Goal: Information Seeking & Learning: Learn about a topic

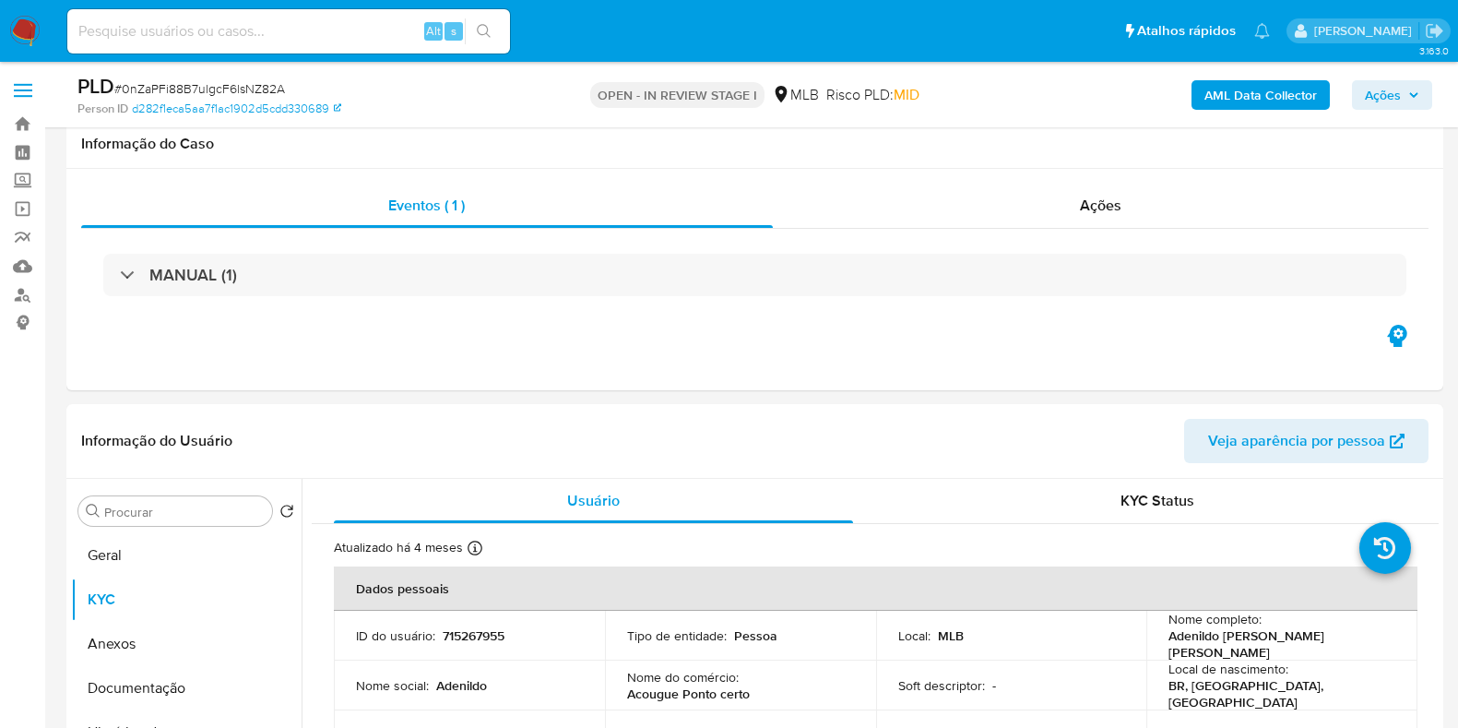
select select "10"
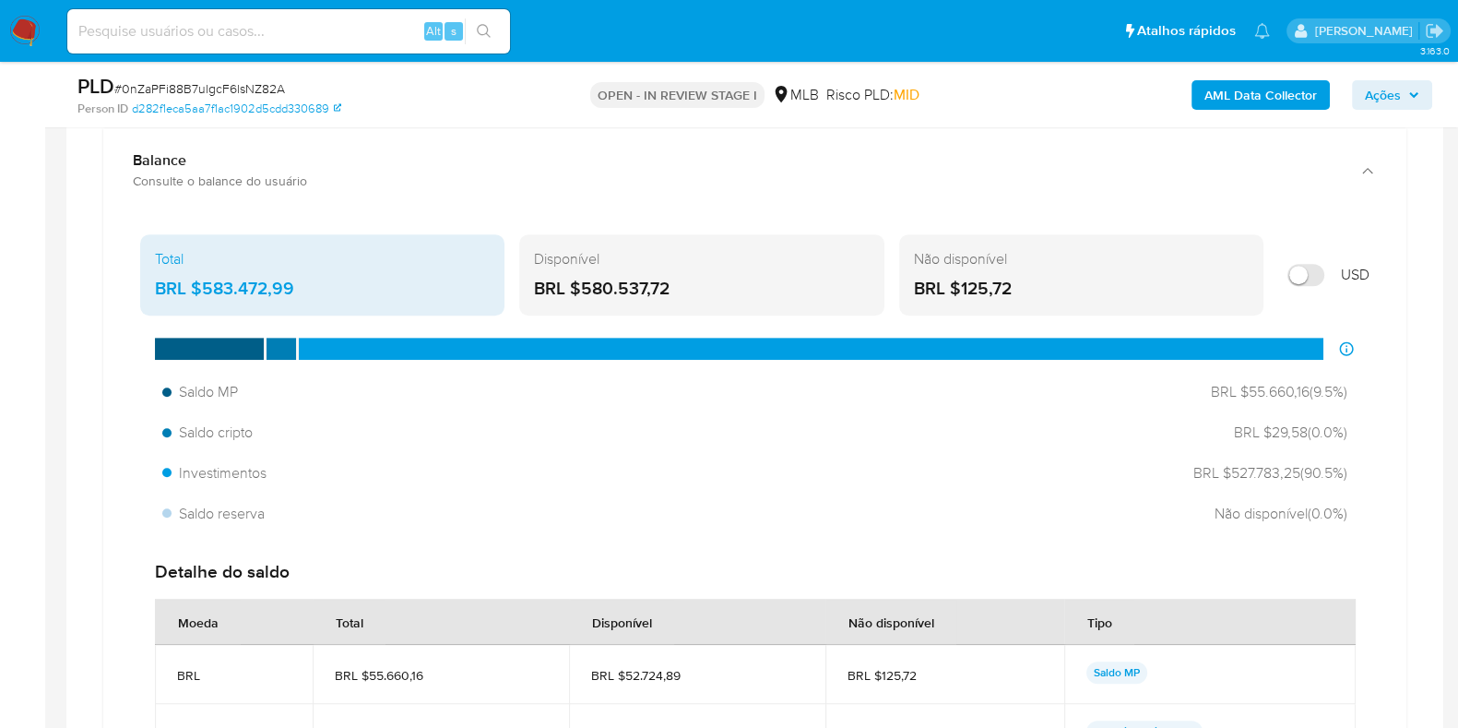
scroll to position [1268, 0]
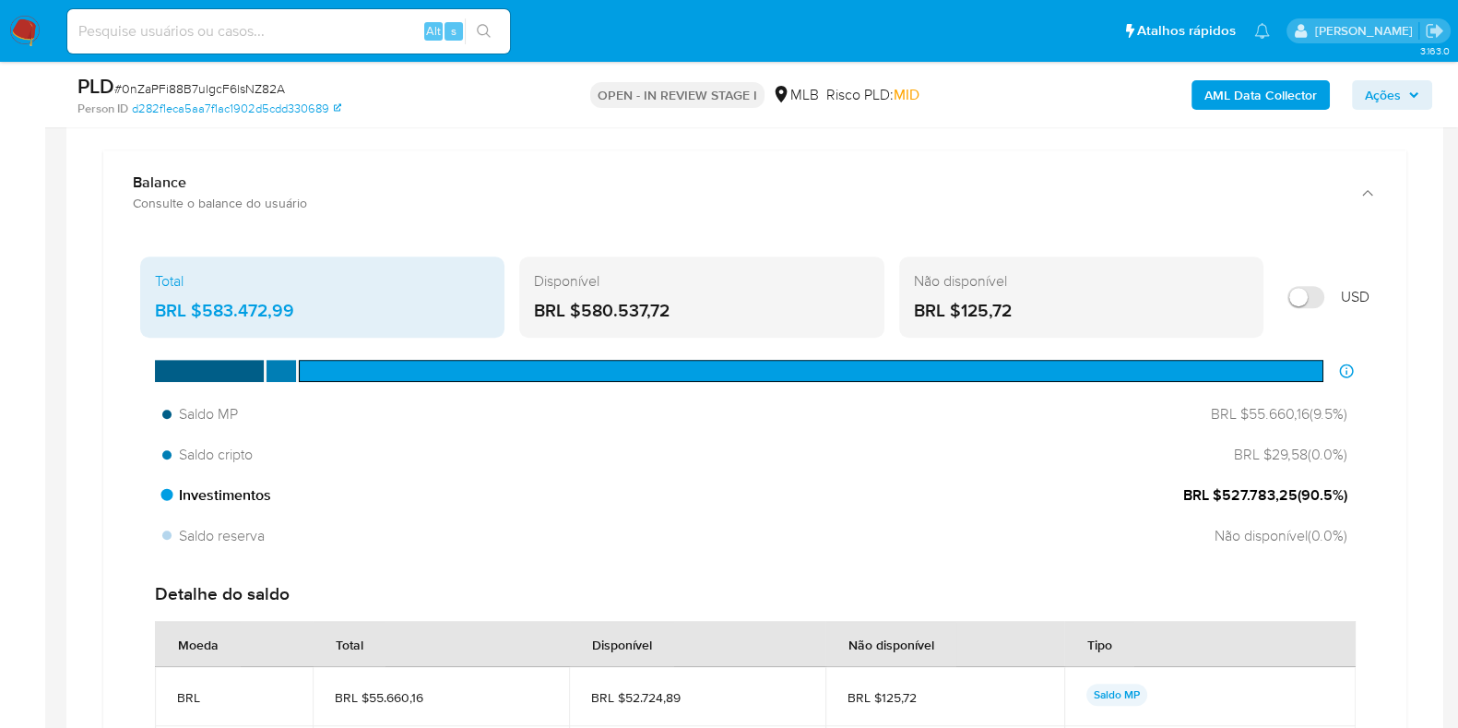
click at [1227, 495] on span "BRL $527.783,25 ( 90.5 %)" at bounding box center [1265, 495] width 164 height 20
drag, startPoint x: 1220, startPoint y: 492, endPoint x: 1295, endPoint y: 493, distance: 74.7
click at [1295, 493] on span "BRL $527.783,25 ( 90.5 %)" at bounding box center [1265, 495] width 164 height 20
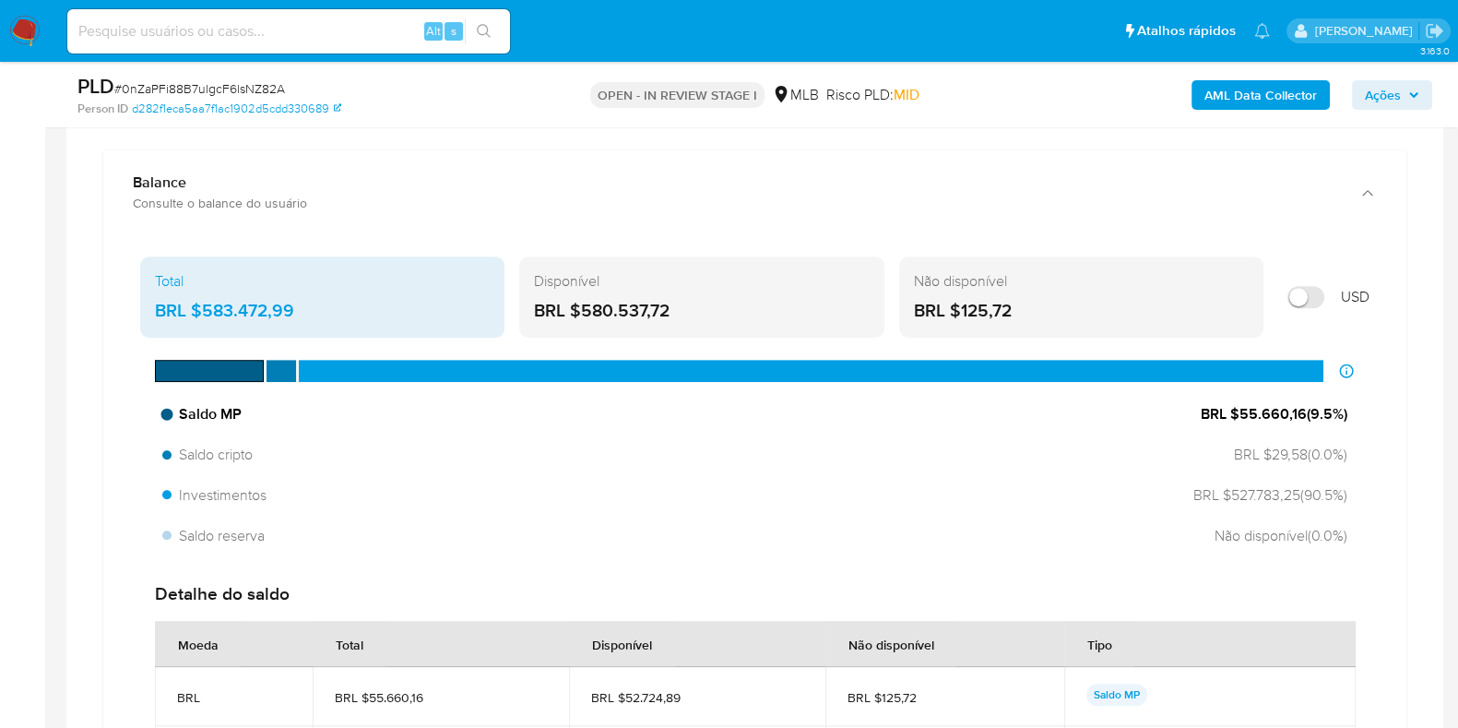
drag, startPoint x: 1259, startPoint y: 413, endPoint x: 1298, endPoint y: 428, distance: 41.4
click at [1309, 427] on div "Saldo MP BRL $55.660,16 ( 9.5 %)" at bounding box center [755, 414] width 1200 height 35
drag, startPoint x: 1239, startPoint y: 407, endPoint x: 1302, endPoint y: 419, distance: 63.8
click at [1305, 421] on span "BRL $55.660,16 ( 9.5 %)" at bounding box center [1274, 414] width 147 height 20
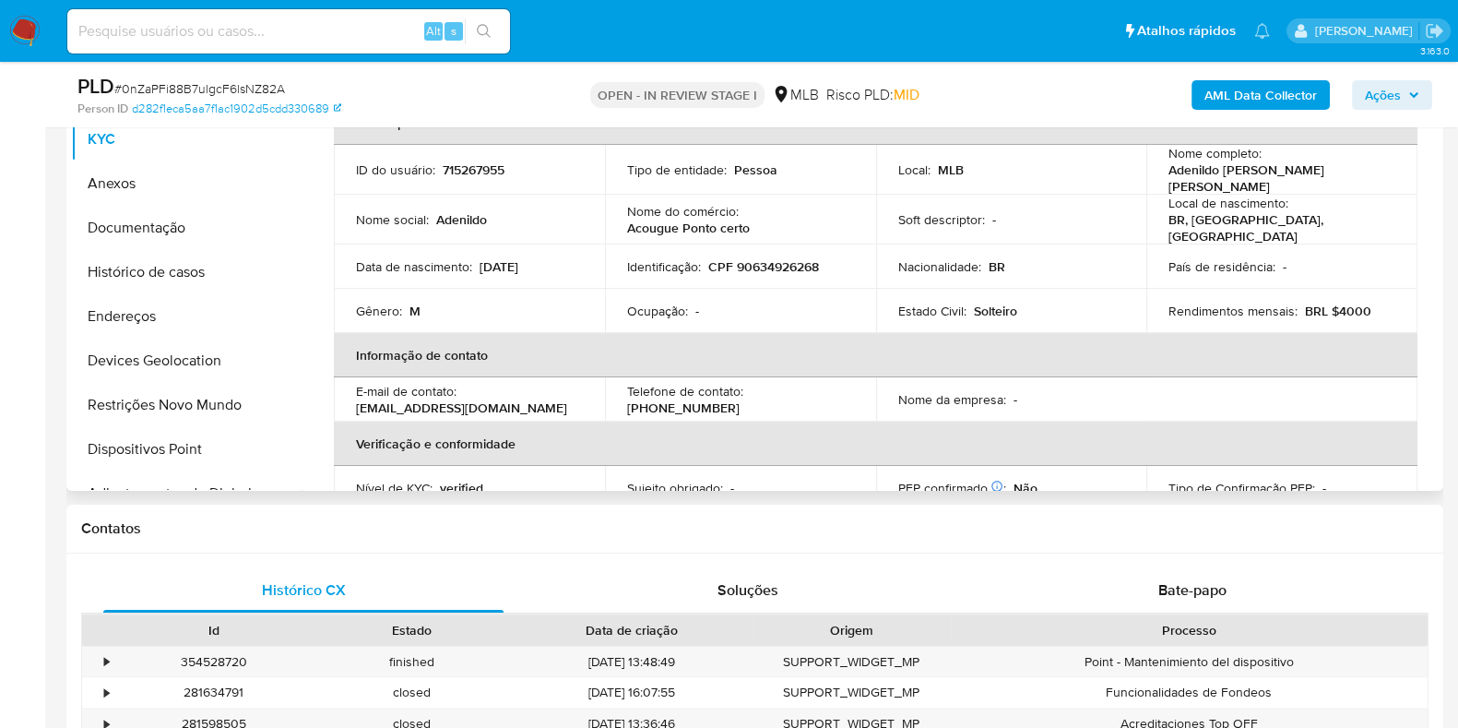
scroll to position [0, 0]
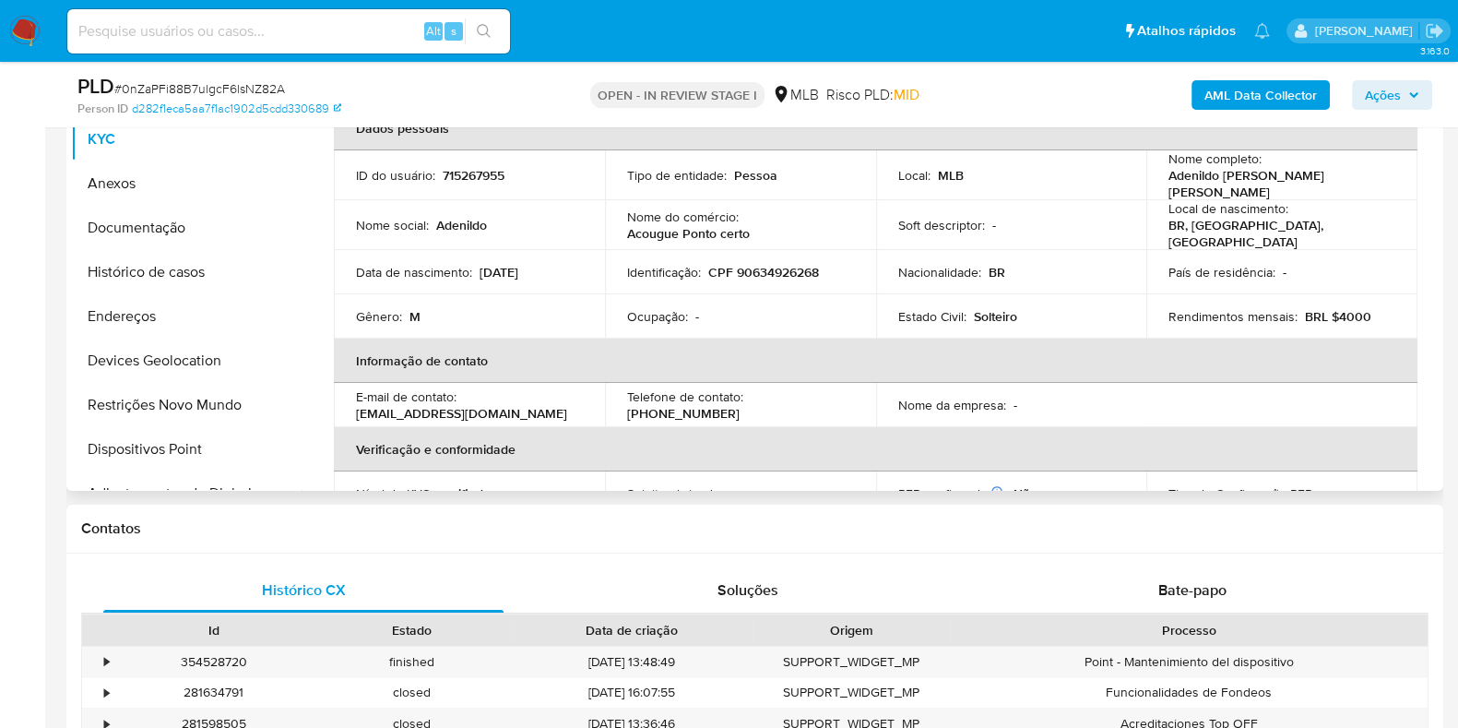
click at [175, 222] on button "Documentação" at bounding box center [186, 228] width 231 height 44
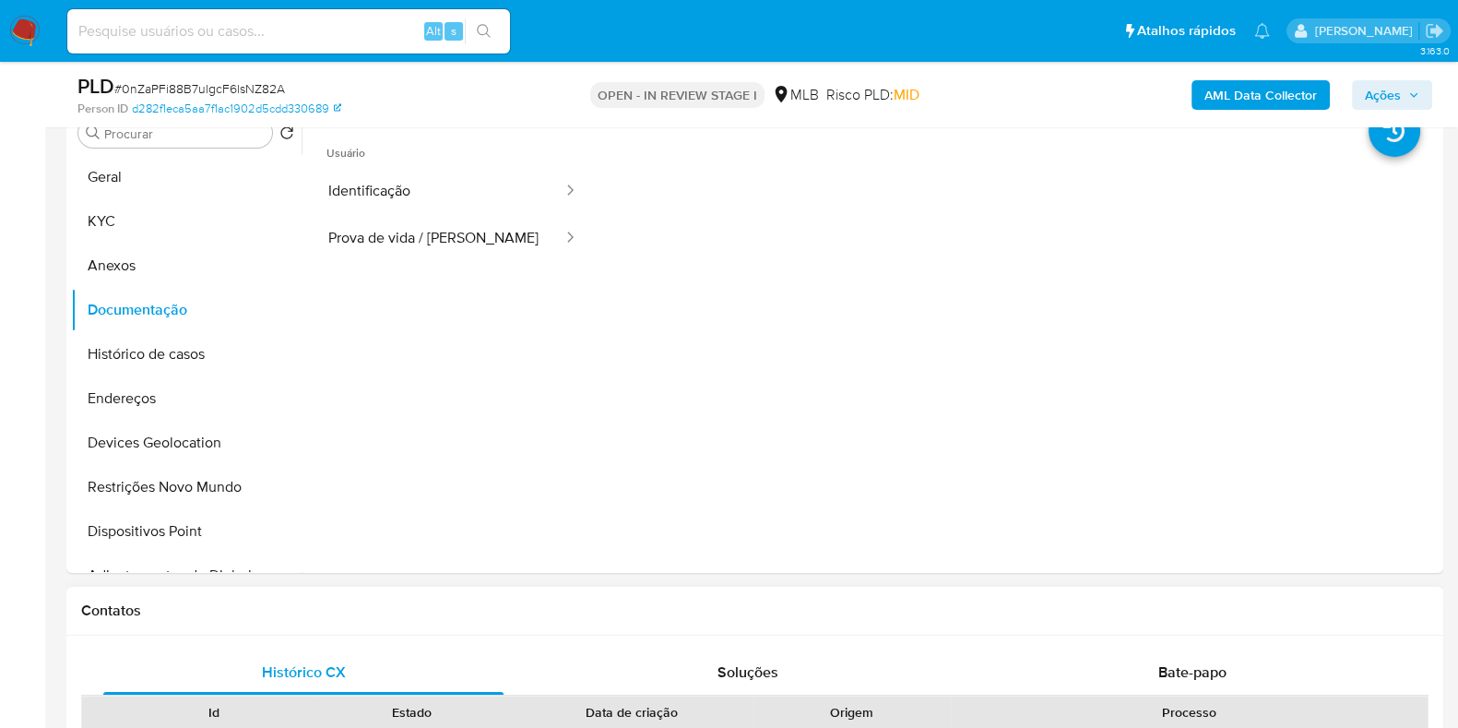
scroll to position [346, 0]
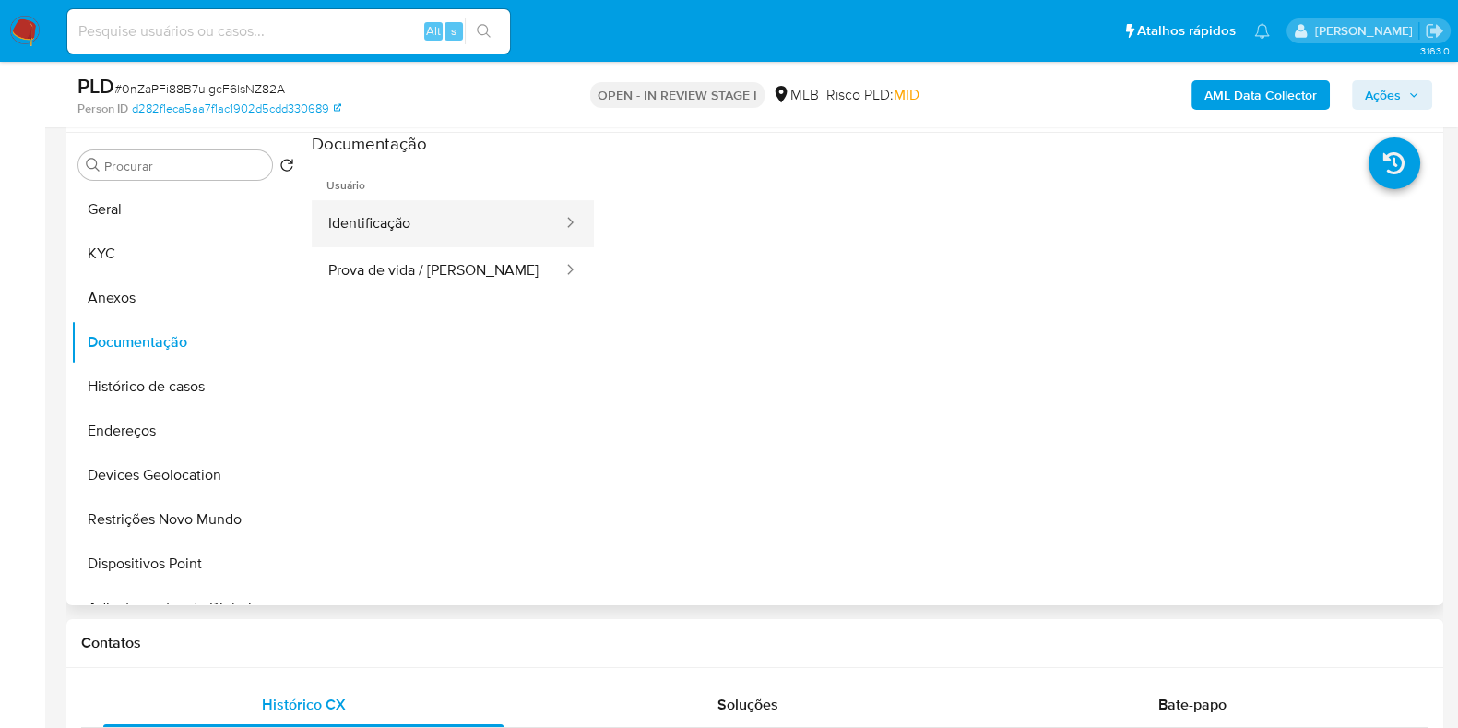
click at [408, 230] on button "Identificação" at bounding box center [438, 223] width 253 height 47
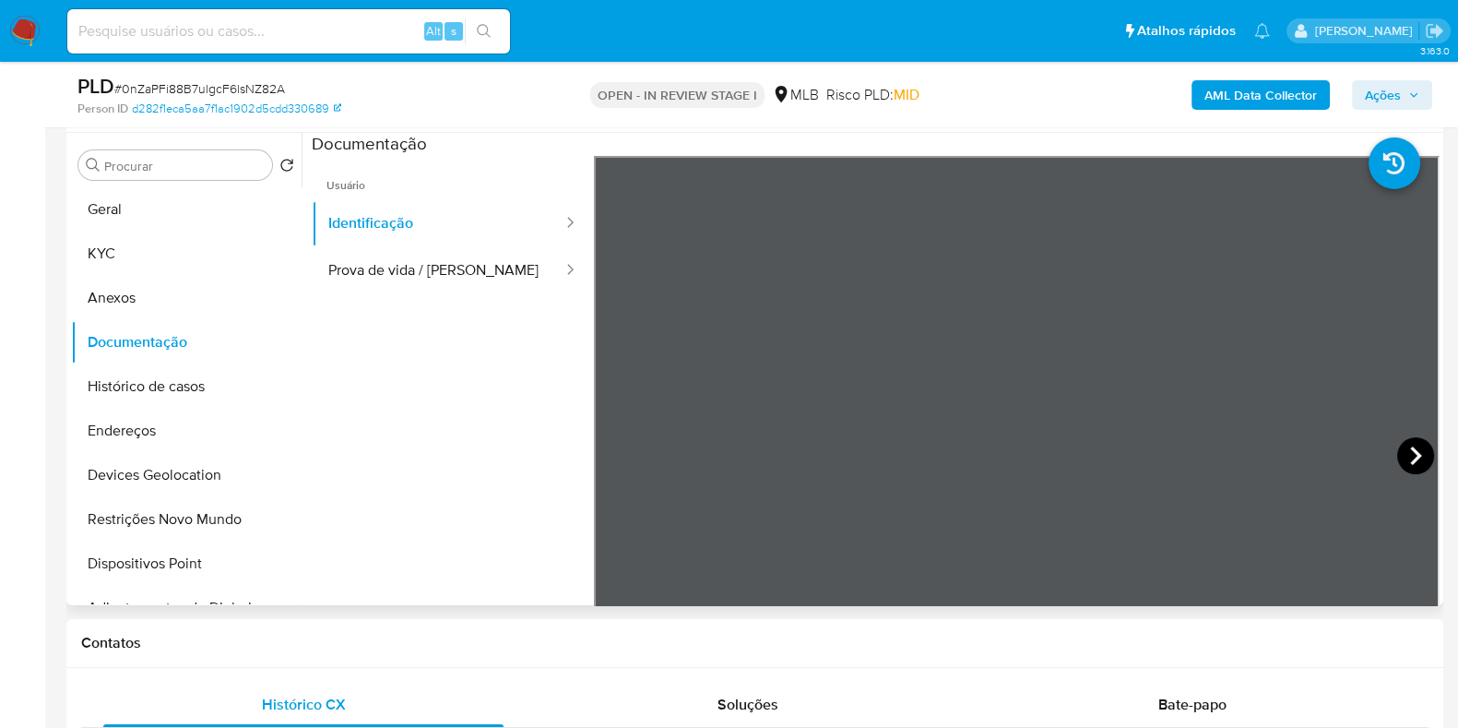
click at [1414, 458] on icon at bounding box center [1415, 455] width 37 height 37
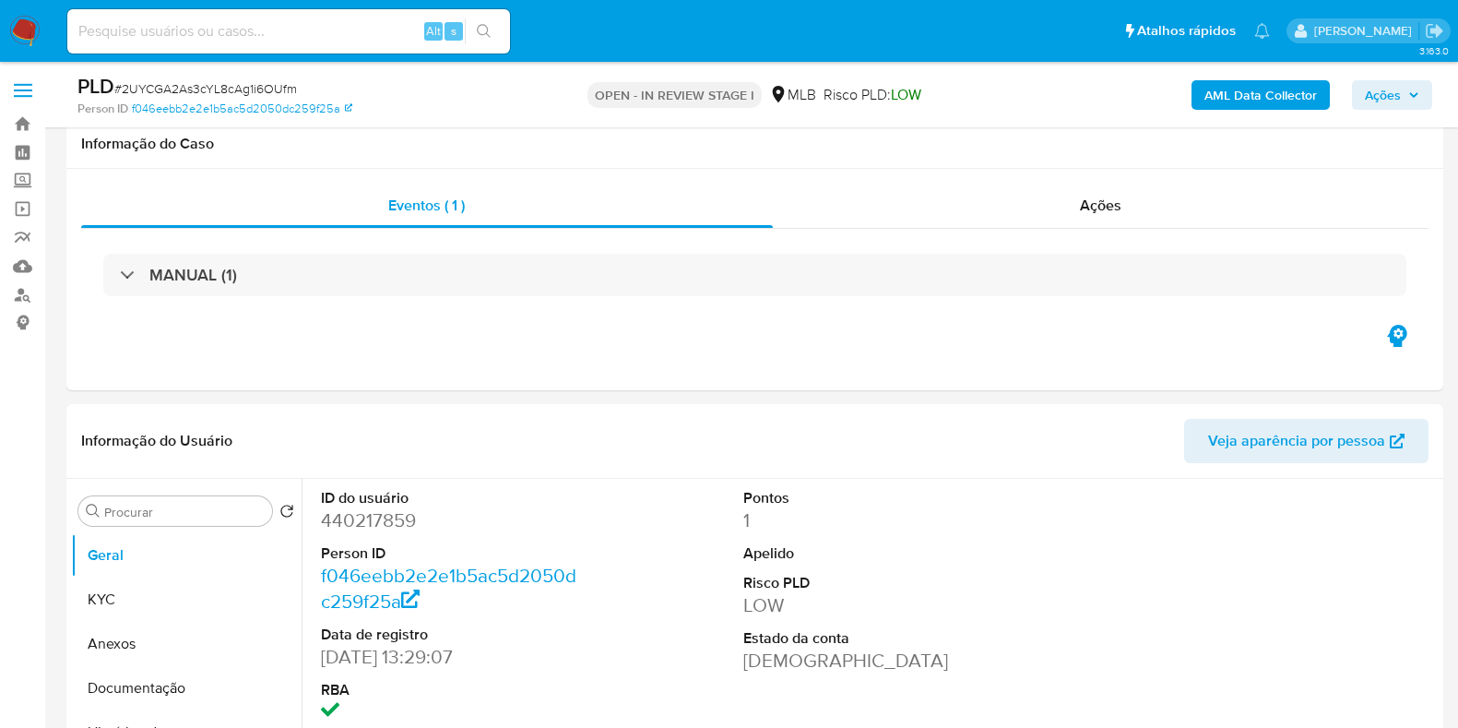
select select "10"
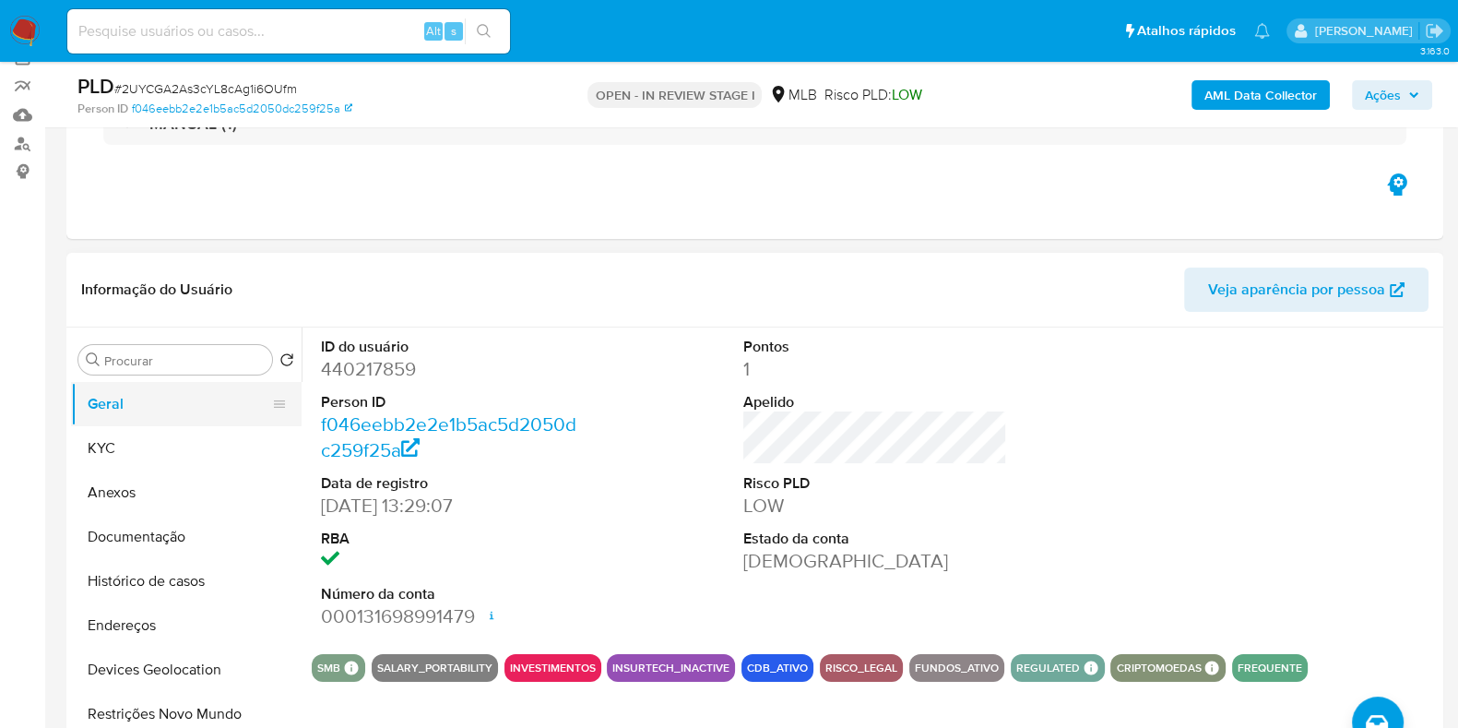
scroll to position [230, 0]
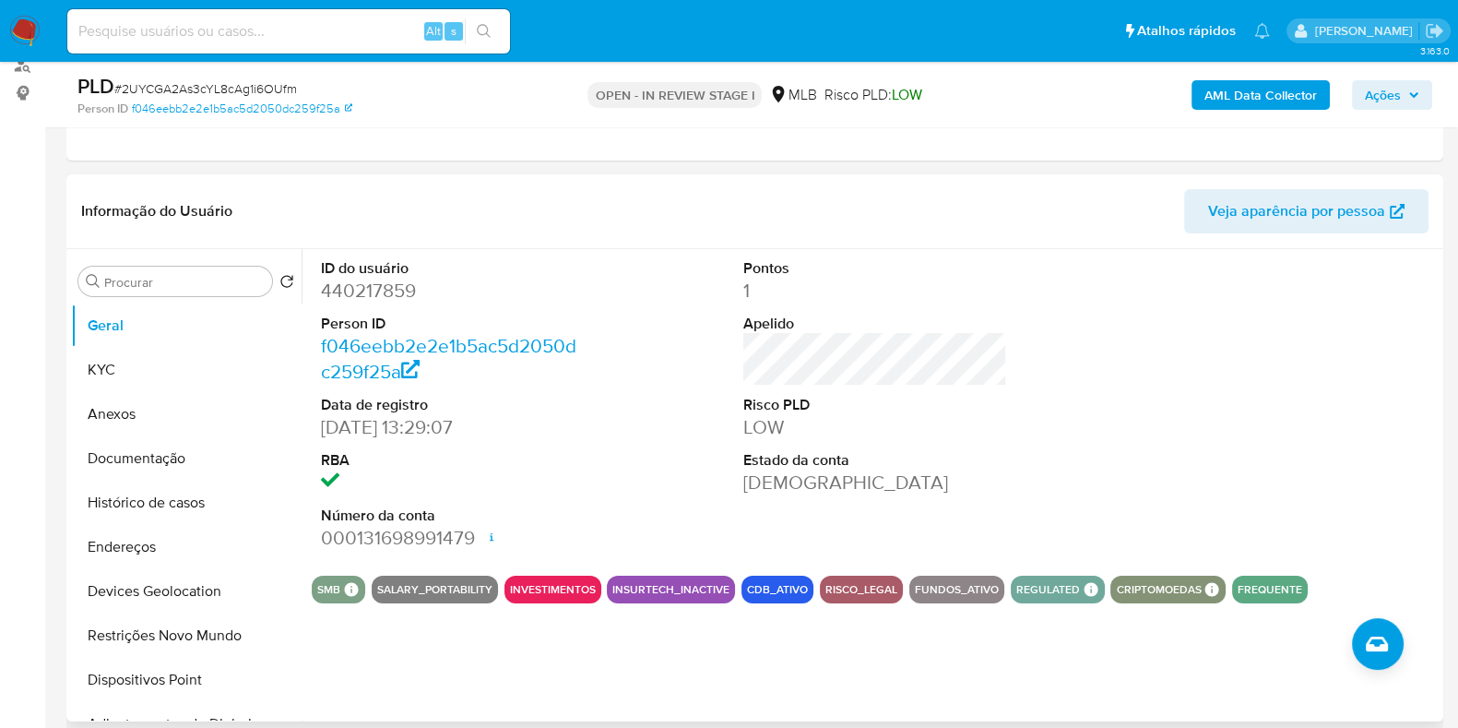
click at [360, 285] on dd "440217859" at bounding box center [453, 291] width 264 height 26
click at [360, 286] on dd "440217859" at bounding box center [453, 291] width 264 height 26
copy dd "440217859"
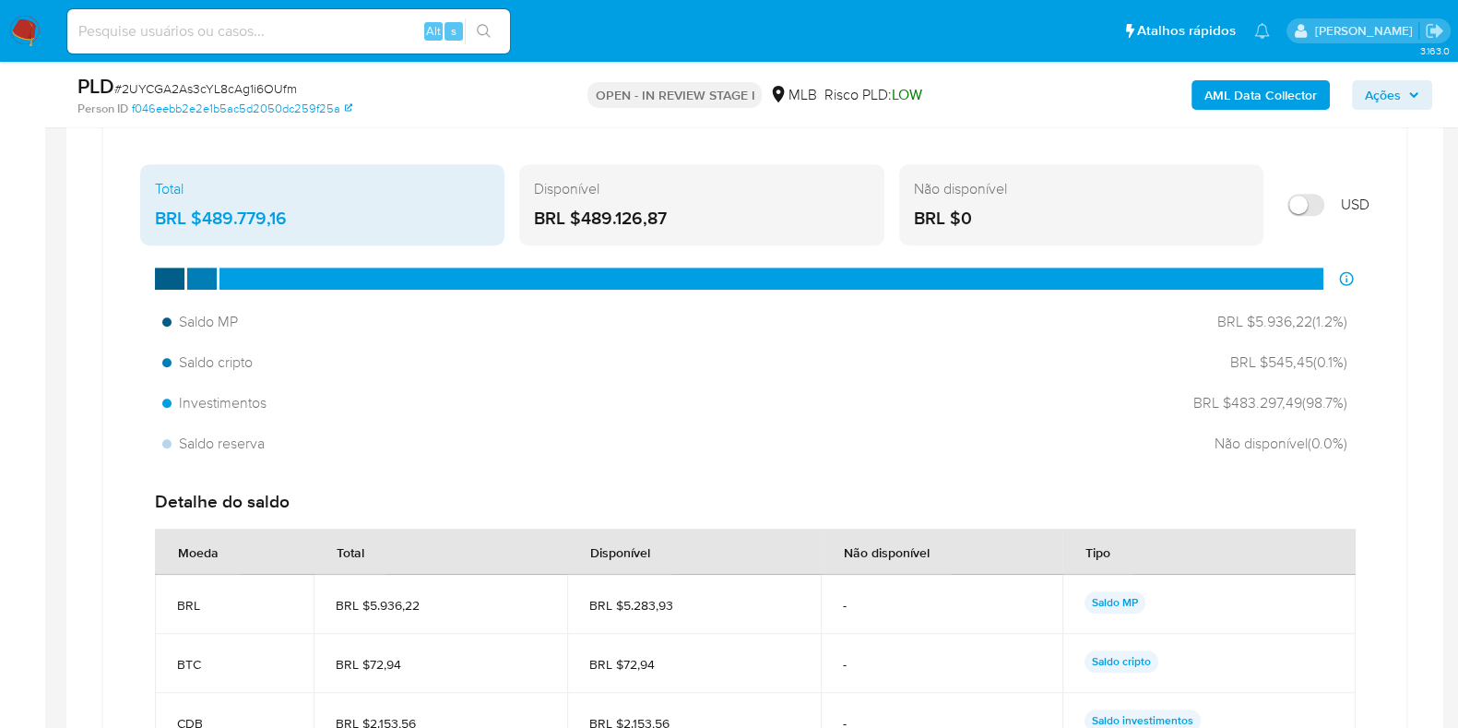
scroll to position [1153, 0]
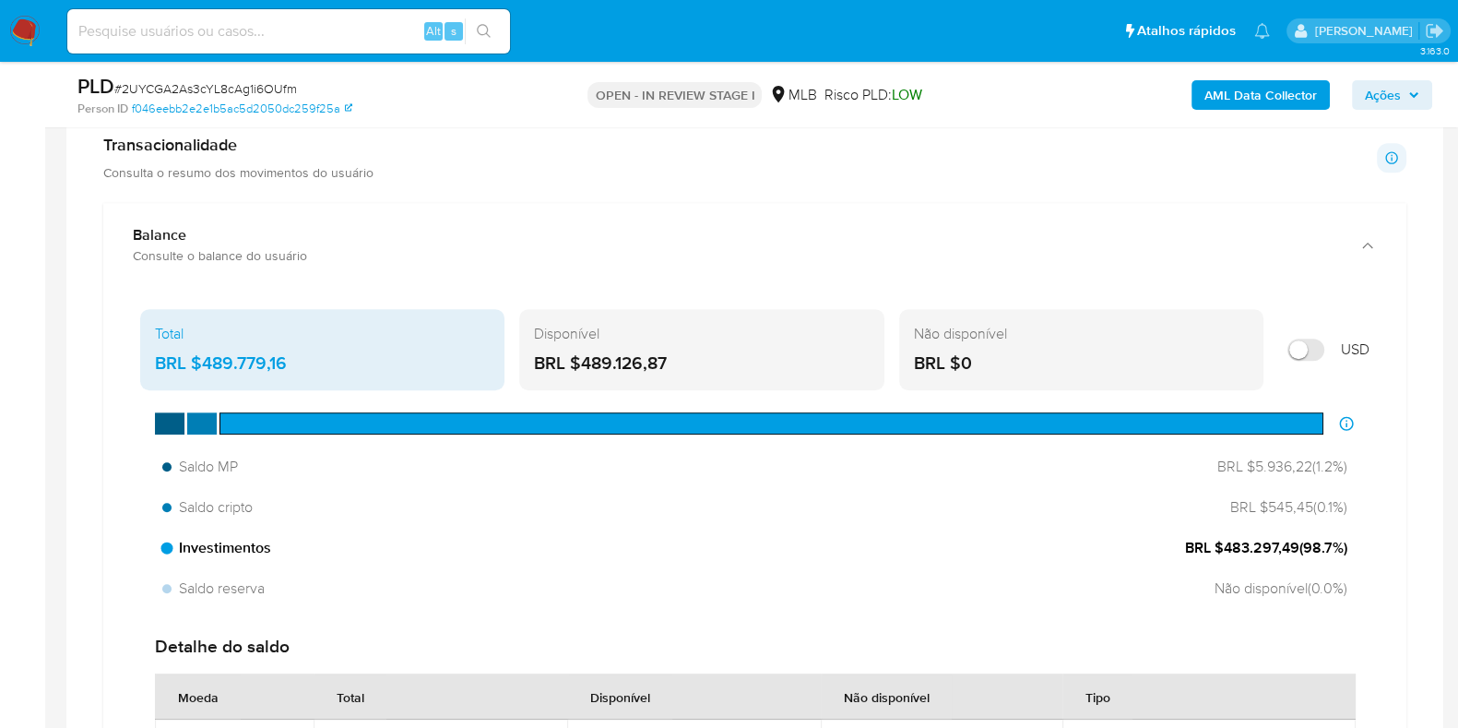
drag, startPoint x: 1223, startPoint y: 550, endPoint x: 1295, endPoint y: 549, distance: 71.9
click at [1295, 549] on span "BRL $483.297,49 ( 98.7 %)" at bounding box center [1266, 548] width 162 height 20
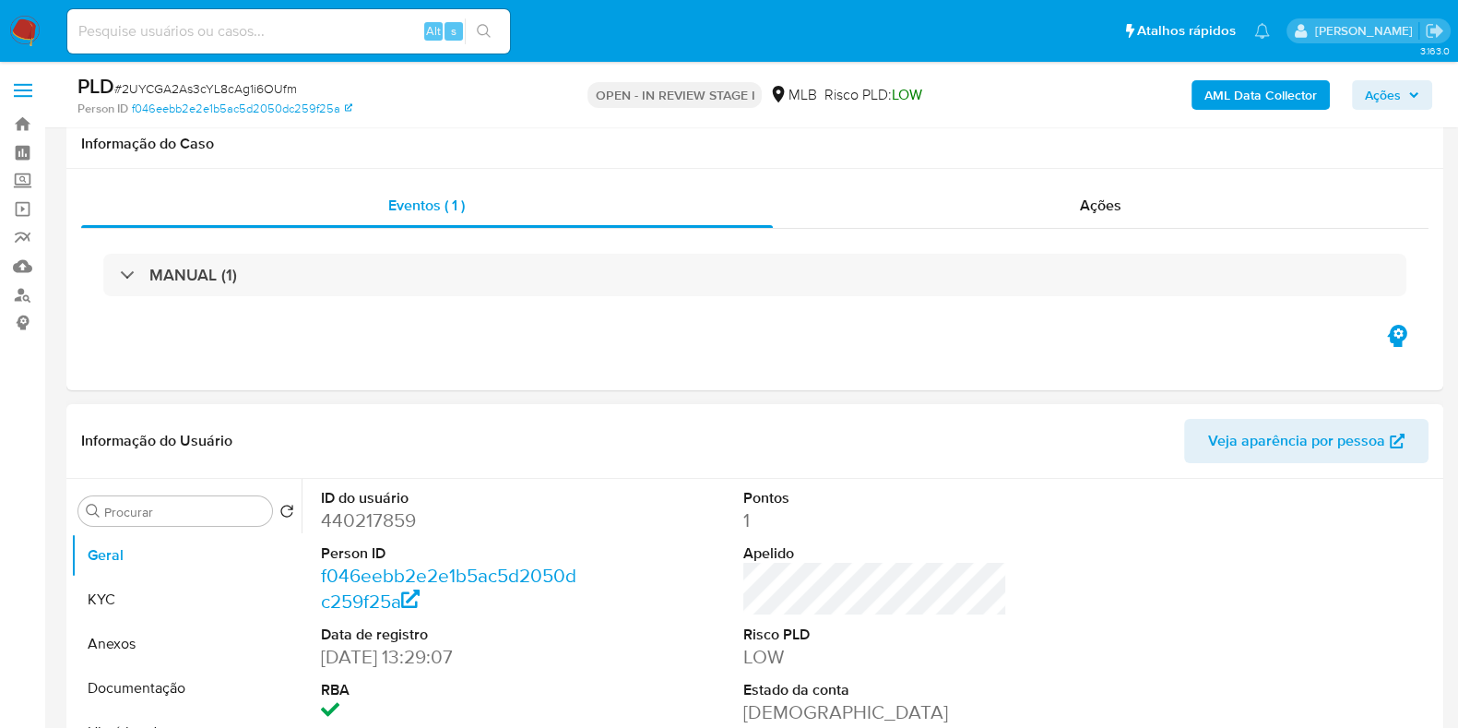
scroll to position [230, 0]
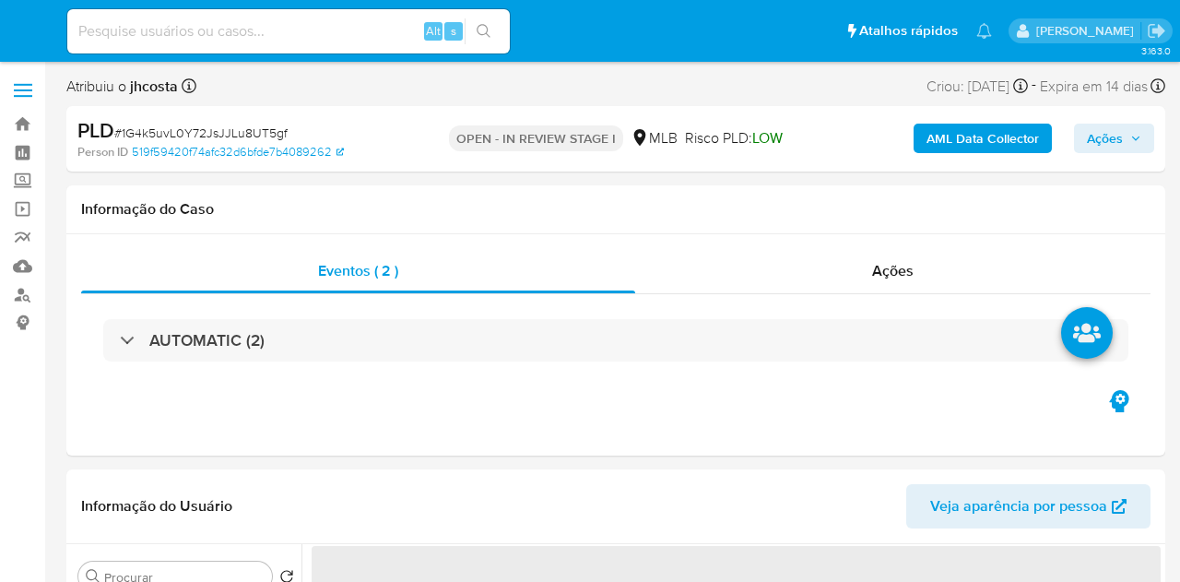
select select "10"
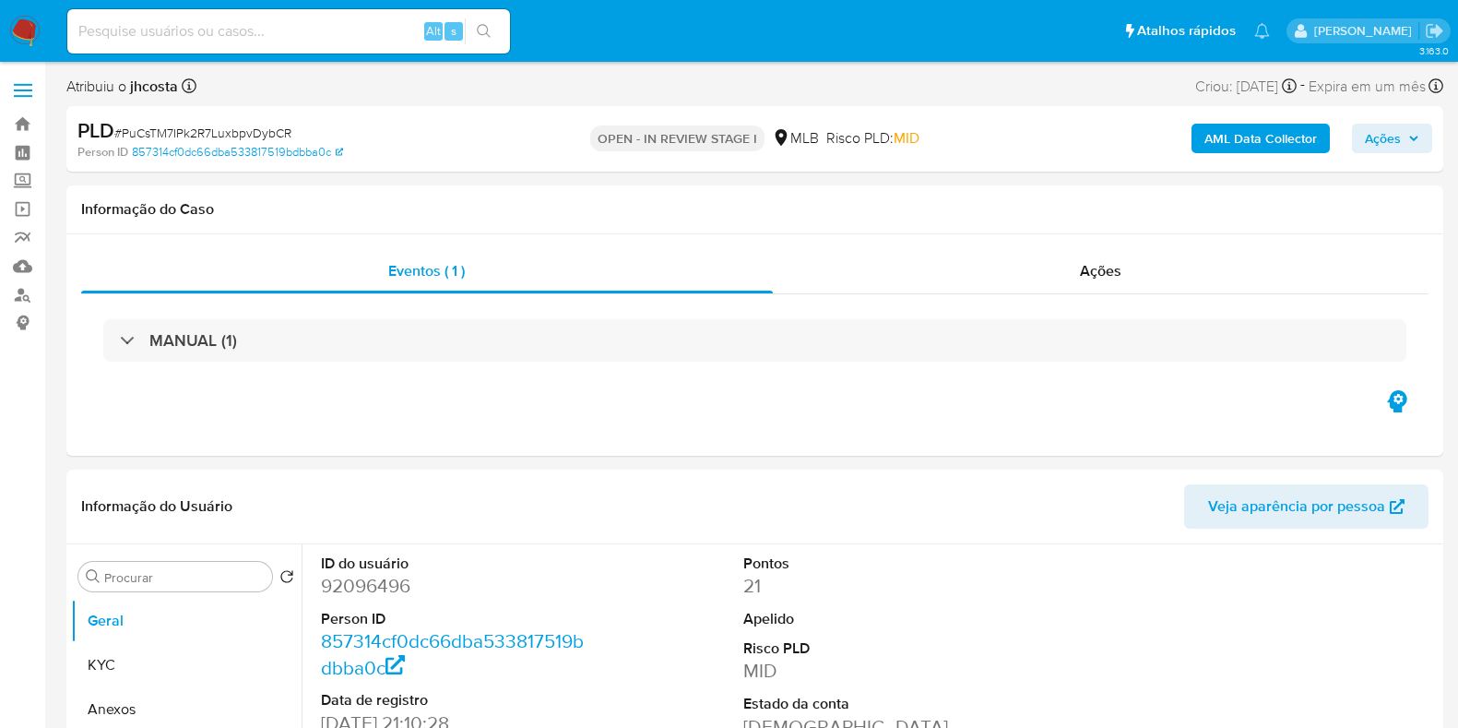
select select "10"
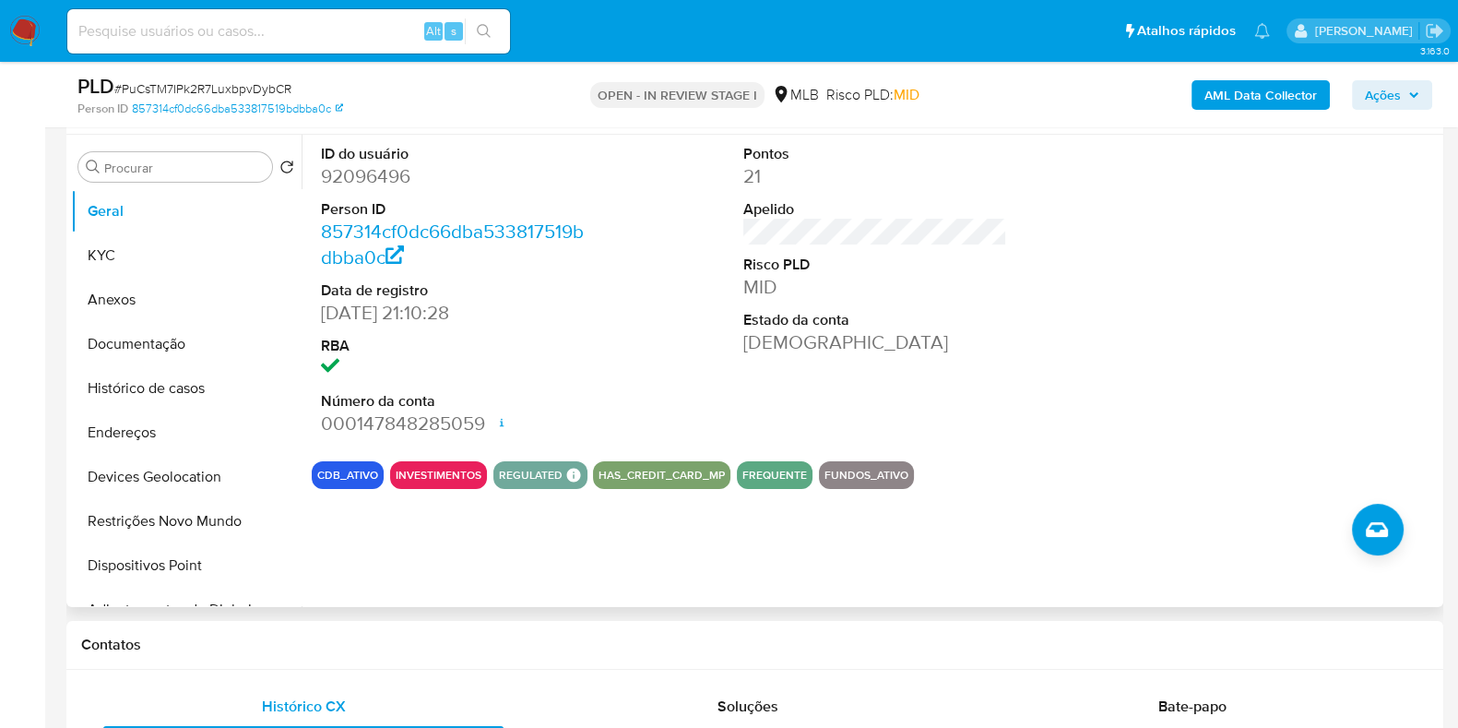
scroll to position [346, 0]
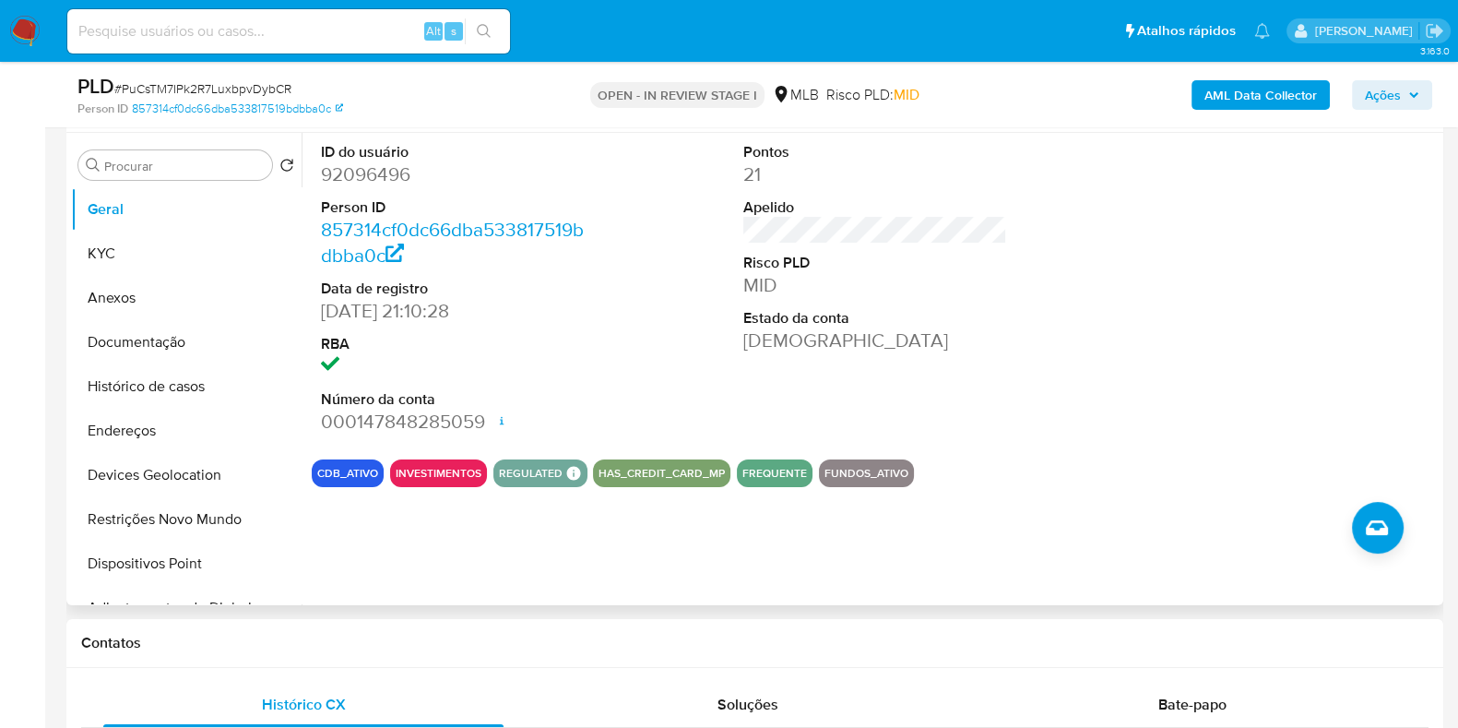
click at [365, 171] on dd "92096496" at bounding box center [453, 174] width 264 height 26
click at [367, 171] on dd "92096496" at bounding box center [453, 174] width 264 height 26
copy dd "92096496"
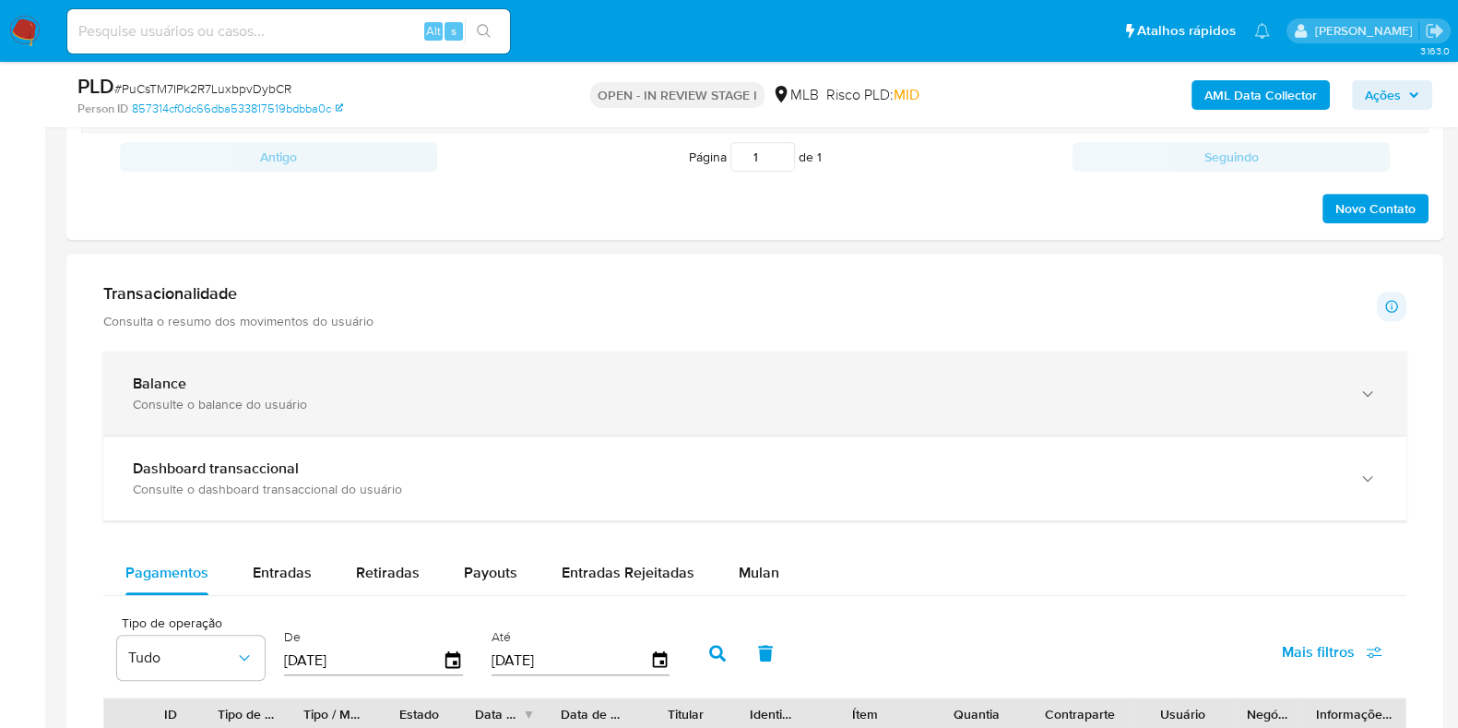
scroll to position [921, 0]
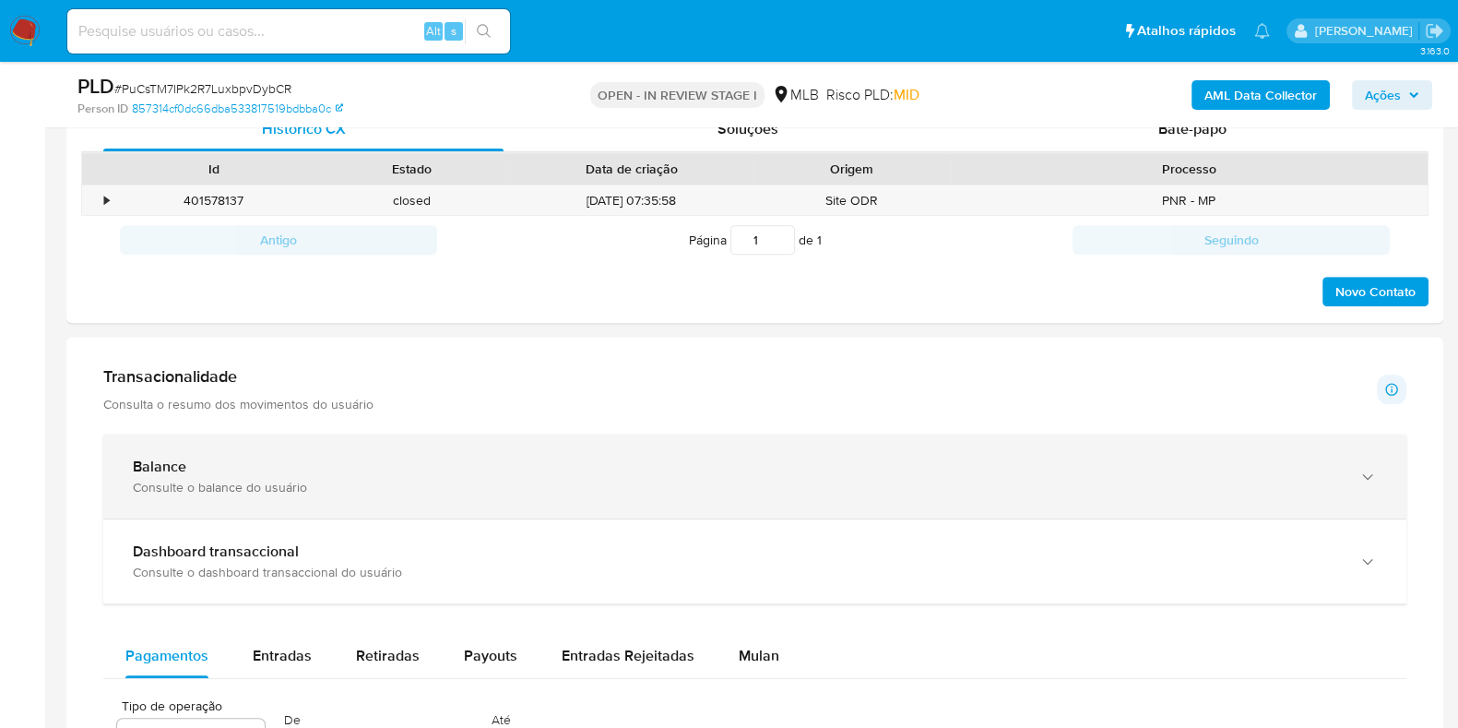
click at [229, 480] on div "Consulte o balance do usuário" at bounding box center [736, 487] width 1207 height 17
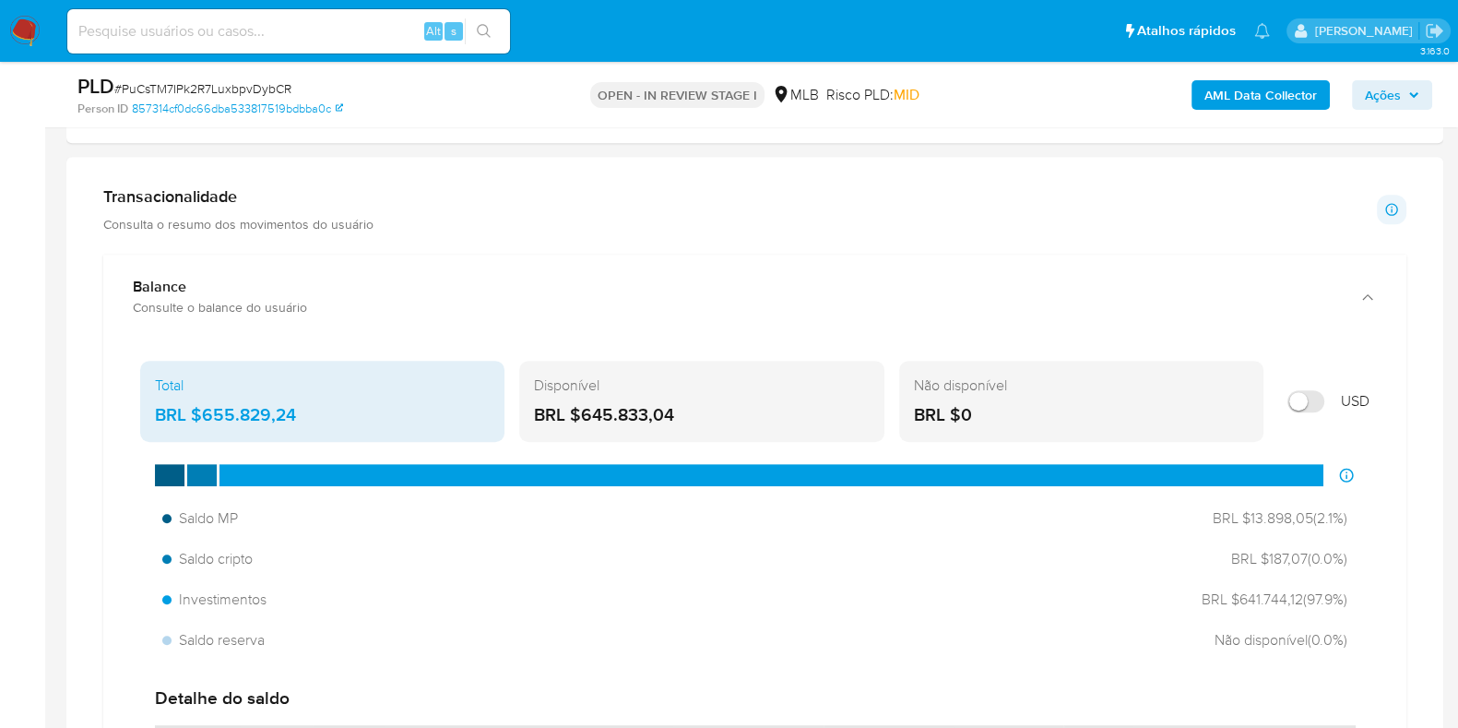
scroll to position [1153, 0]
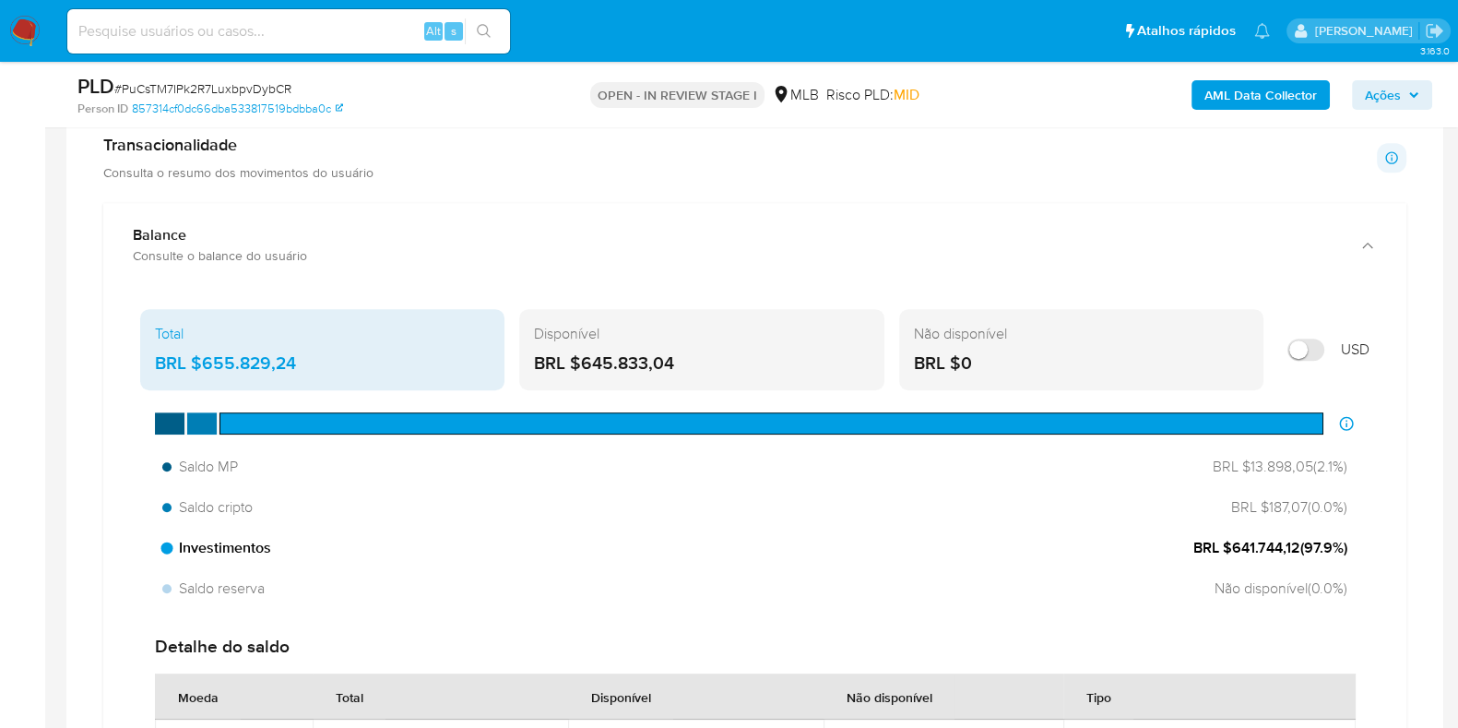
drag, startPoint x: 1230, startPoint y: 551, endPoint x: 1323, endPoint y: 549, distance: 93.2
click at [1323, 549] on span "BRL $641.744,12 ( 97.9 %)" at bounding box center [1270, 548] width 154 height 20
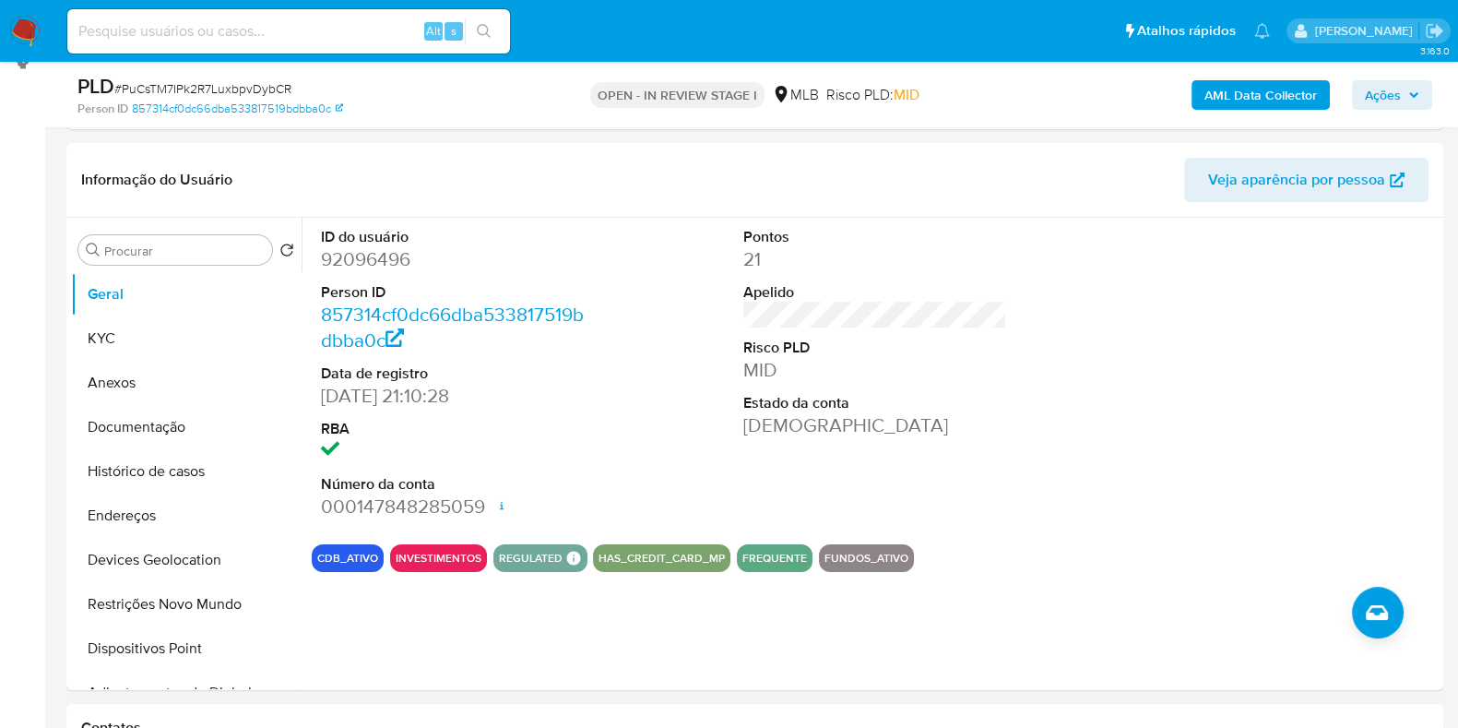
scroll to position [230, 0]
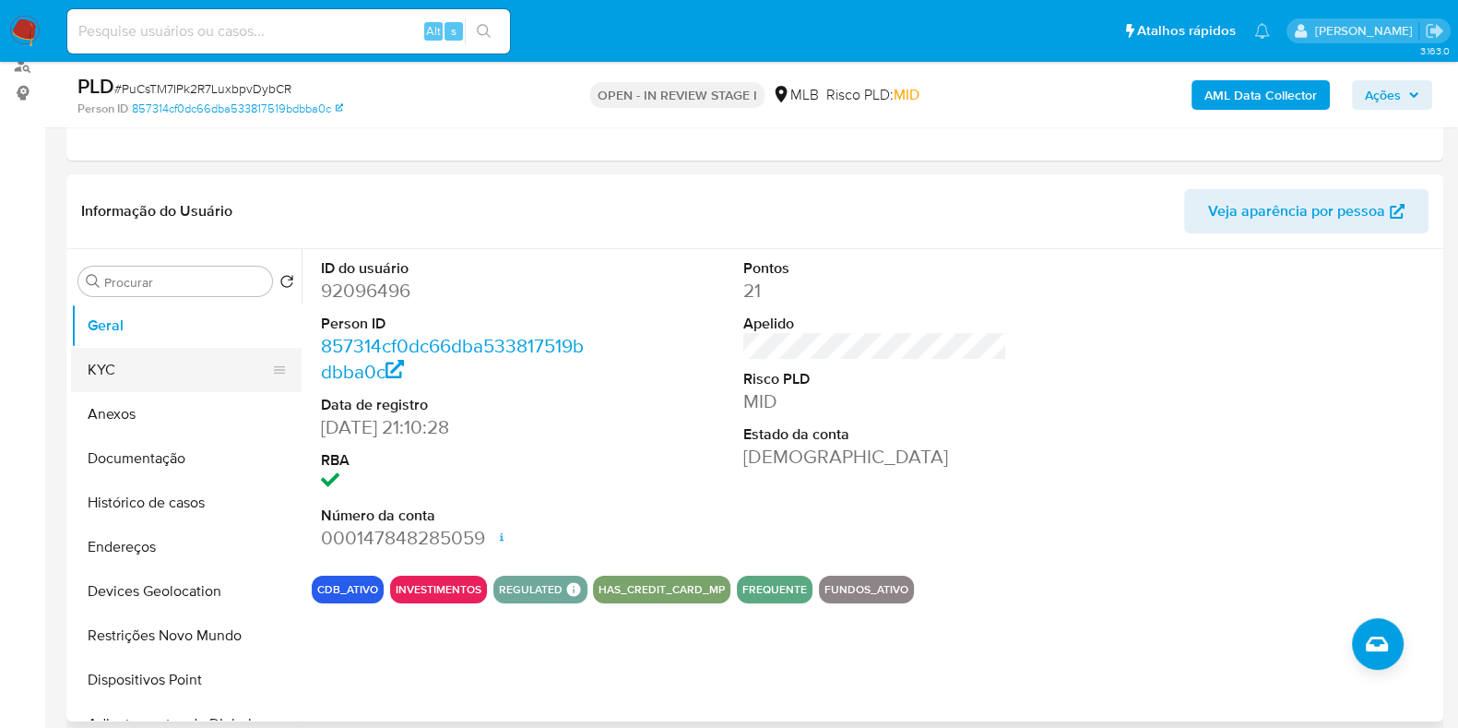
click at [123, 378] on button "KYC" at bounding box center [179, 370] width 216 height 44
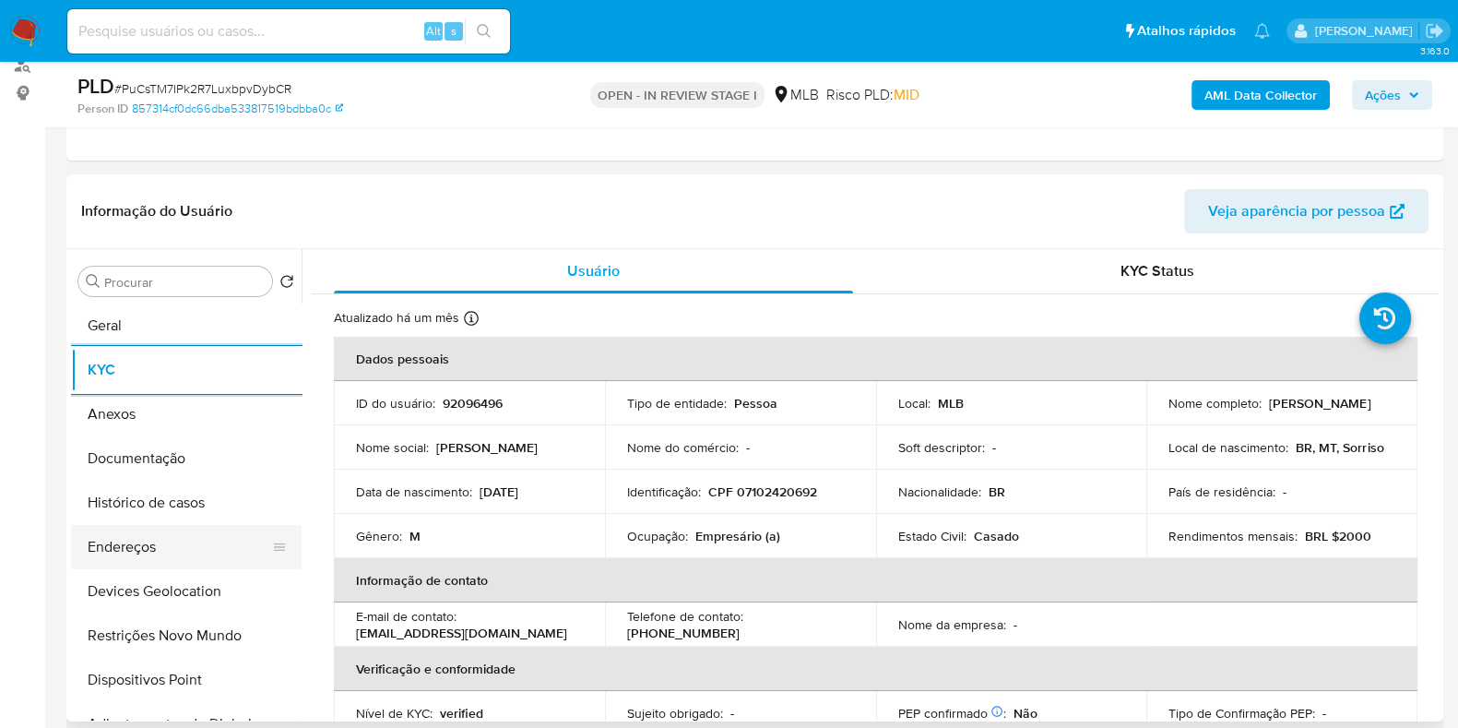
click at [125, 554] on button "Endereços" at bounding box center [179, 547] width 216 height 44
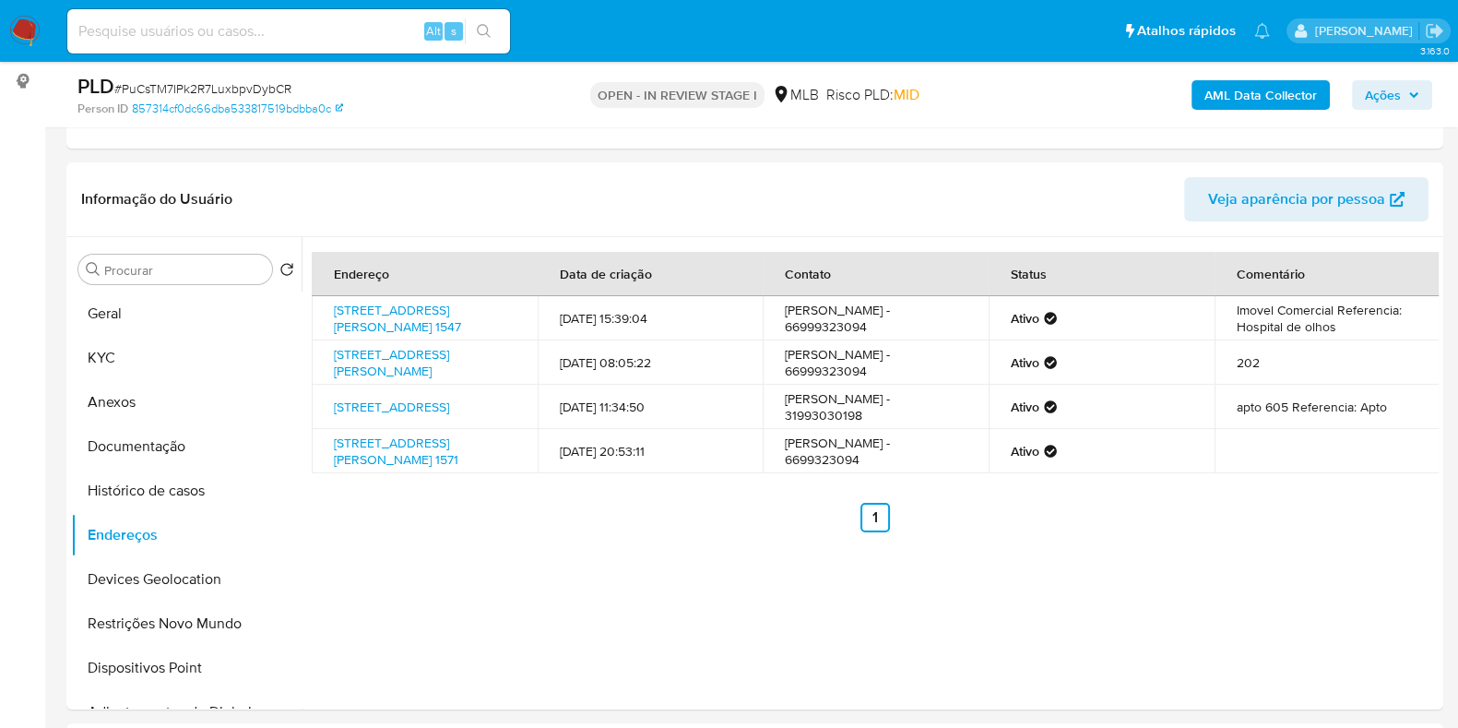
scroll to position [246, 0]
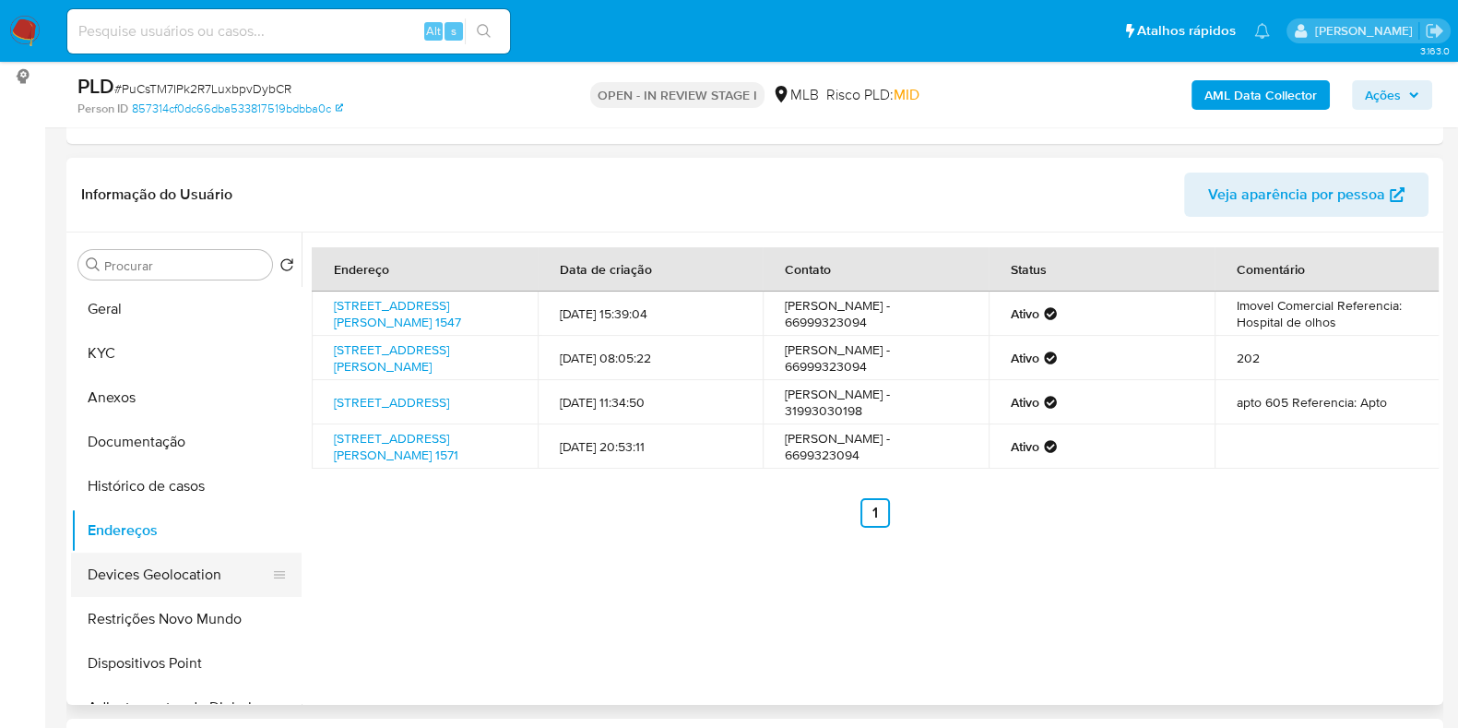
click at [119, 569] on button "Devices Geolocation" at bounding box center [179, 574] width 216 height 44
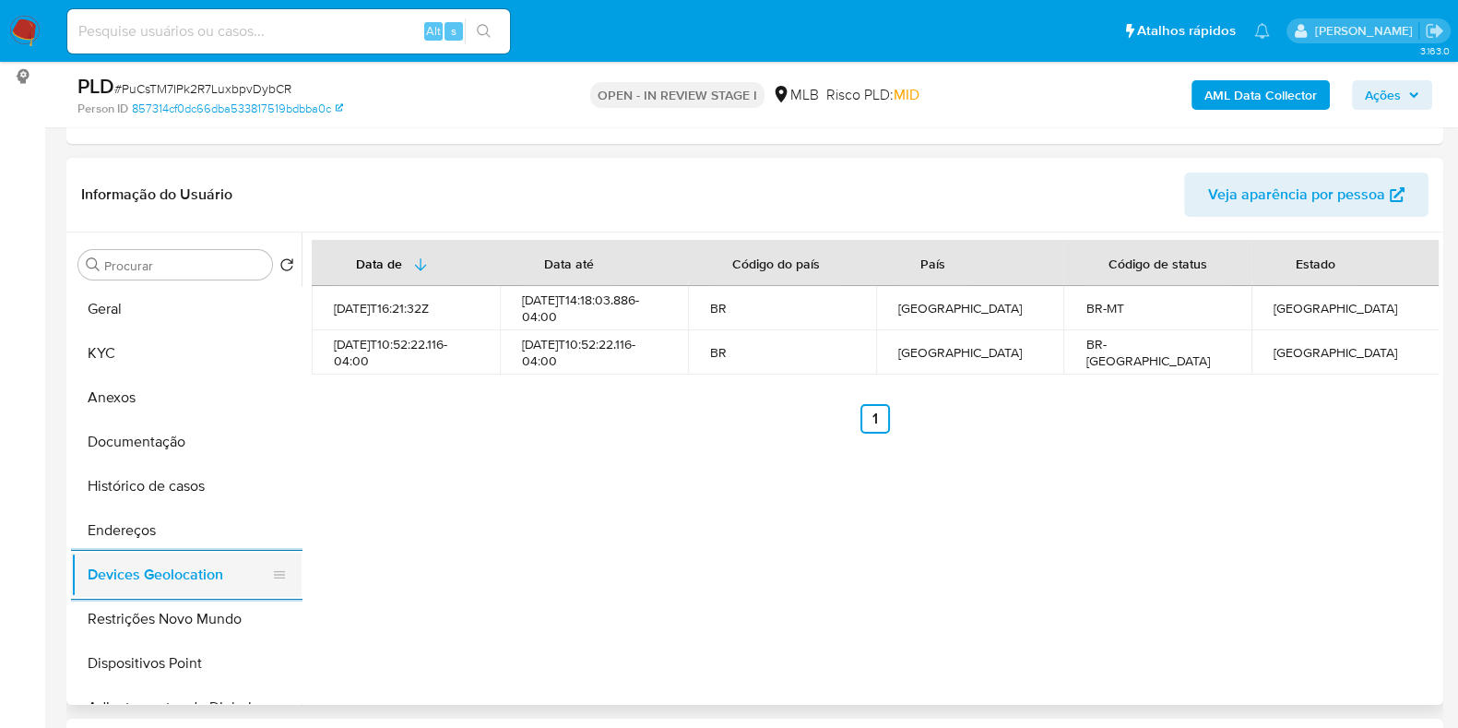
click at [193, 595] on button "Devices Geolocation" at bounding box center [179, 574] width 216 height 44
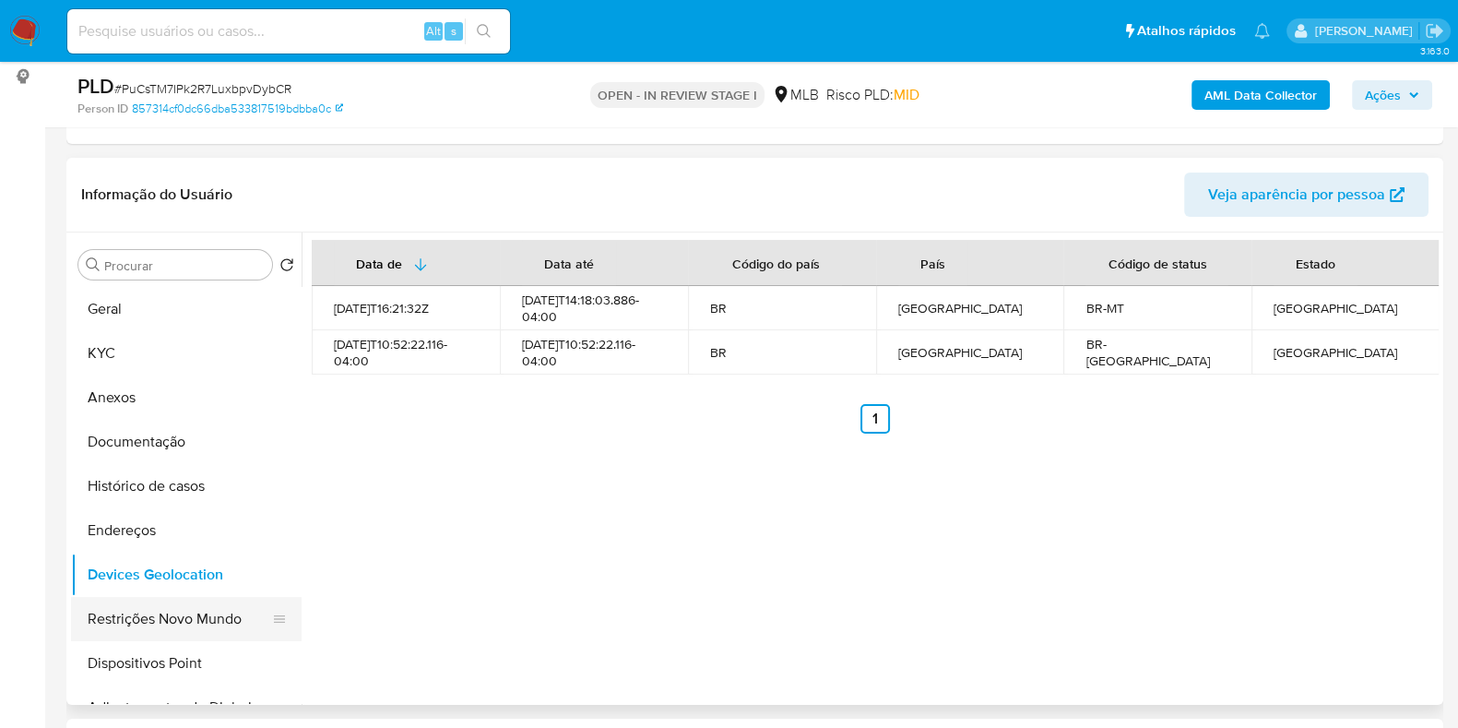
click at [184, 601] on button "Restrições Novo Mundo" at bounding box center [179, 619] width 216 height 44
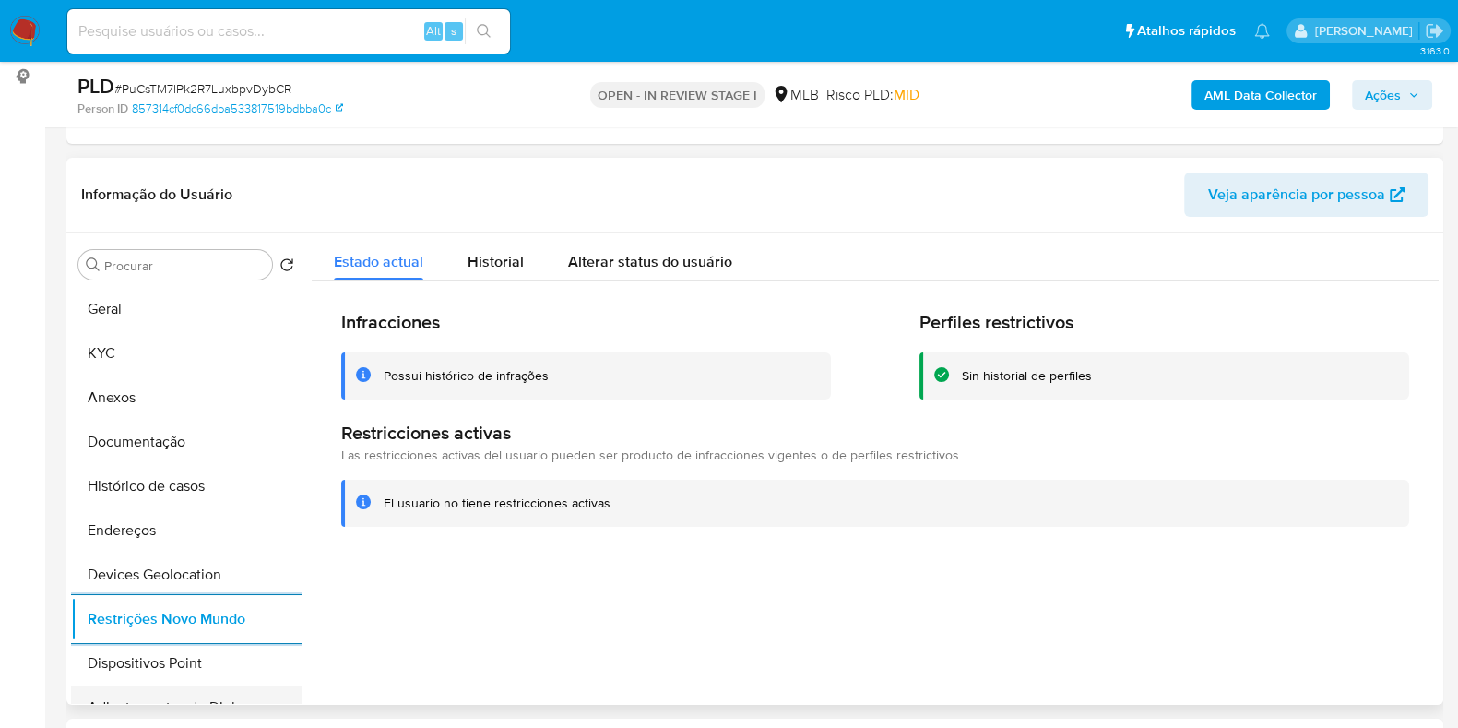
click at [106, 685] on button "Adiantamentos de Dinheiro" at bounding box center [179, 707] width 216 height 44
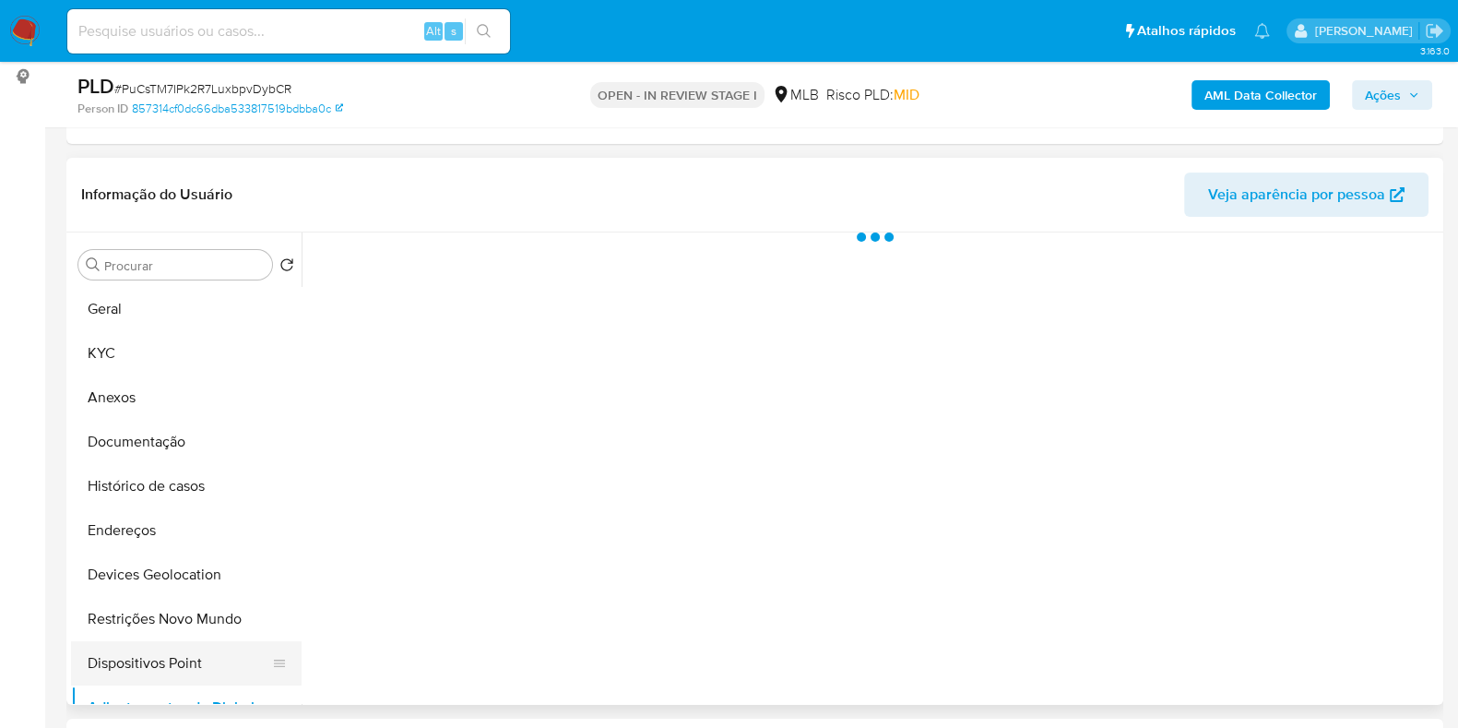
click at [139, 674] on button "Dispositivos Point" at bounding box center [179, 663] width 216 height 44
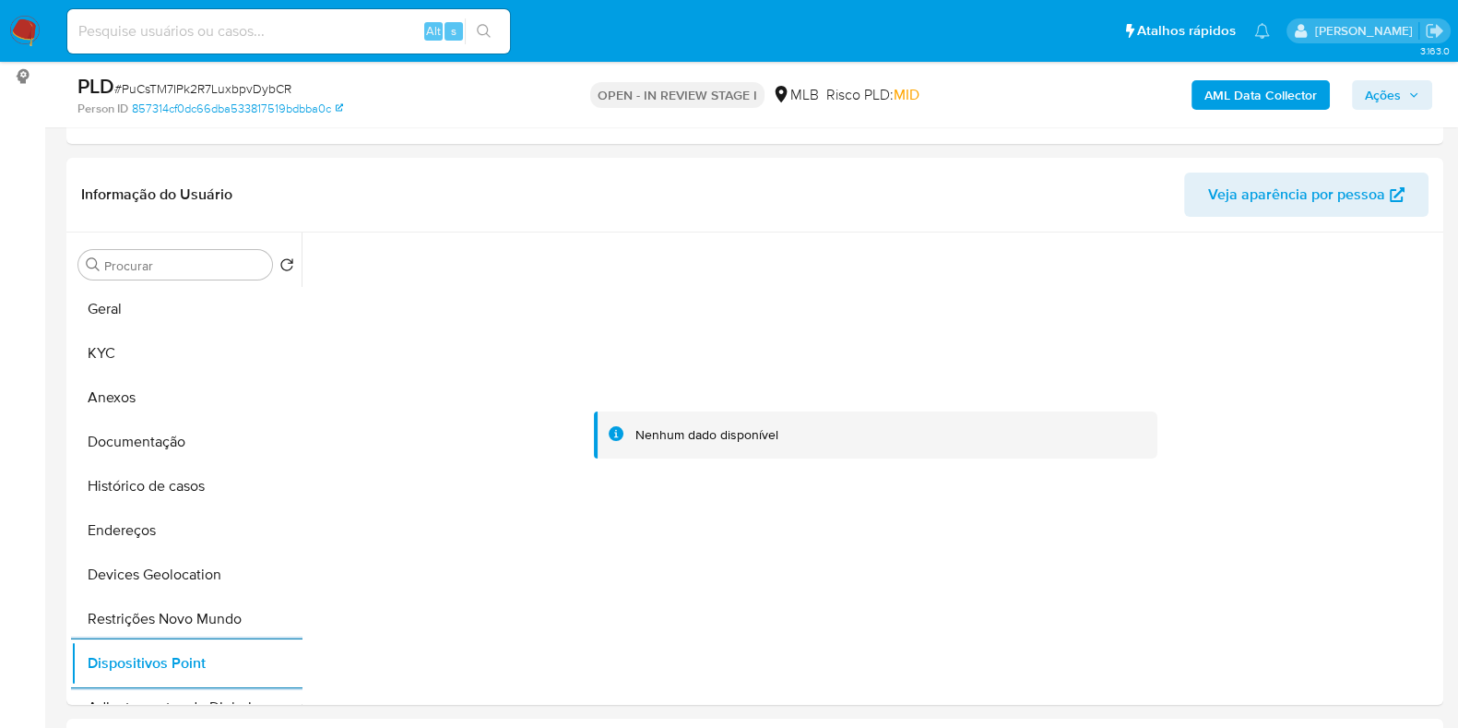
click at [1280, 101] on b "AML Data Collector" at bounding box center [1260, 95] width 113 height 30
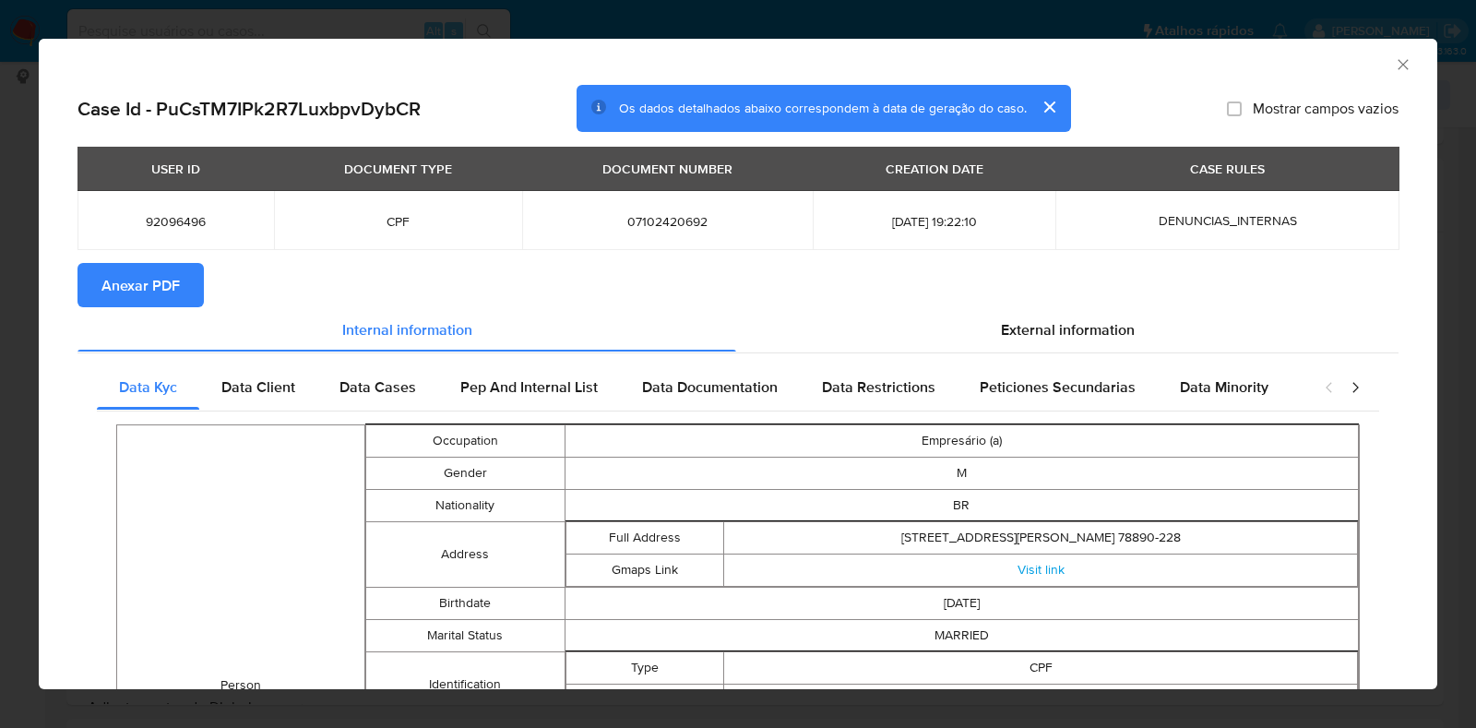
click at [152, 304] on span "Anexar PDF" at bounding box center [140, 285] width 78 height 41
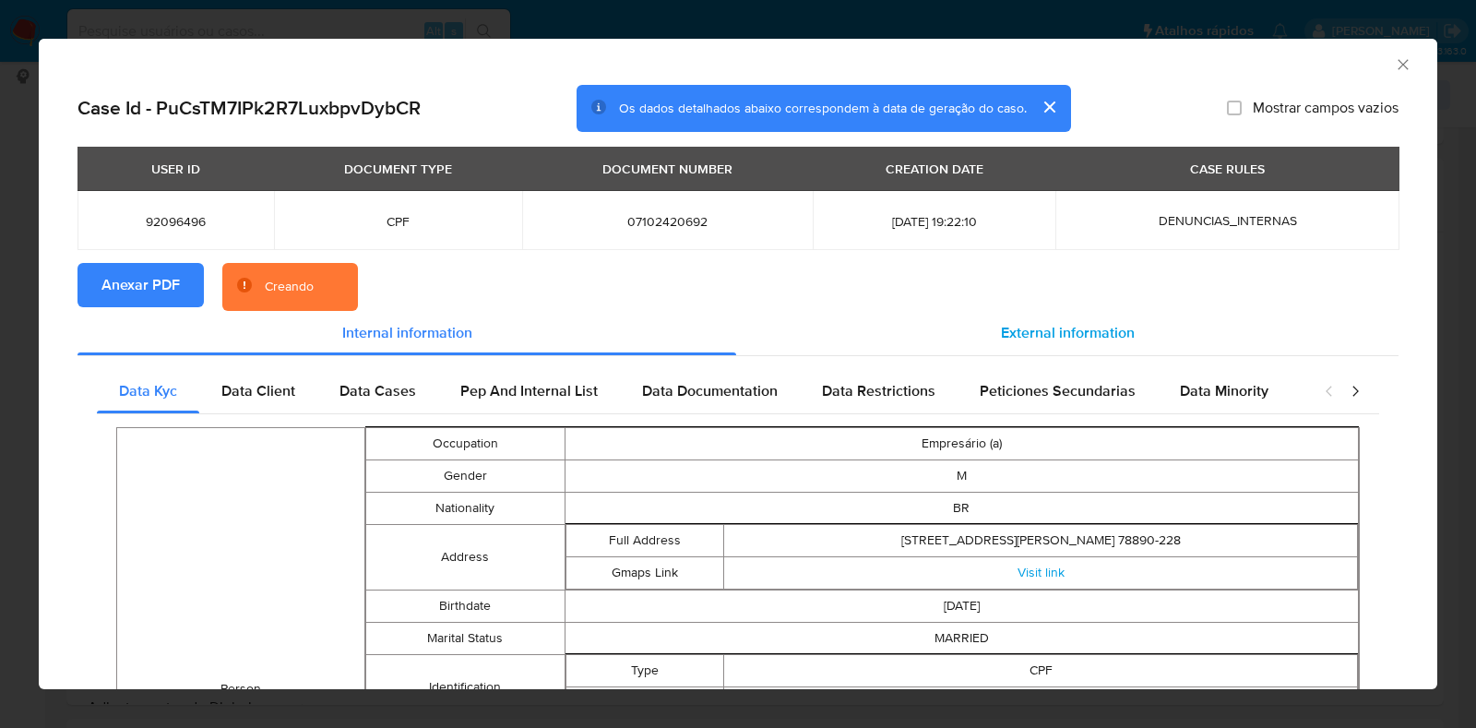
click at [1039, 334] on span "External information" at bounding box center [1068, 332] width 134 height 21
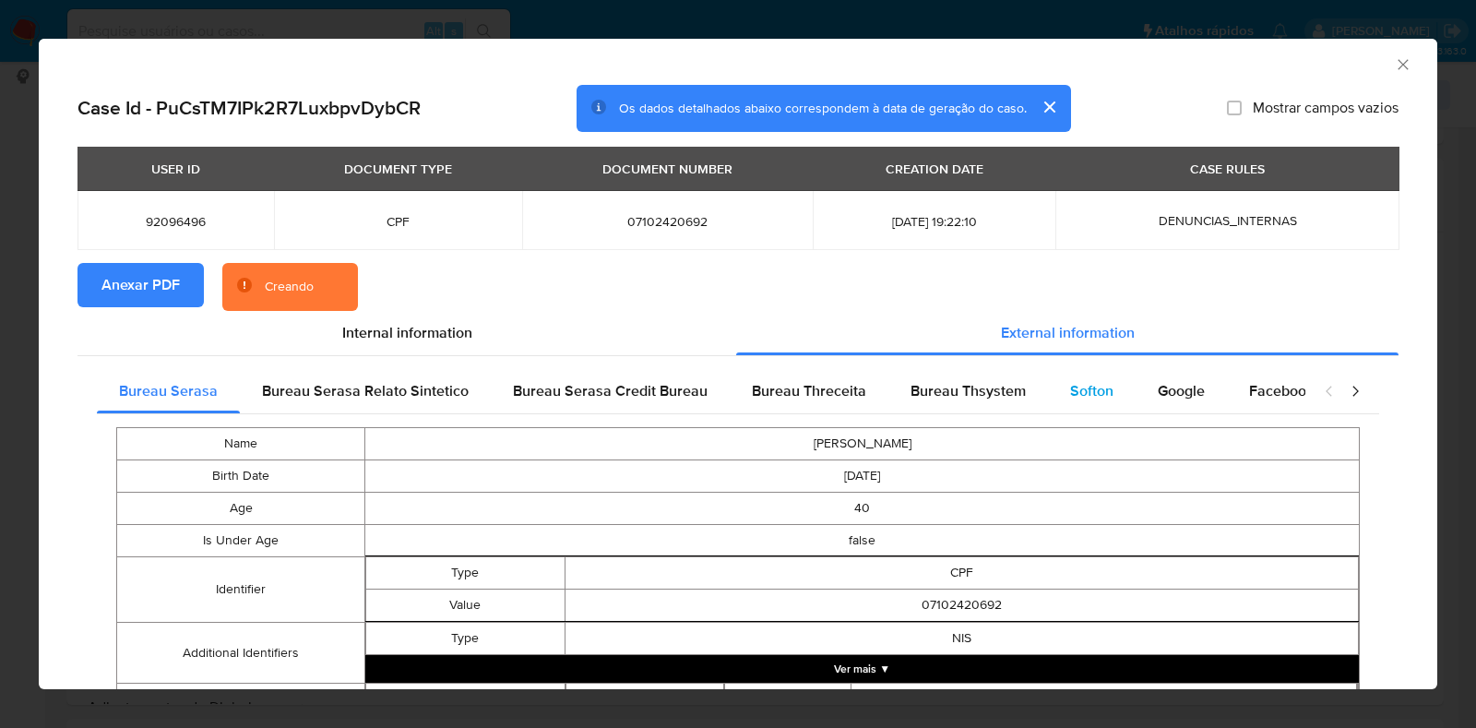
click at [1070, 388] on span "Softon" at bounding box center [1091, 390] width 43 height 21
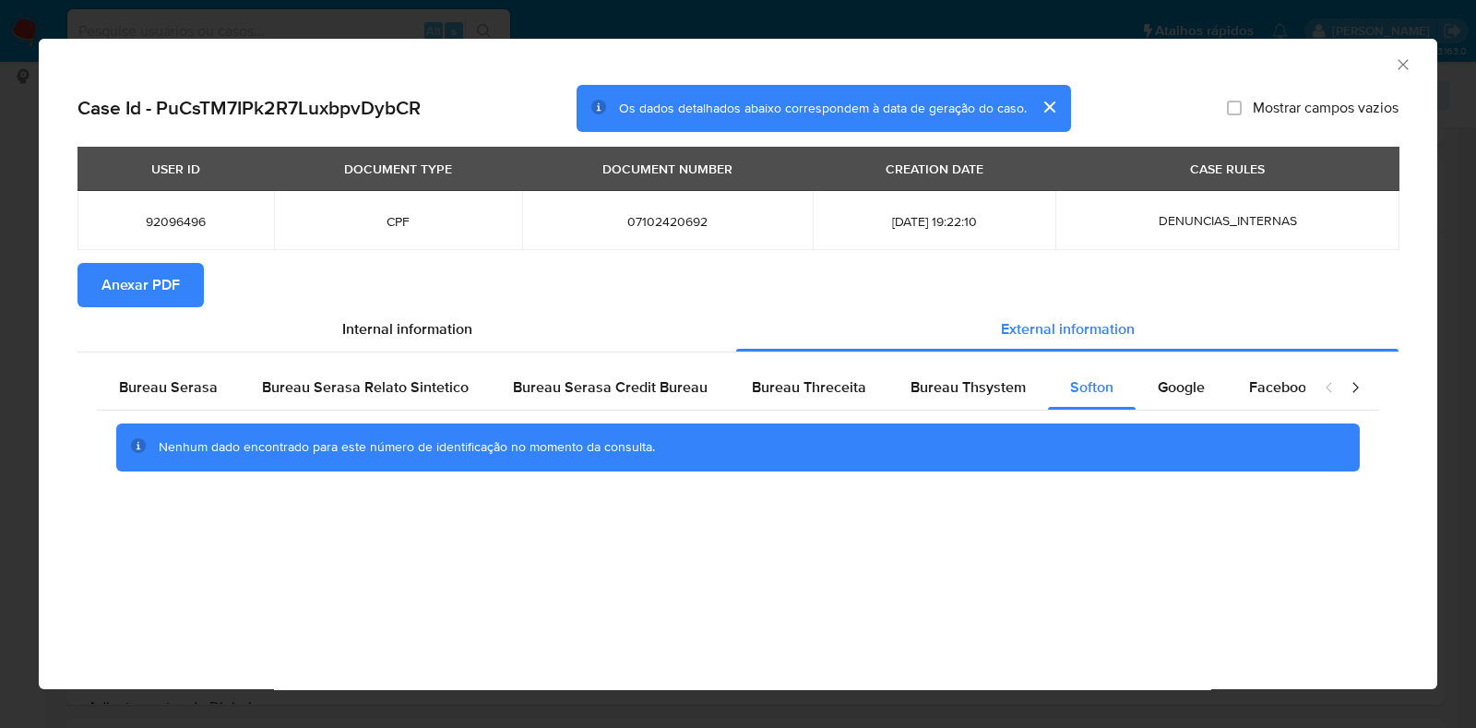
click at [1397, 63] on icon "Fechar a janela" at bounding box center [1402, 64] width 18 height 18
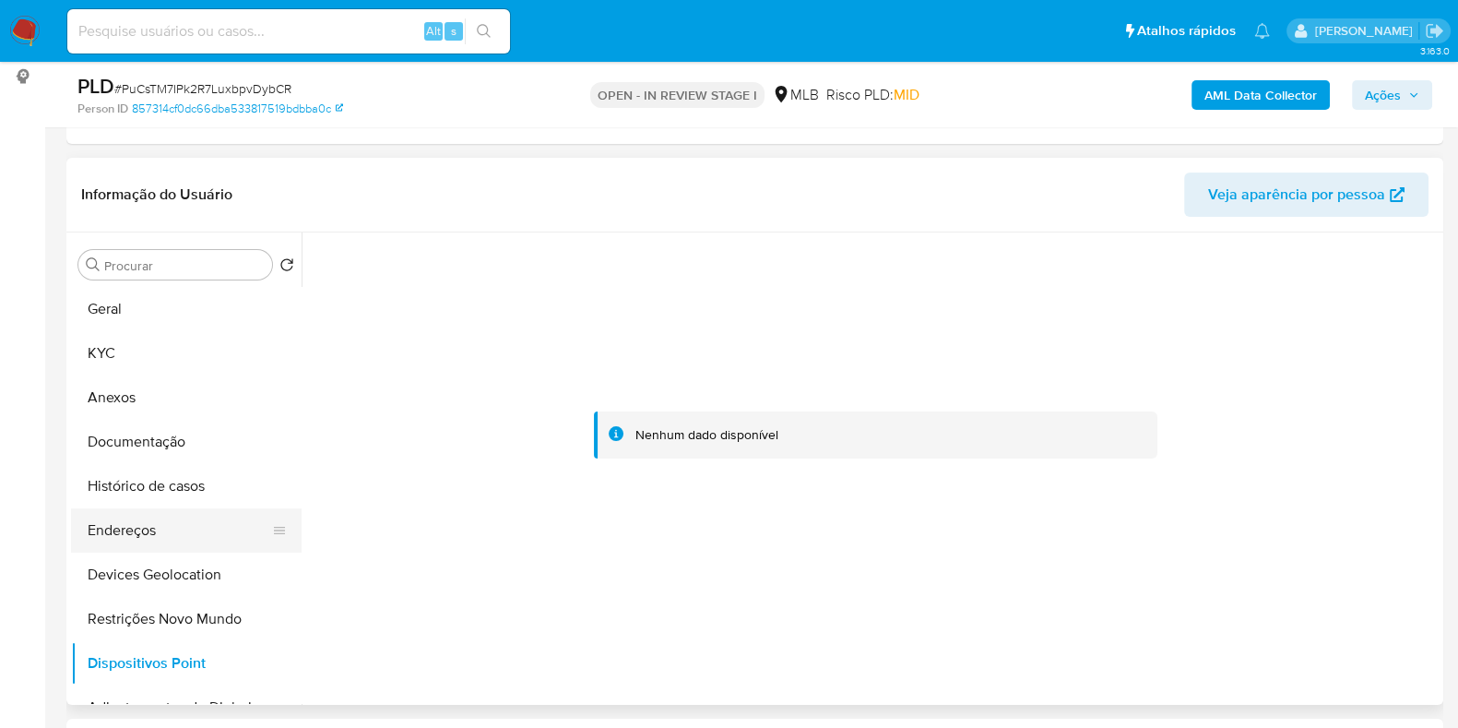
click at [160, 528] on button "Endereços" at bounding box center [179, 530] width 216 height 44
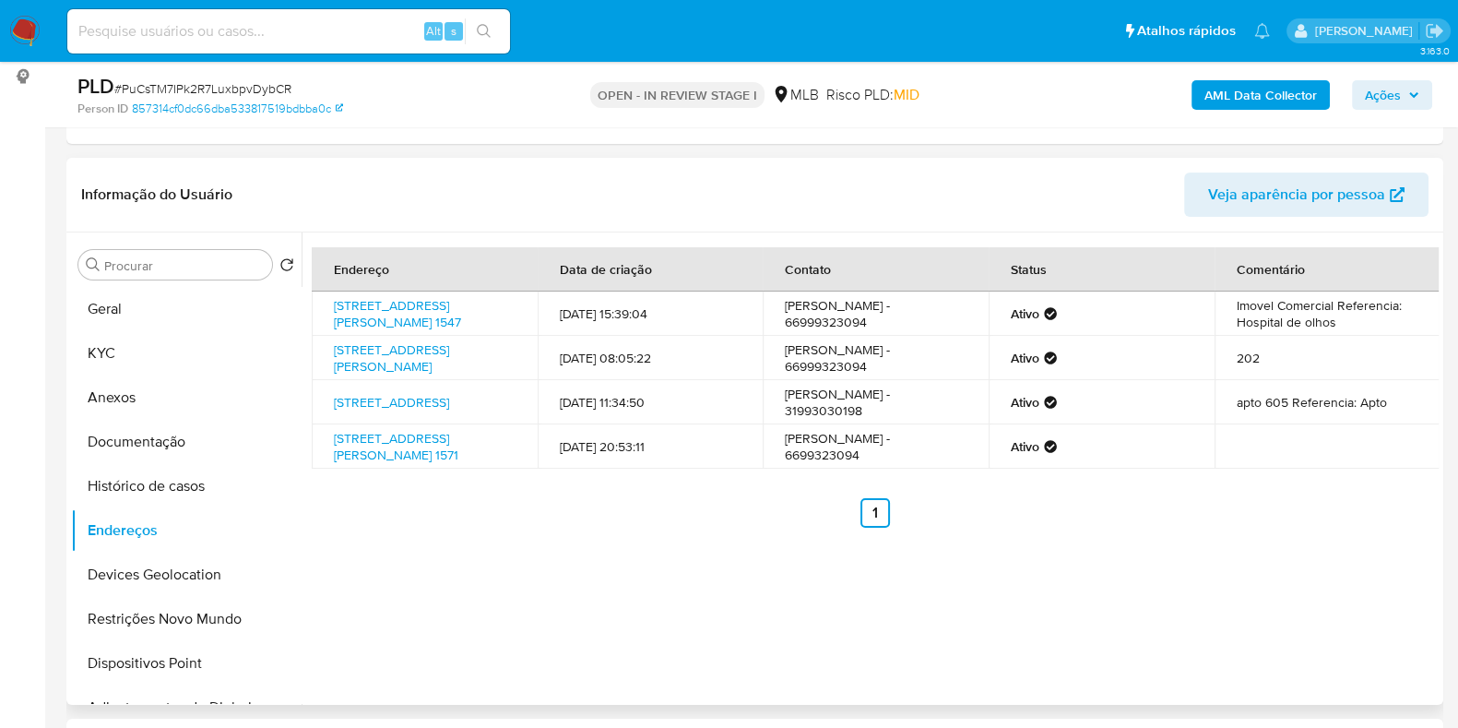
click at [1252, 321] on td "Imovel Comercial Referencia: Hospital de olhos" at bounding box center [1328, 313] width 226 height 44
drag, startPoint x: 320, startPoint y: 303, endPoint x: 398, endPoint y: 349, distance: 90.5
click at [392, 329] on td "Avenida João Baptista Frâncio 1547, Sorriso, Mato Grosso, 78890228, Brasil 1547" at bounding box center [425, 313] width 226 height 44
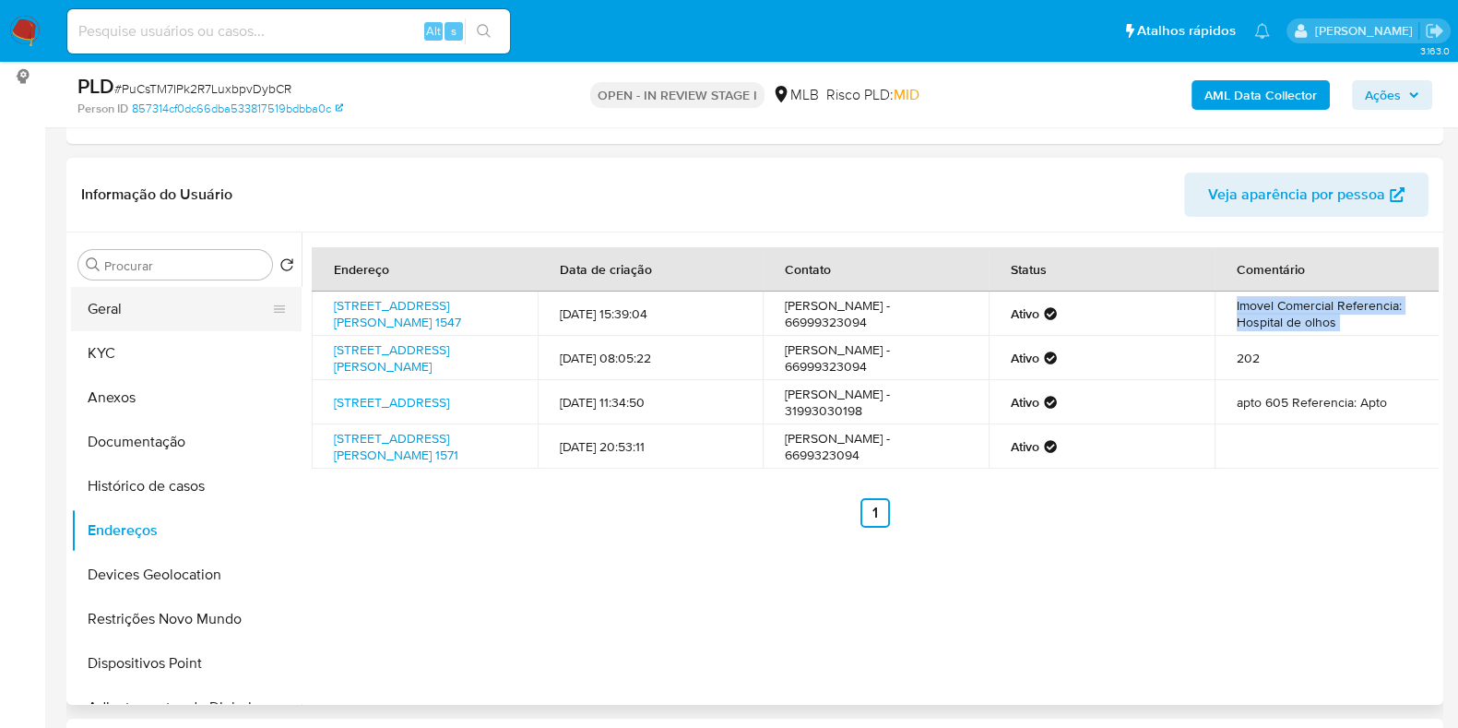
copy link "Avenida João Baptista Frâncio 1547, Sorriso, Mato Grosso, 78890228"
click at [355, 316] on link "Avenida João Baptista Frâncio 1547, Sorriso, Mato Grosso, 78890228, Brasil 1547" at bounding box center [397, 313] width 127 height 35
drag, startPoint x: 324, startPoint y: 345, endPoint x: 386, endPoint y: 376, distance: 70.1
click at [393, 376] on td "Rua Henrique Sales 85, Belo Horizonte, Minas Gerais, 30380280, Brasil 85" at bounding box center [425, 358] width 226 height 44
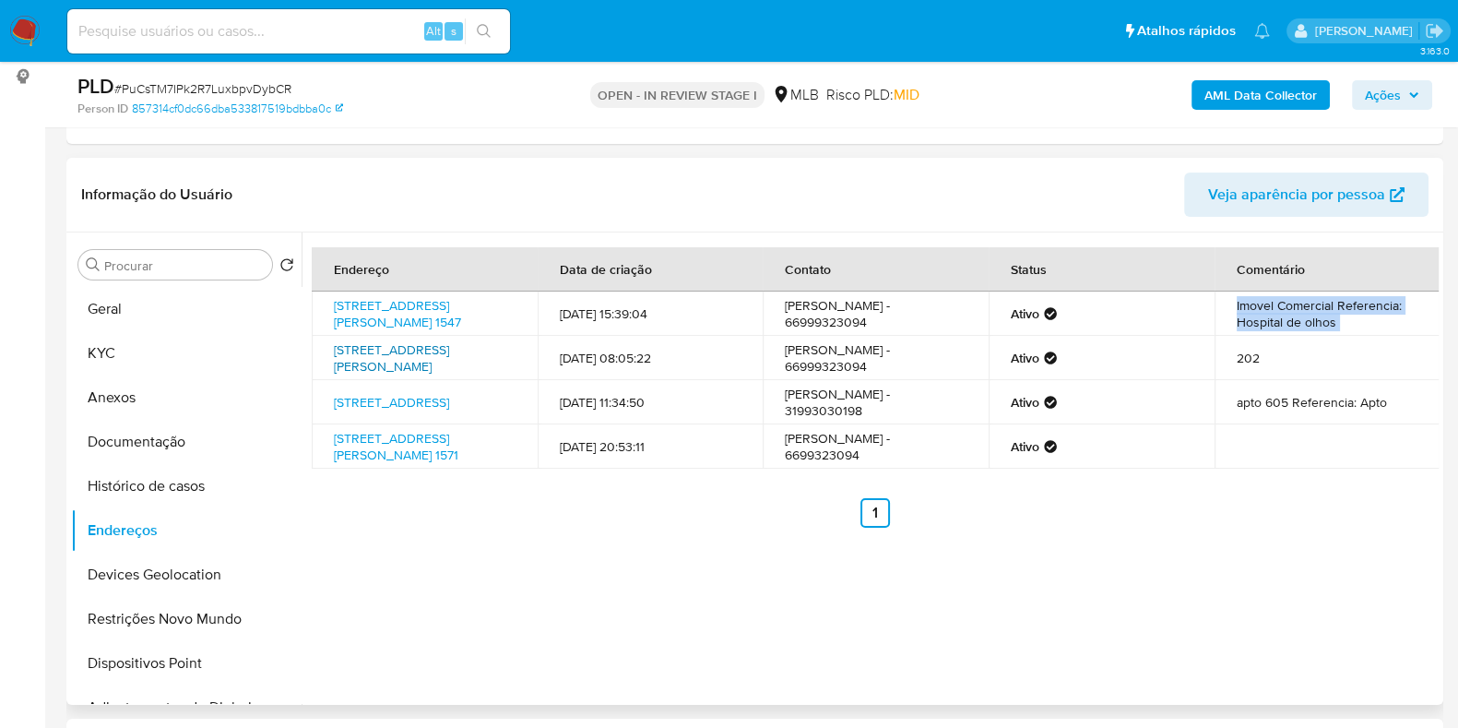
click at [378, 368] on link "Rua Henrique Sales 85, Belo Horizonte, Minas Gerais, 30380280, Brasil 85" at bounding box center [391, 357] width 115 height 35
click at [1250, 364] on td "202" at bounding box center [1328, 358] width 226 height 44
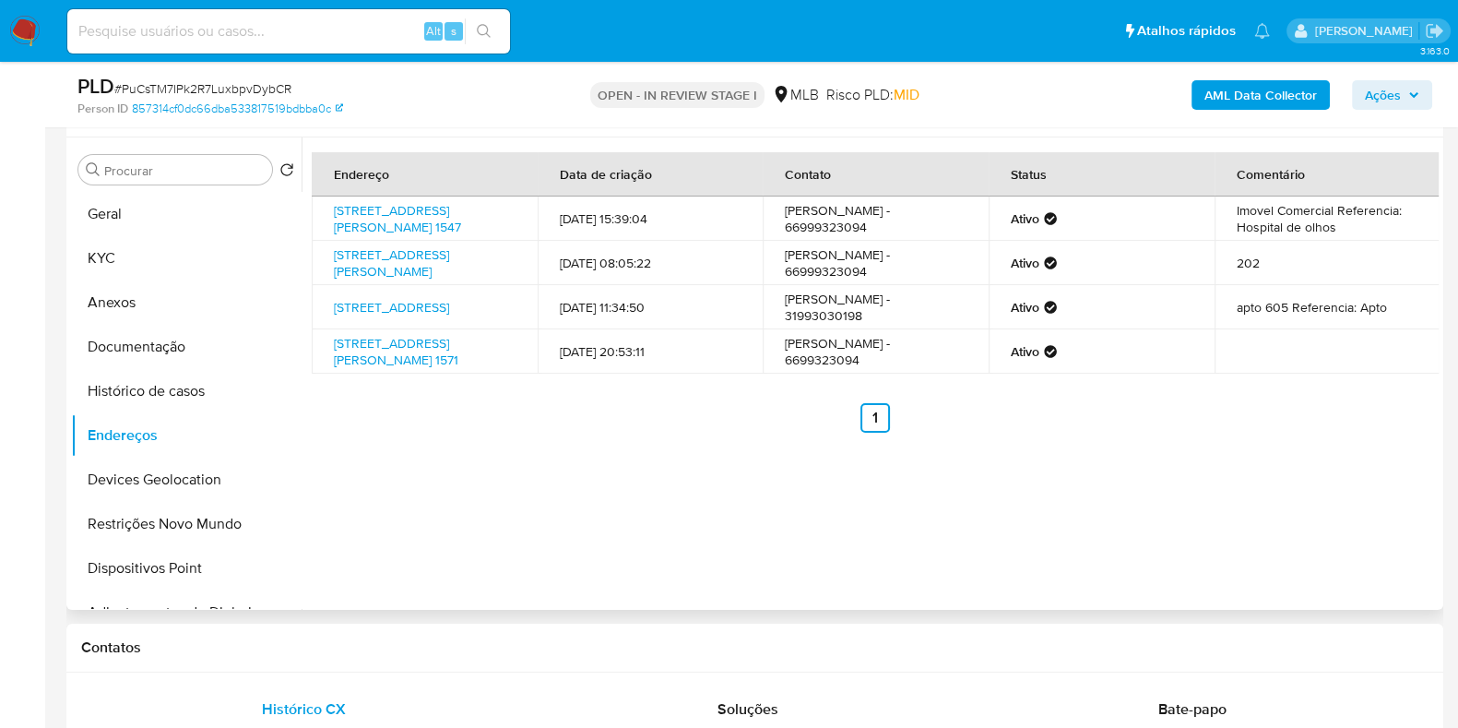
scroll to position [362, 0]
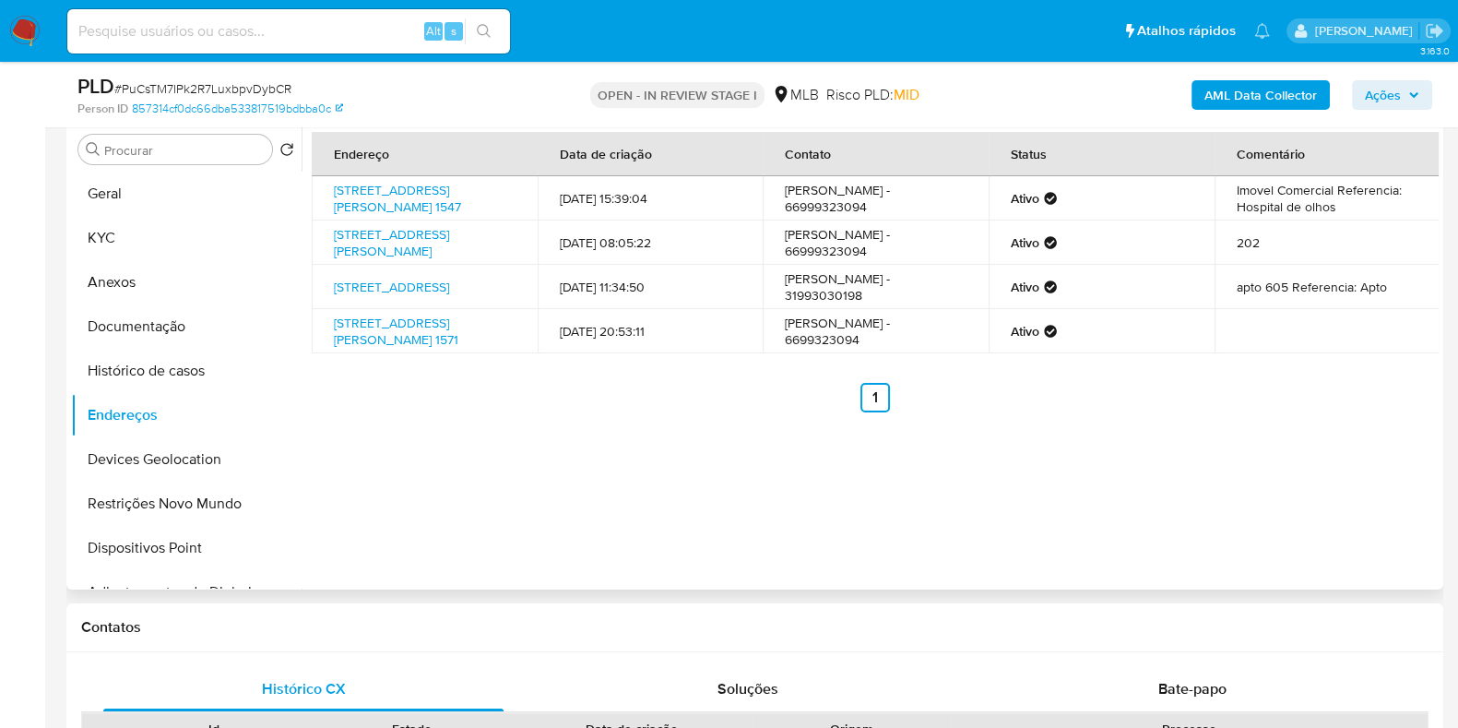
click at [1238, 255] on td "202" at bounding box center [1328, 242] width 226 height 44
drag, startPoint x: 352, startPoint y: 232, endPoint x: 391, endPoint y: 267, distance: 51.6
click at [391, 265] on td "Rua Henrique Sales 85, Belo Horizonte, Minas Gerais, 30380280, Brasil 85" at bounding box center [425, 242] width 226 height 44
copy link "Rua Henrique Sales 85, Belo Horizonte, Minas Gerais, 30380280"
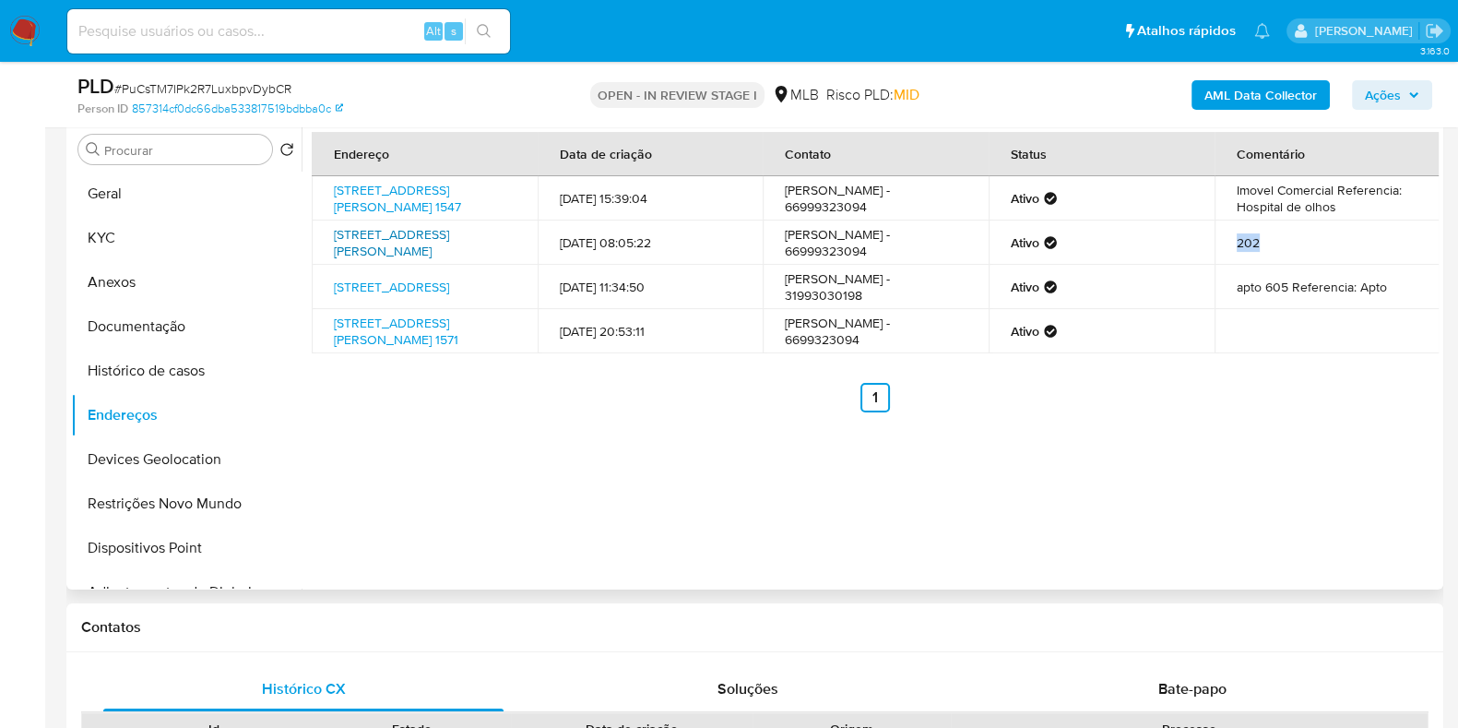
click at [362, 249] on link "Rua Henrique Sales 85, Belo Horizonte, Minas Gerais, 30380280, Brasil 85" at bounding box center [391, 242] width 115 height 35
click at [346, 260] on link "Rua Henrique Sales 85, Belo Horizonte, Minas Gerais, 30380280, Brasil 85" at bounding box center [391, 242] width 115 height 35
drag, startPoint x: 332, startPoint y: 276, endPoint x: 383, endPoint y: 320, distance: 67.3
click at [384, 309] on td "Rua Belém 116, Belo Horizonte, Minas Gerais, 30285010, Brasil 116" at bounding box center [425, 287] width 226 height 44
click at [360, 296] on link "Rua Belém 116, Belo Horizonte, Minas Gerais, 30285010, Brasil 116" at bounding box center [391, 287] width 115 height 18
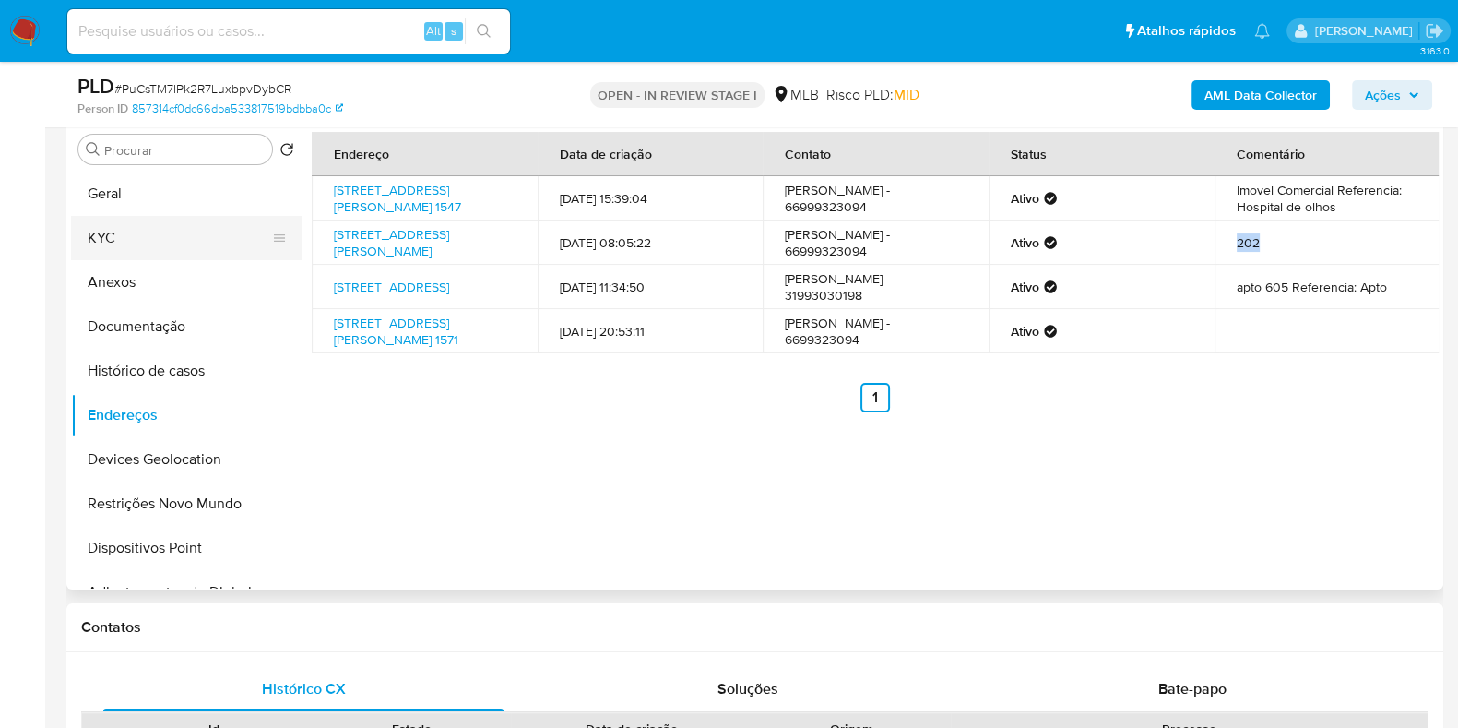
click at [142, 237] on button "KYC" at bounding box center [179, 238] width 216 height 44
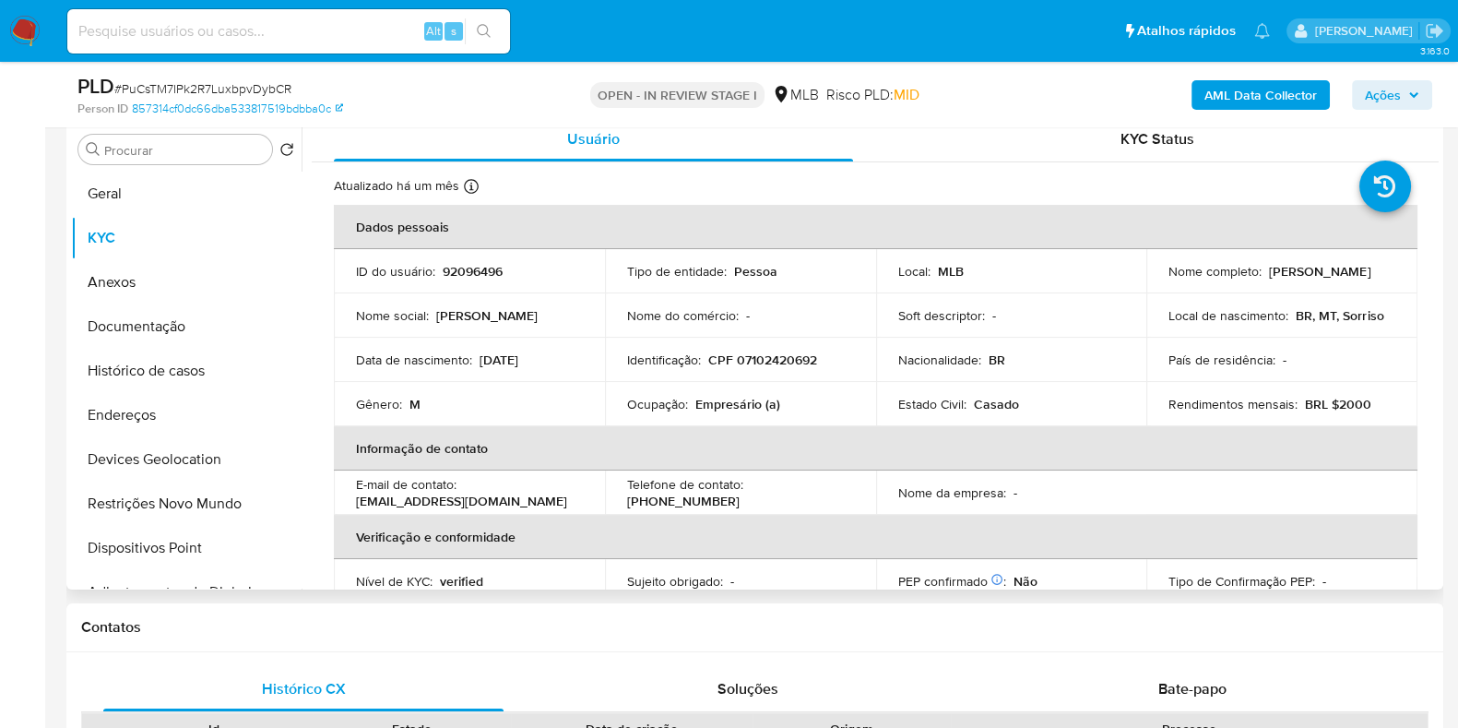
click at [788, 367] on p "CPF 07102420692" at bounding box center [762, 359] width 109 height 17
click at [788, 366] on p "CPF 07102420692" at bounding box center [762, 359] width 109 height 17
copy p "07102420692"
click at [166, 304] on button "Documentação" at bounding box center [179, 326] width 216 height 44
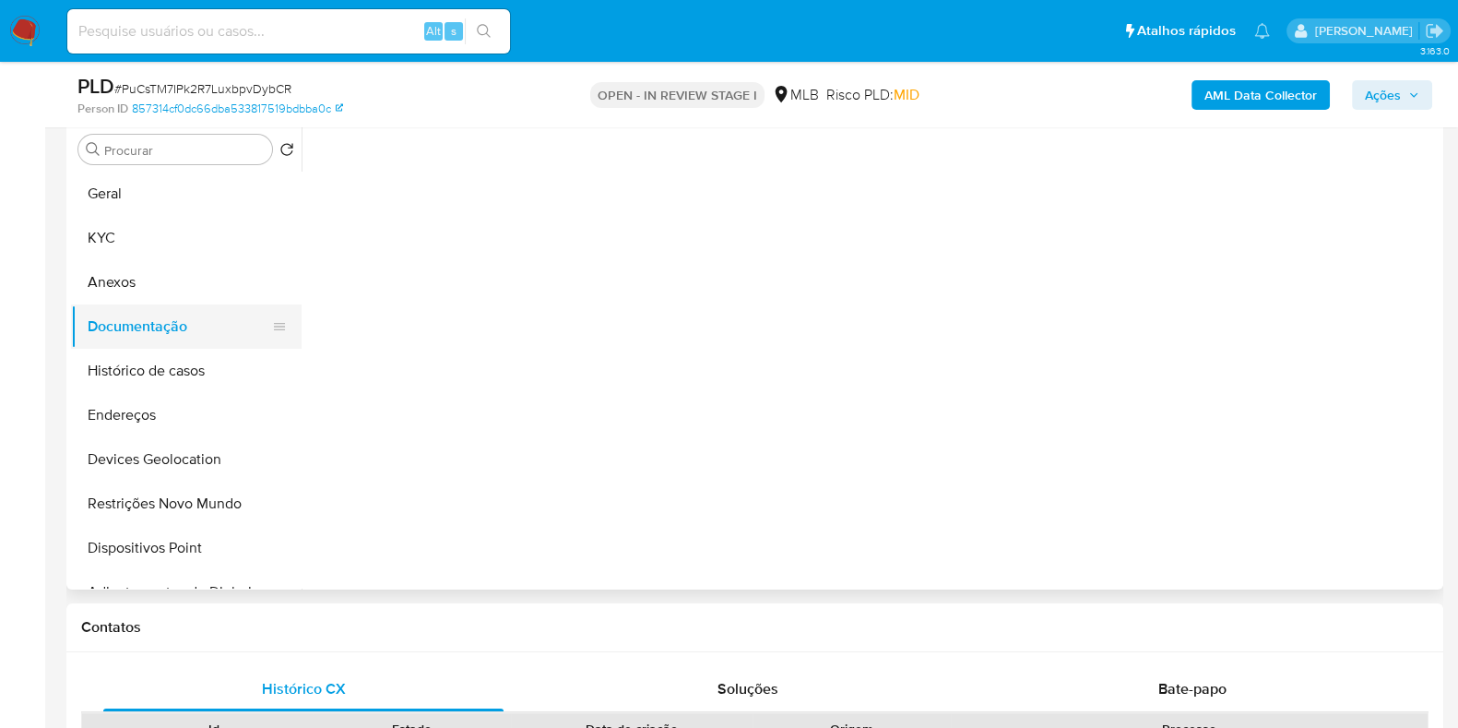
click at [166, 334] on button "Documentação" at bounding box center [179, 326] width 216 height 44
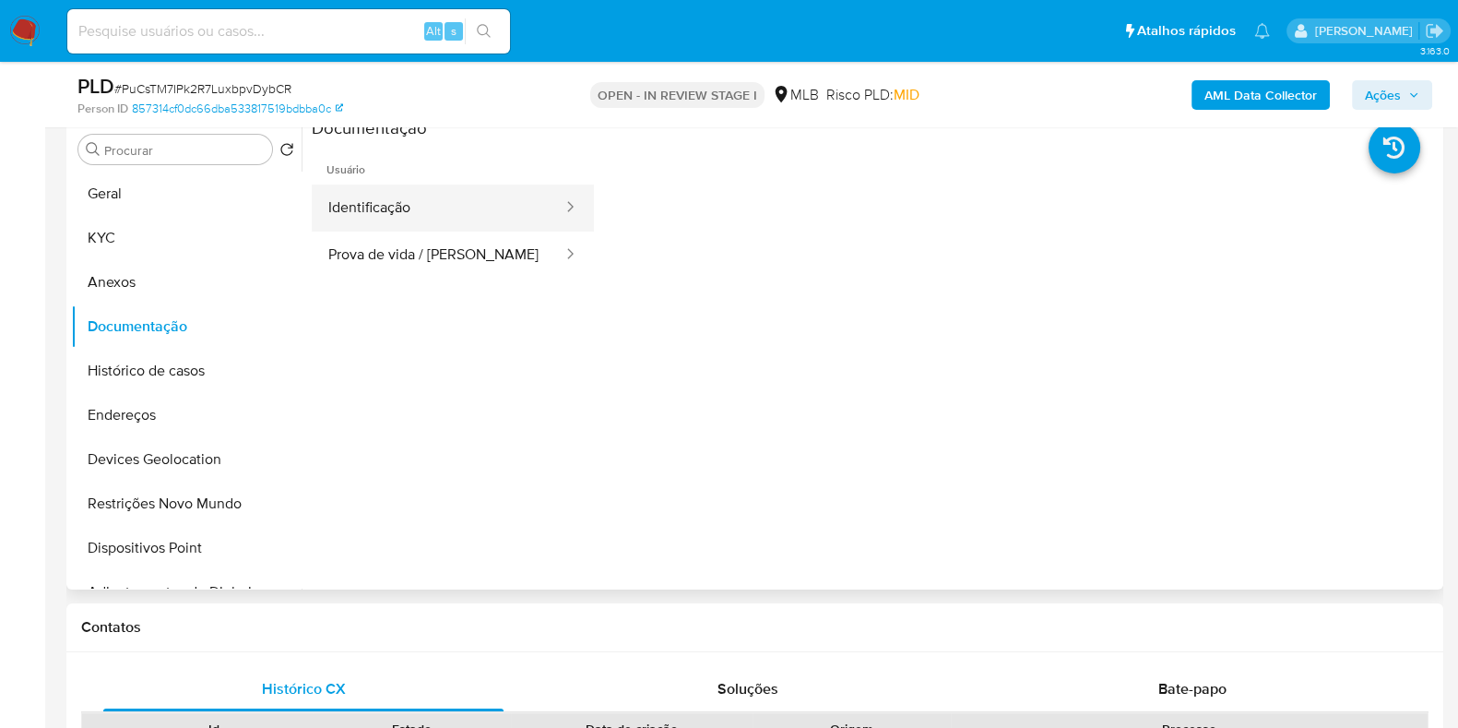
click at [497, 213] on button "Identificação" at bounding box center [438, 207] width 253 height 47
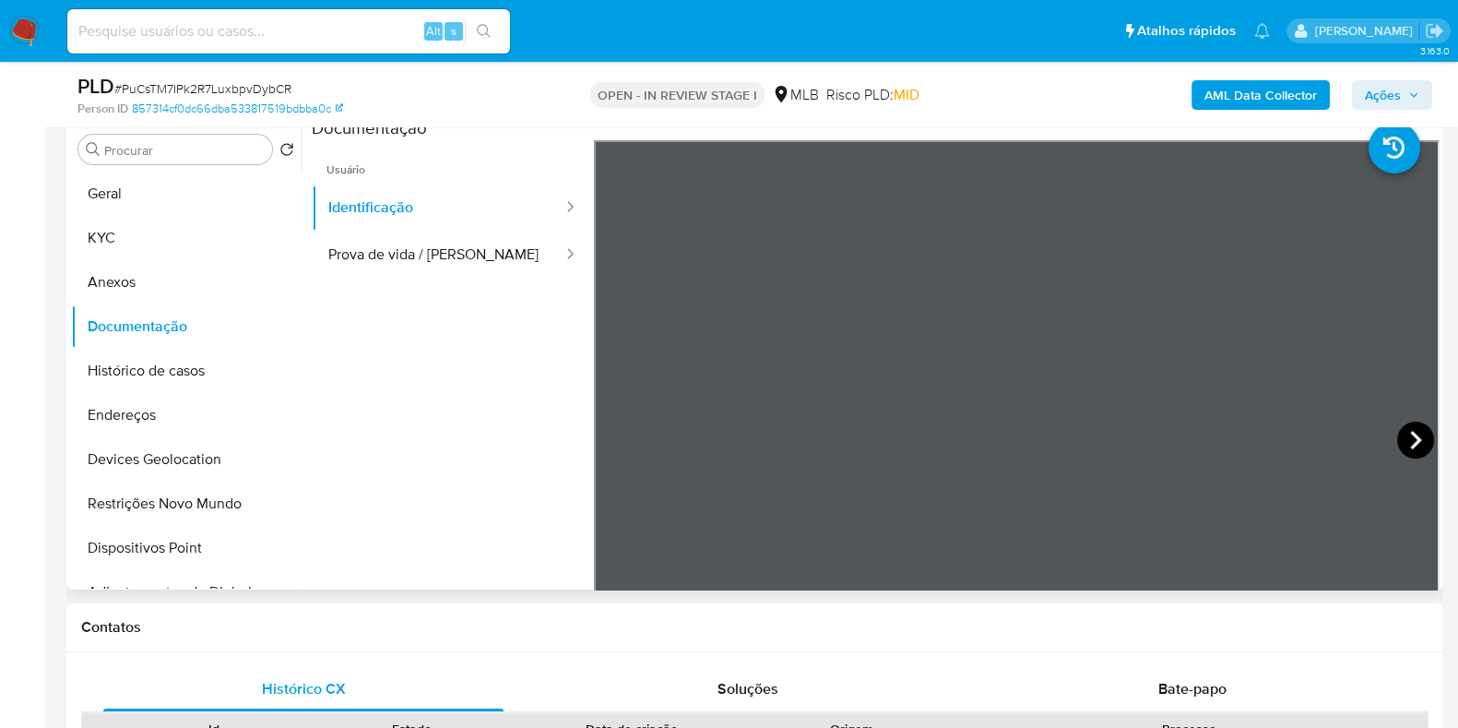
click at [1400, 435] on icon at bounding box center [1415, 439] width 37 height 37
click at [134, 230] on button "KYC" at bounding box center [179, 238] width 216 height 44
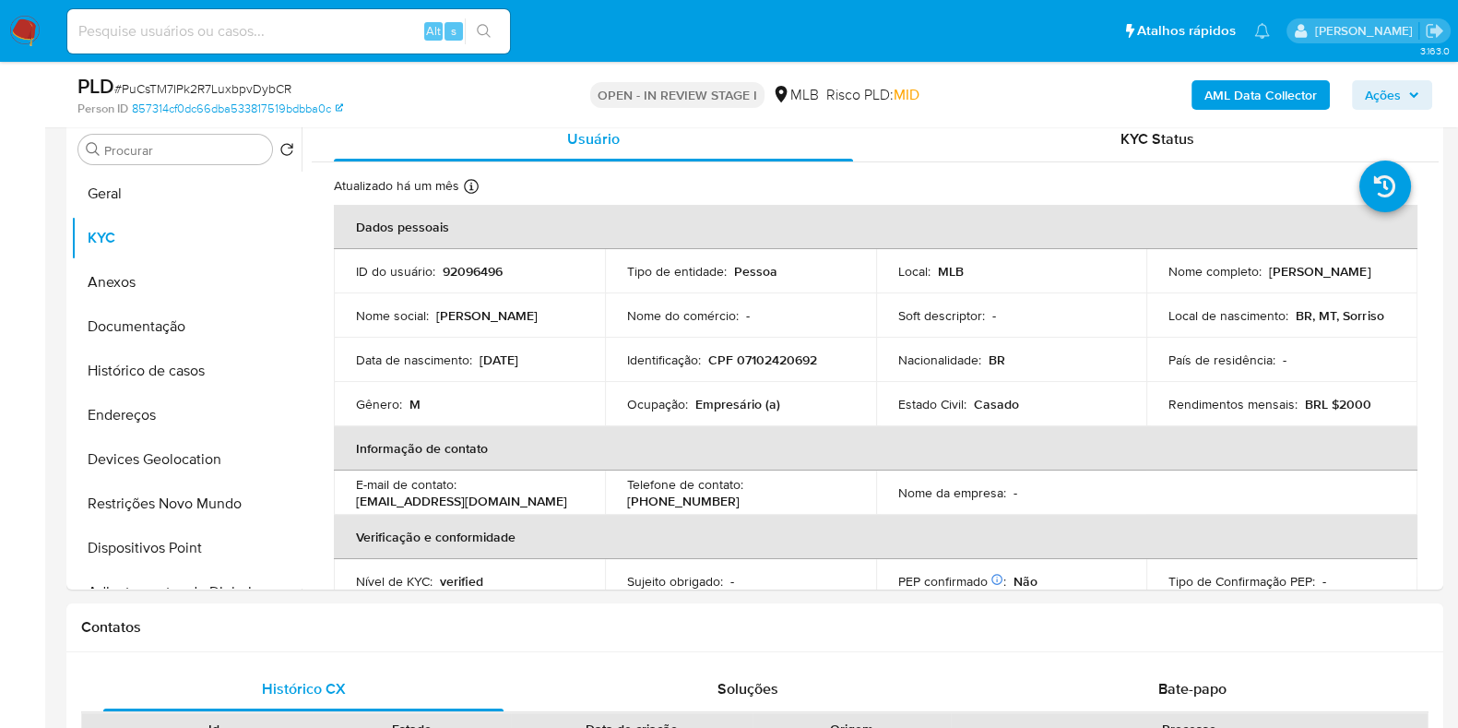
click at [787, 353] on p "CPF 07102420692" at bounding box center [762, 359] width 109 height 17
copy p "07102420692"
drag, startPoint x: 1163, startPoint y: 276, endPoint x: 1397, endPoint y: 287, distance: 234.5
click at [1397, 287] on td "Nome completo : Bernardo Ruben Pinto Martins" at bounding box center [1281, 271] width 271 height 44
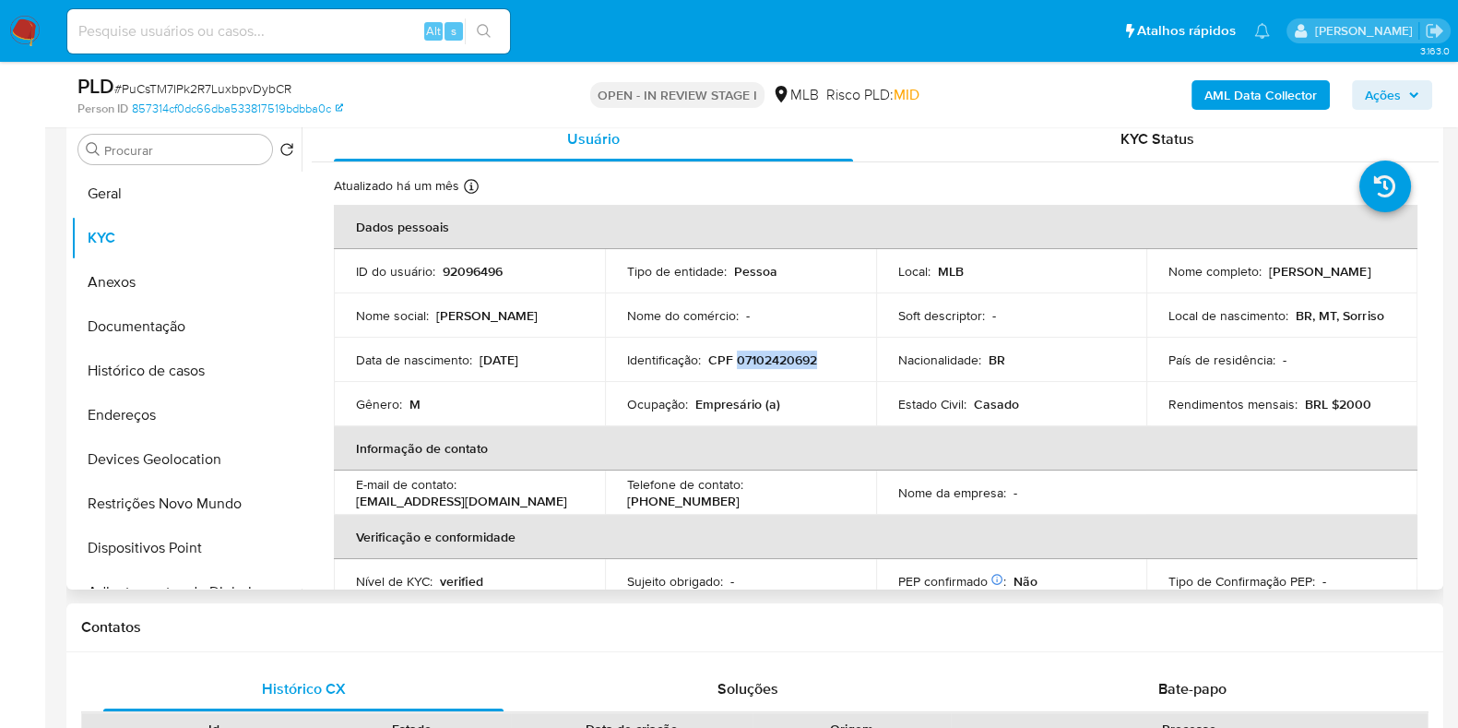
copy p "Bernardo Ruben Pinto Martins"
click at [1269, 274] on p "Bernardo Ruben Pinto Martins" at bounding box center [1319, 271] width 101 height 17
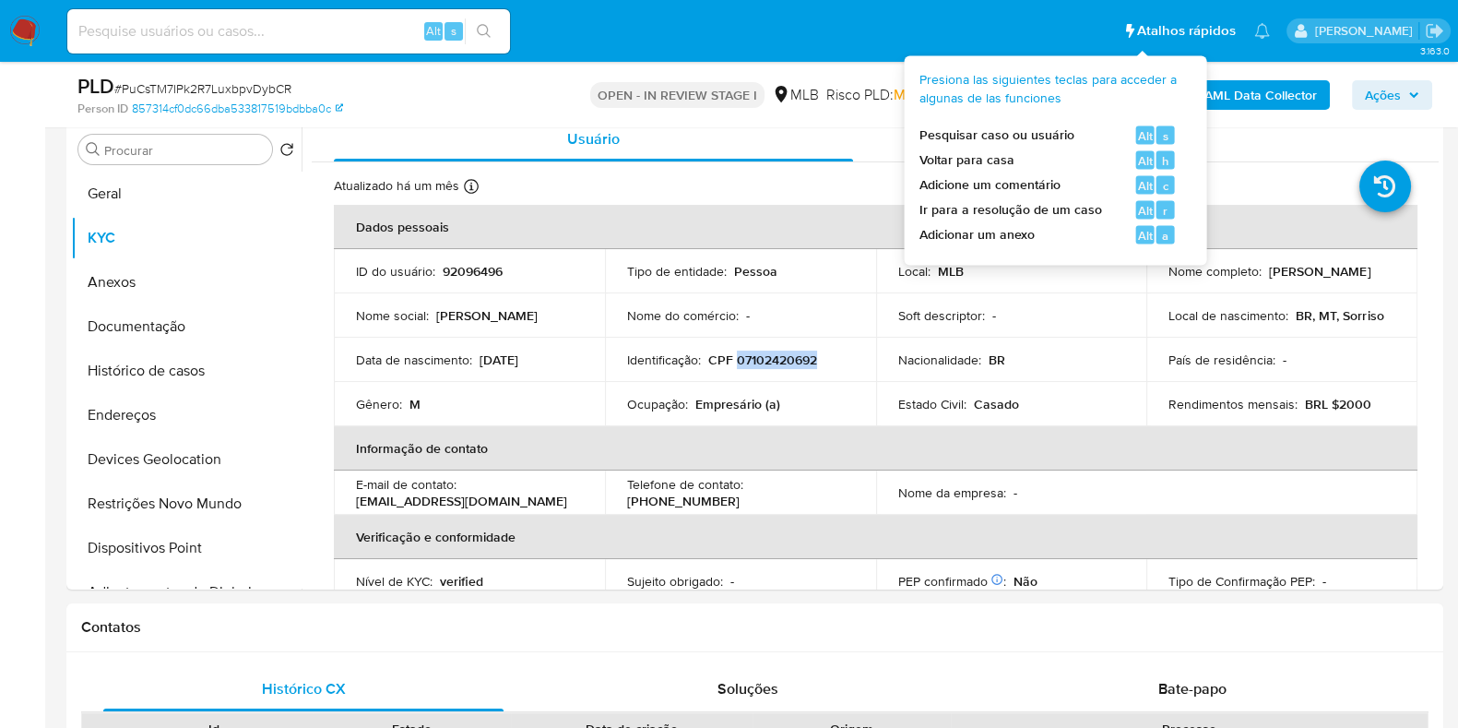
copy p "Bernardo Ruben Pinto Martins"
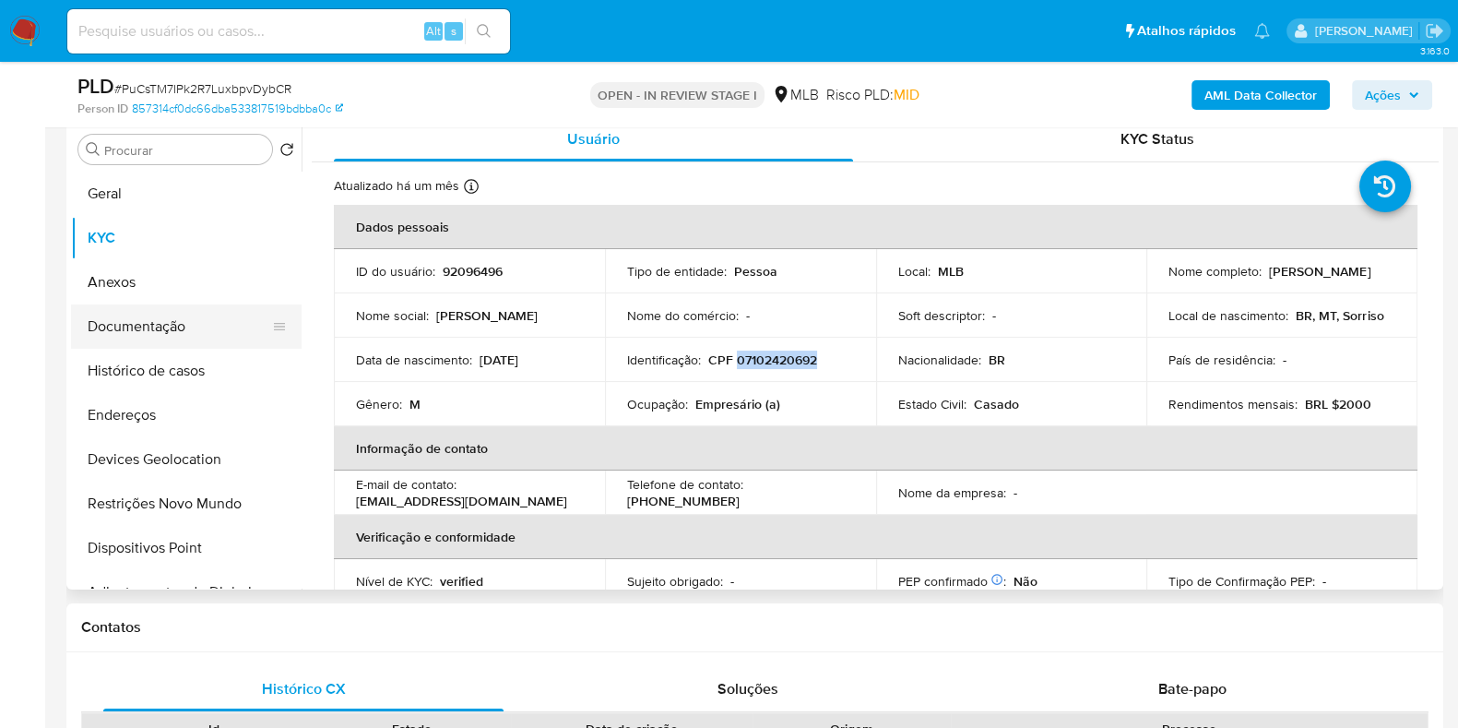
click at [182, 325] on button "Documentação" at bounding box center [179, 326] width 216 height 44
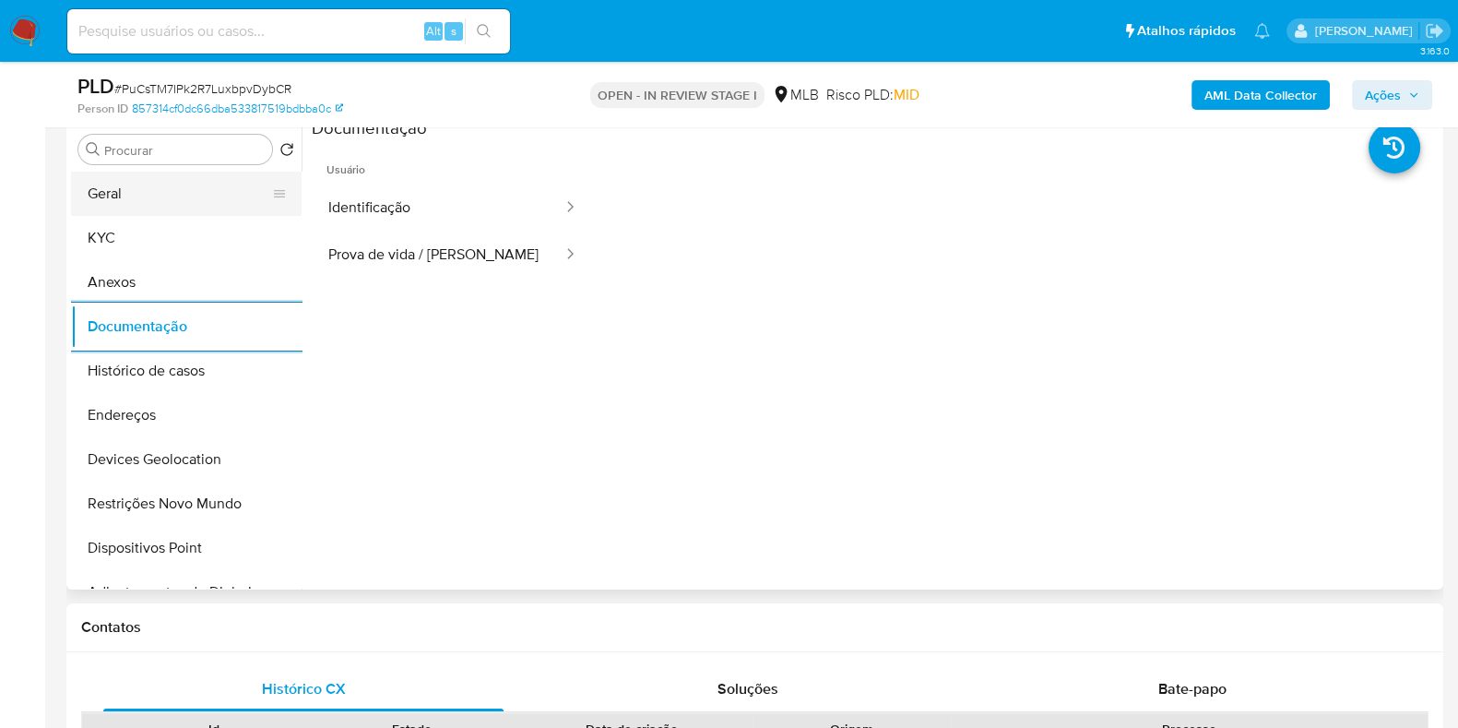
click at [145, 184] on button "Geral" at bounding box center [179, 194] width 216 height 44
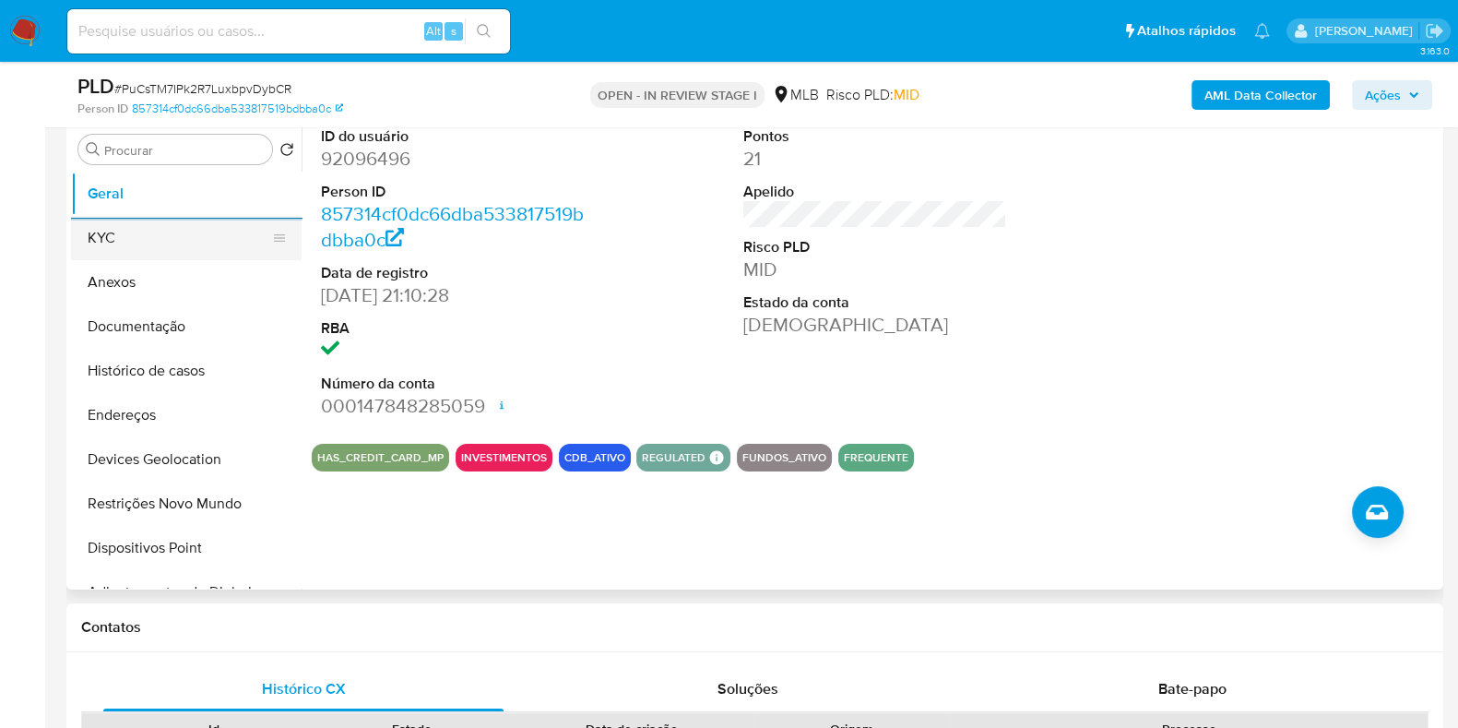
drag, startPoint x: 193, startPoint y: 237, endPoint x: 229, endPoint y: 254, distance: 39.6
click at [194, 237] on button "KYC" at bounding box center [179, 238] width 216 height 44
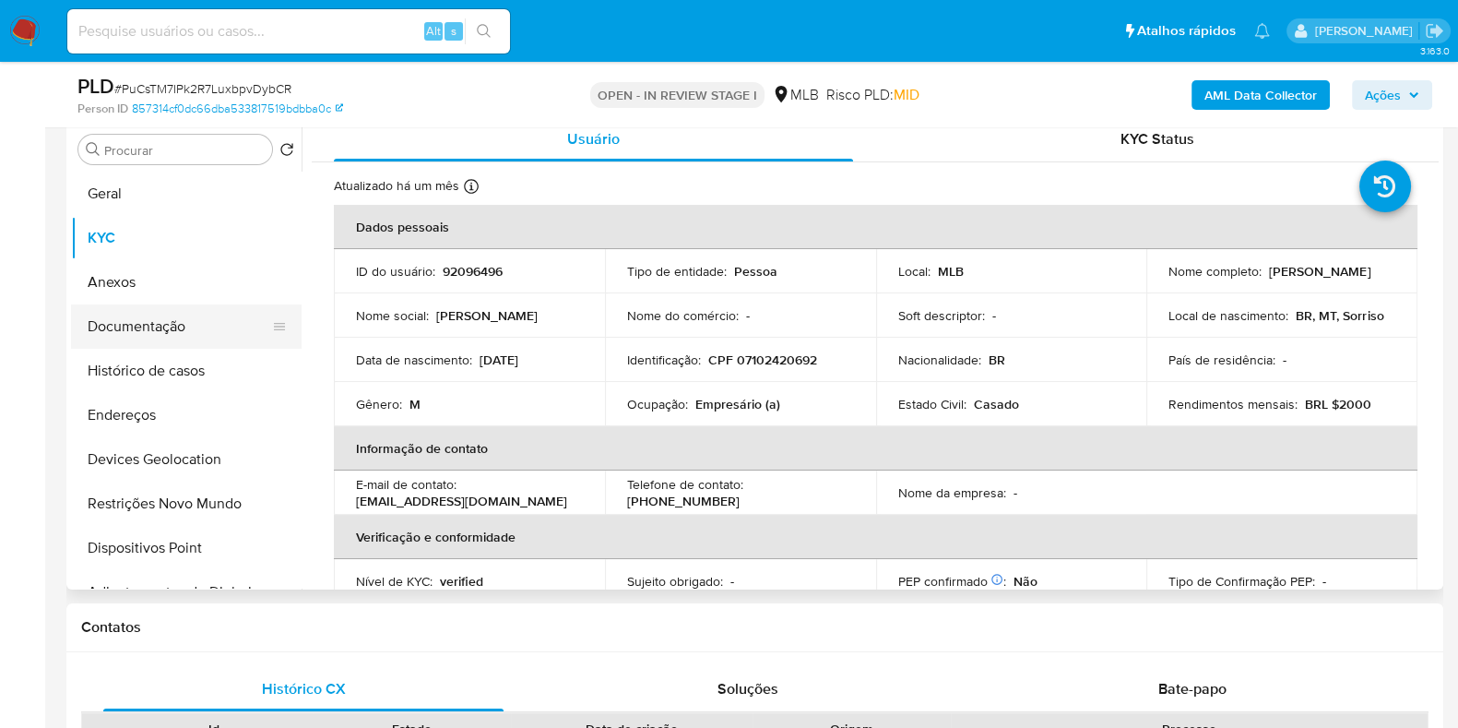
click at [165, 318] on button "Documentação" at bounding box center [179, 326] width 216 height 44
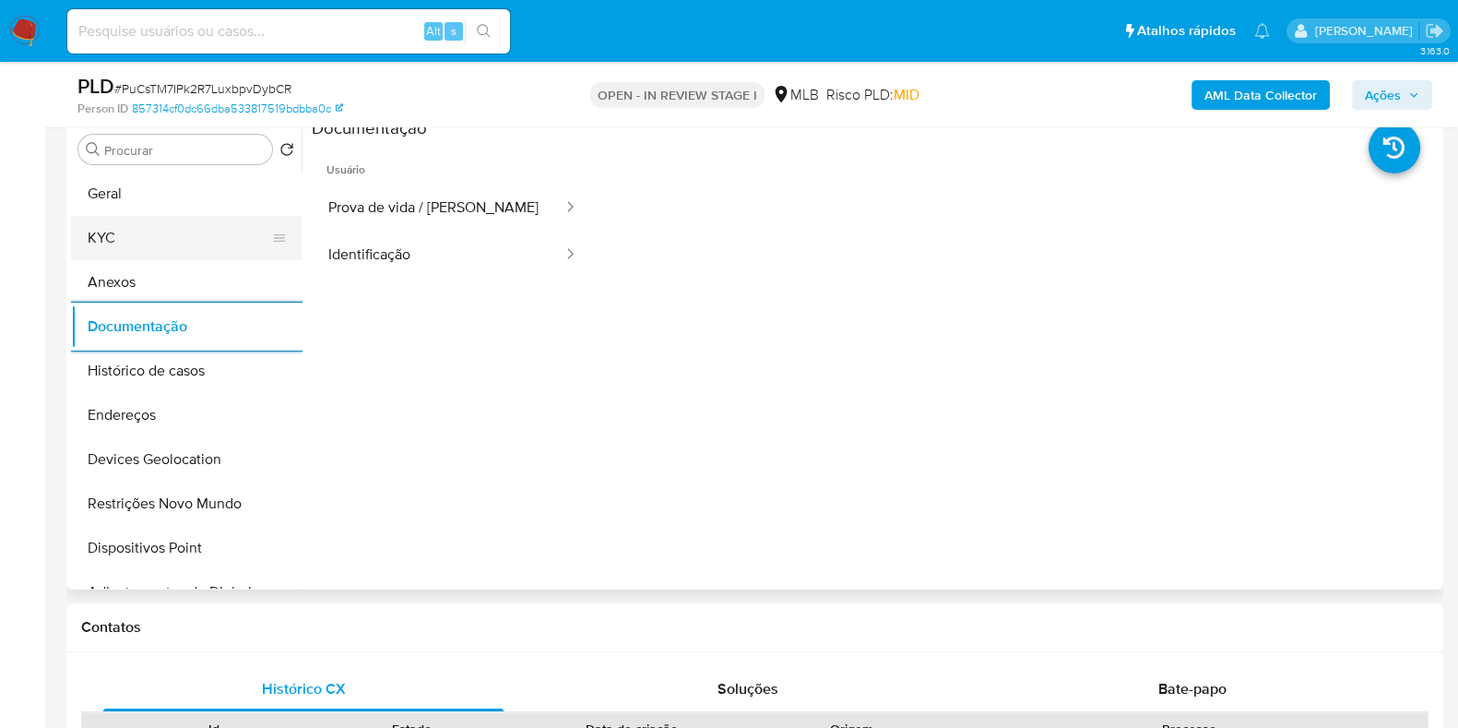
click at [181, 238] on button "KYC" at bounding box center [179, 238] width 216 height 44
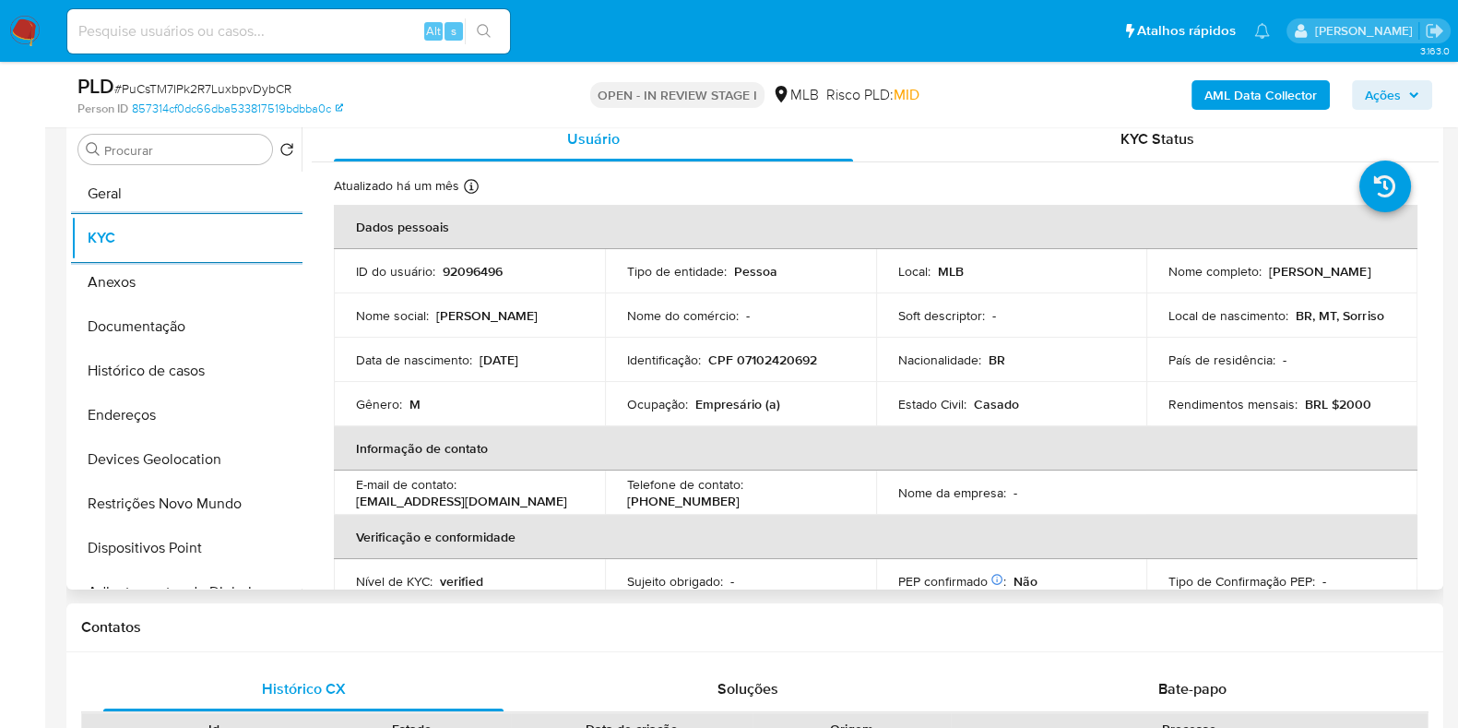
click at [710, 401] on p "Empresário (a)" at bounding box center [737, 404] width 85 height 17
click at [708, 401] on p "Empresário (a)" at bounding box center [737, 404] width 85 height 17
click at [715, 403] on p "Empresário (a)" at bounding box center [737, 404] width 85 height 17
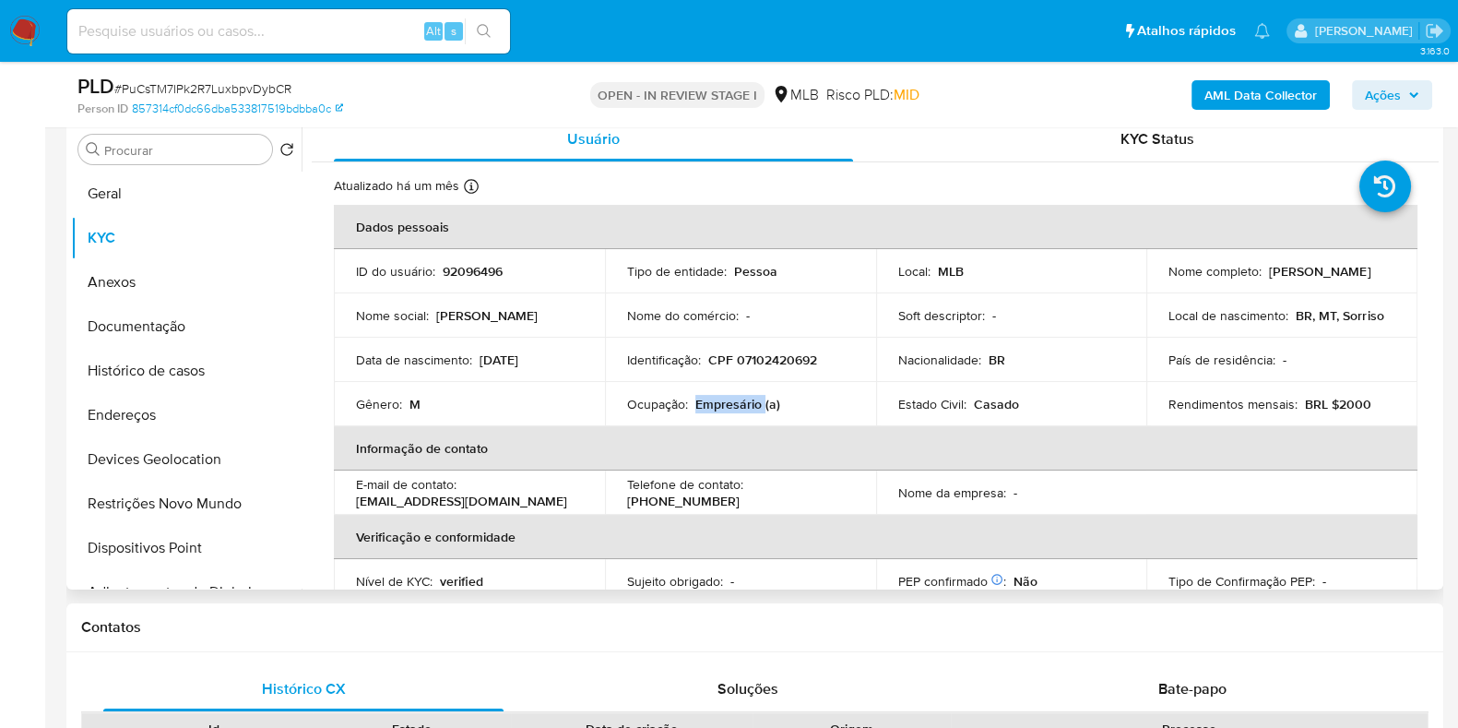
click at [733, 397] on p "Empresário (a)" at bounding box center [737, 404] width 85 height 17
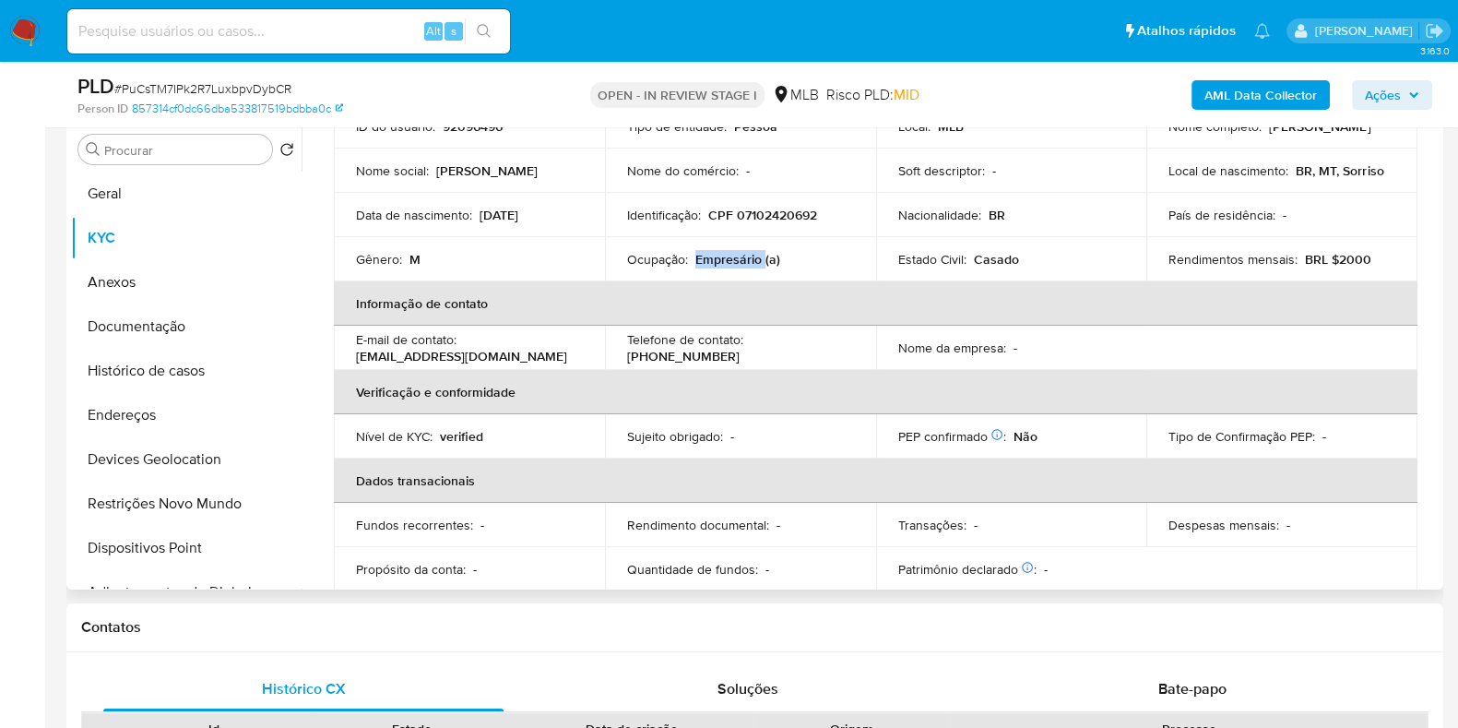
scroll to position [114, 0]
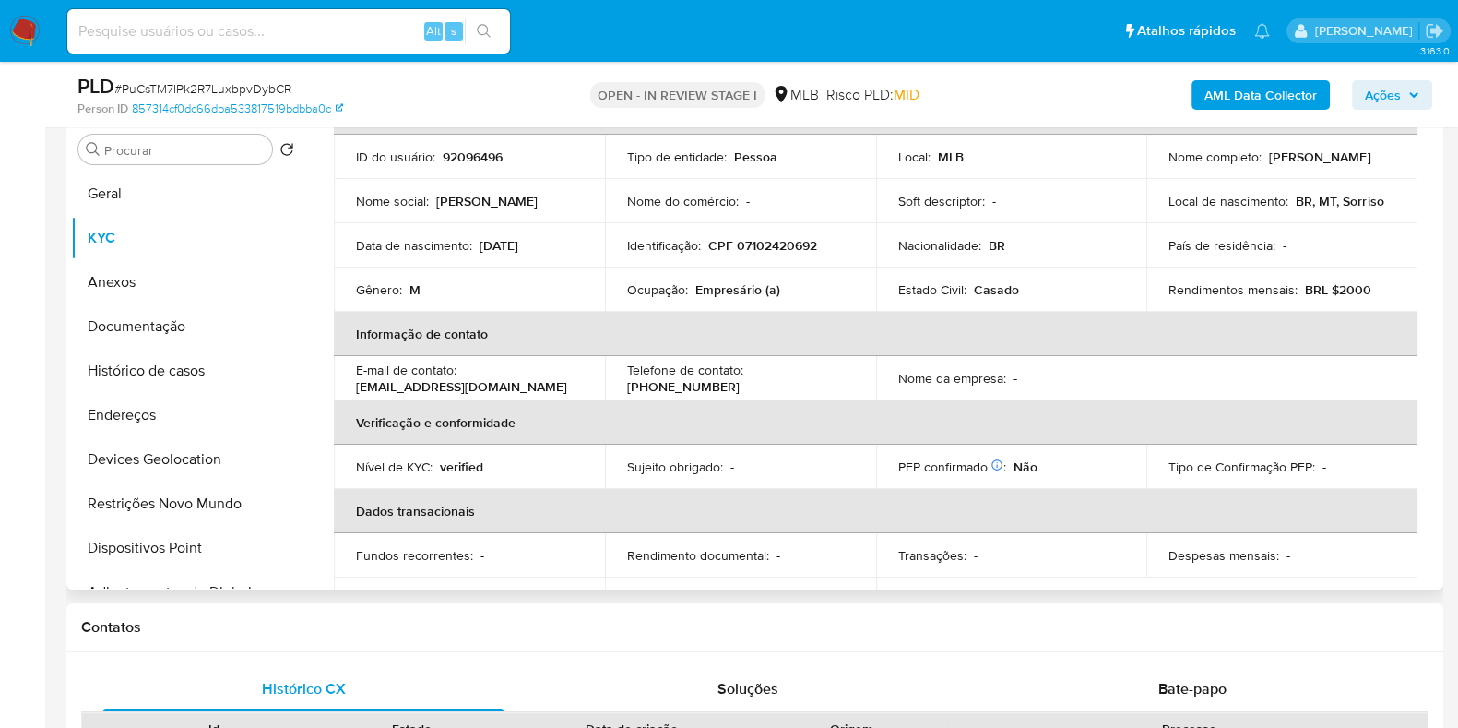
click at [1345, 288] on p "BRL $2000" at bounding box center [1338, 289] width 66 height 17
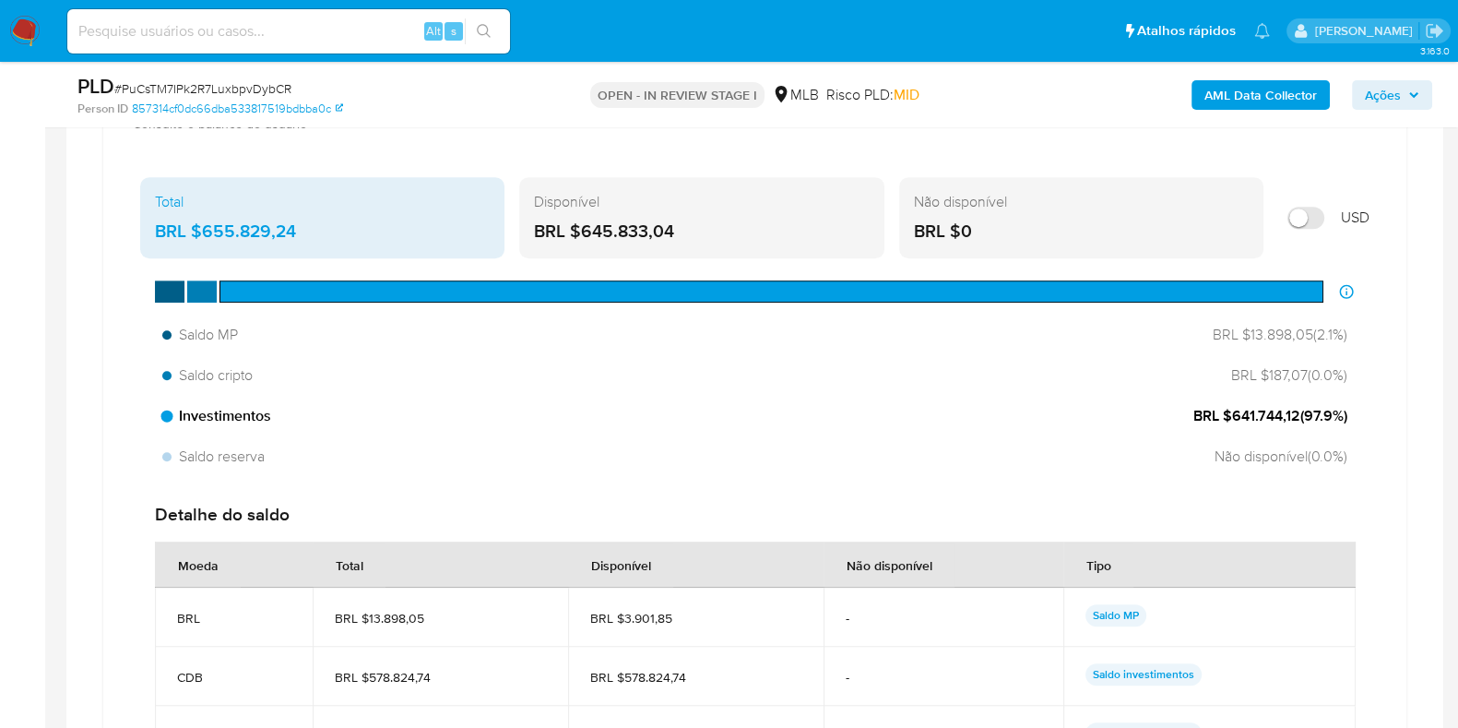
scroll to position [1284, 0]
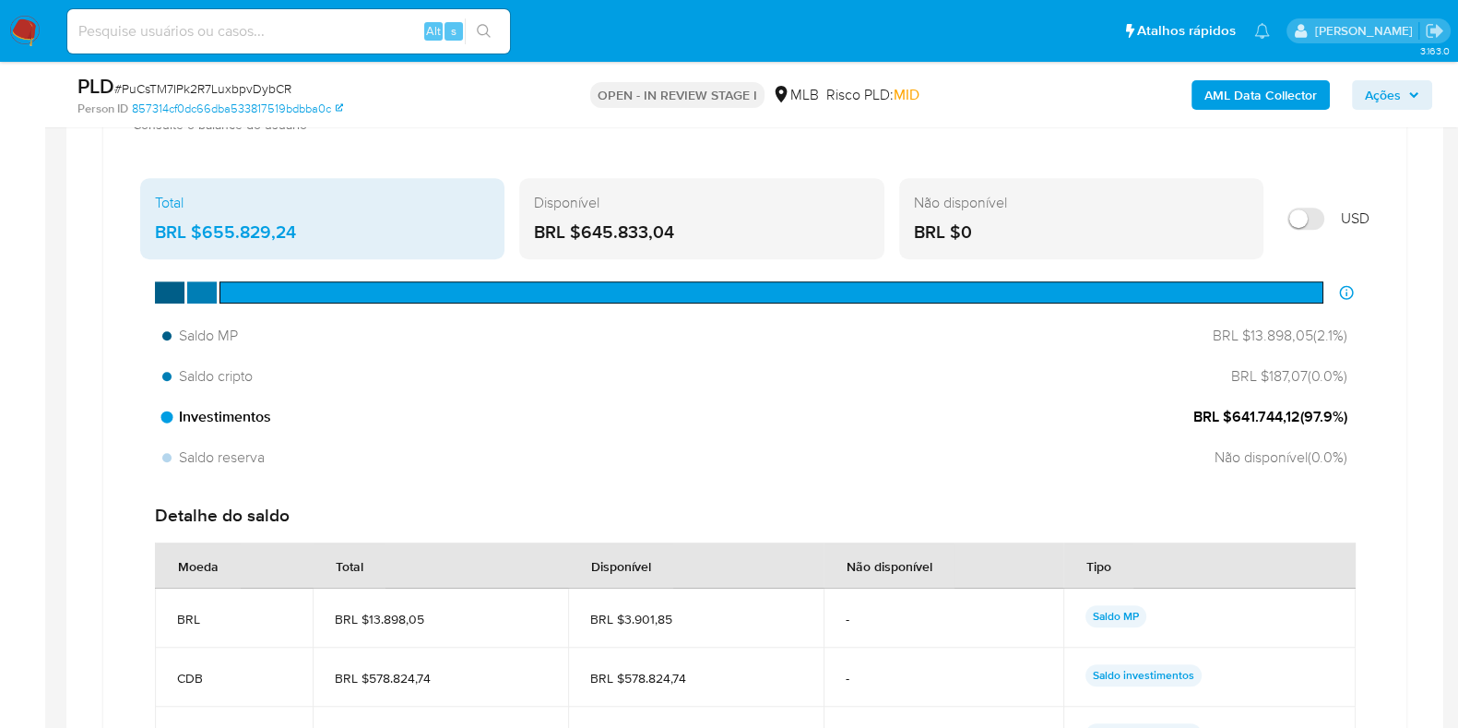
drag, startPoint x: 1236, startPoint y: 409, endPoint x: 1337, endPoint y: 419, distance: 101.9
click at [1337, 419] on span "BRL $641.744,12 ( 97.9 %)" at bounding box center [1270, 417] width 154 height 20
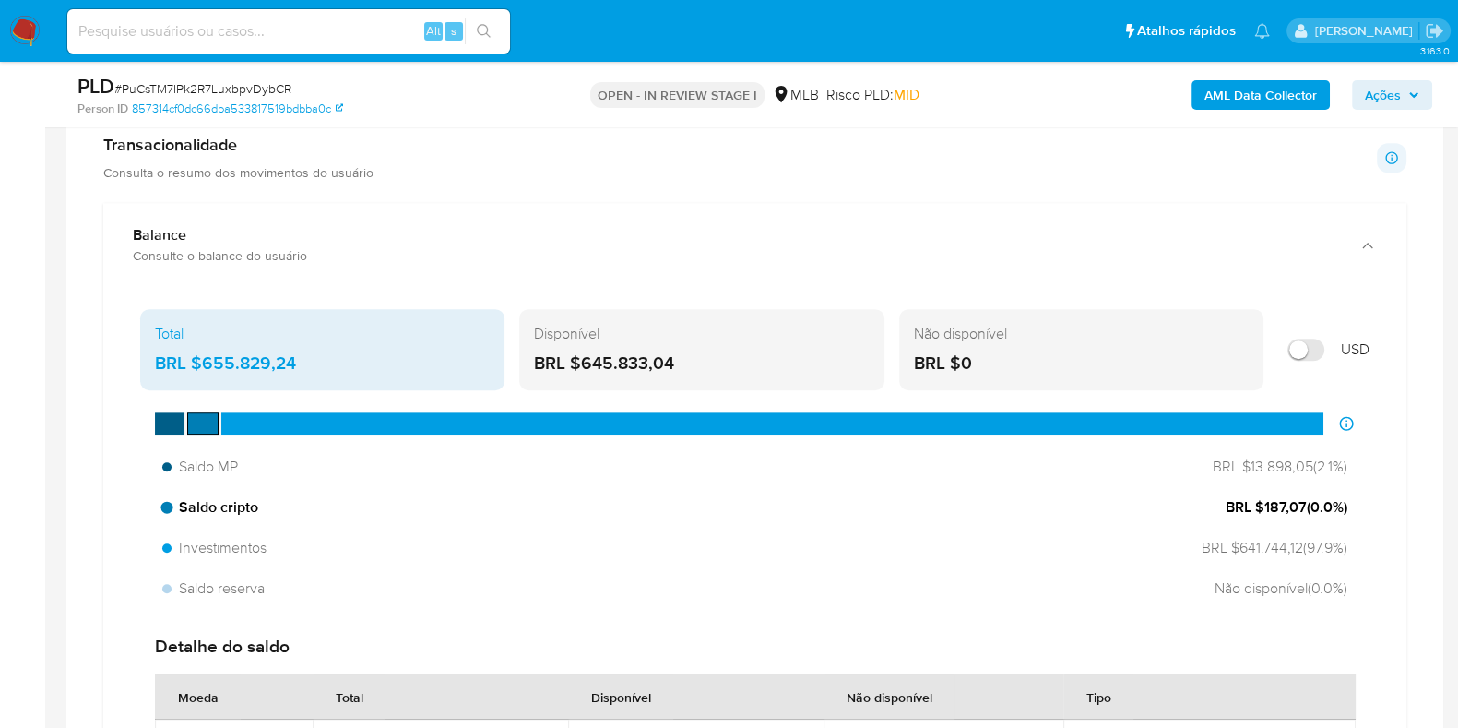
scroll to position [1268, 0]
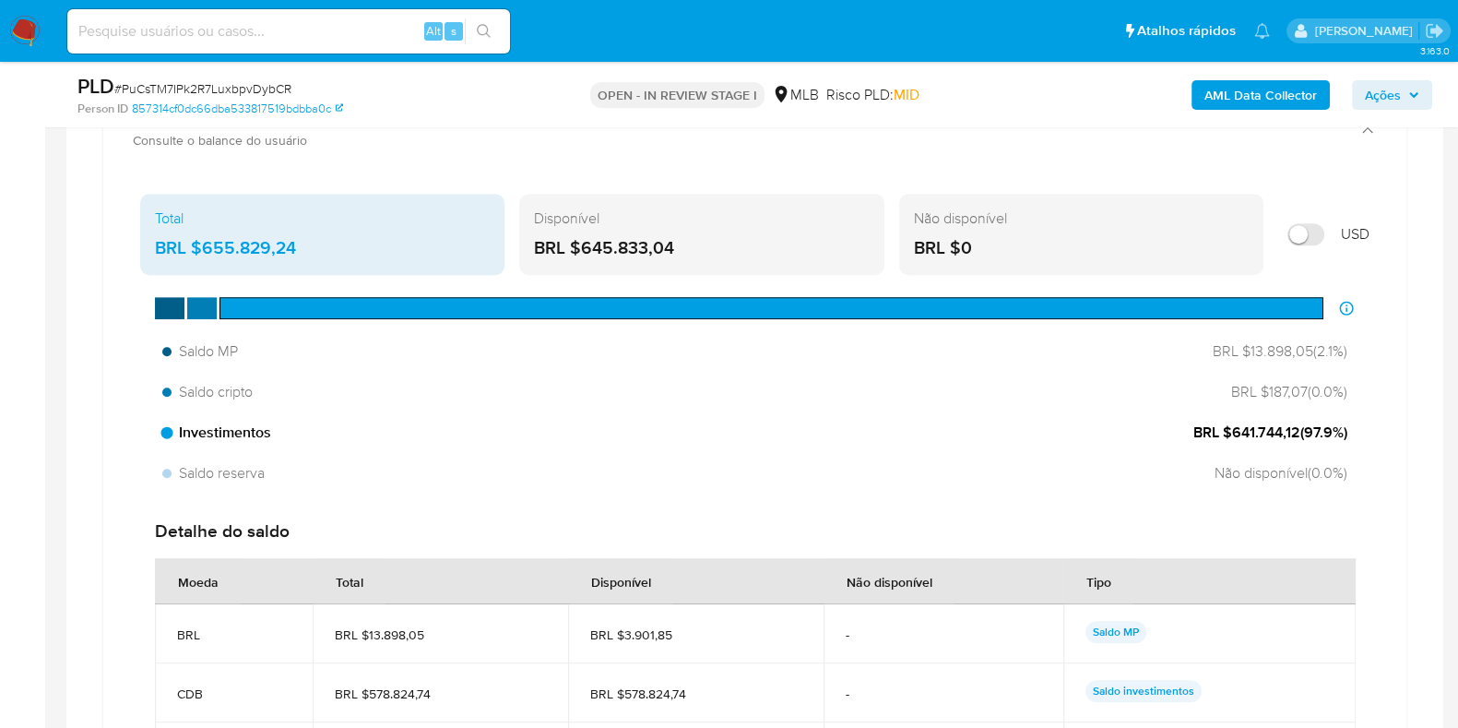
drag, startPoint x: 1257, startPoint y: 437, endPoint x: 1290, endPoint y: 431, distance: 33.8
click at [1295, 436] on span "BRL $641.744,12 ( 97.9 %)" at bounding box center [1270, 432] width 154 height 20
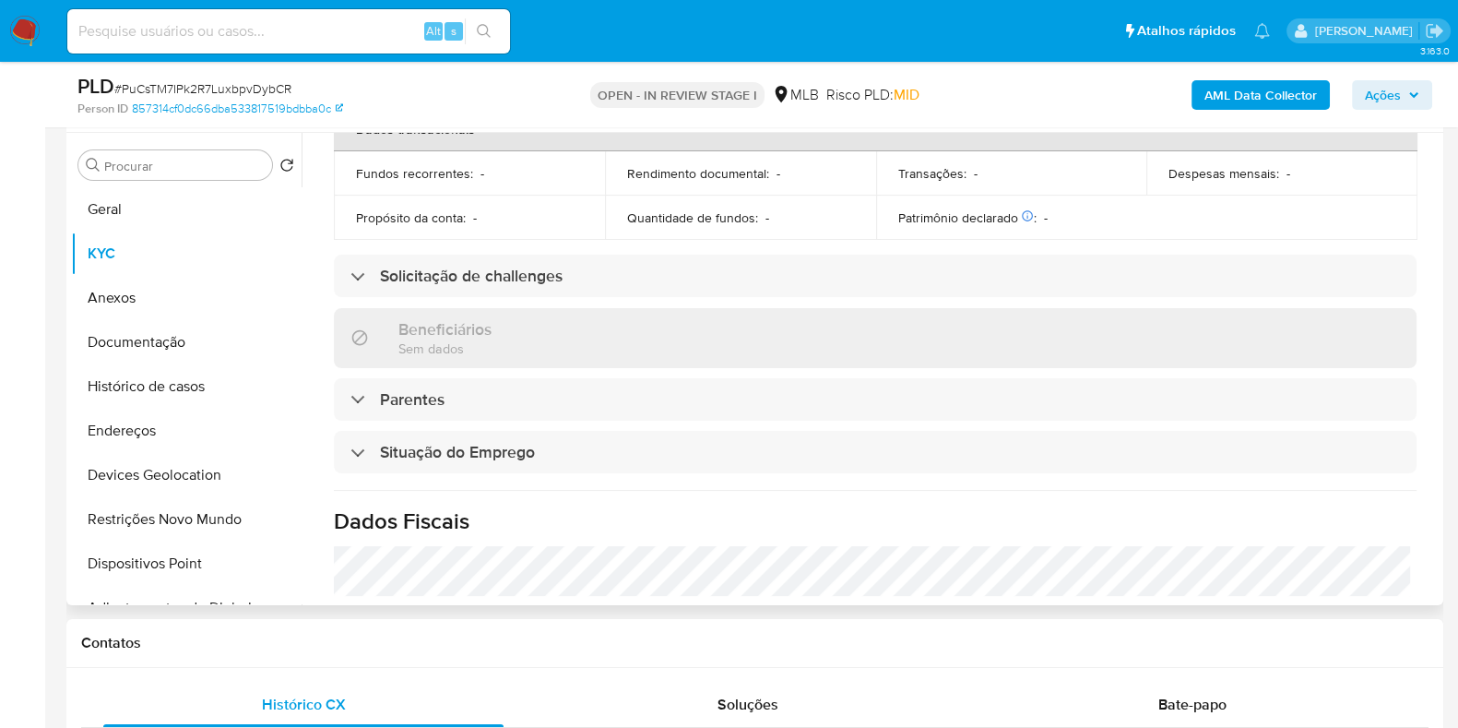
scroll to position [225, 0]
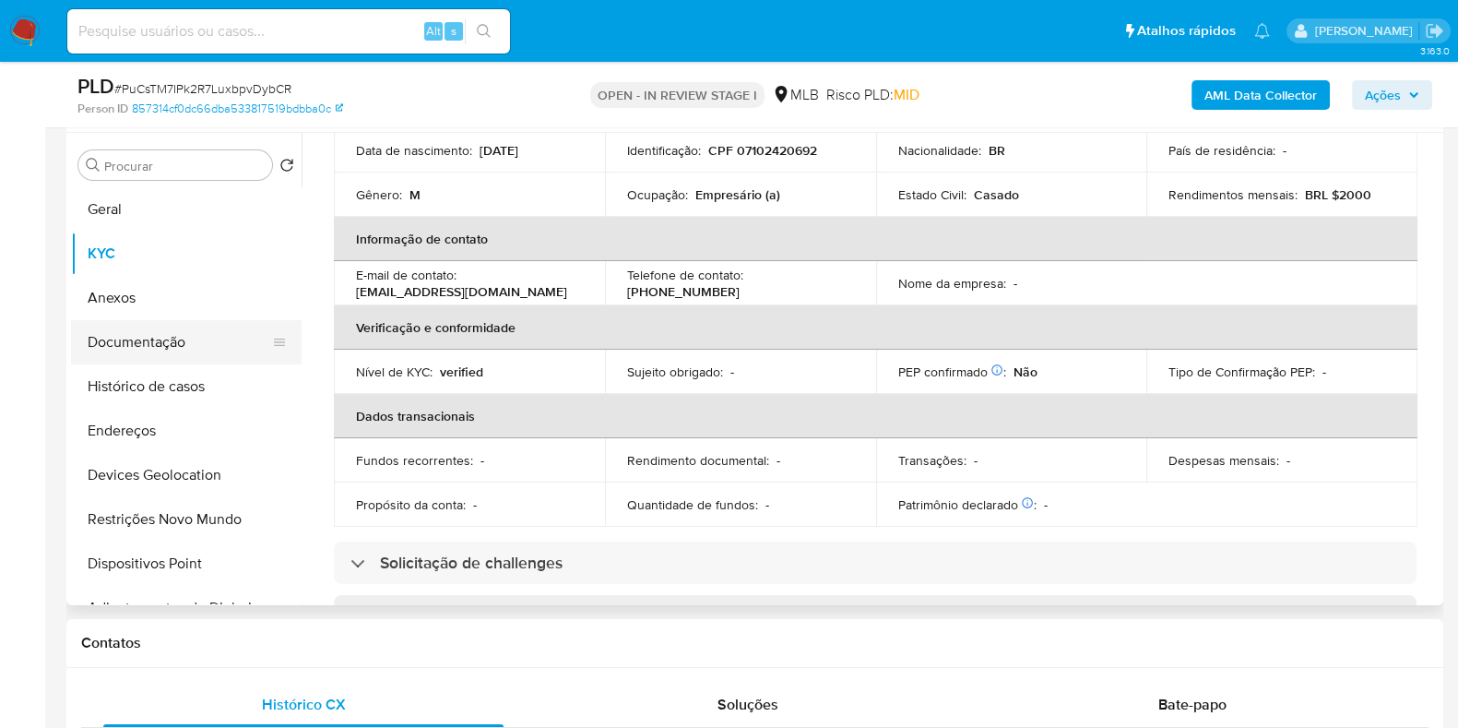
click at [170, 329] on button "Documentação" at bounding box center [179, 342] width 216 height 44
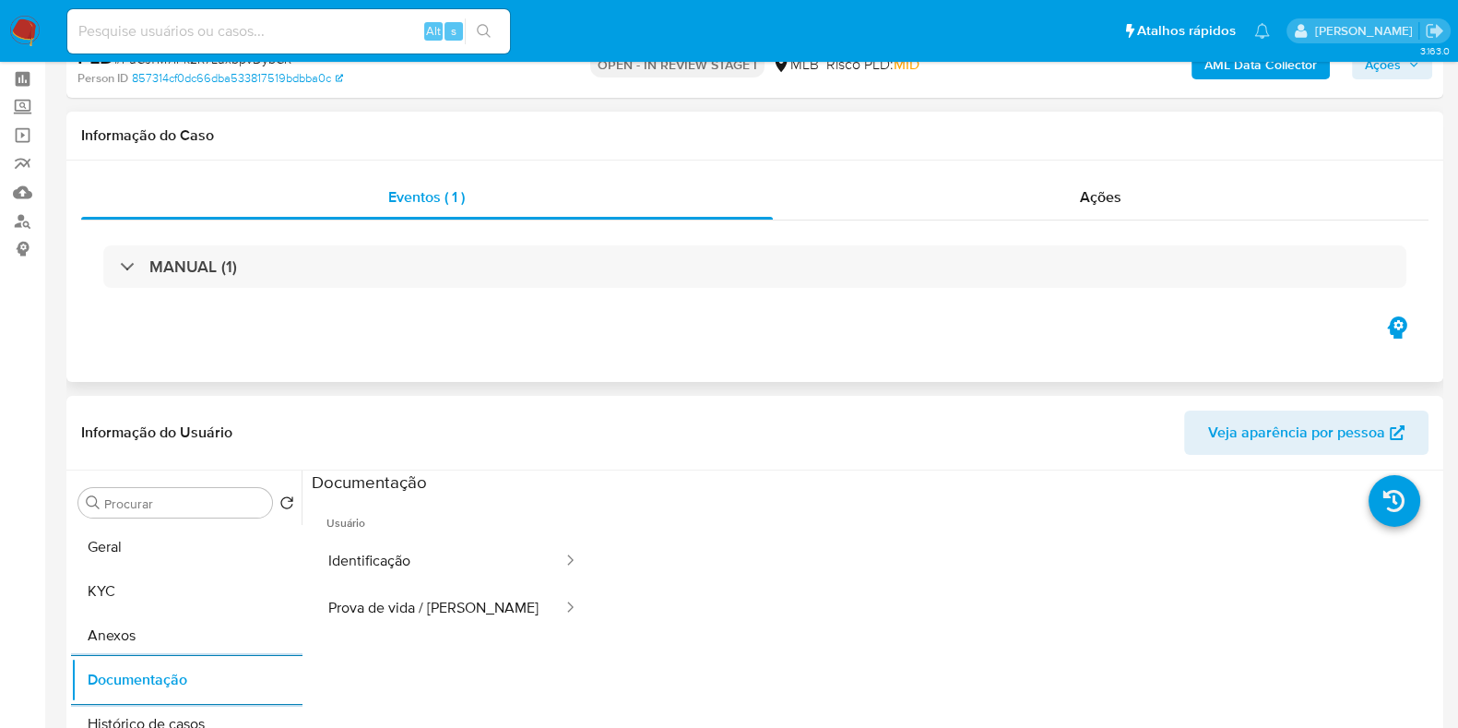
scroll to position [0, 0]
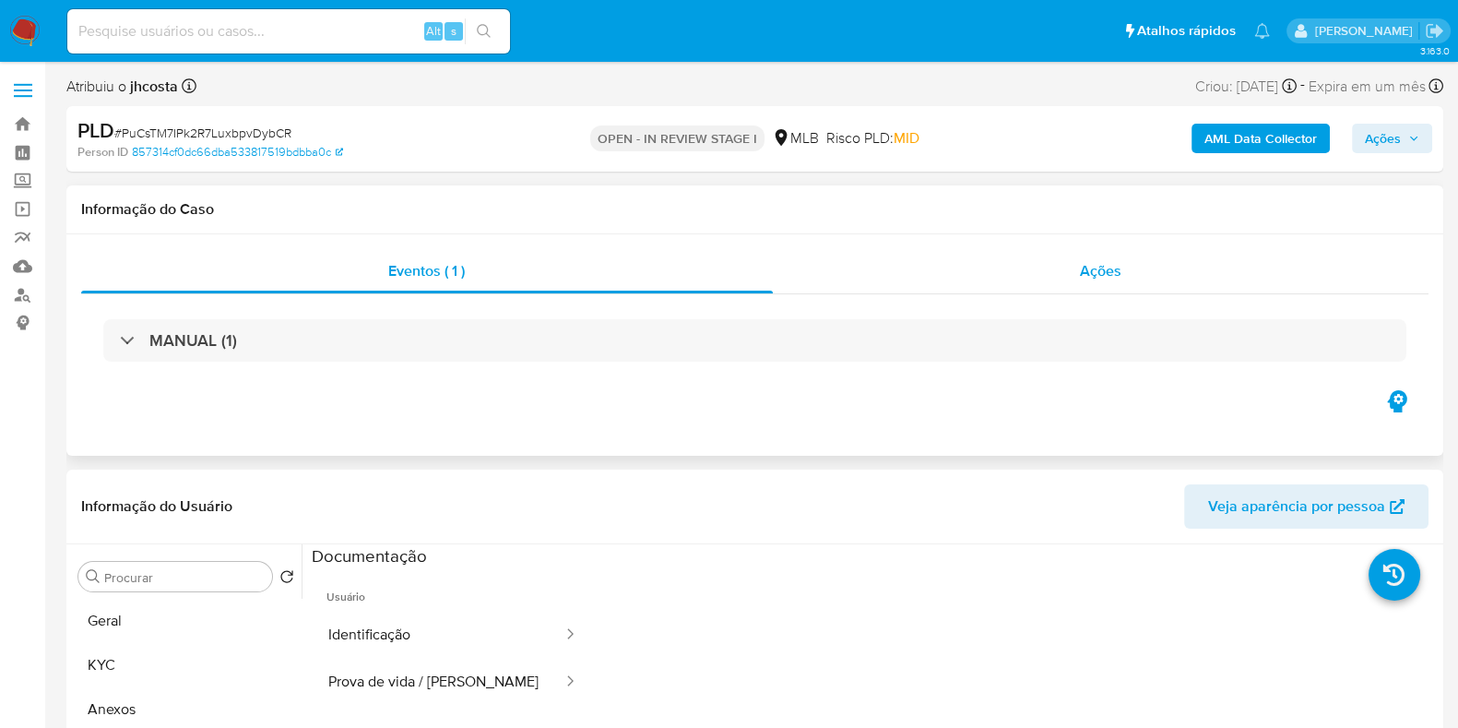
click at [1099, 280] on span "Ações" at bounding box center [1100, 270] width 41 height 21
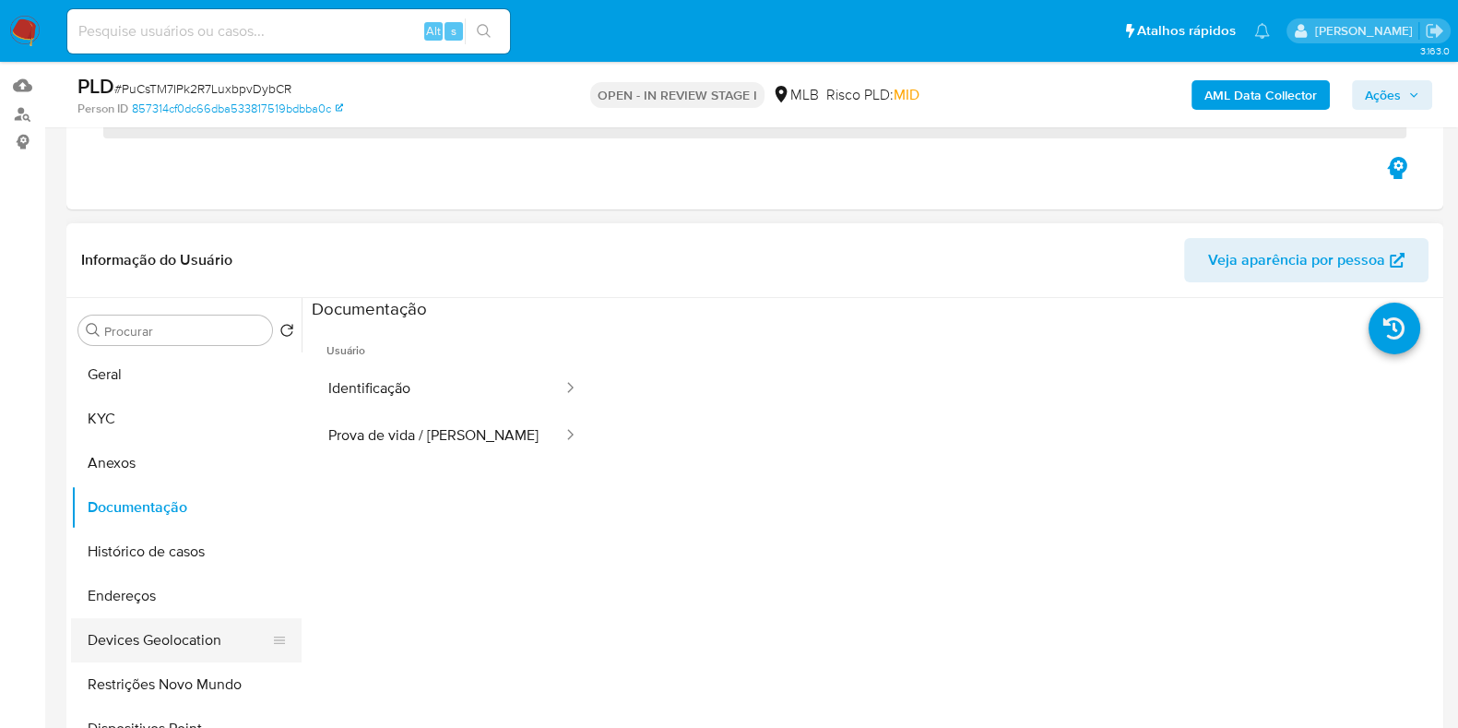
scroll to position [346, 0]
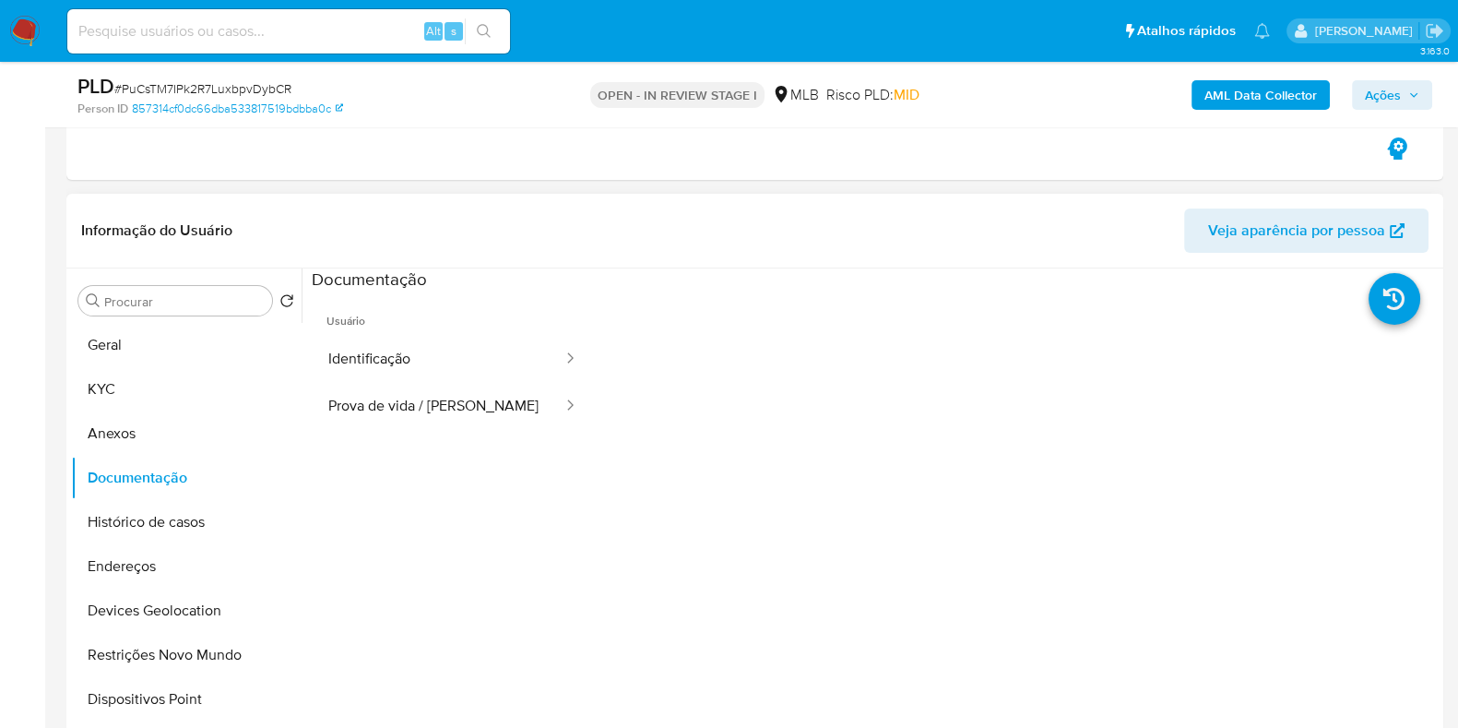
click at [124, 250] on header "Informação do Usuário Veja aparência por pessoa" at bounding box center [754, 230] width 1347 height 44
click at [124, 385] on button "KYC" at bounding box center [179, 389] width 216 height 44
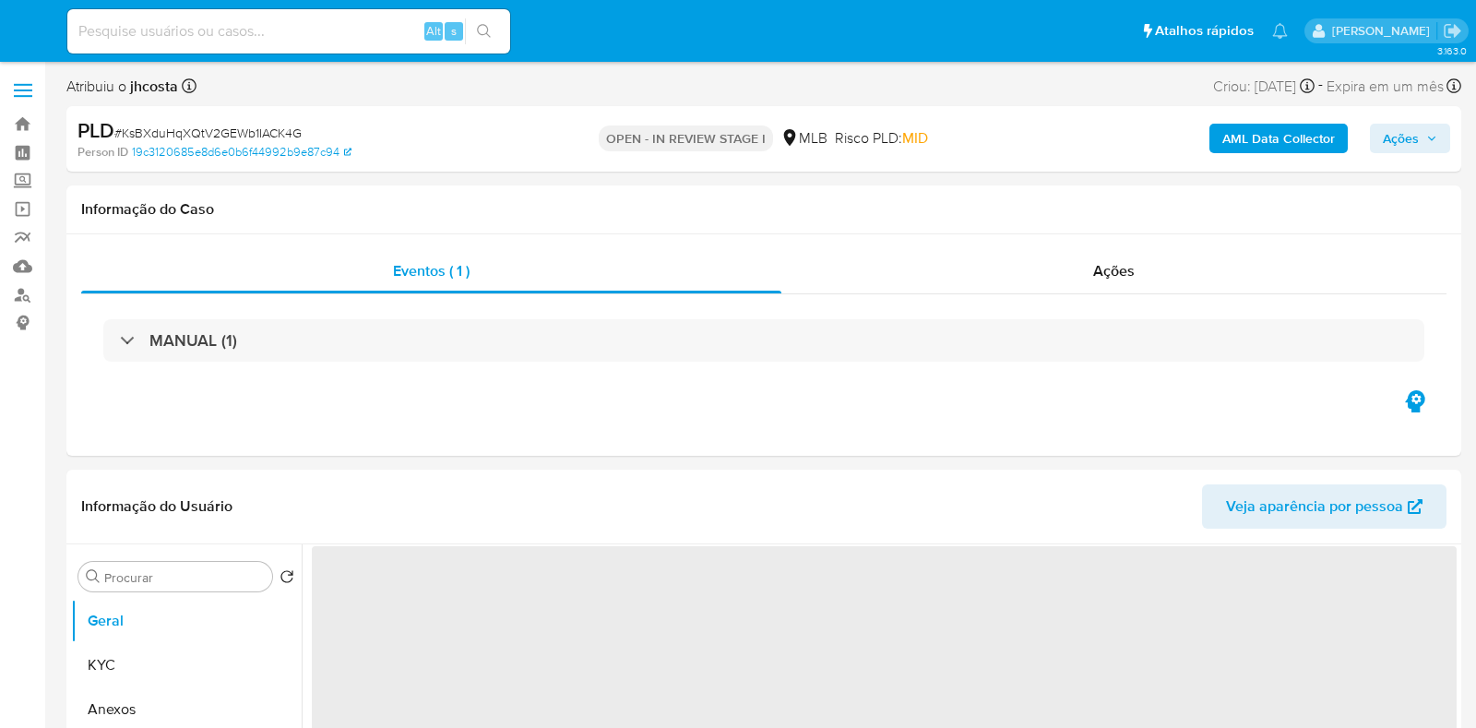
select select "10"
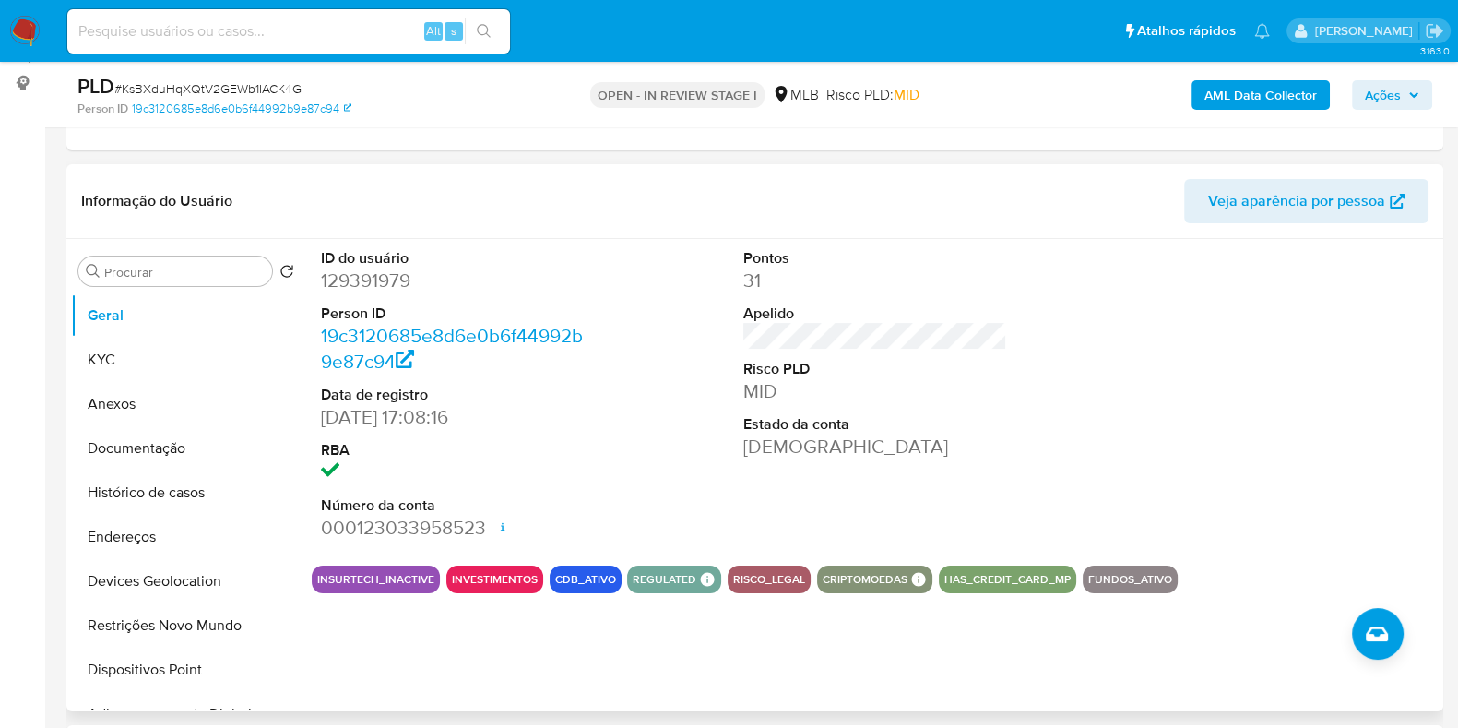
scroll to position [346, 0]
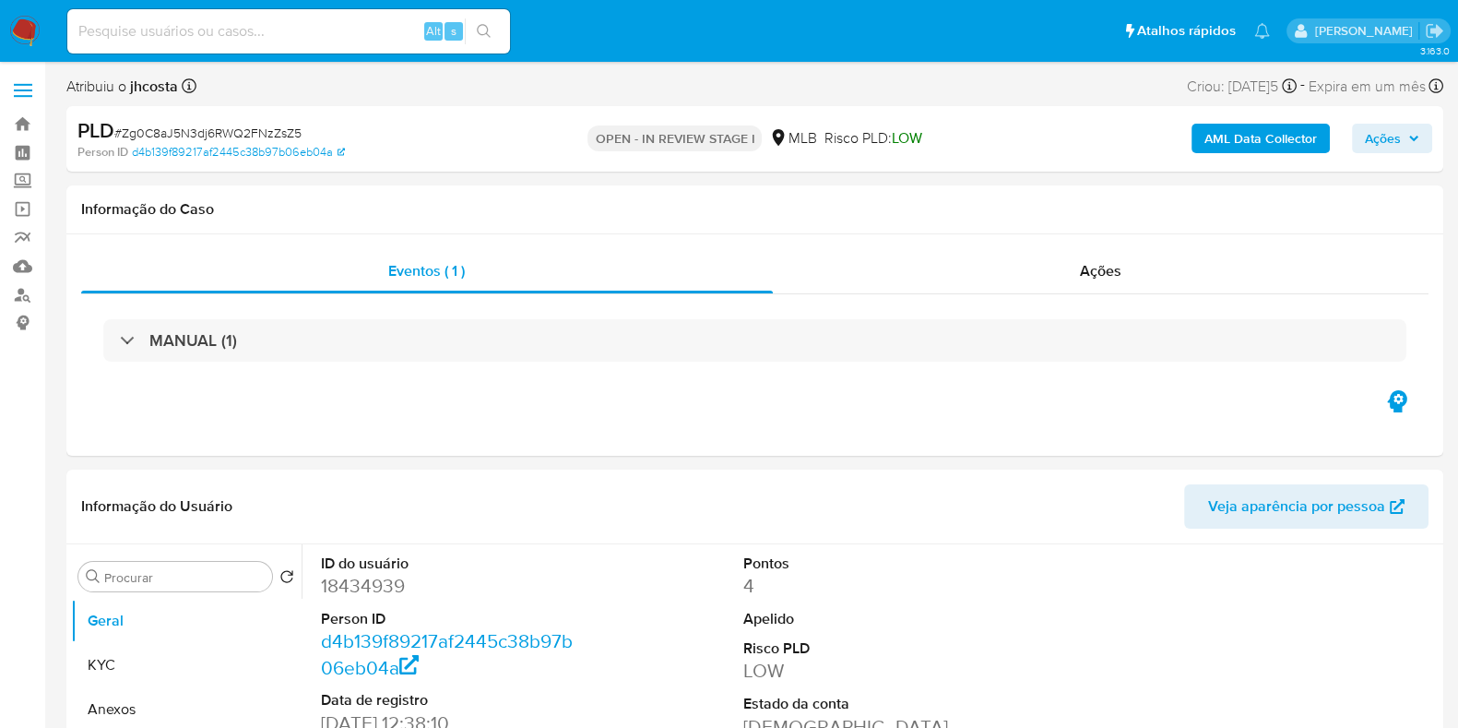
select select "10"
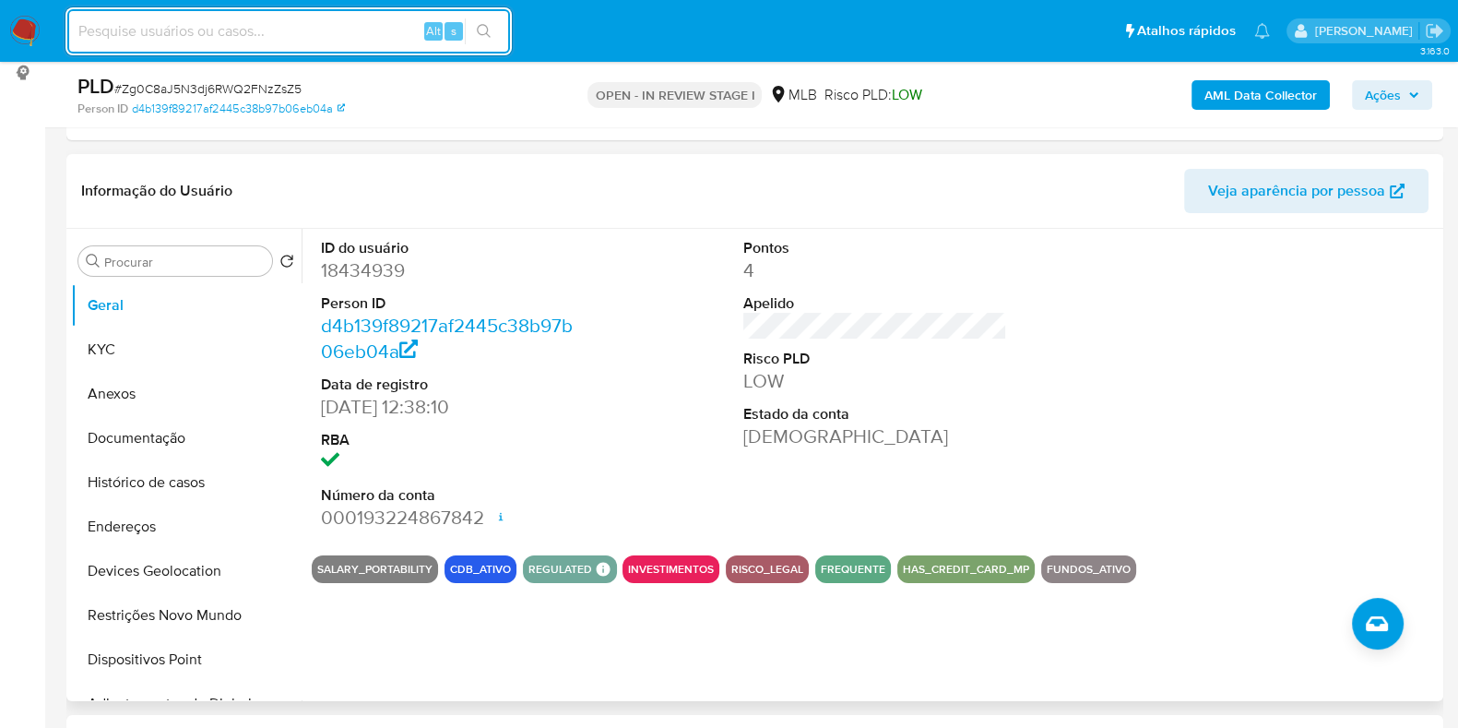
scroll to position [346, 0]
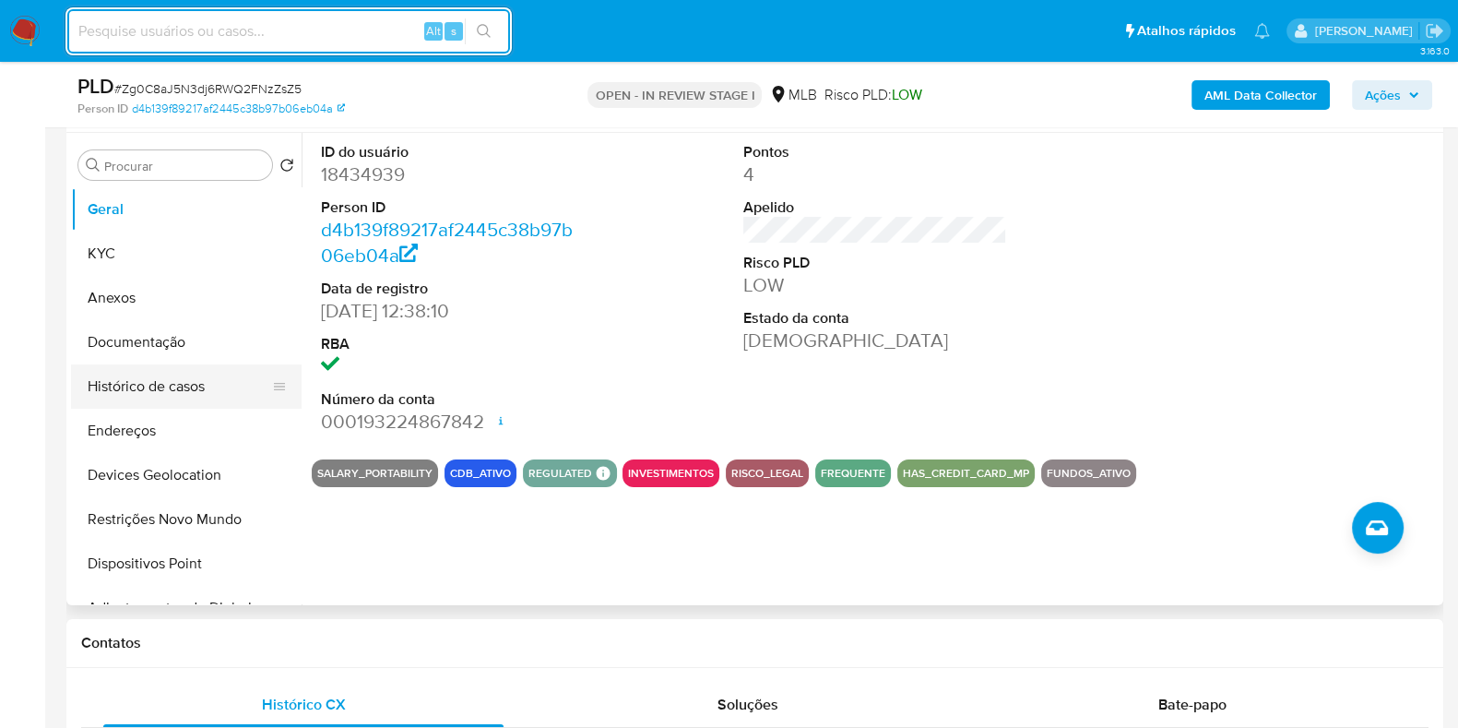
click at [172, 394] on button "Histórico de casos" at bounding box center [179, 386] width 216 height 44
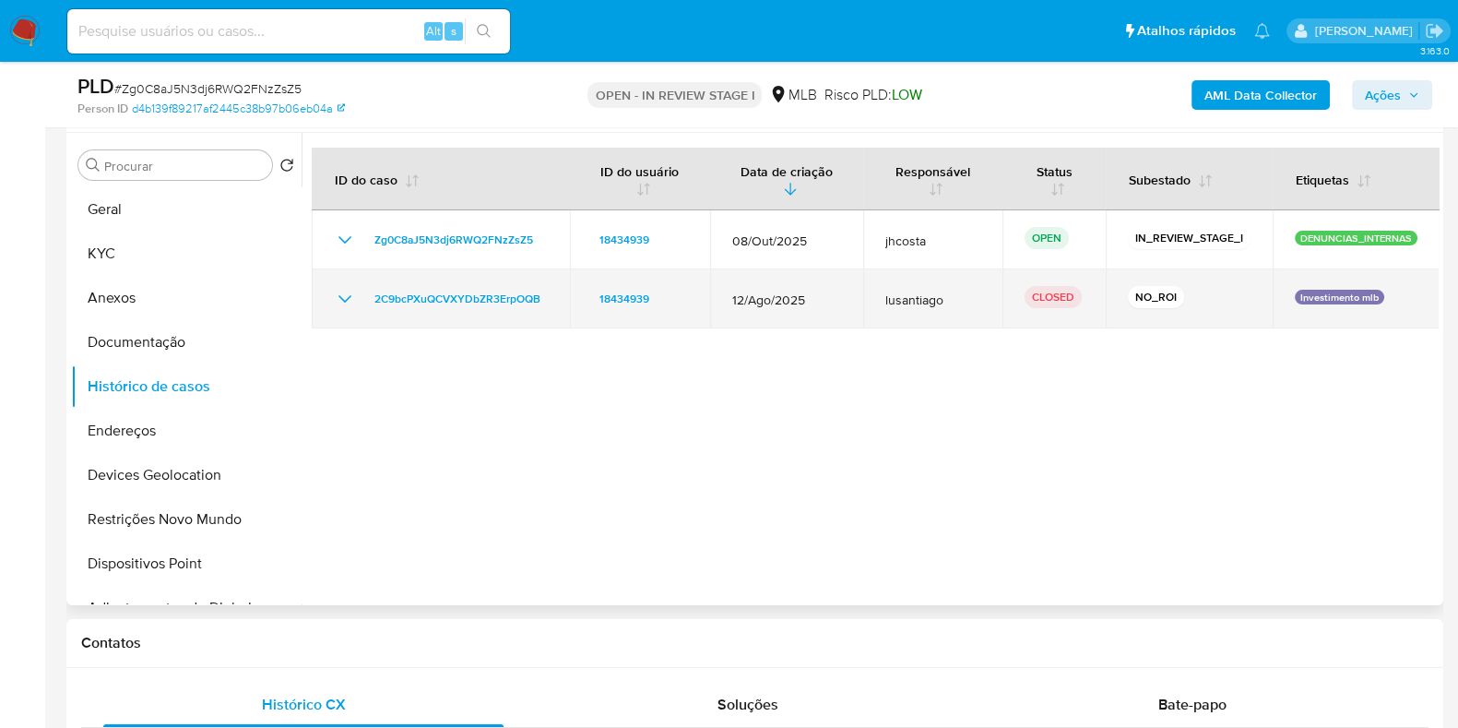
click at [349, 296] on icon "Mostrar/Ocultar" at bounding box center [344, 298] width 13 height 7
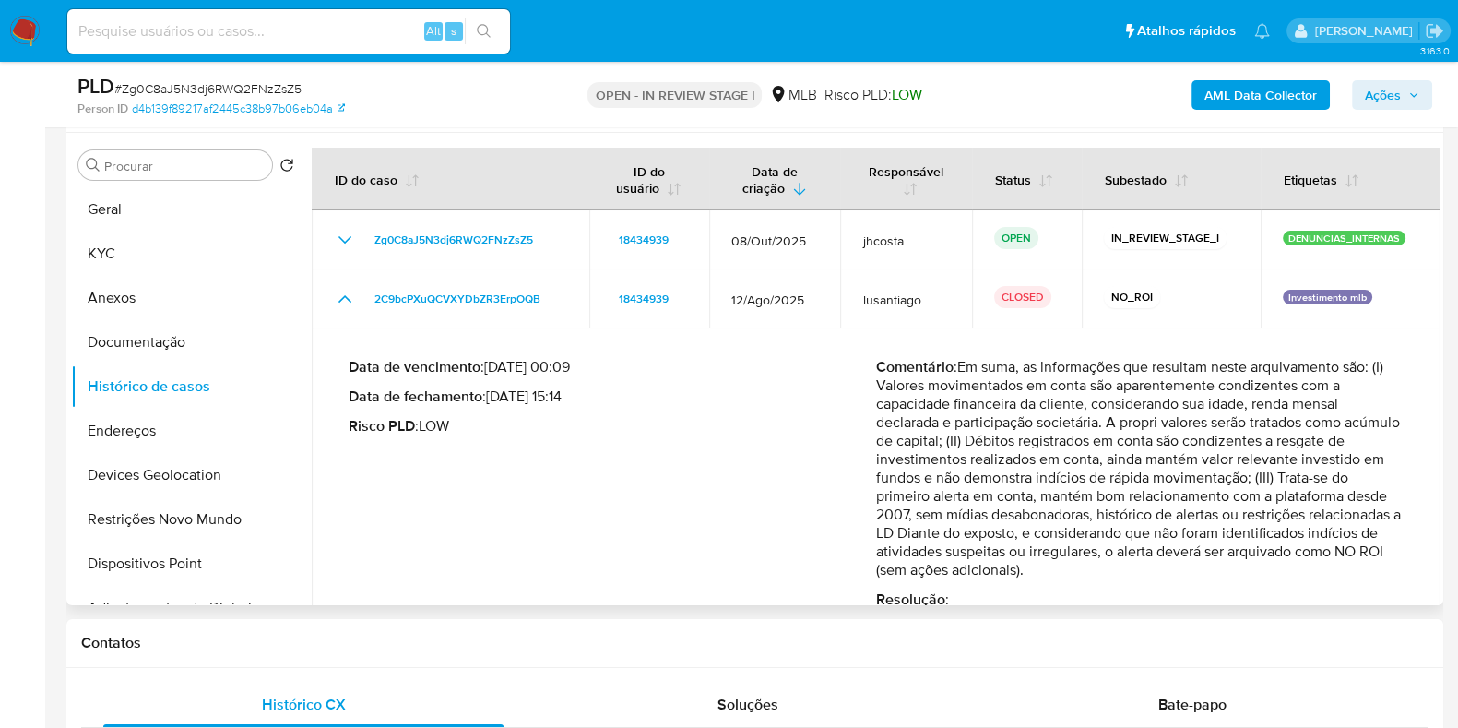
drag, startPoint x: 961, startPoint y: 366, endPoint x: 1306, endPoint y: 555, distance: 393.3
click at [1306, 555] on p "Comentário : Em suma, as informações que resultam neste arquivamento são: (I) V…" at bounding box center [1140, 468] width 528 height 221
click at [152, 338] on button "Documentação" at bounding box center [179, 342] width 216 height 44
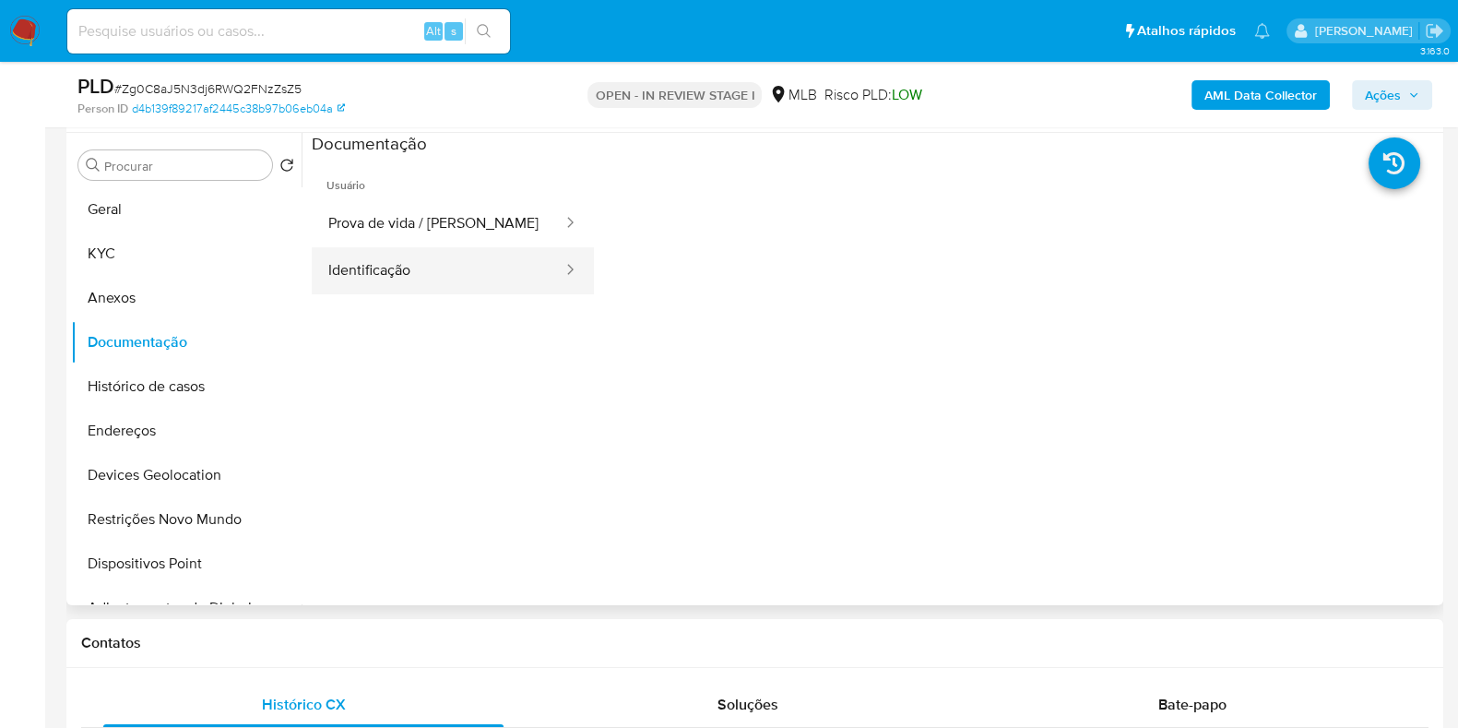
click at [424, 255] on button "Identificação" at bounding box center [438, 270] width 253 height 47
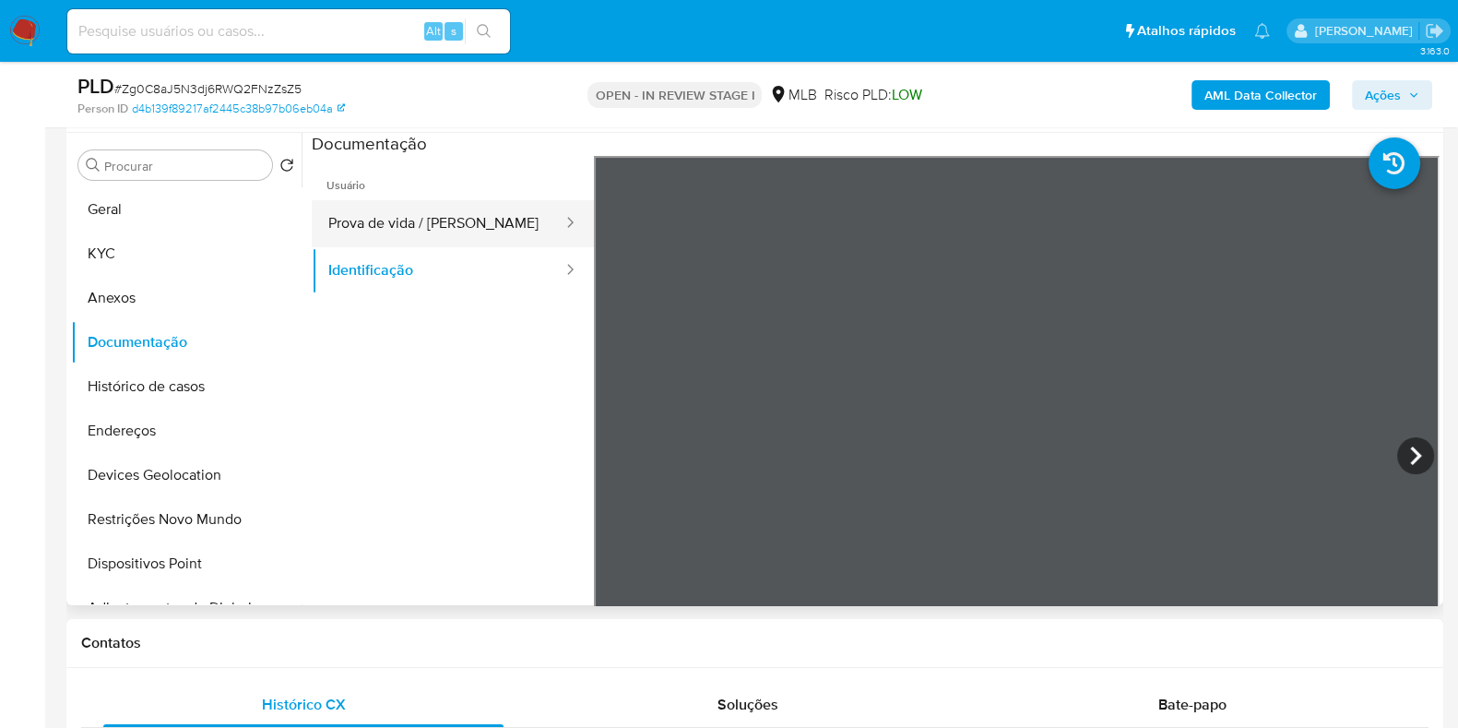
click at [463, 243] on button "Prova de vida / Selfie" at bounding box center [438, 223] width 253 height 47
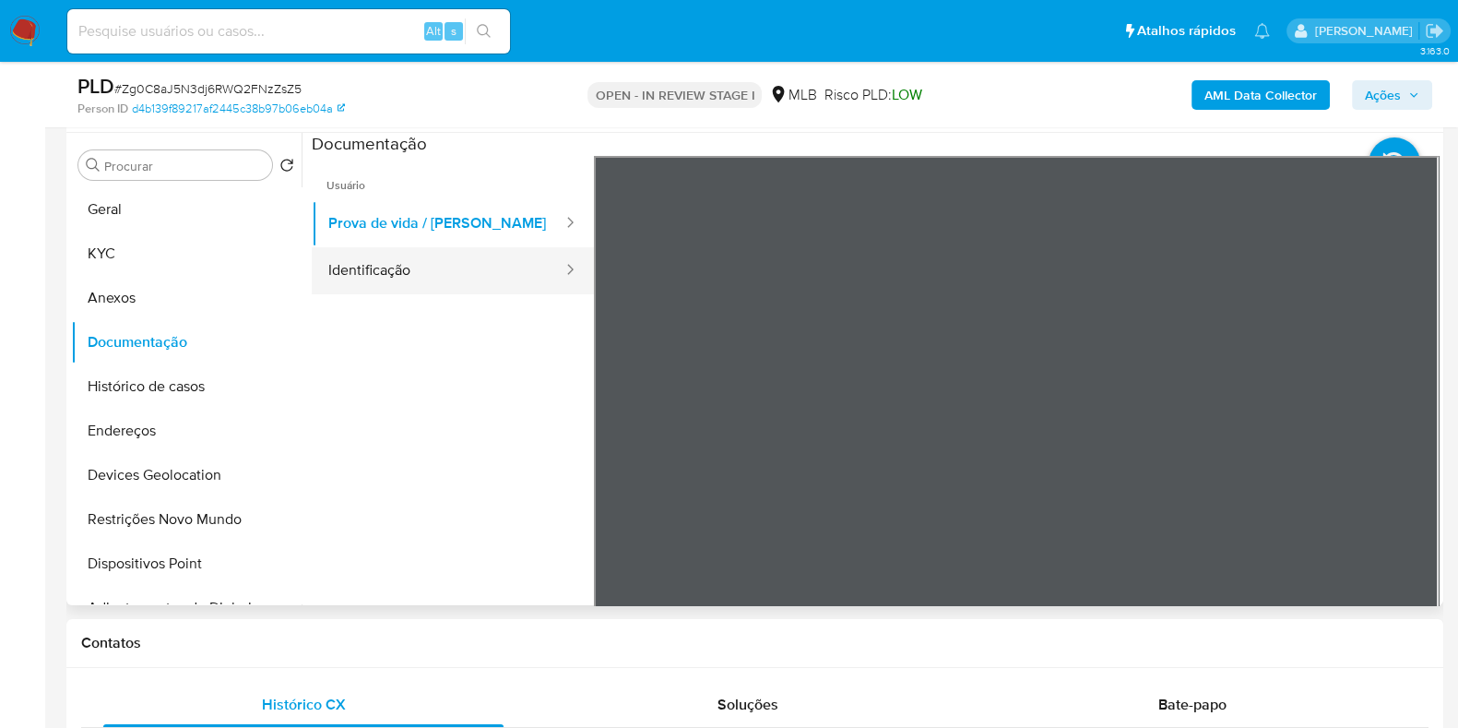
click at [465, 279] on button "Identificação" at bounding box center [438, 270] width 253 height 47
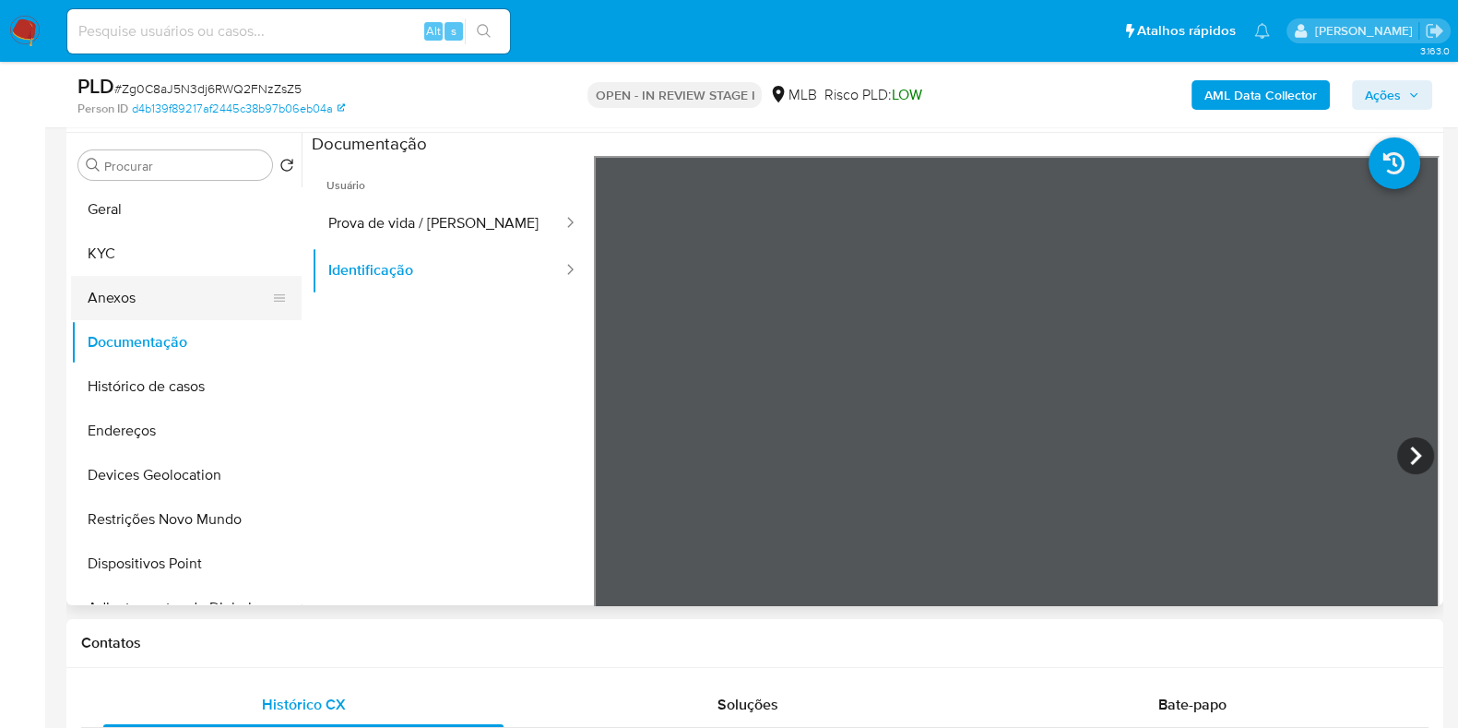
click at [117, 311] on button "Anexos" at bounding box center [179, 298] width 216 height 44
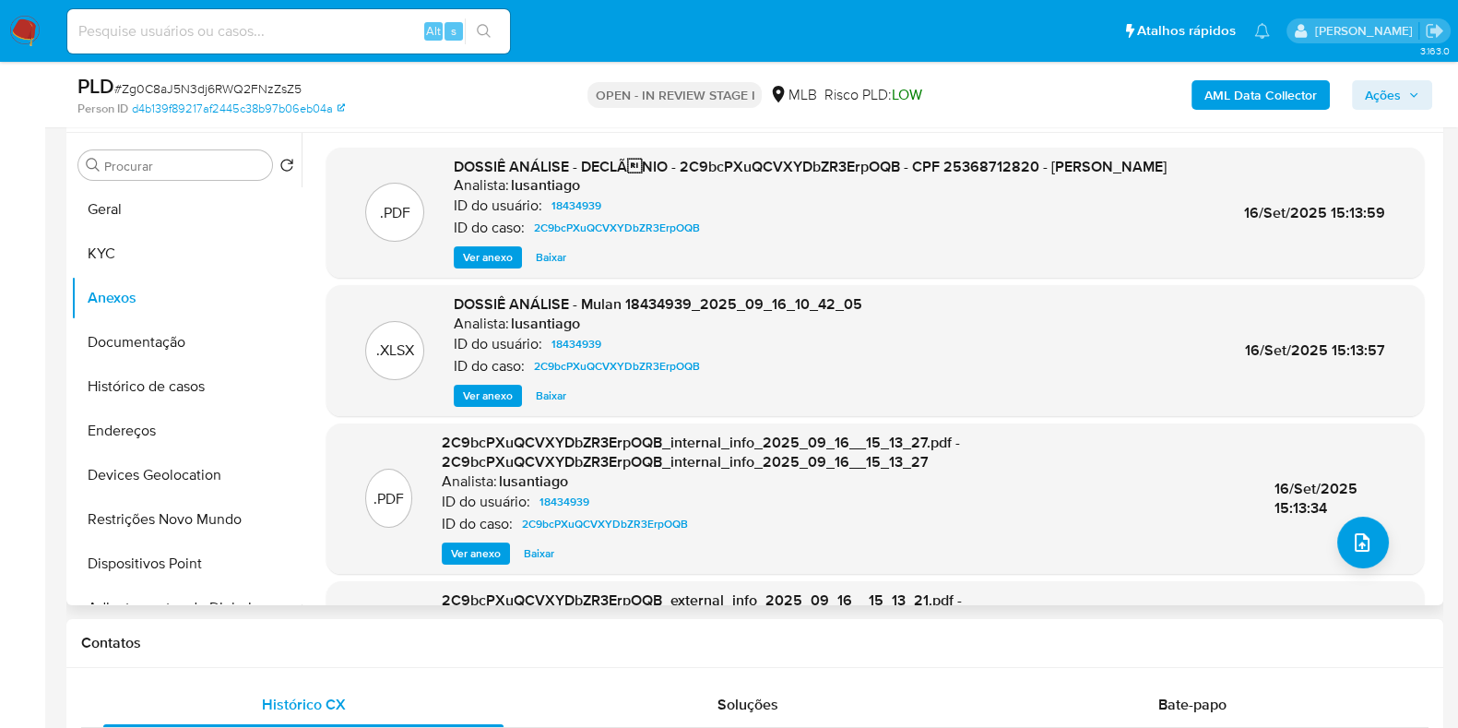
click at [496, 267] on span "Ver anexo" at bounding box center [488, 257] width 50 height 18
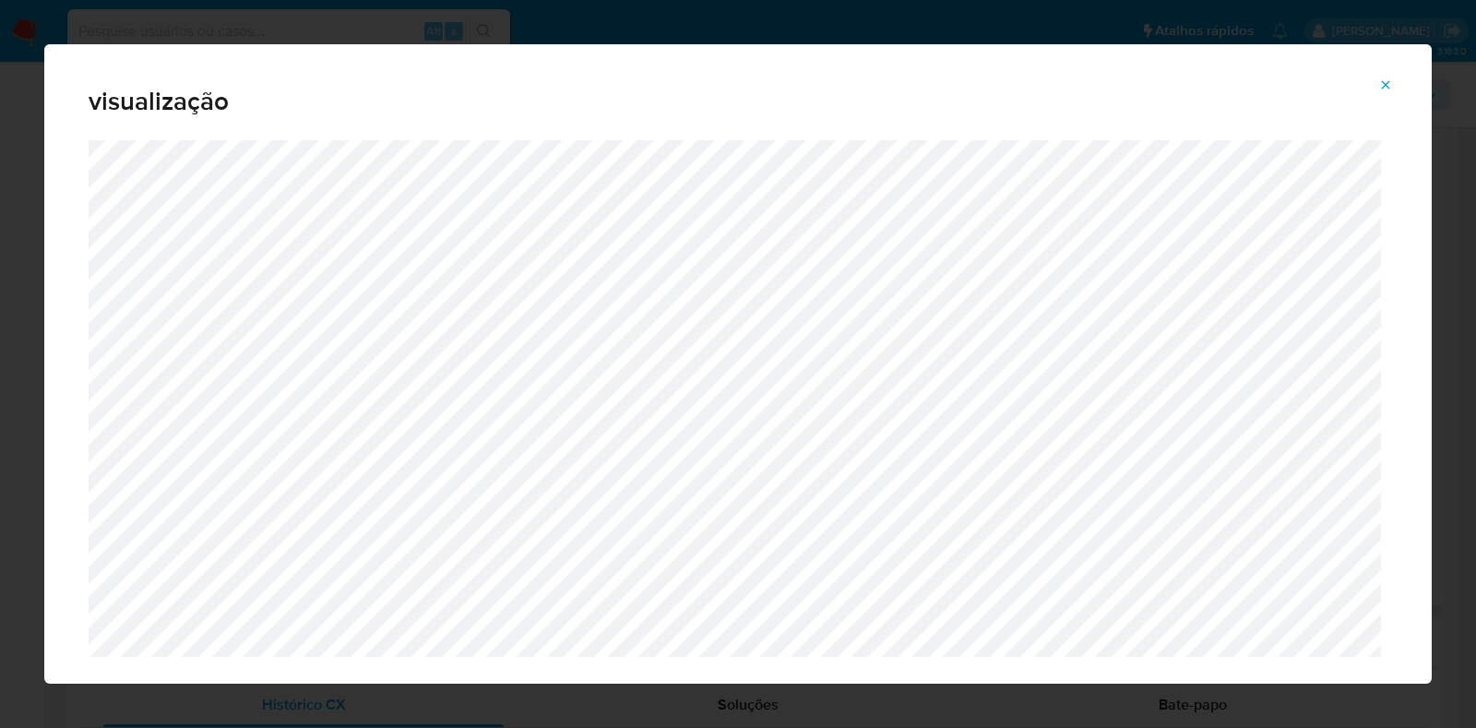
click at [1381, 89] on icon "Attachment preview" at bounding box center [1385, 84] width 15 height 15
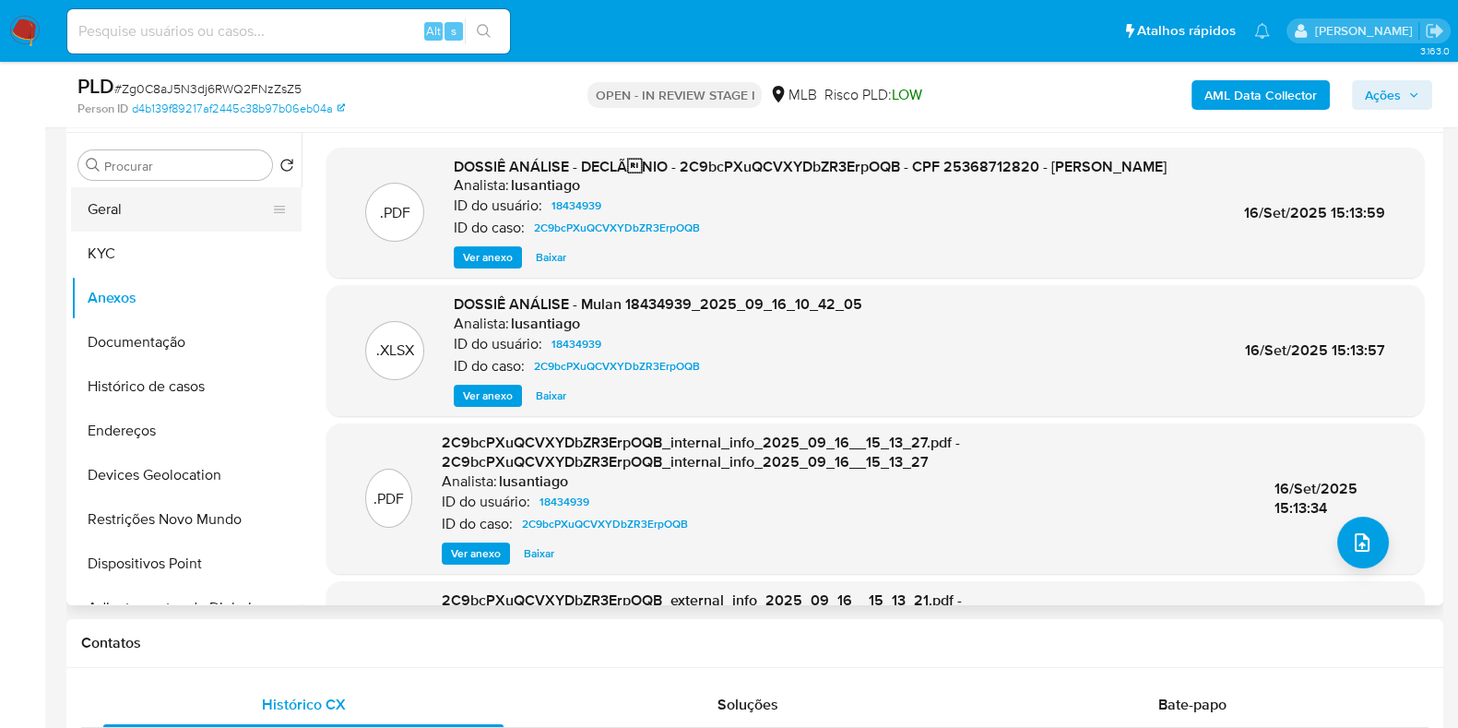
click at [133, 211] on button "Geral" at bounding box center [179, 209] width 216 height 44
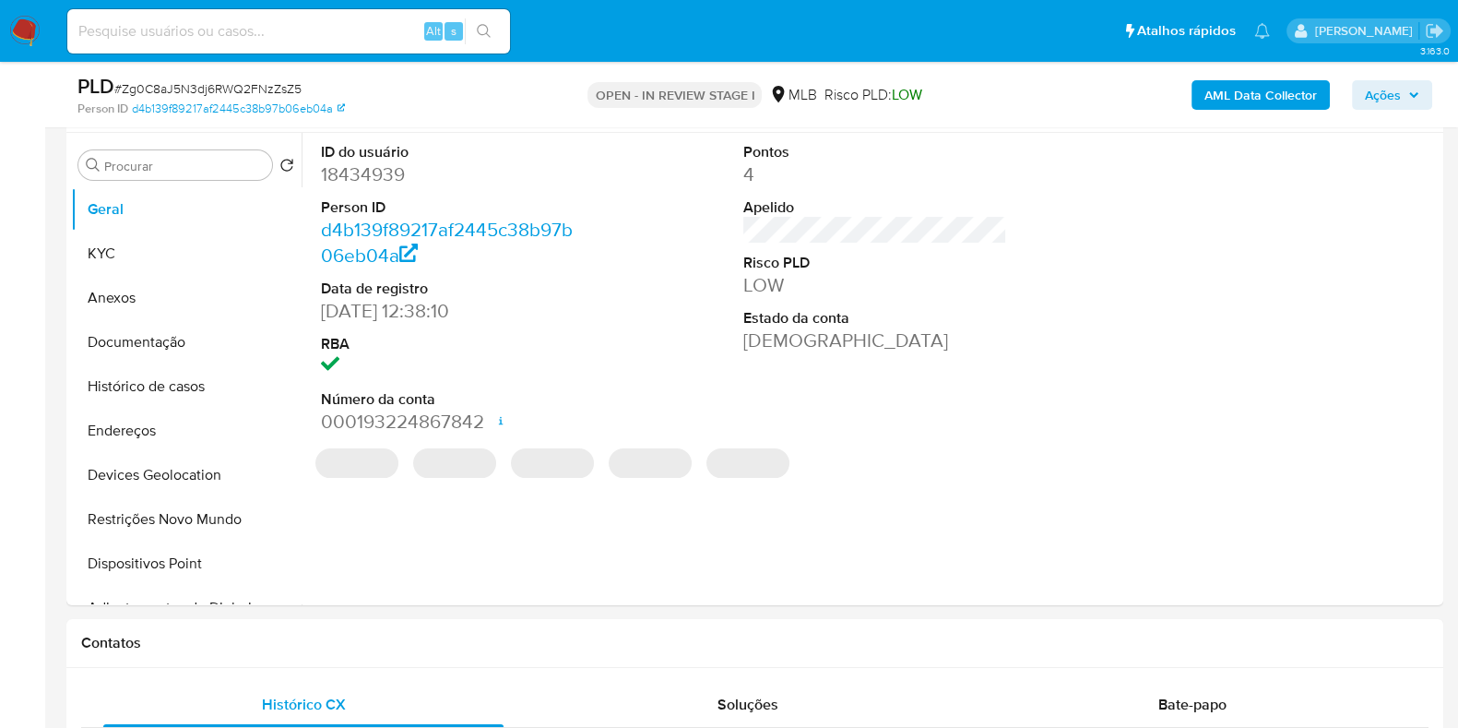
drag, startPoint x: 376, startPoint y: 152, endPoint x: 376, endPoint y: 163, distance: 11.1
click at [376, 152] on dt "ID do usuário" at bounding box center [453, 152] width 264 height 20
click at [374, 171] on dd "18434939" at bounding box center [453, 174] width 264 height 26
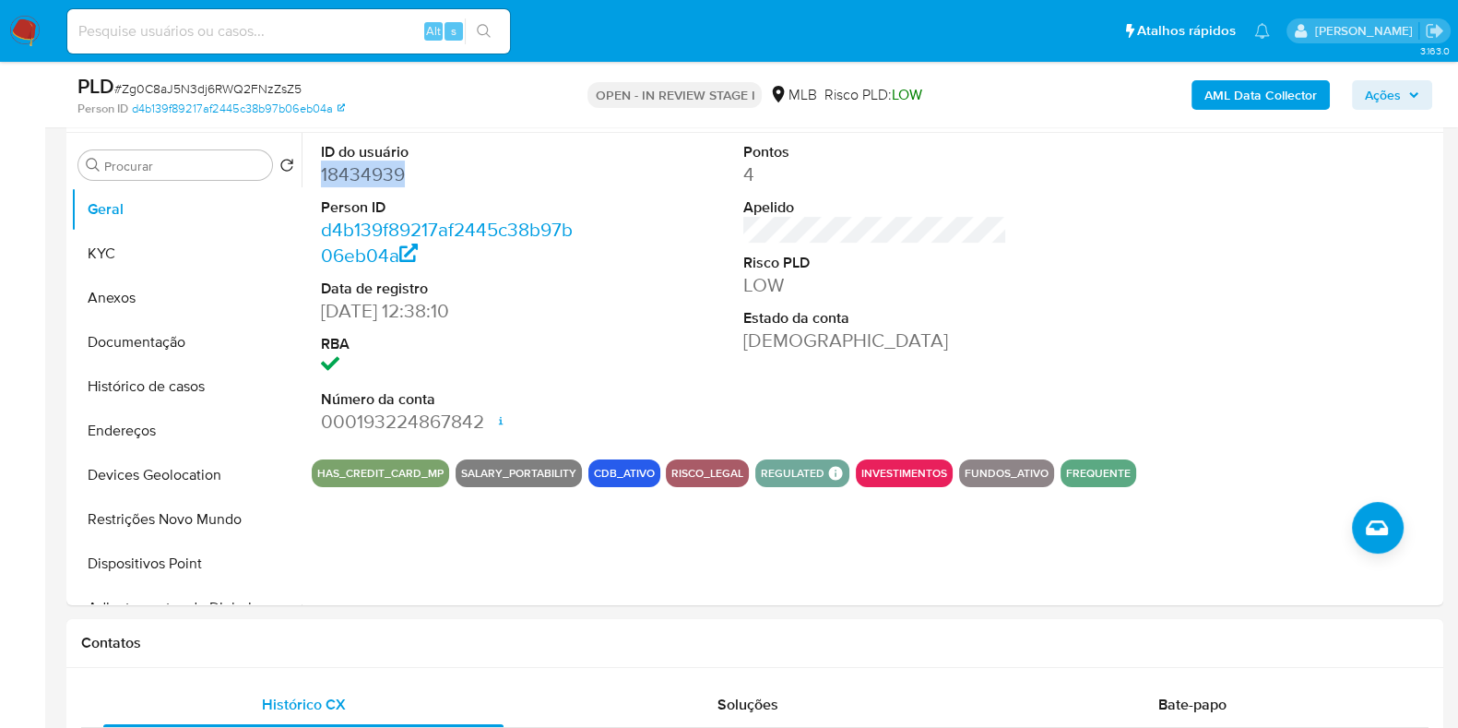
copy dd "18434939"
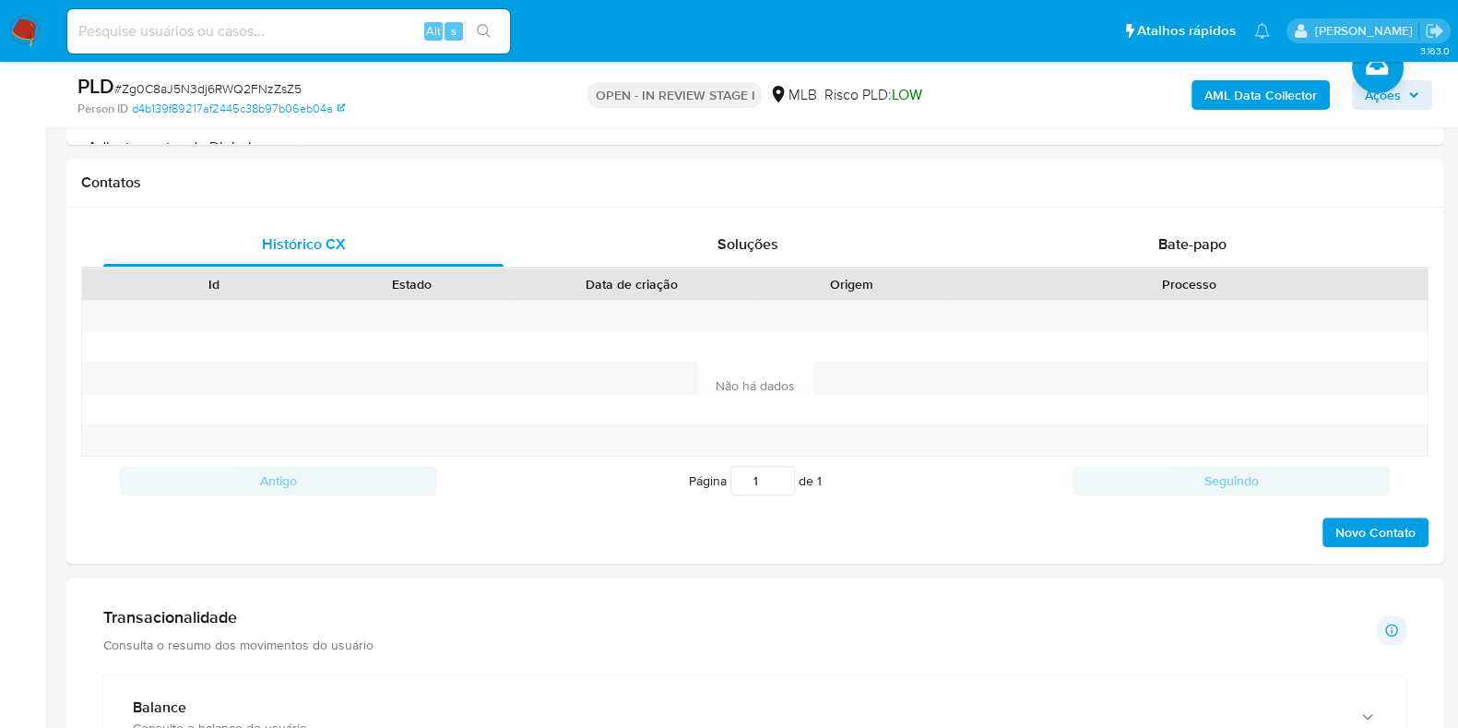
scroll to position [1268, 0]
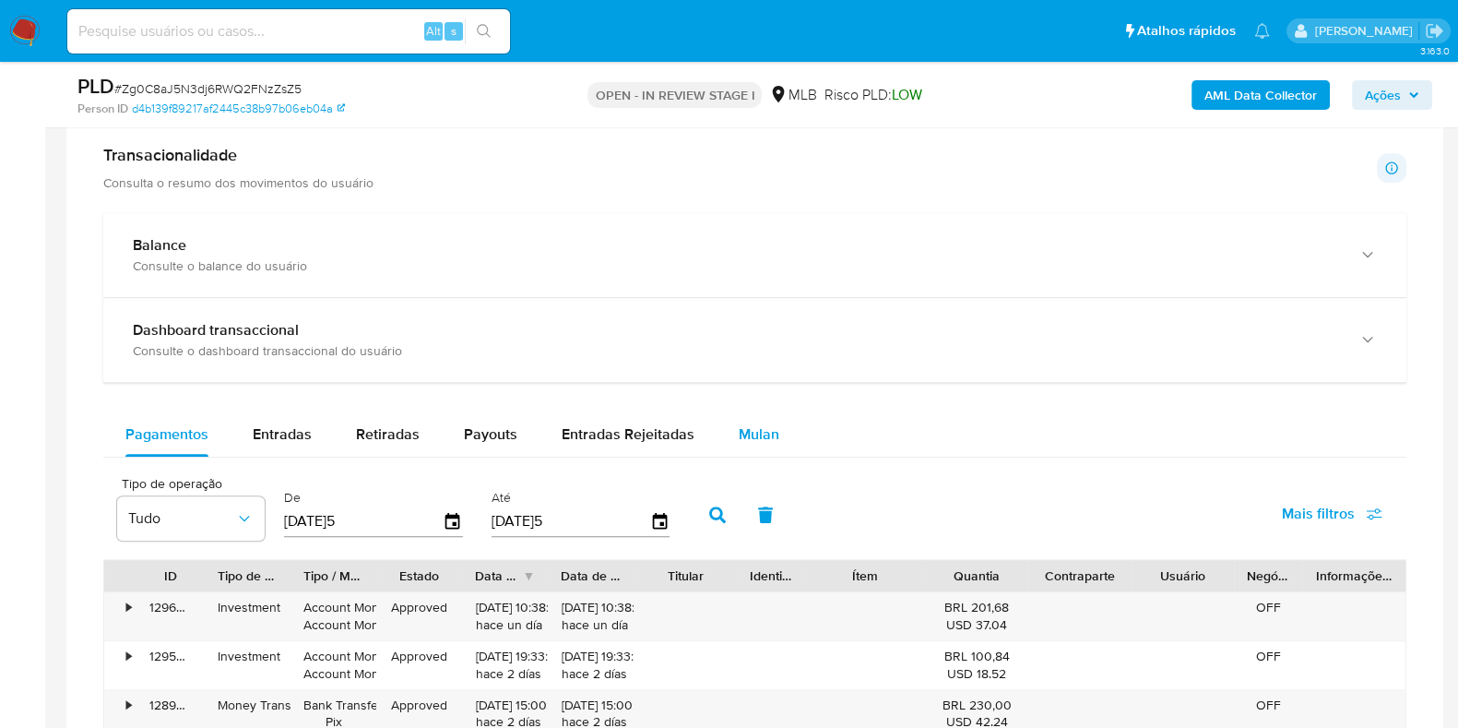
click at [767, 425] on span "Mulan" at bounding box center [759, 433] width 41 height 21
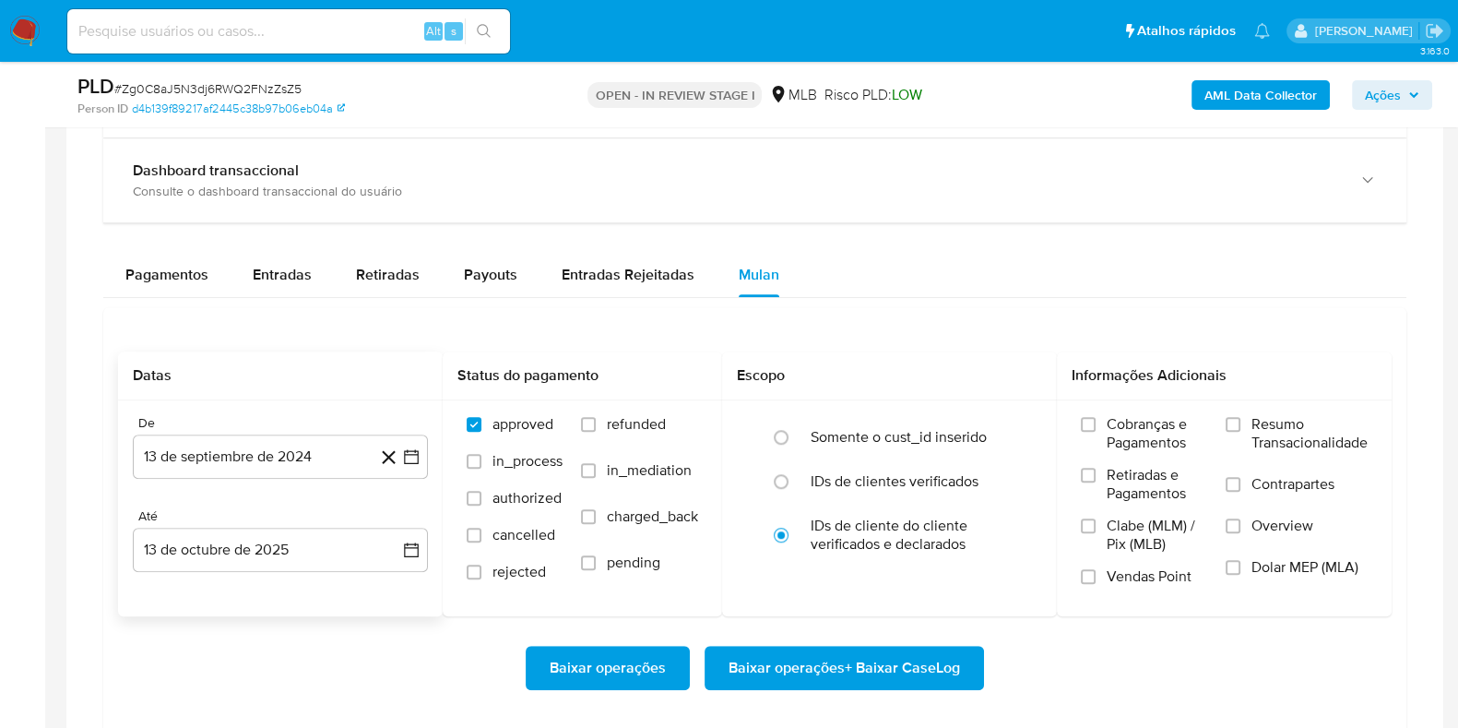
scroll to position [1498, 0]
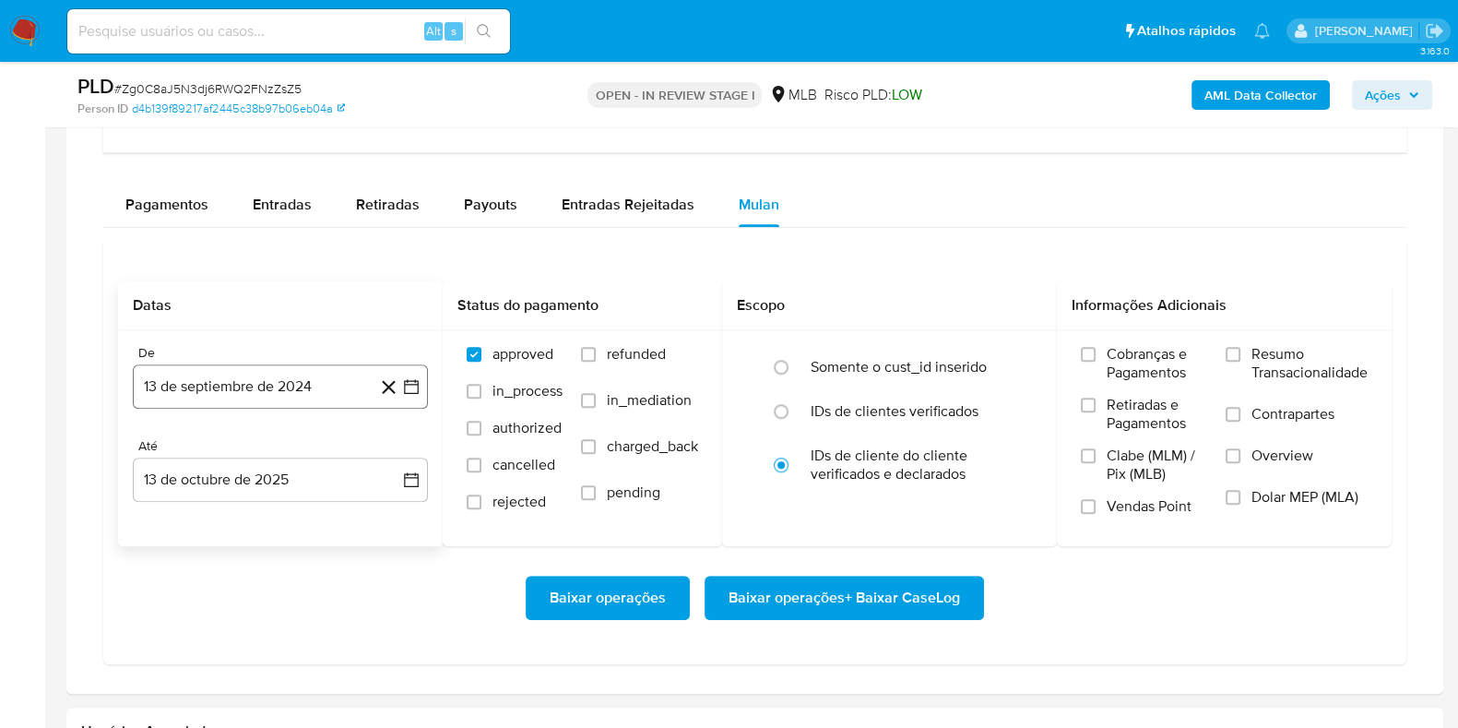
click at [296, 385] on button "13 de septiembre de 2024" at bounding box center [280, 386] width 295 height 44
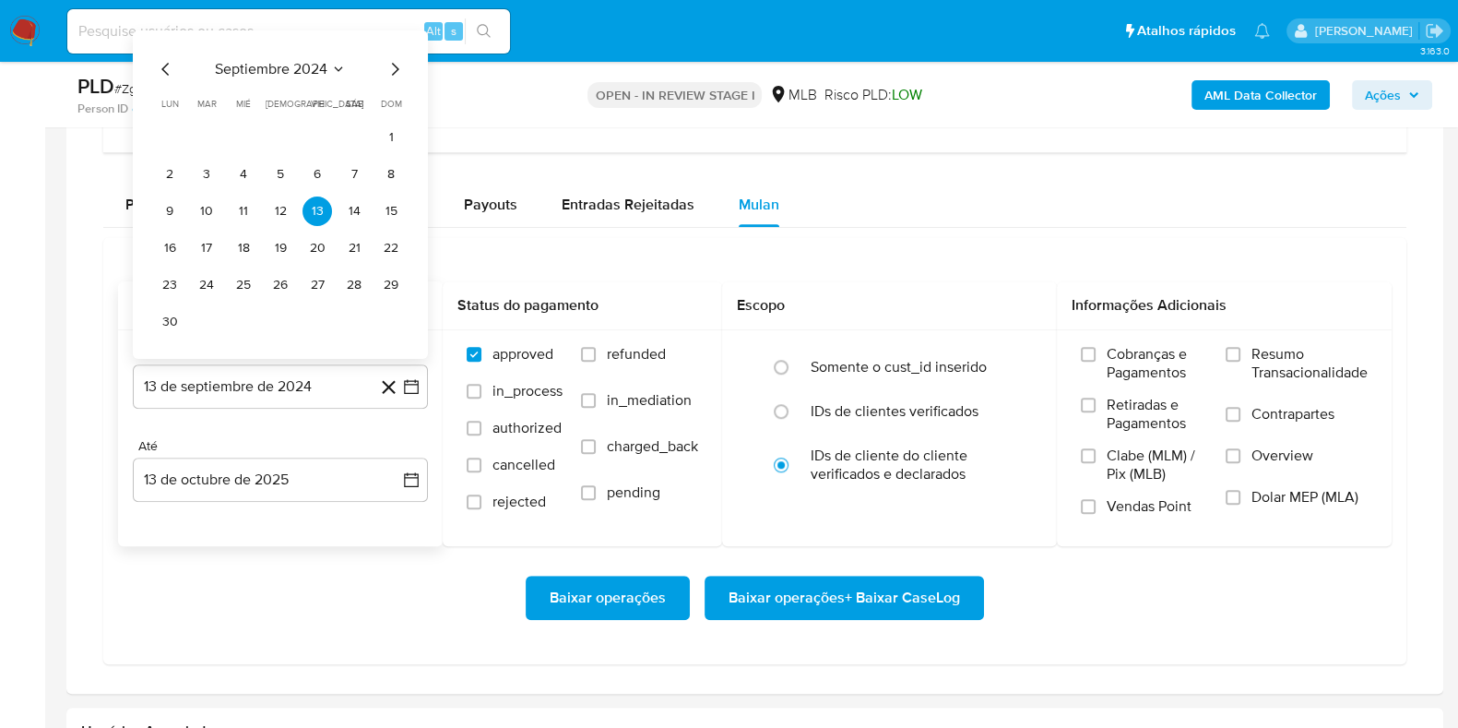
click at [276, 61] on span "septiembre 2024" at bounding box center [271, 69] width 113 height 18
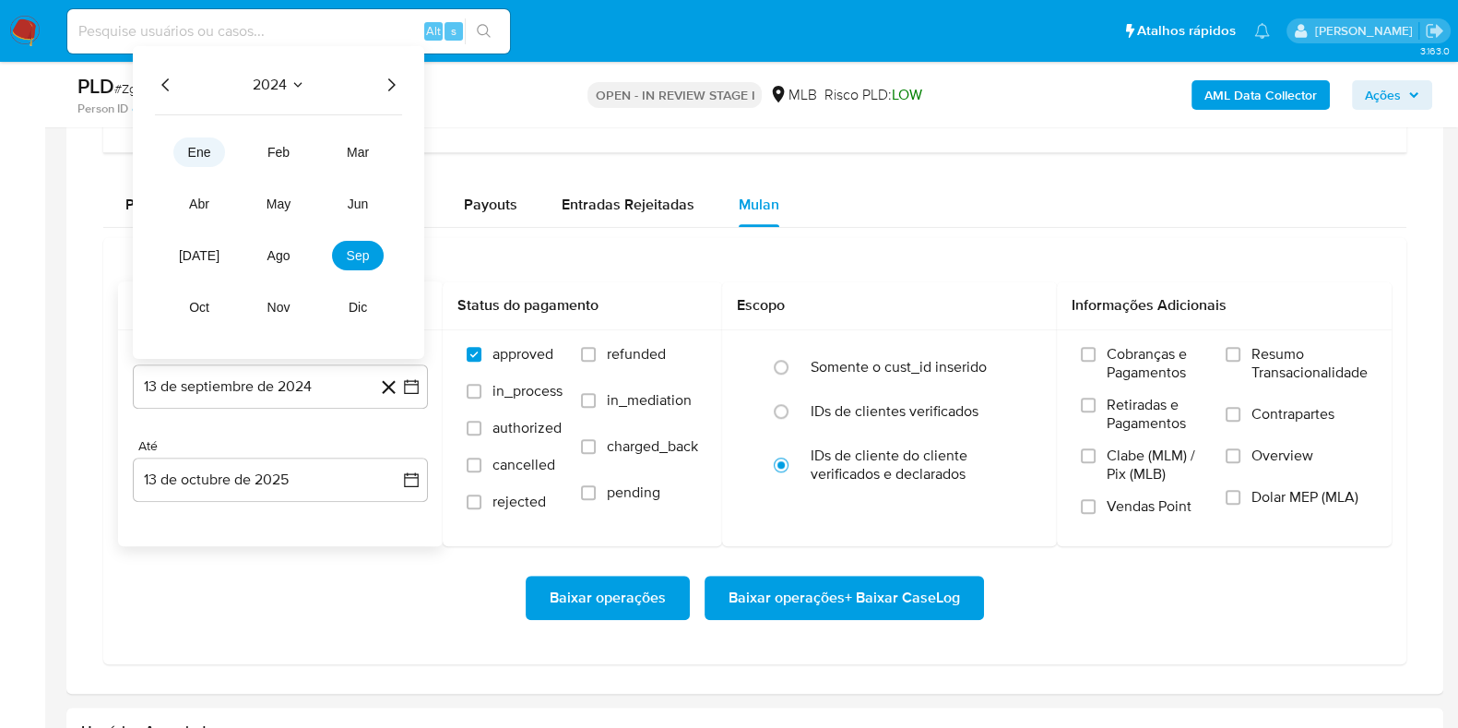
click at [198, 146] on span "ene" at bounding box center [199, 152] width 23 height 15
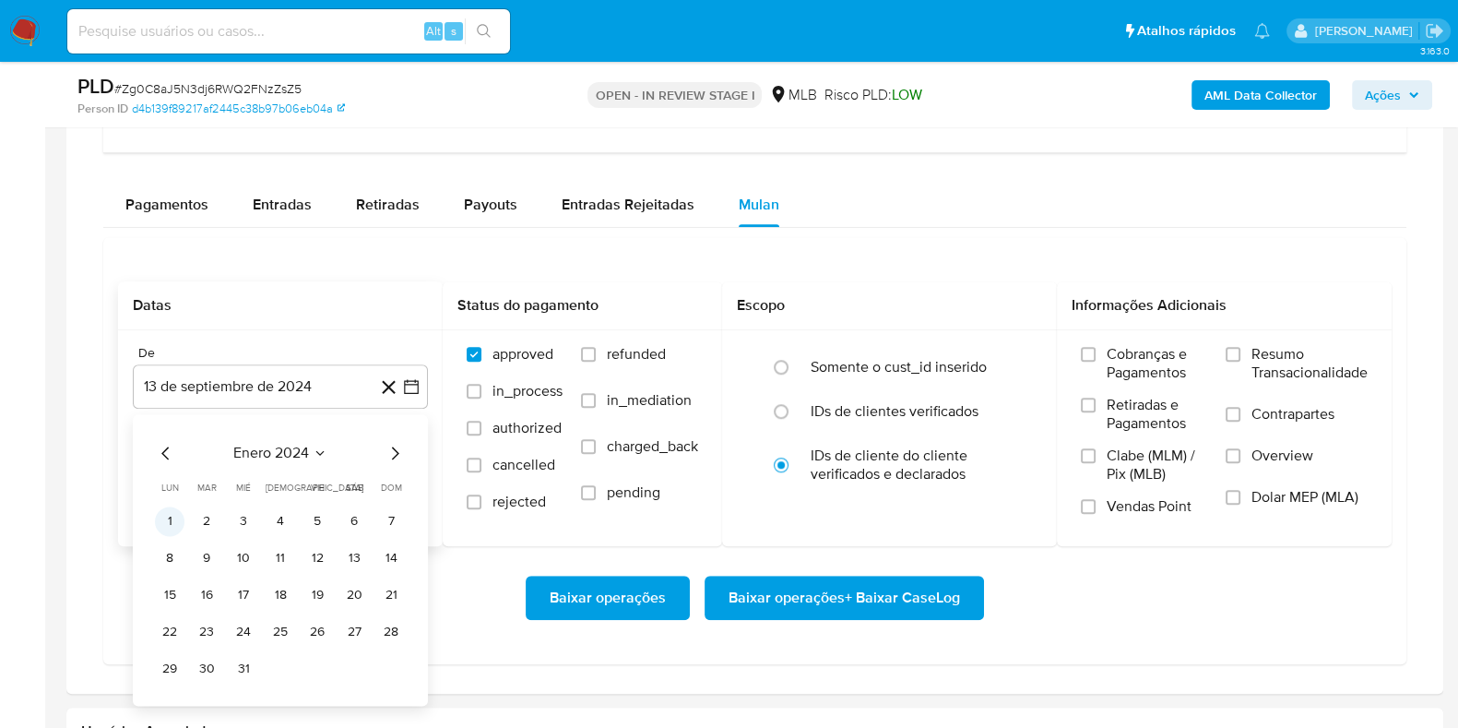
click at [170, 518] on button "1" at bounding box center [170, 521] width 30 height 30
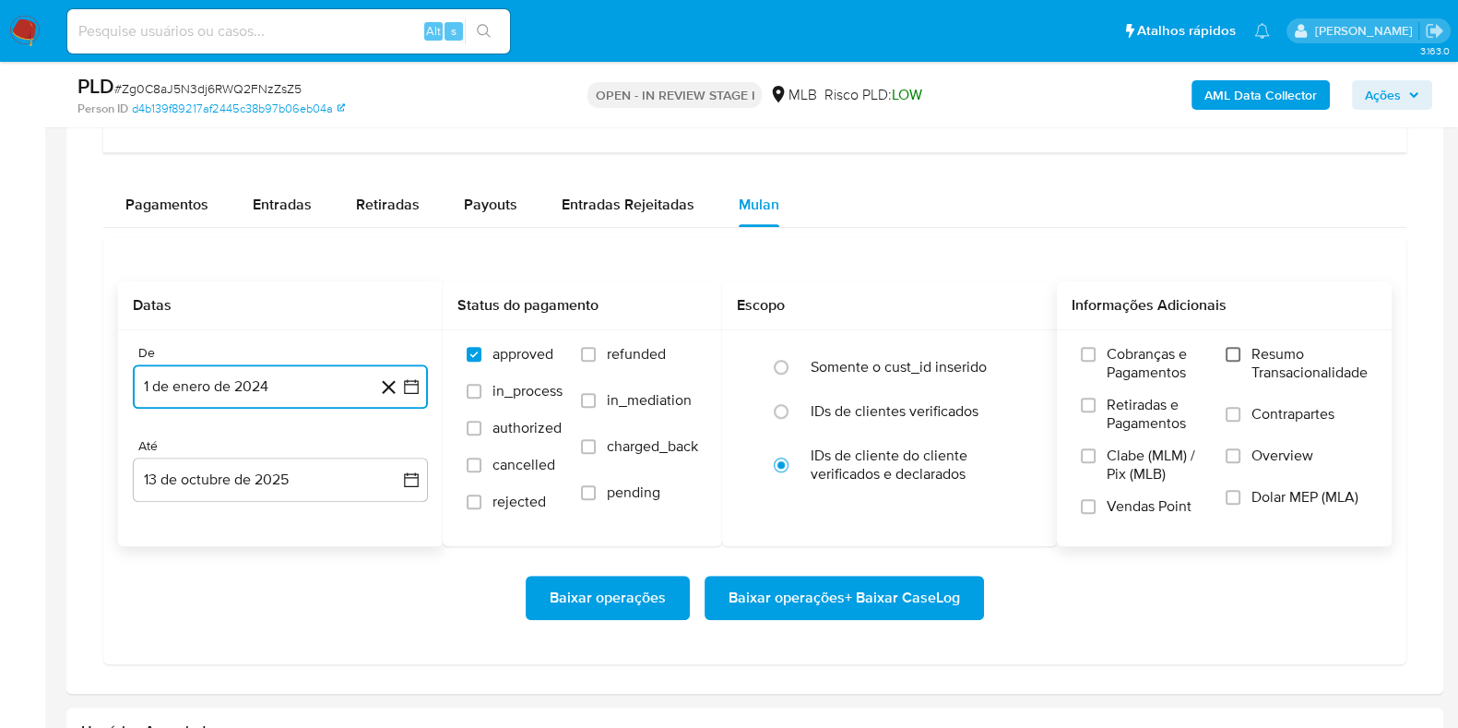
click at [1238, 353] on input "Resumo Transacionalidade" at bounding box center [1233, 354] width 15 height 15
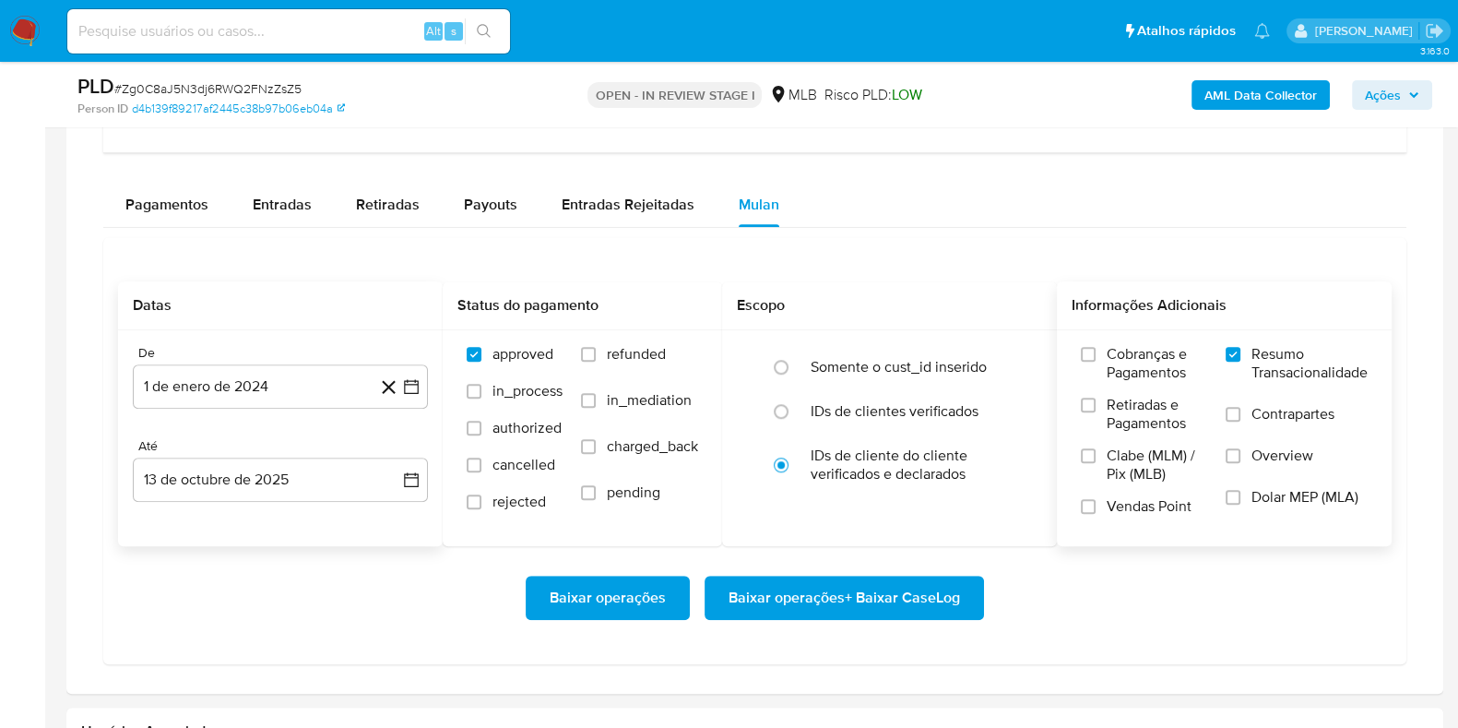
click at [873, 598] on span "Baixar operações + Baixar CaseLog" at bounding box center [844, 597] width 231 height 41
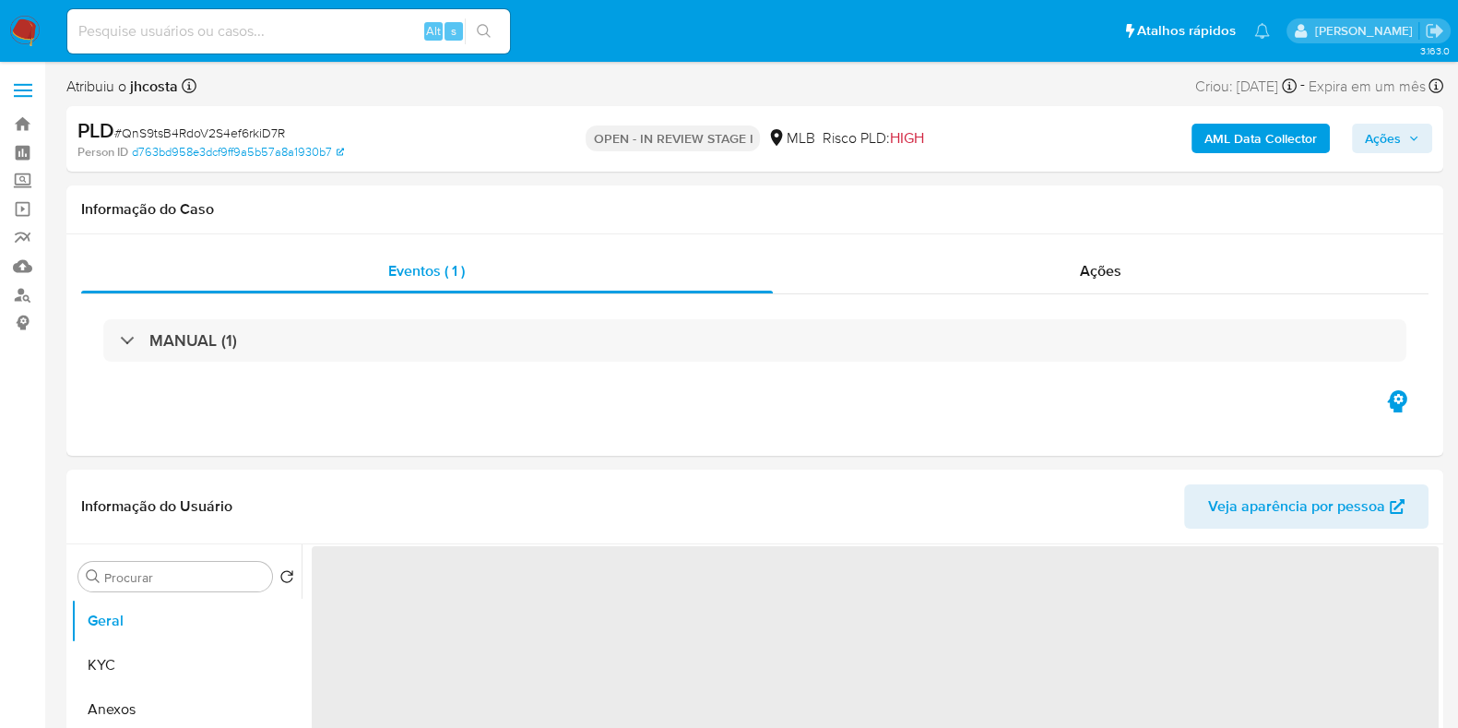
select select "10"
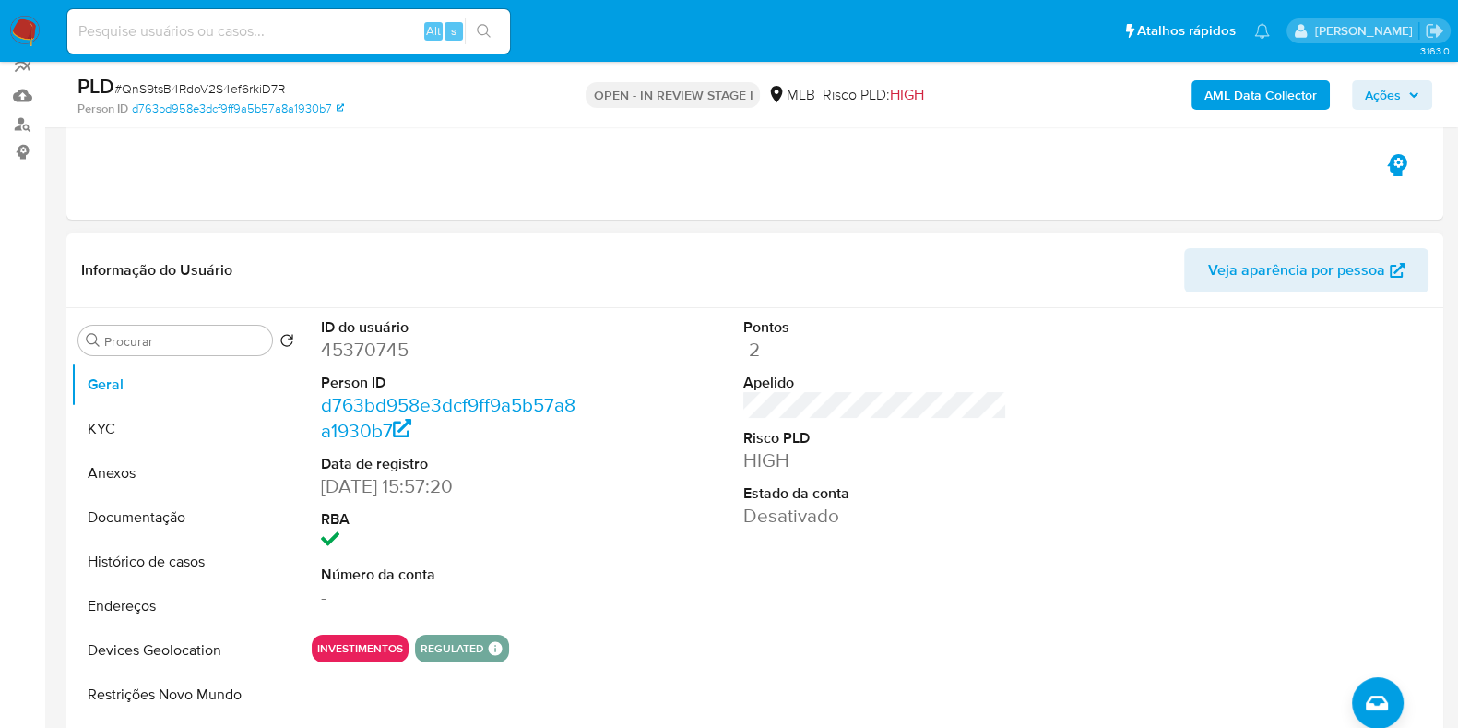
scroll to position [230, 0]
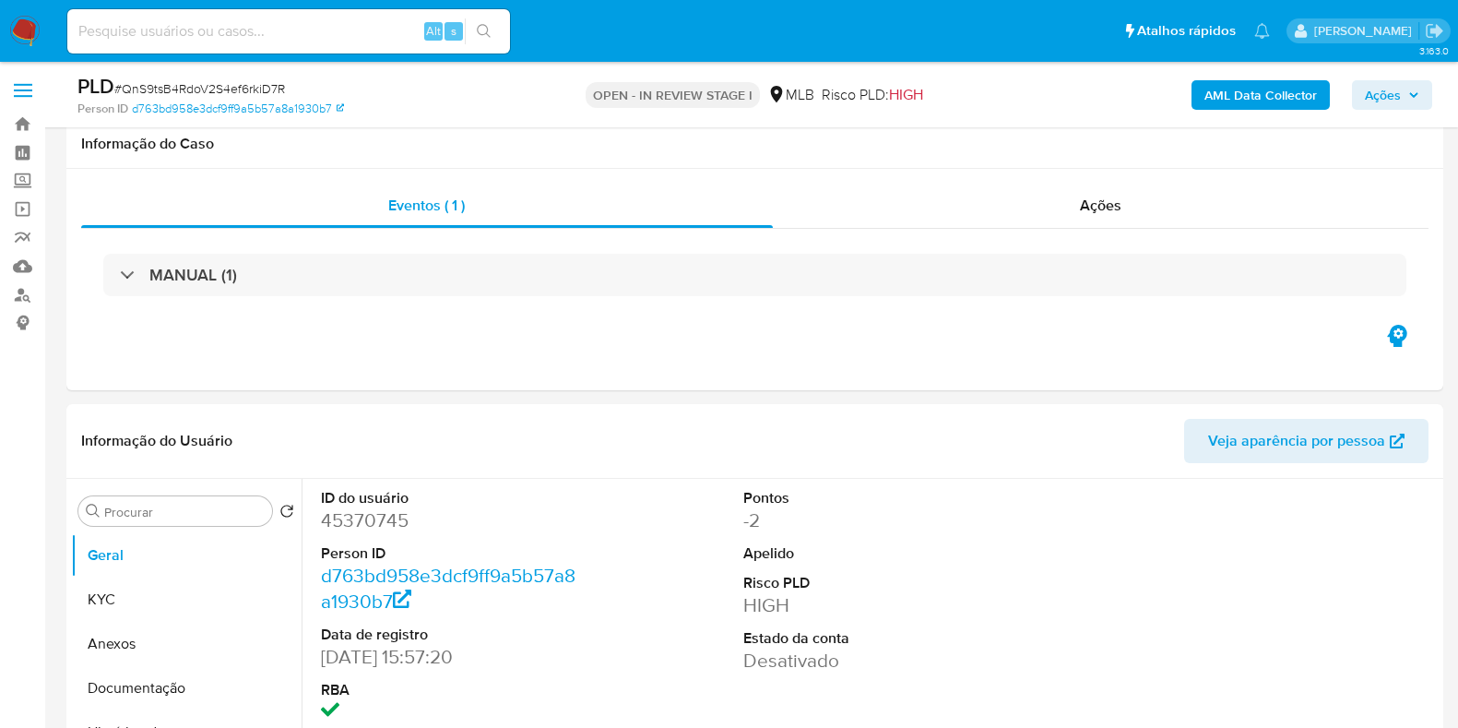
select select "10"
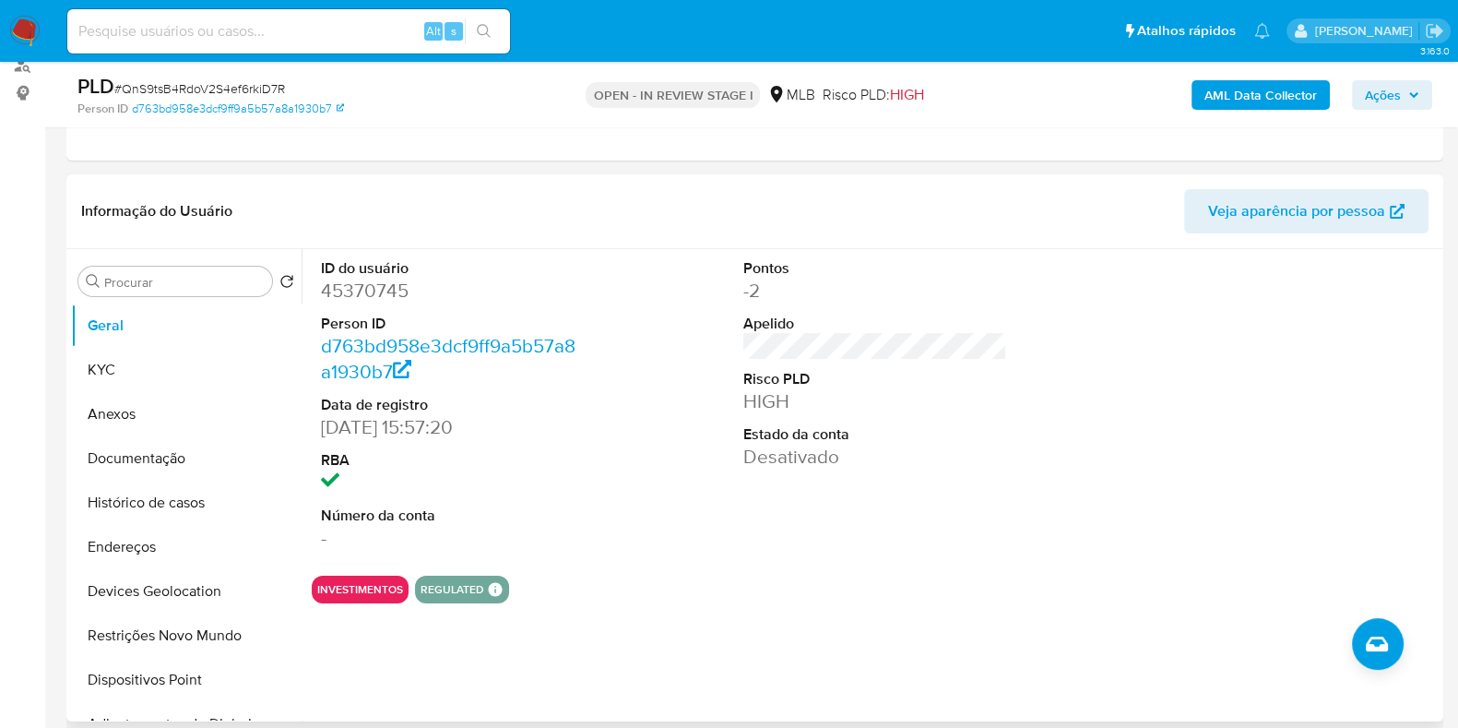
click at [373, 298] on dd "45370745" at bounding box center [453, 291] width 264 height 26
click at [371, 296] on dd "45370745" at bounding box center [453, 291] width 264 height 26
click at [370, 293] on dd "45370745" at bounding box center [453, 291] width 264 height 26
copy dd "45370745"
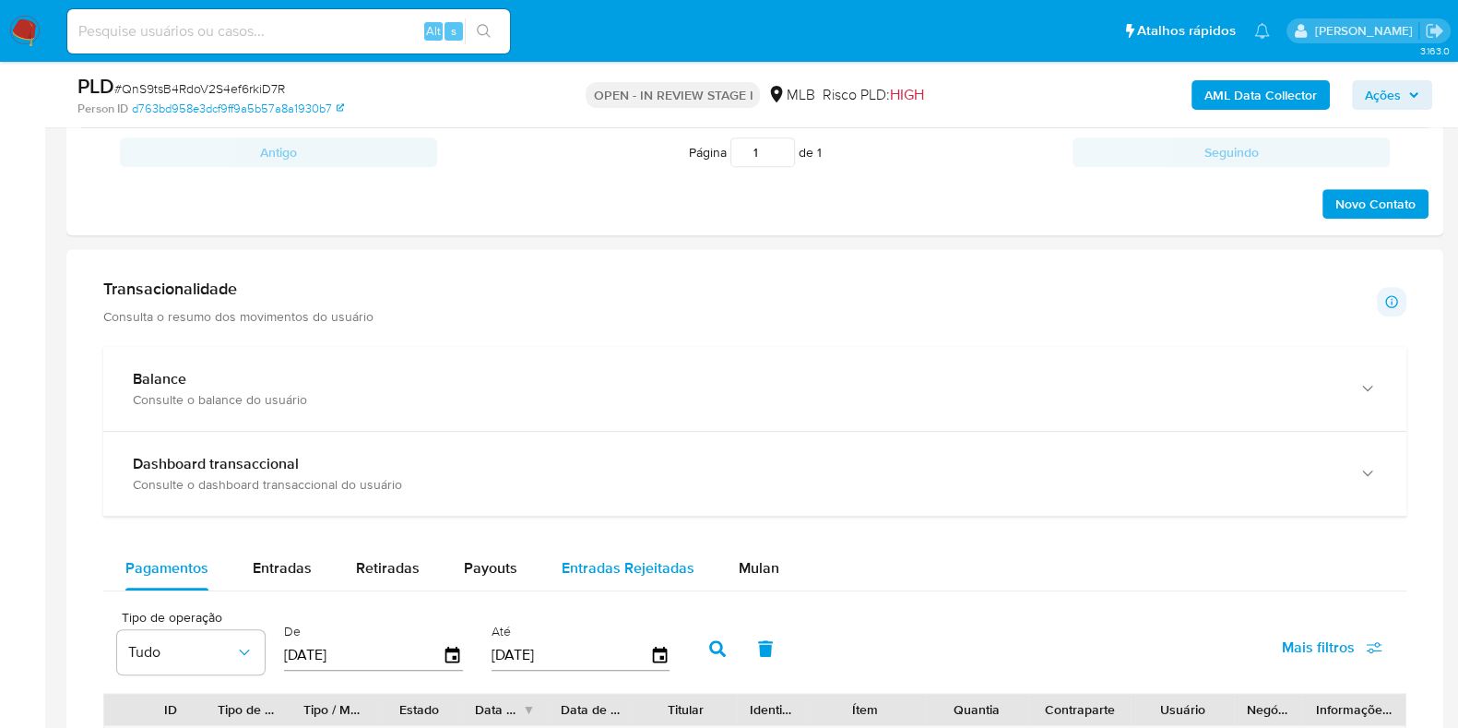
scroll to position [1037, 0]
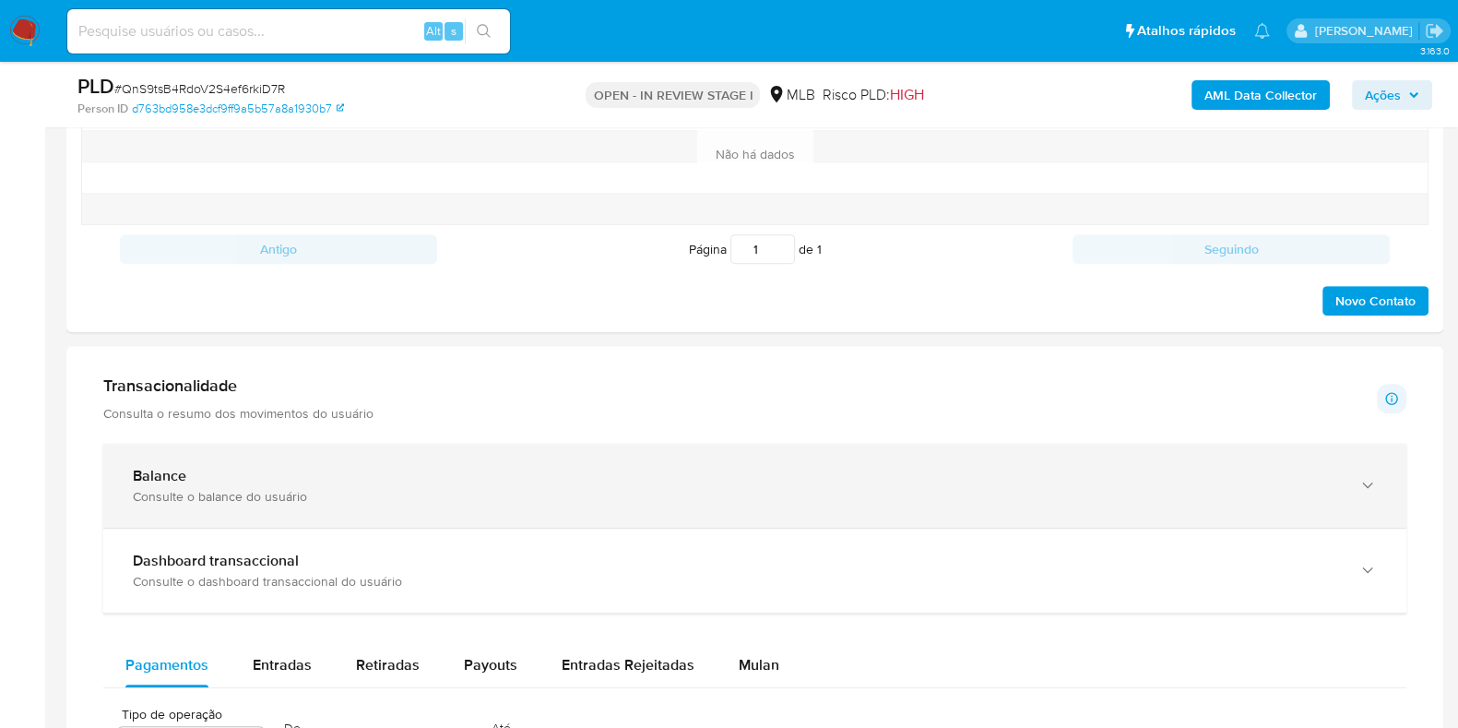
click at [368, 483] on div "Balance Consulte o balance do usuário" at bounding box center [736, 486] width 1207 height 38
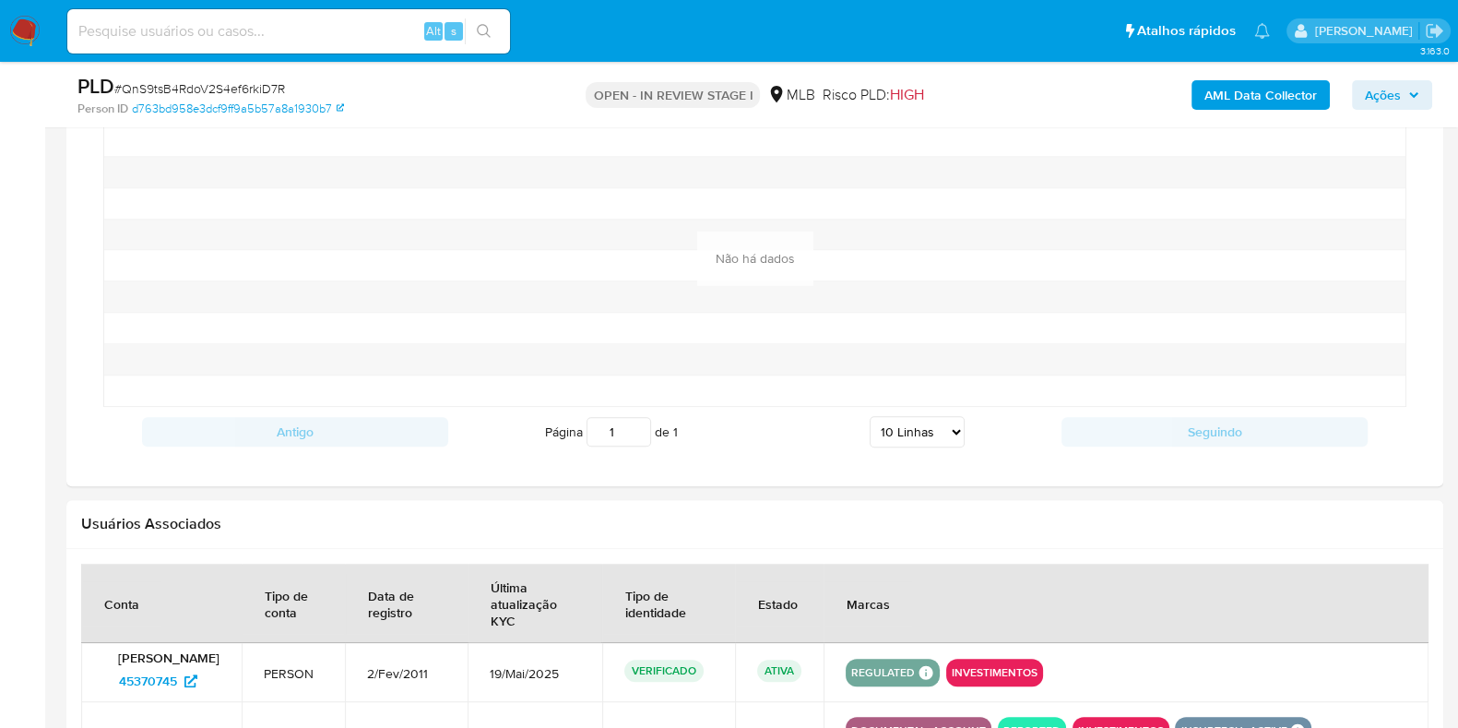
scroll to position [2306, 0]
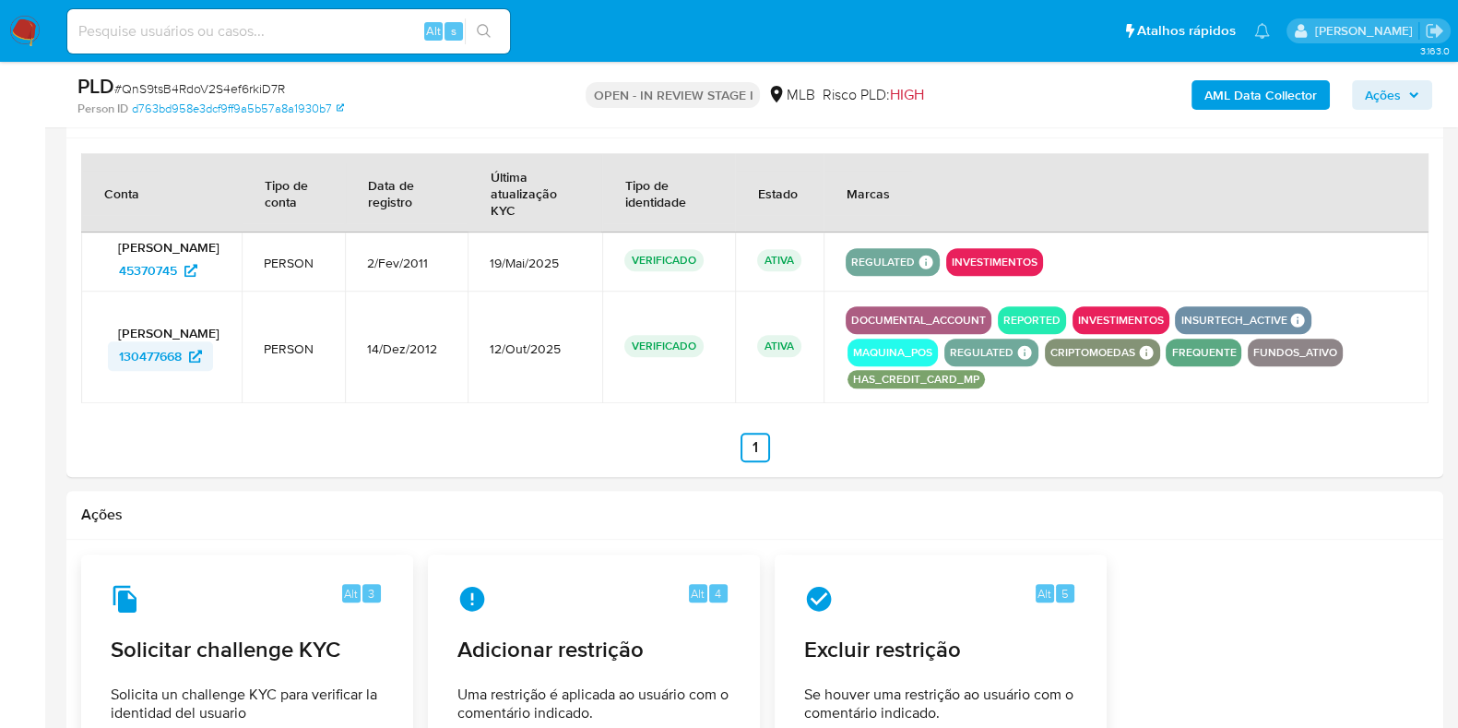
click at [150, 349] on span "130477668" at bounding box center [150, 356] width 63 height 30
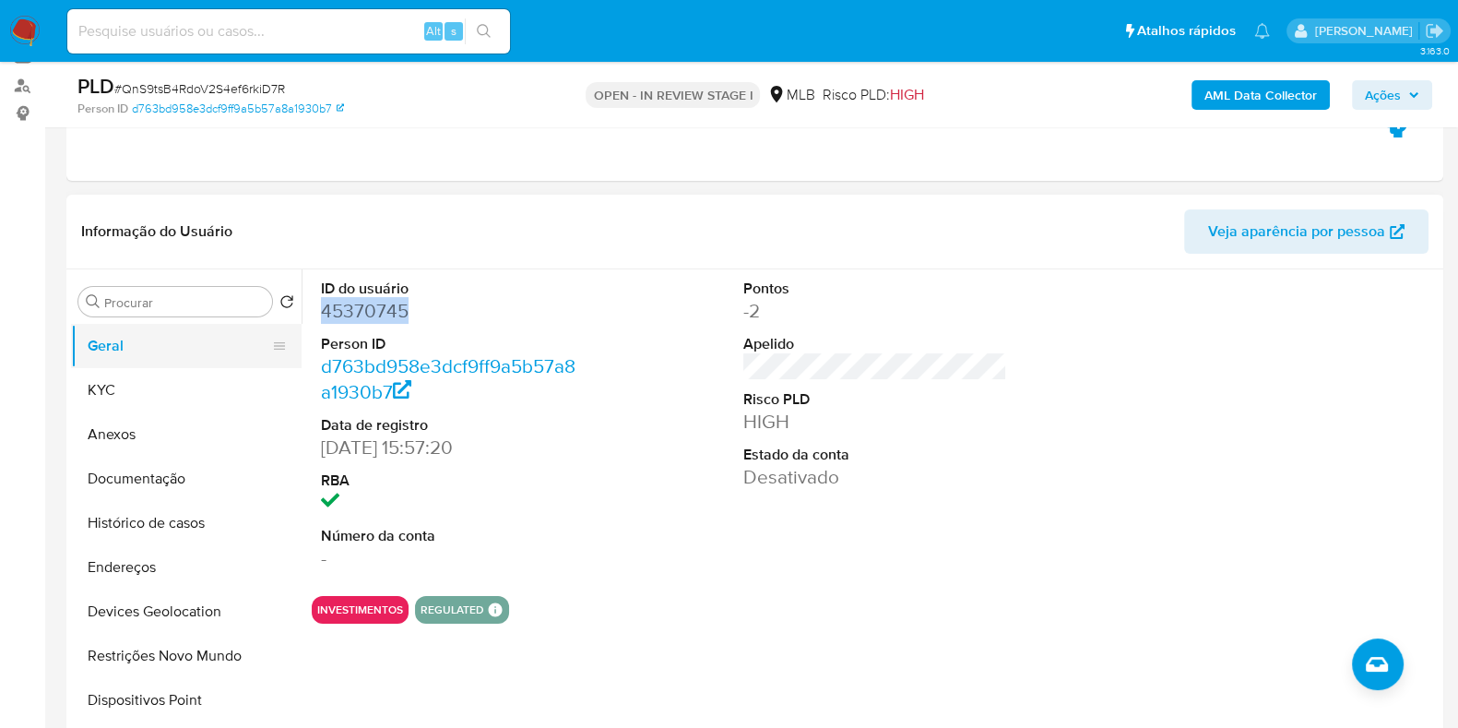
scroll to position [230, 0]
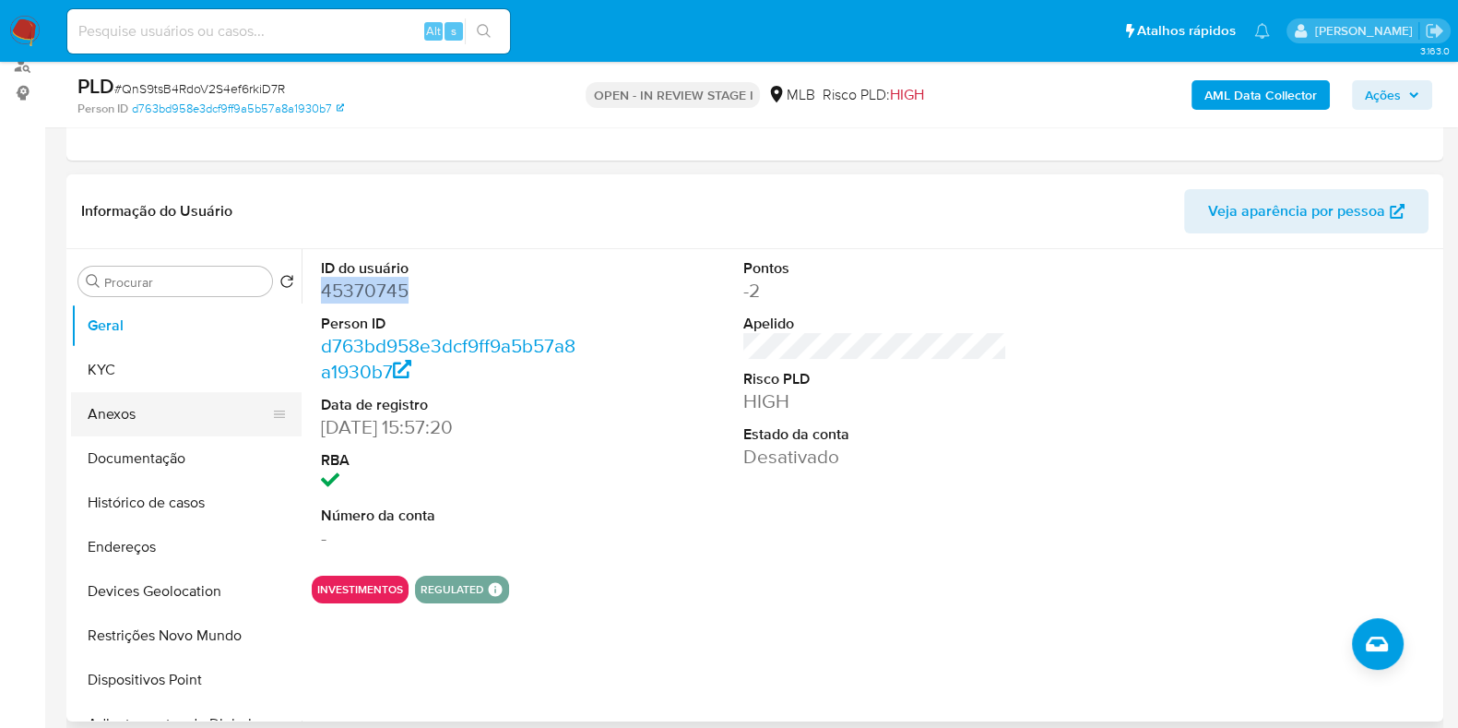
click at [179, 401] on button "Anexos" at bounding box center [179, 414] width 216 height 44
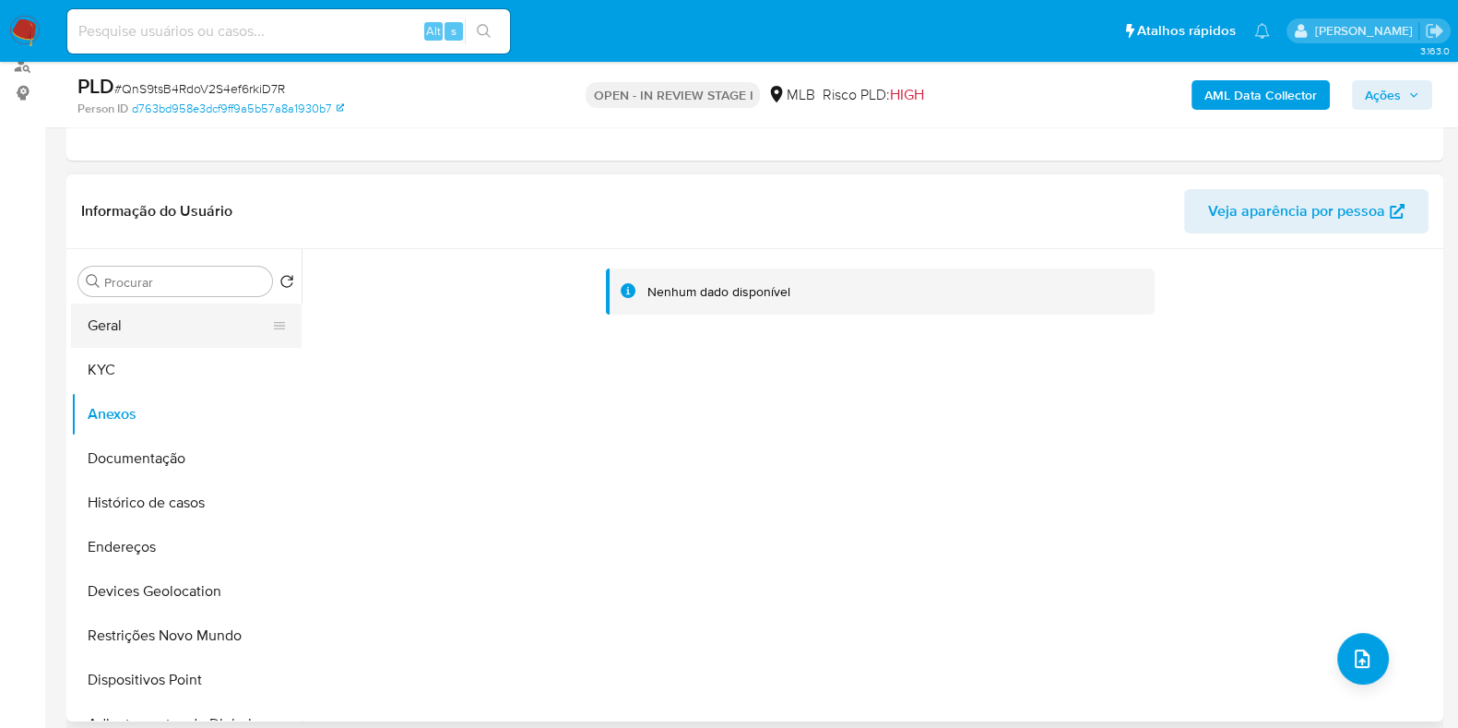
click at [88, 311] on button "Geral" at bounding box center [179, 325] width 216 height 44
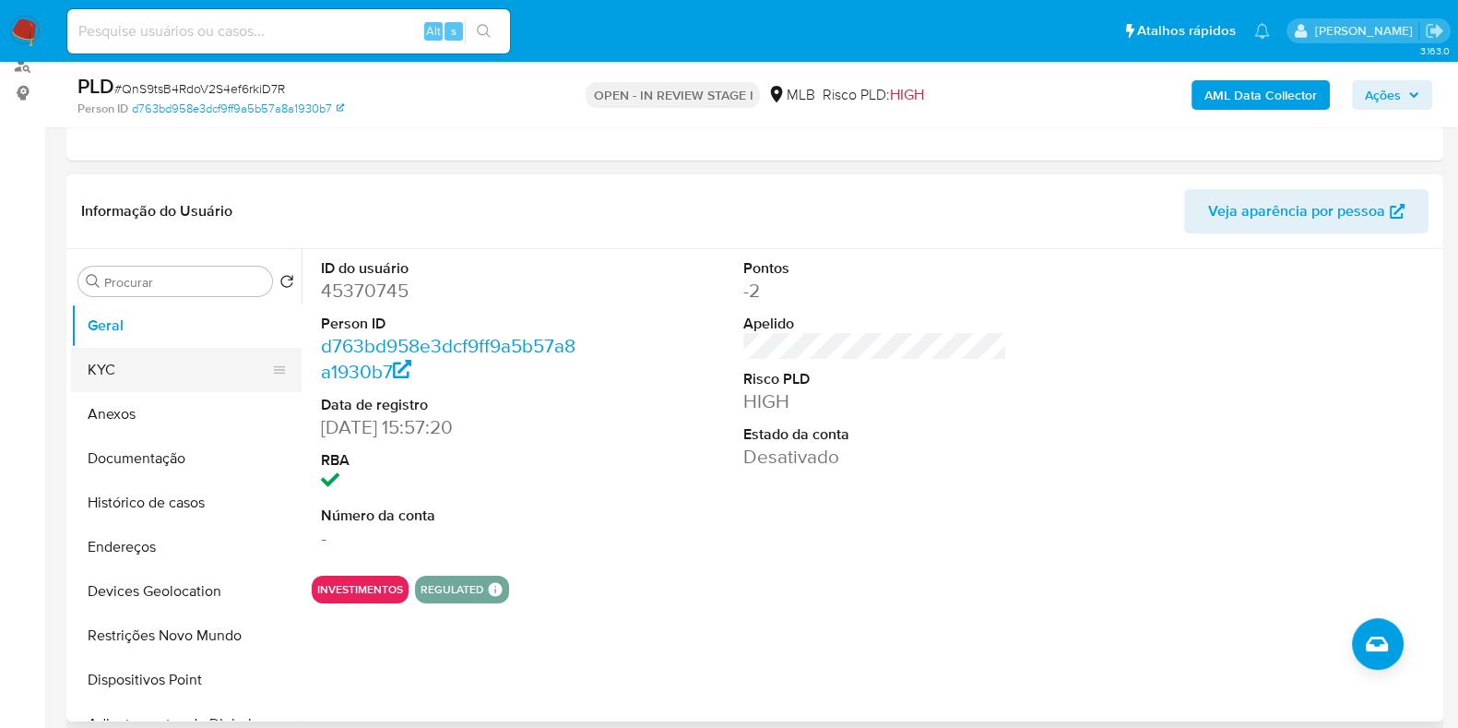
click at [133, 373] on button "KYC" at bounding box center [179, 370] width 216 height 44
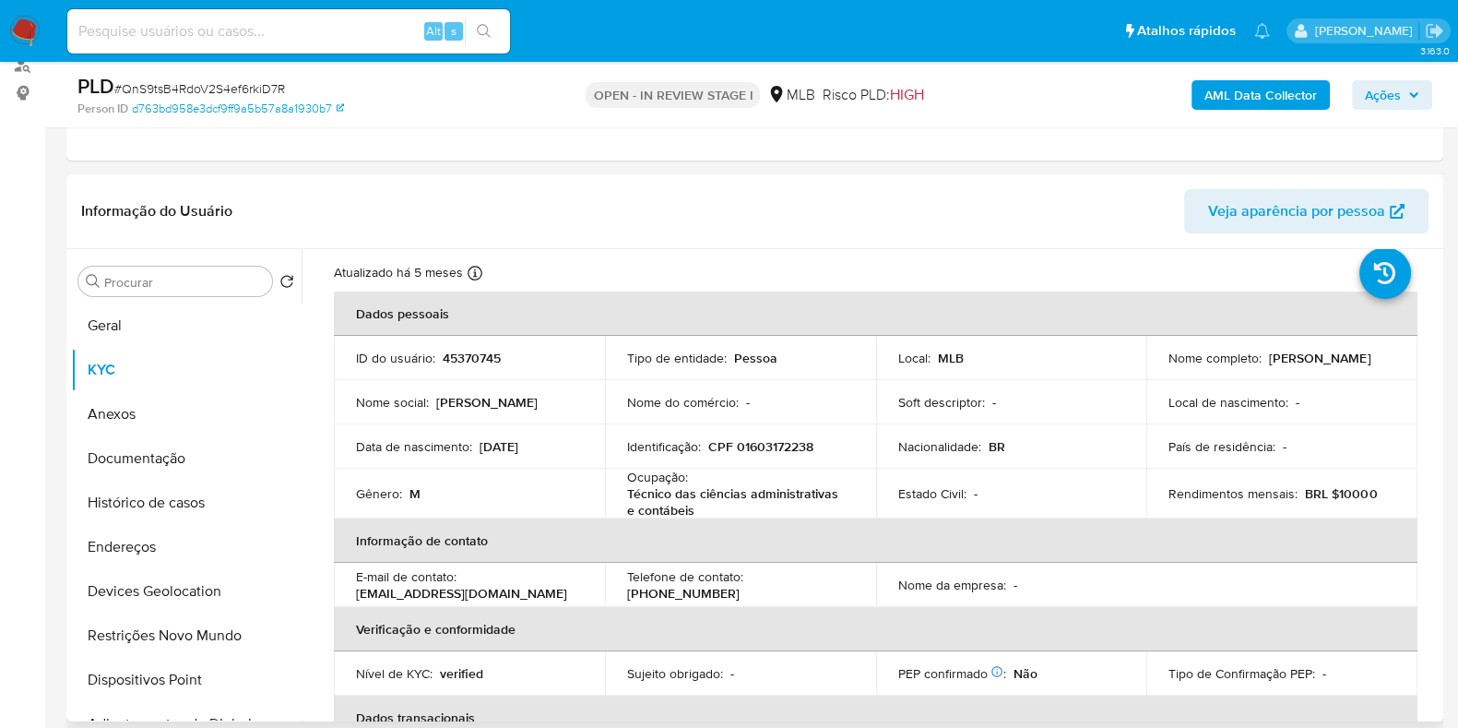
scroll to position [114, 0]
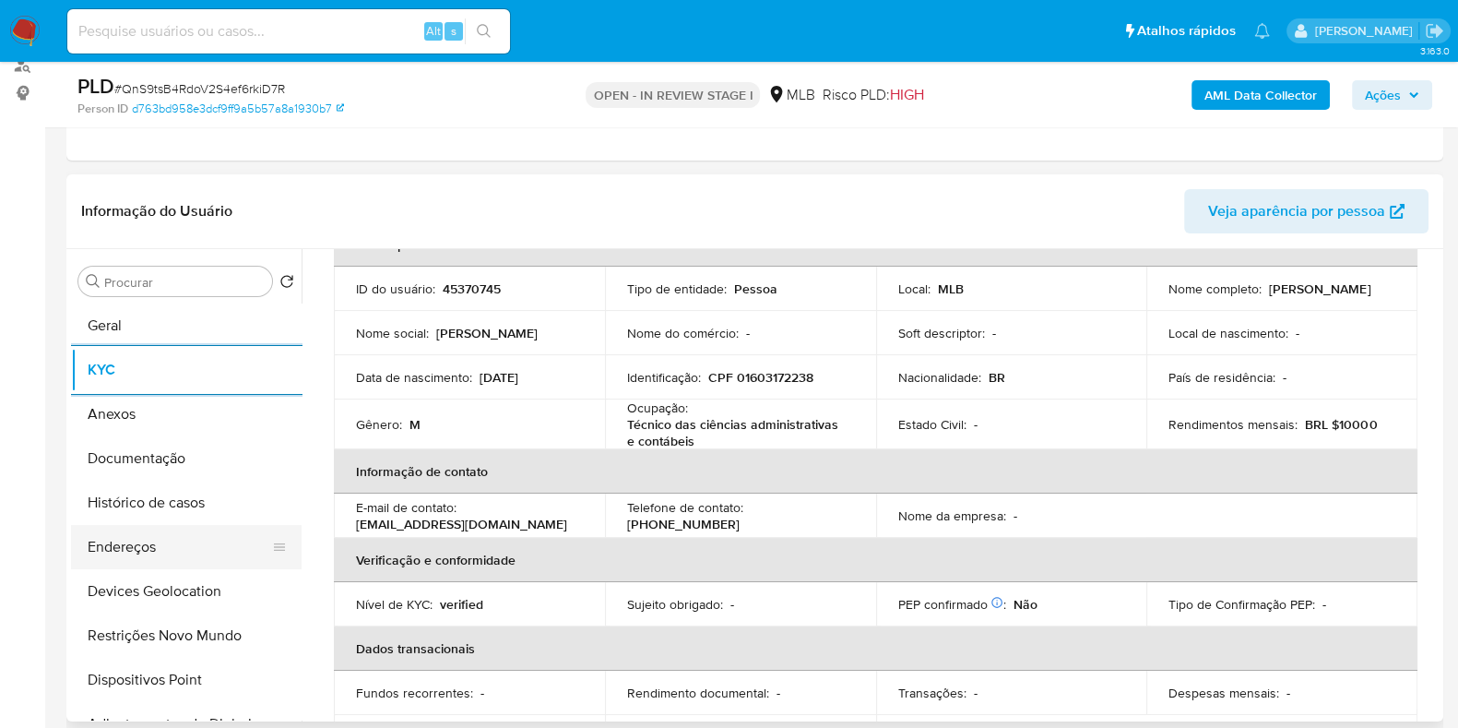
click at [191, 564] on button "Endereços" at bounding box center [179, 547] width 216 height 44
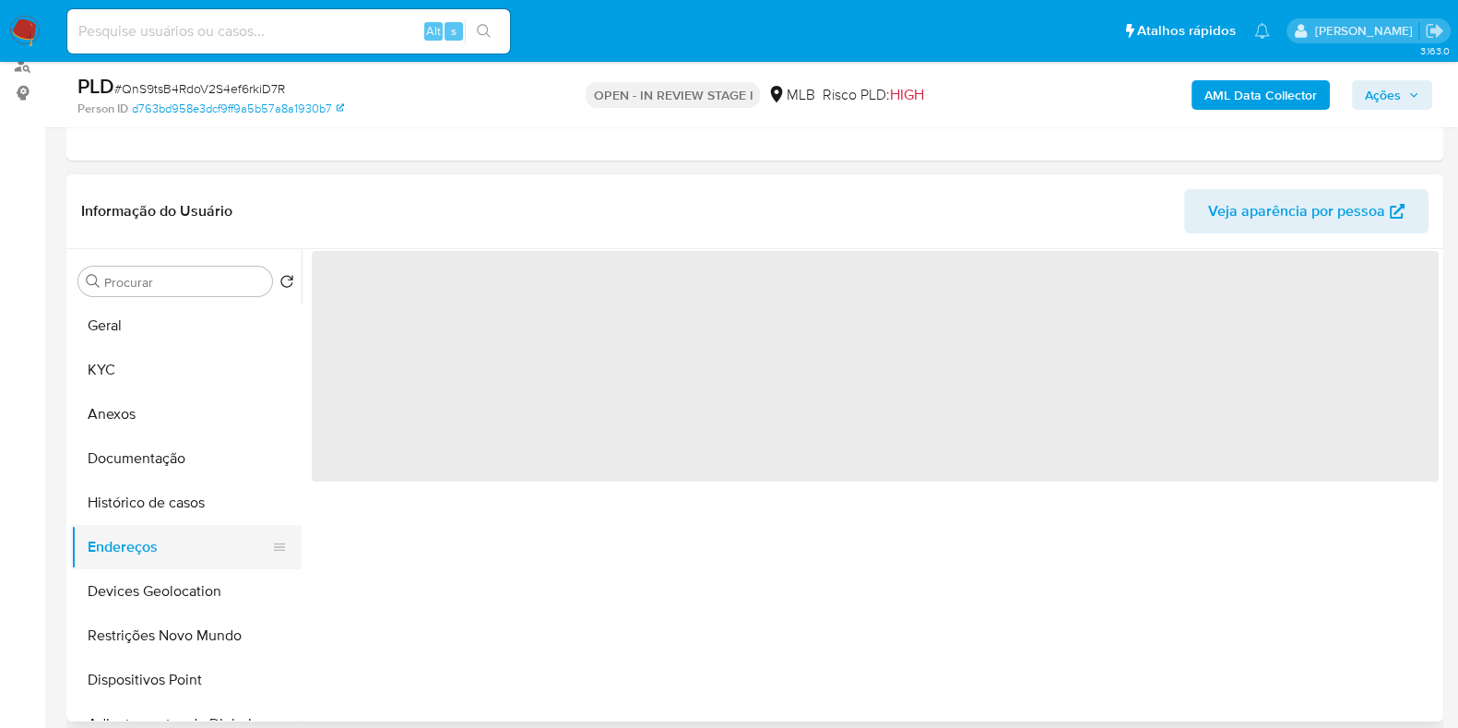
scroll to position [0, 0]
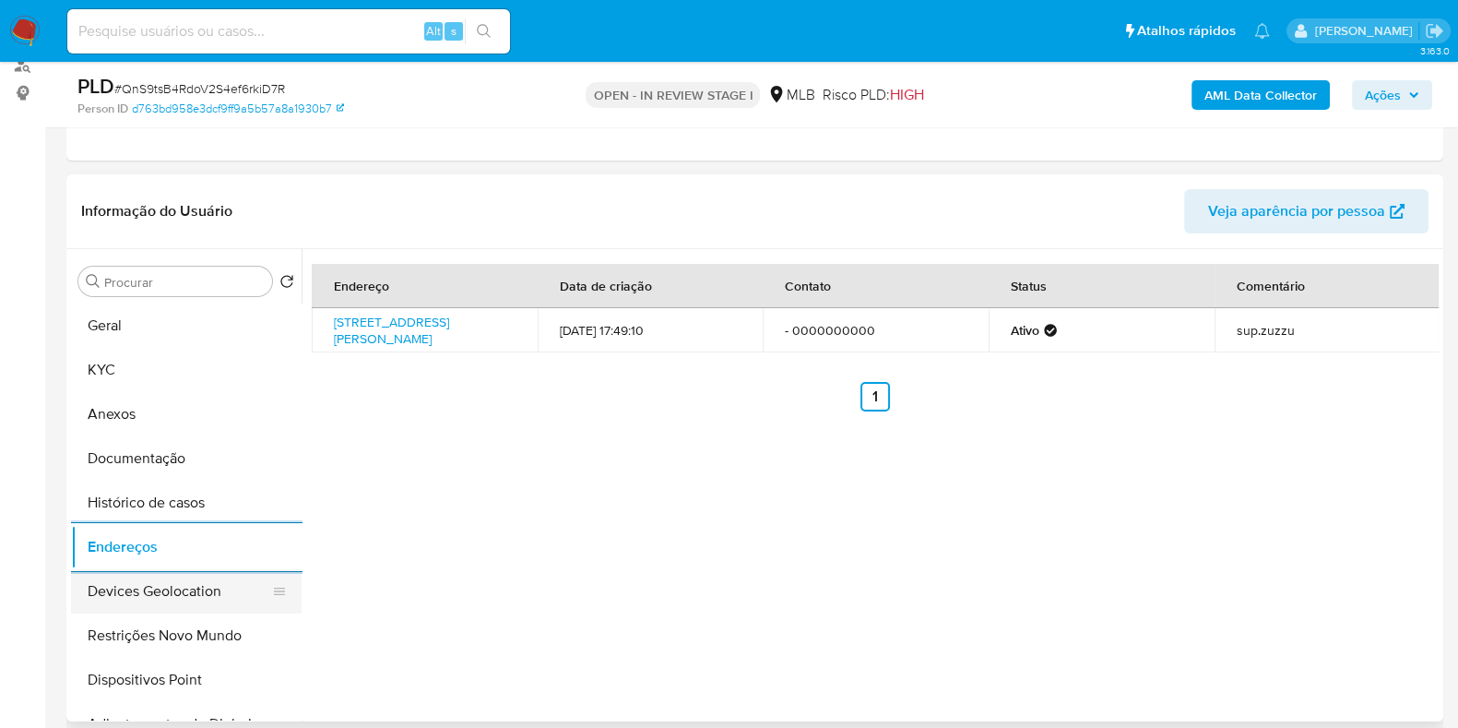
click at [184, 598] on button "Devices Geolocation" at bounding box center [179, 591] width 216 height 44
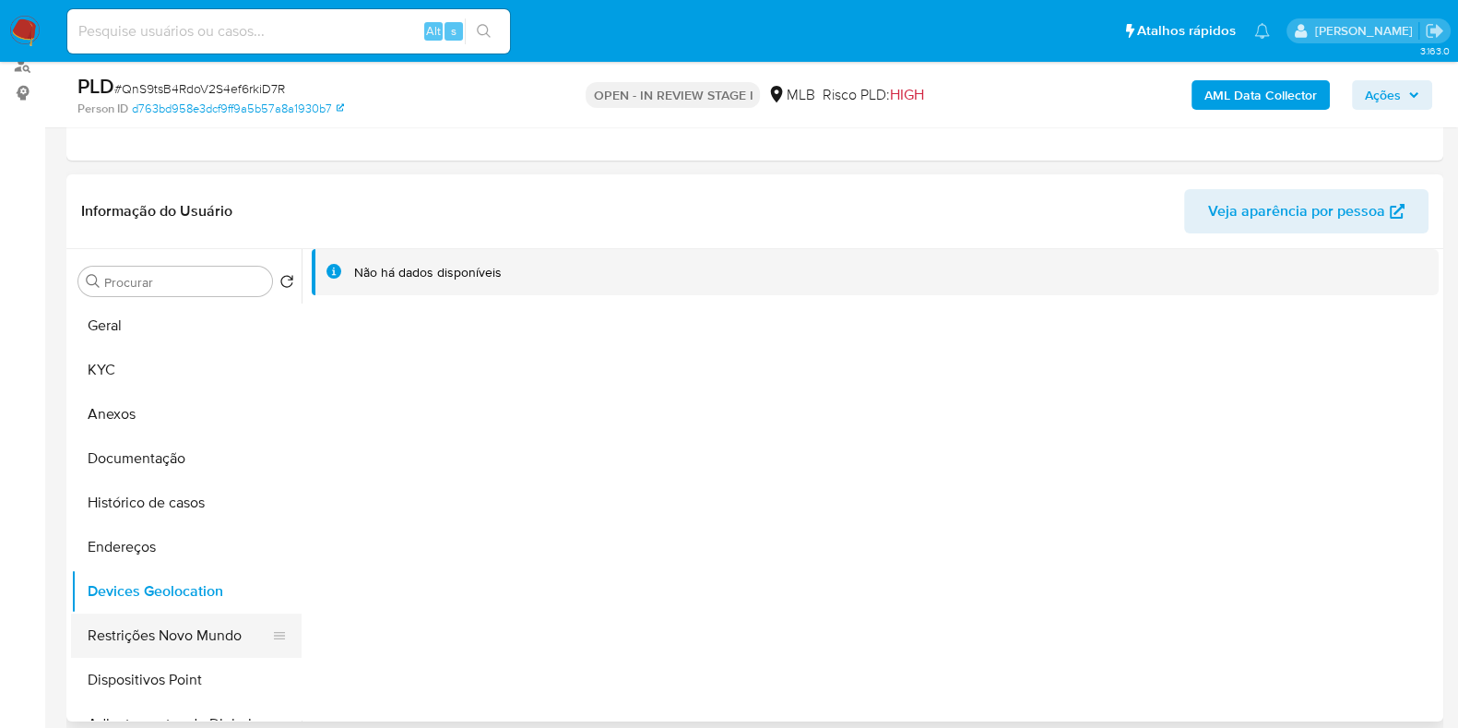
drag, startPoint x: 160, startPoint y: 647, endPoint x: 169, endPoint y: 643, distance: 10.3
click at [160, 646] on button "Restrições Novo Mundo" at bounding box center [179, 635] width 216 height 44
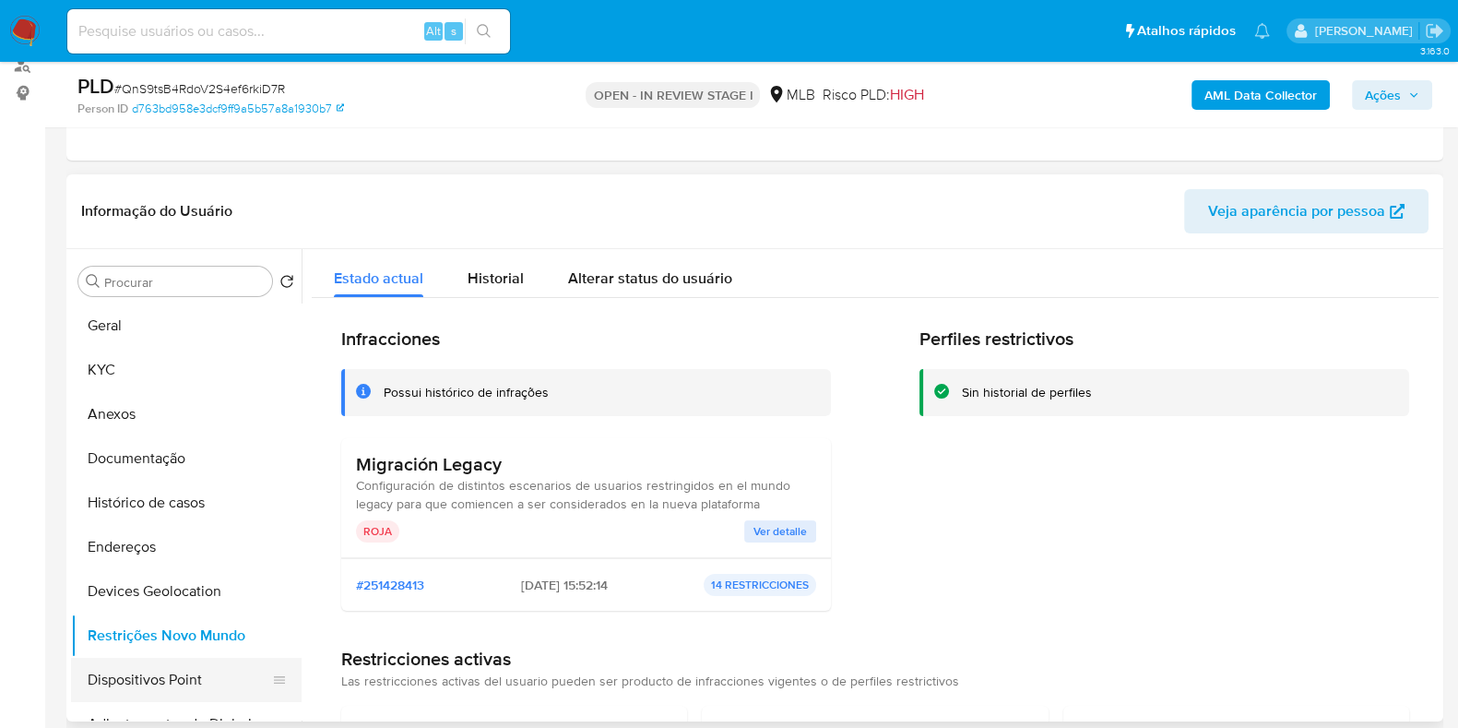
click at [176, 667] on button "Dispositivos Point" at bounding box center [179, 680] width 216 height 44
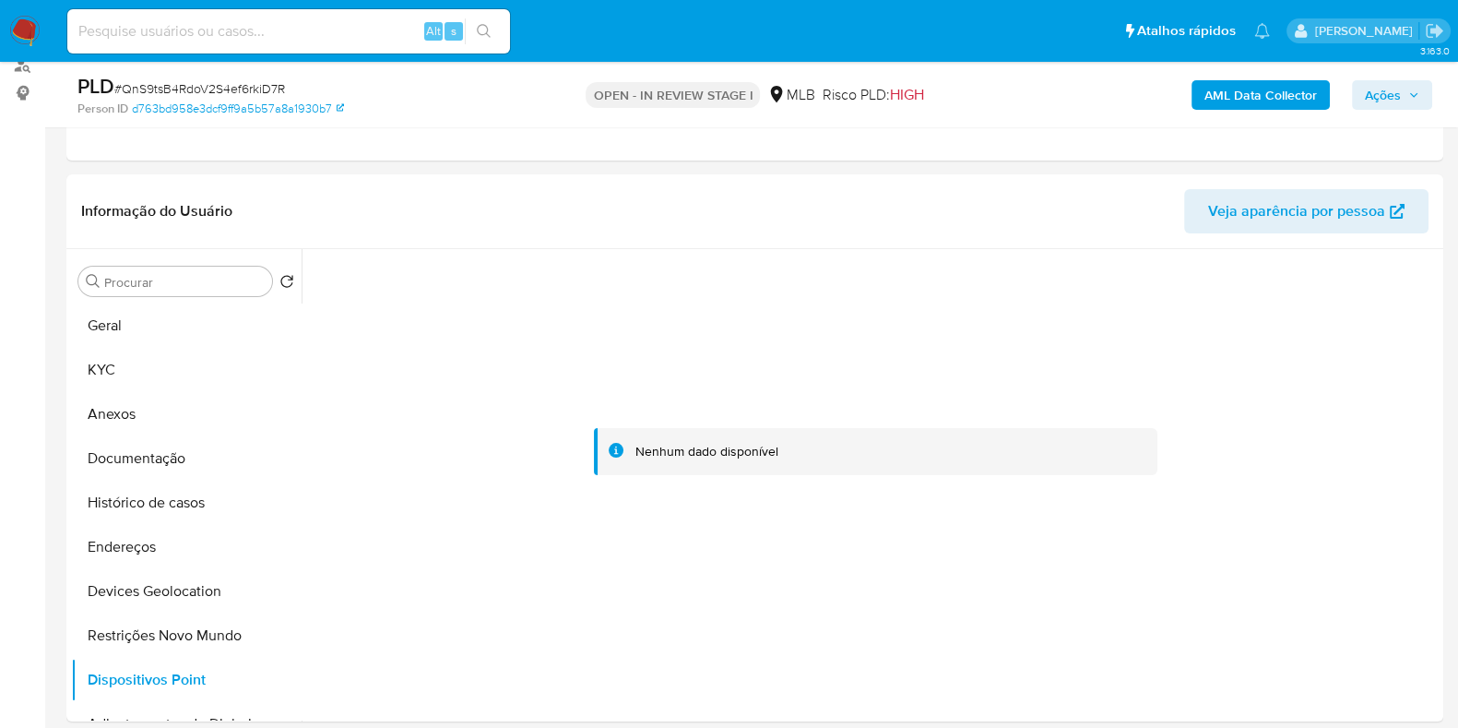
click at [1227, 93] on b "AML Data Collector" at bounding box center [1260, 95] width 113 height 30
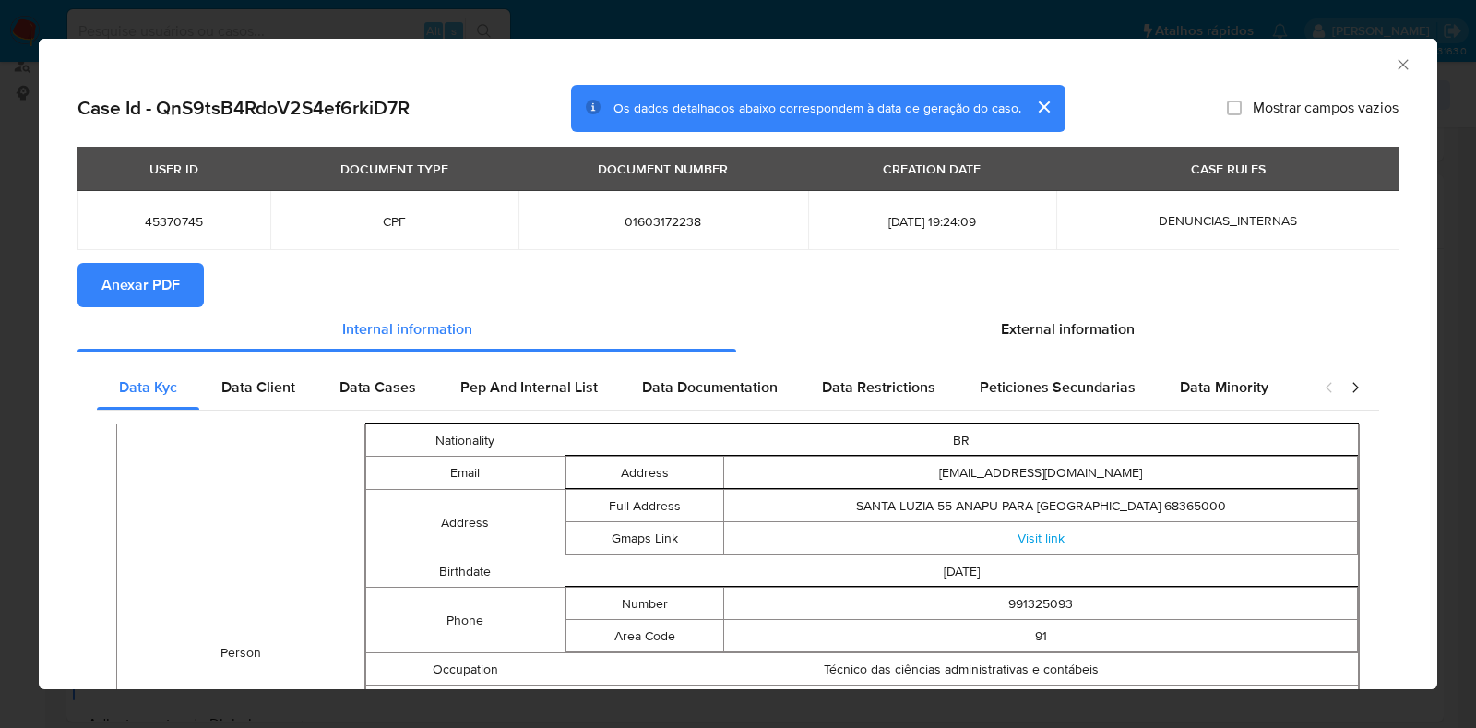
click at [187, 281] on button "Anexar PDF" at bounding box center [140, 285] width 126 height 44
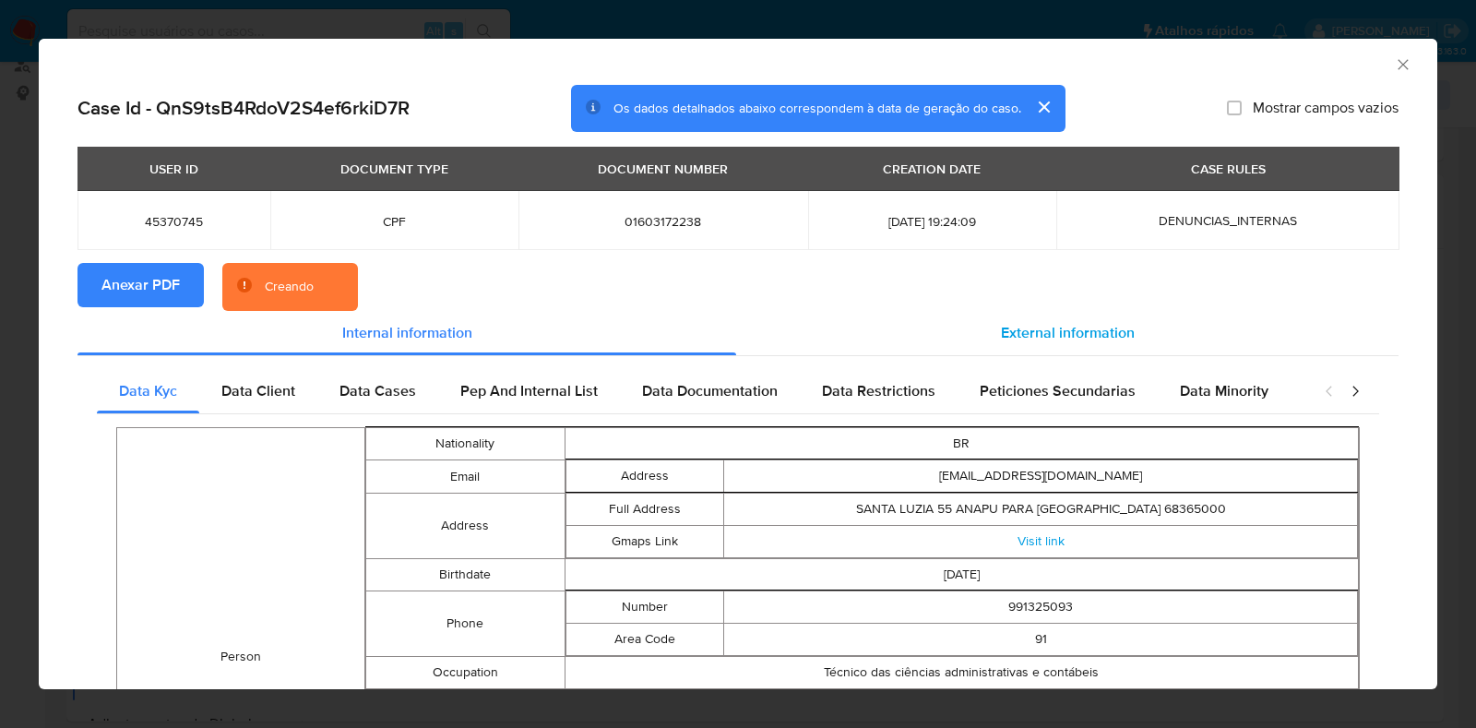
click at [1043, 320] on div "External information" at bounding box center [1067, 333] width 662 height 44
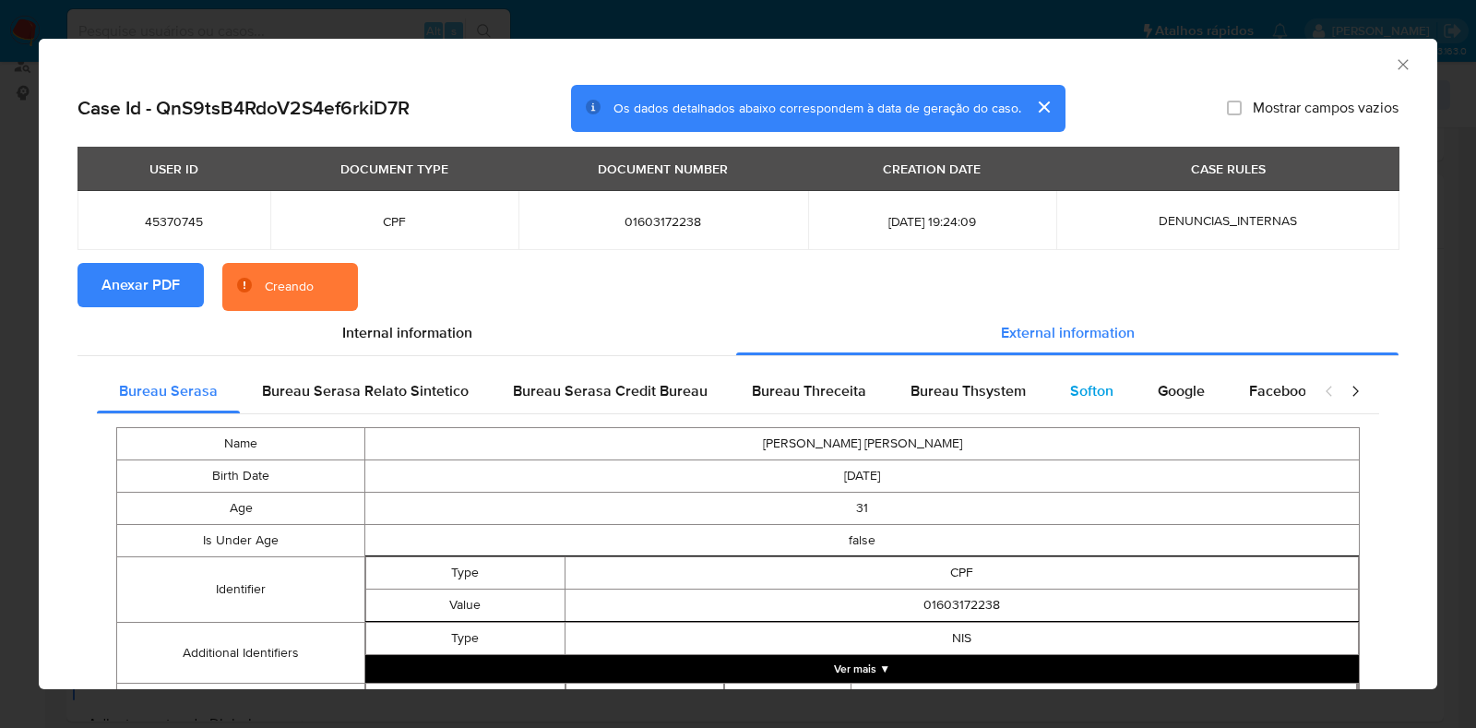
click at [1094, 385] on span "Softon" at bounding box center [1091, 390] width 43 height 21
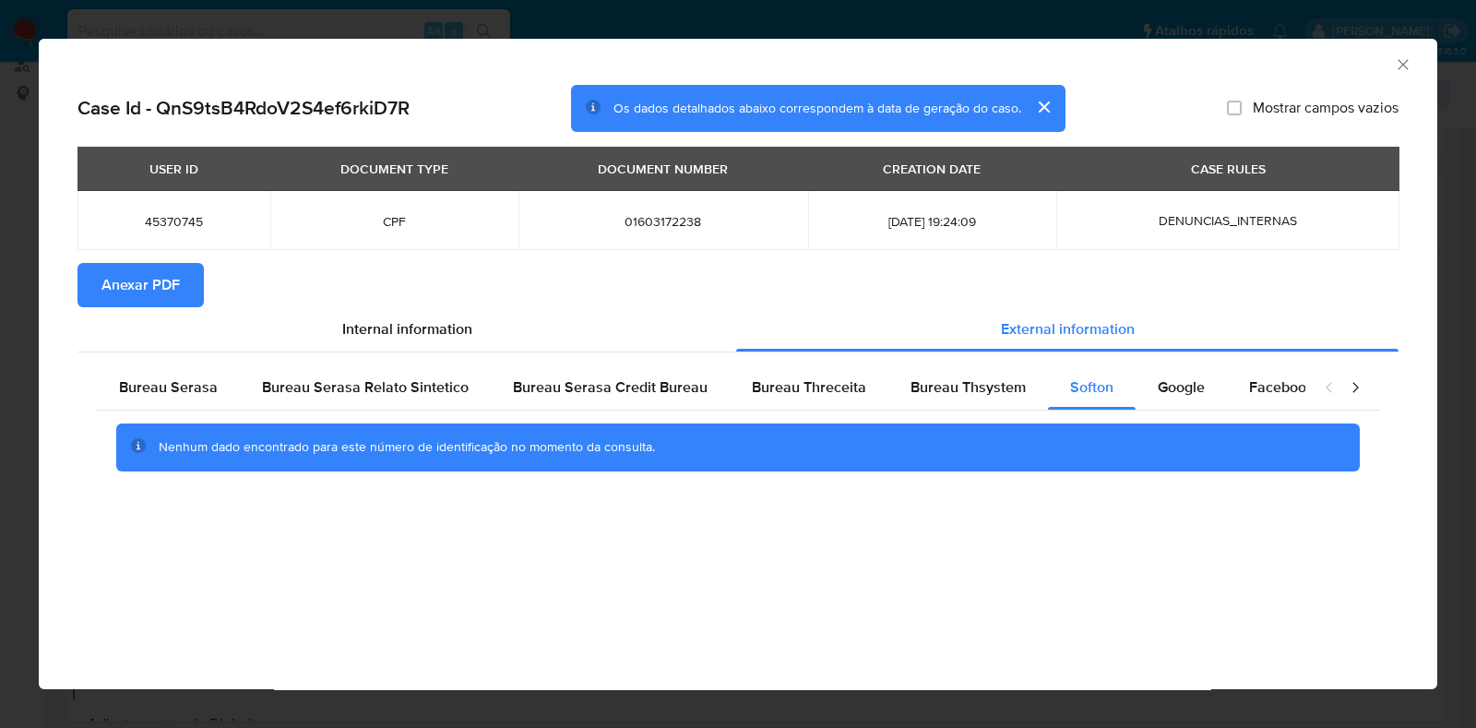
click at [1403, 63] on icon "Fechar a janela" at bounding box center [1402, 64] width 10 height 10
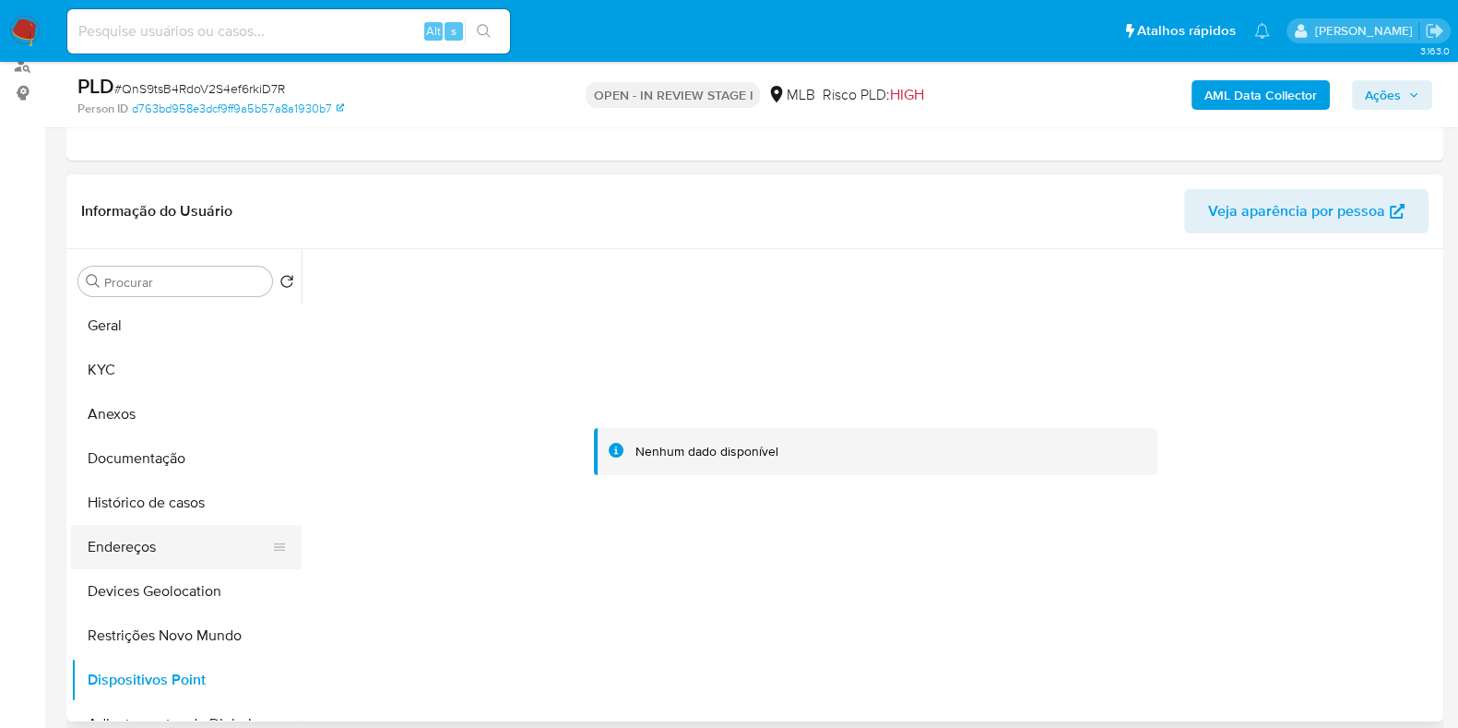
click at [143, 540] on button "Endereços" at bounding box center [179, 547] width 216 height 44
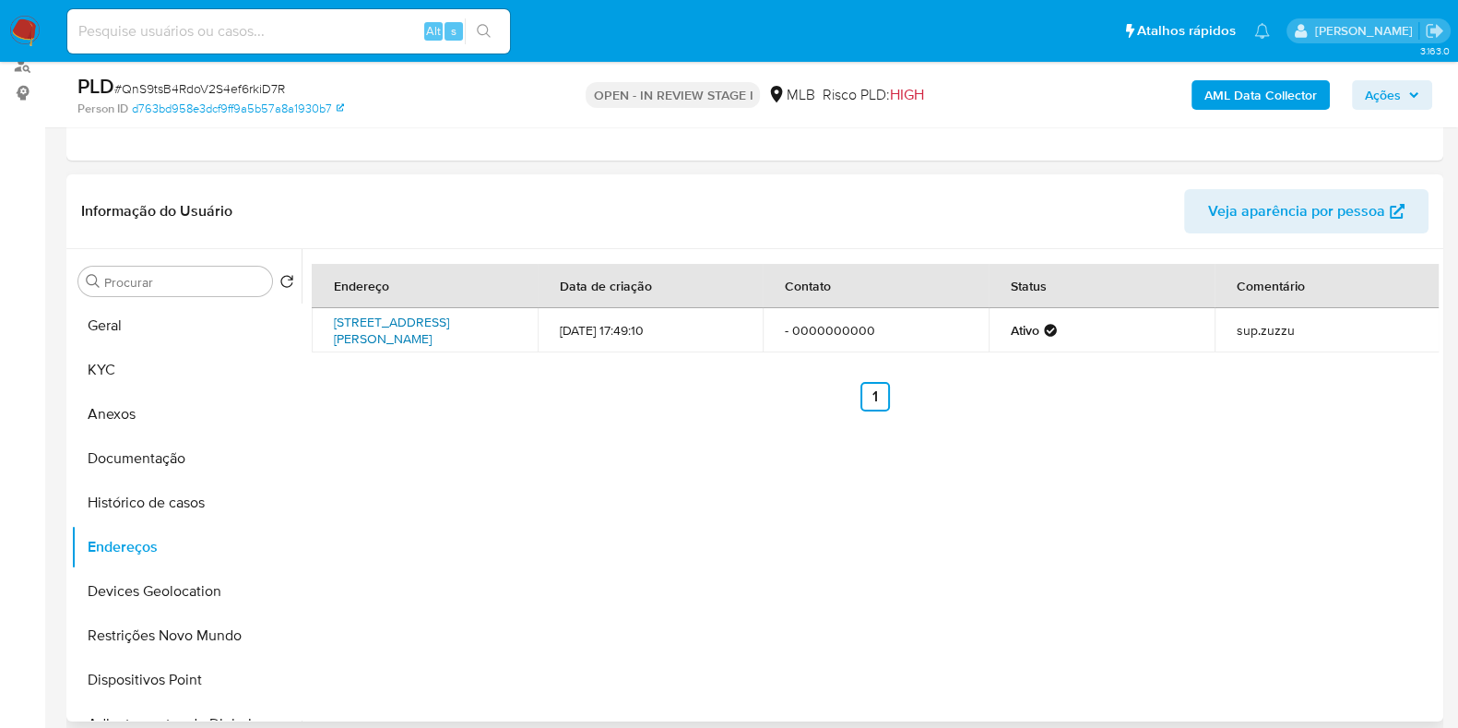
drag, startPoint x: 317, startPoint y: 321, endPoint x: 467, endPoint y: 332, distance: 149.8
click at [467, 332] on td "Avenida Getulio Vargas 50, Anapu, Pará, 68365000, Brasil 50" at bounding box center [425, 330] width 226 height 44
copy link "Avenida Getulio Vargas 50, Anapu, Pará, 68365000"
click at [415, 318] on link "Avenida Getulio Vargas 50, Anapu, Pará, 68365000, Brasil 50" at bounding box center [391, 330] width 115 height 35
click at [189, 375] on button "KYC" at bounding box center [179, 370] width 216 height 44
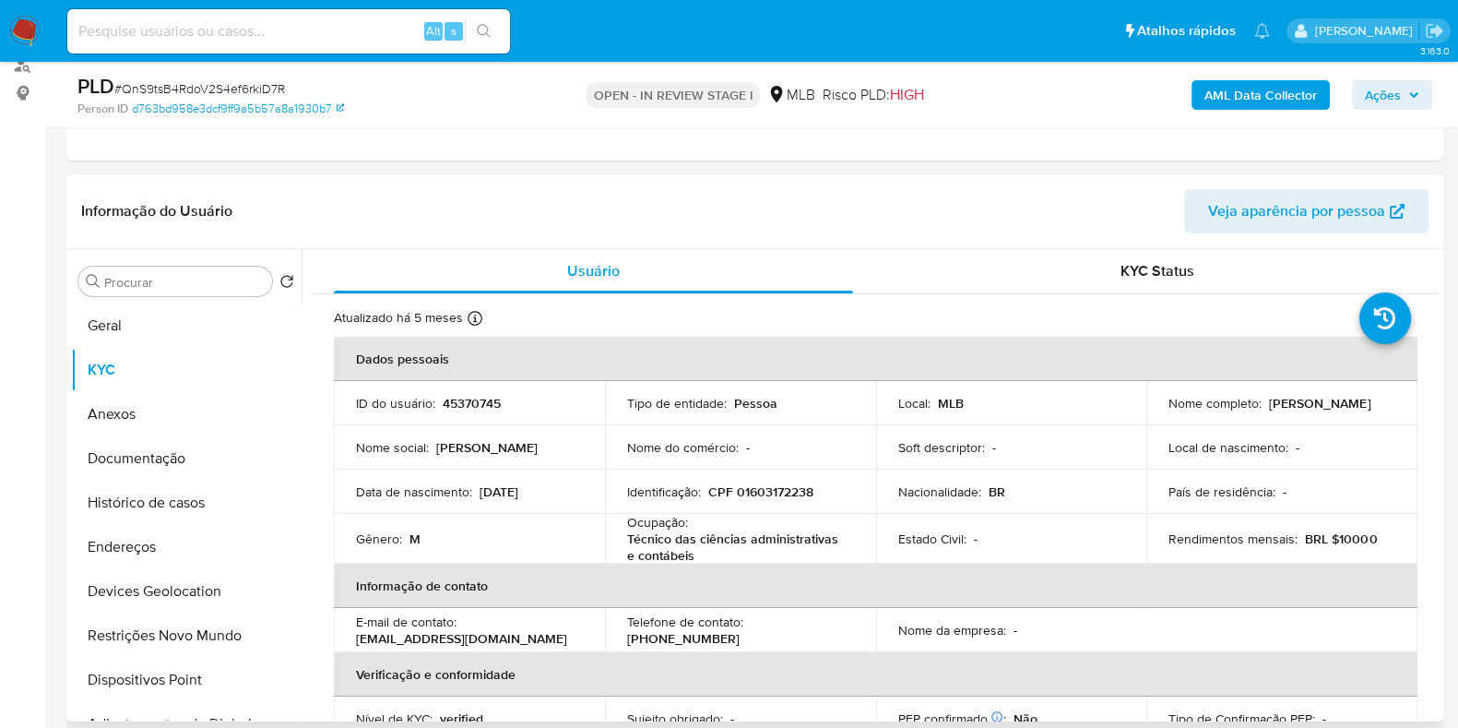
click at [769, 499] on p "CPF 01603172238" at bounding box center [760, 491] width 105 height 17
click at [769, 498] on p "CPF 01603172238" at bounding box center [760, 491] width 105 height 17
copy p "01603172238"
click at [154, 463] on button "Documentação" at bounding box center [179, 458] width 216 height 44
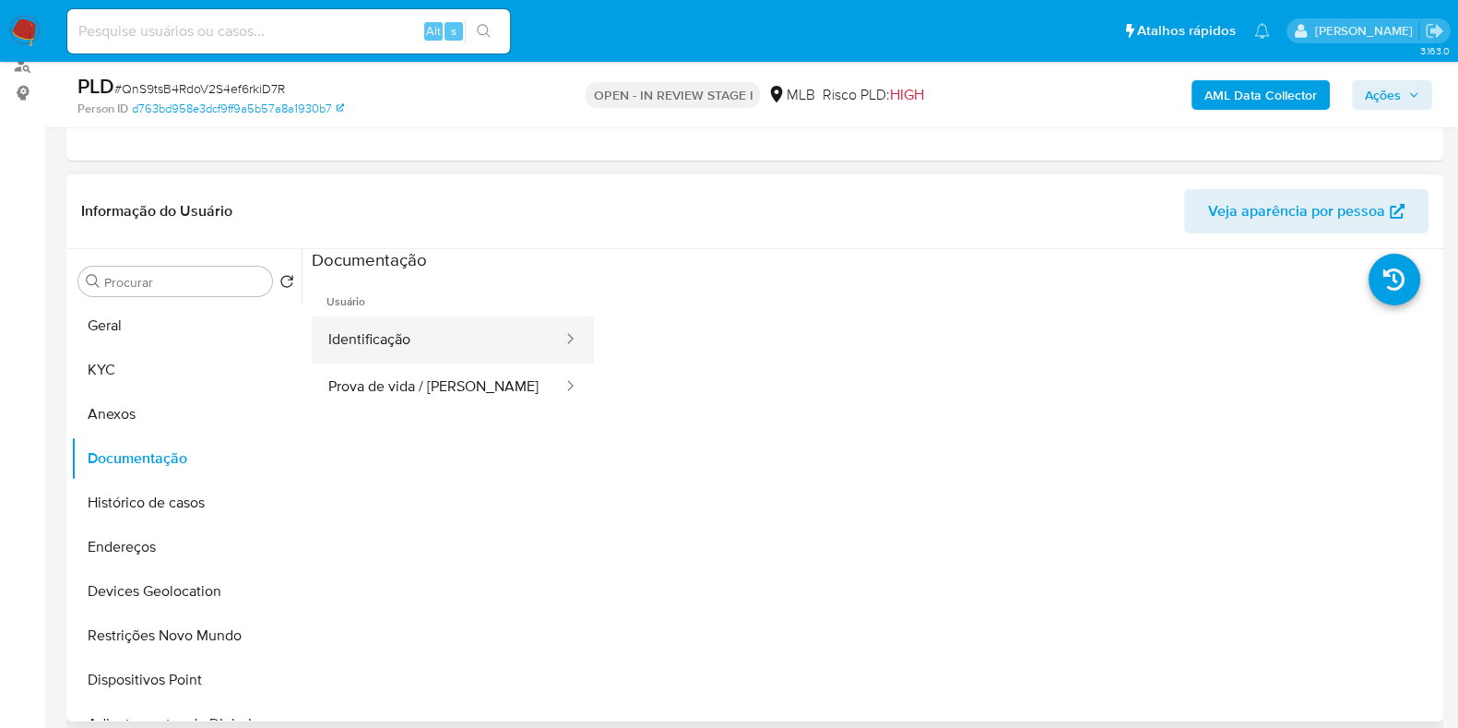
click at [506, 350] on button "Identificação" at bounding box center [438, 339] width 253 height 47
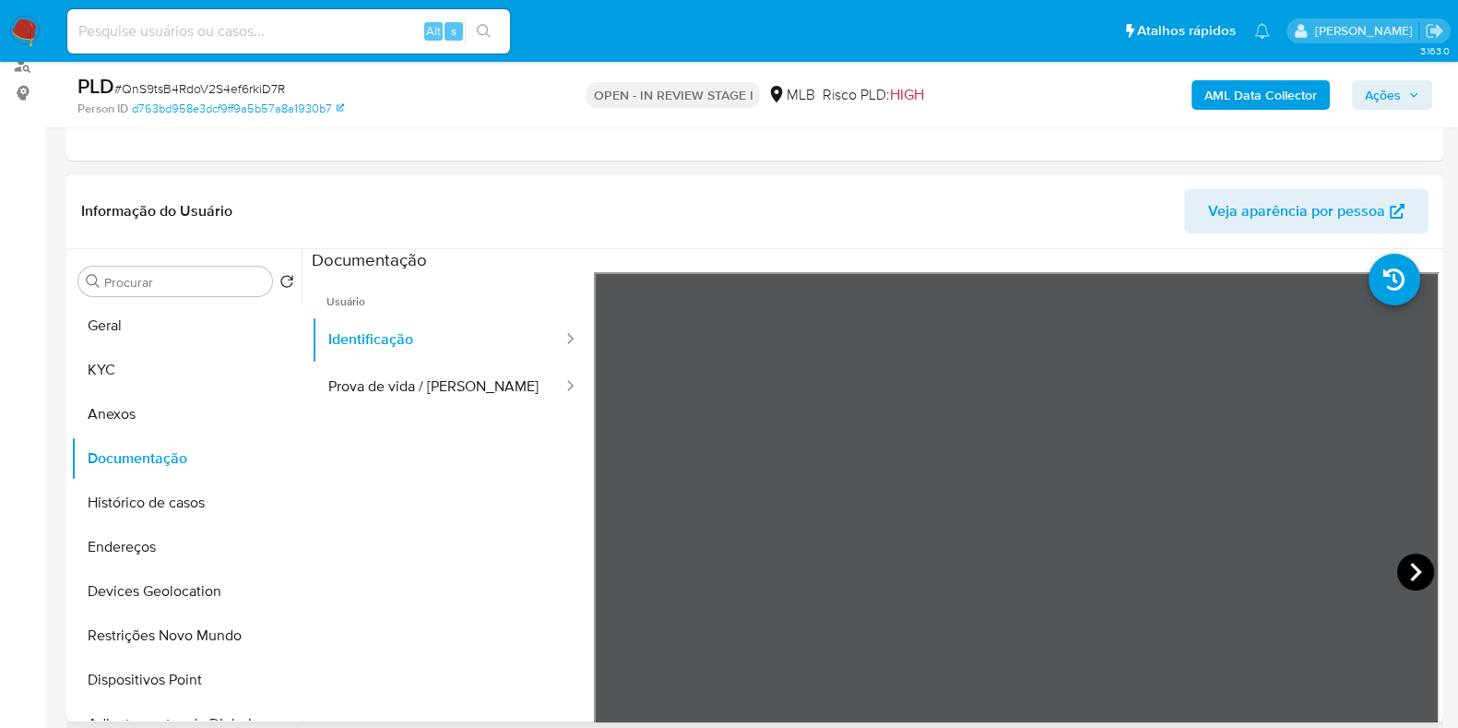
click at [1410, 575] on icon at bounding box center [1415, 572] width 11 height 18
click at [115, 361] on button "KYC" at bounding box center [179, 370] width 216 height 44
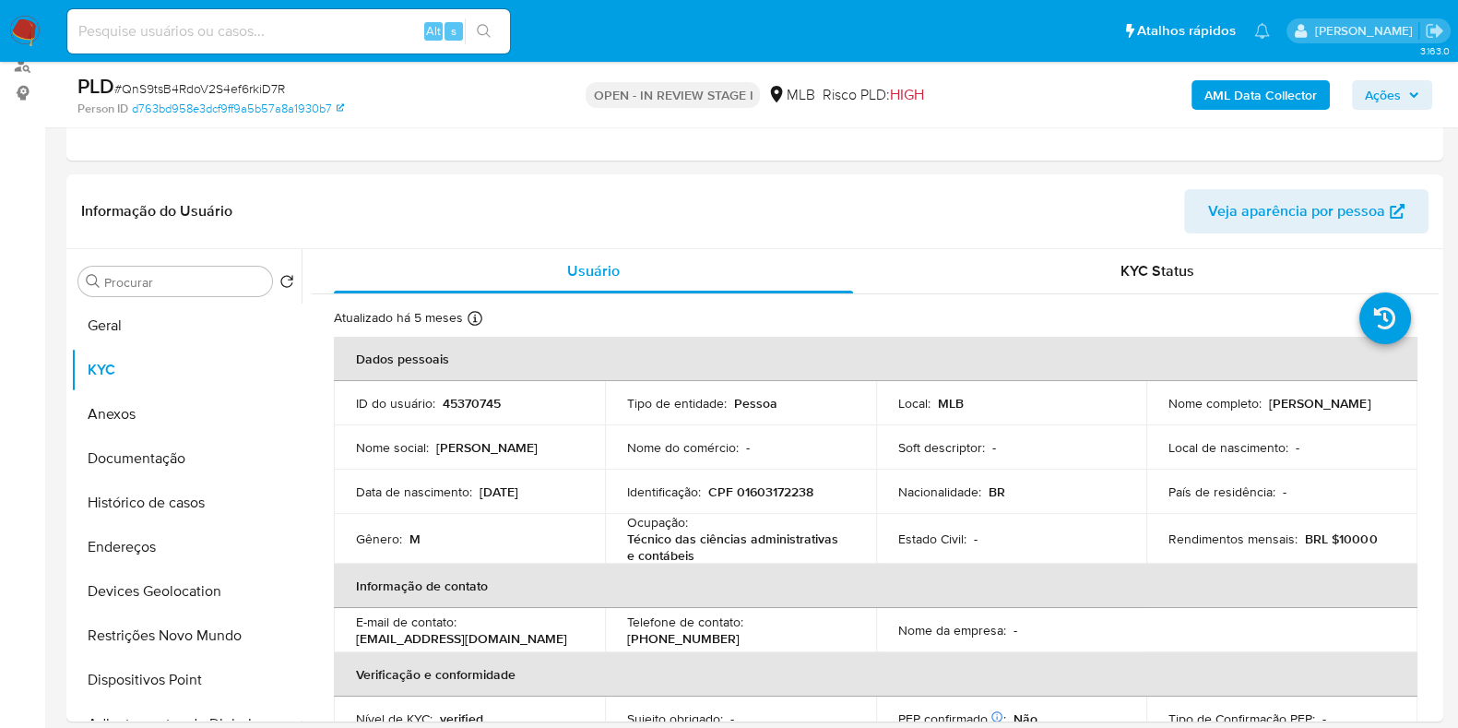
click at [751, 494] on p "CPF 01603172238" at bounding box center [760, 491] width 105 height 17
copy p "01603172238"
click at [781, 484] on p "CPF 01603172238" at bounding box center [760, 491] width 105 height 17
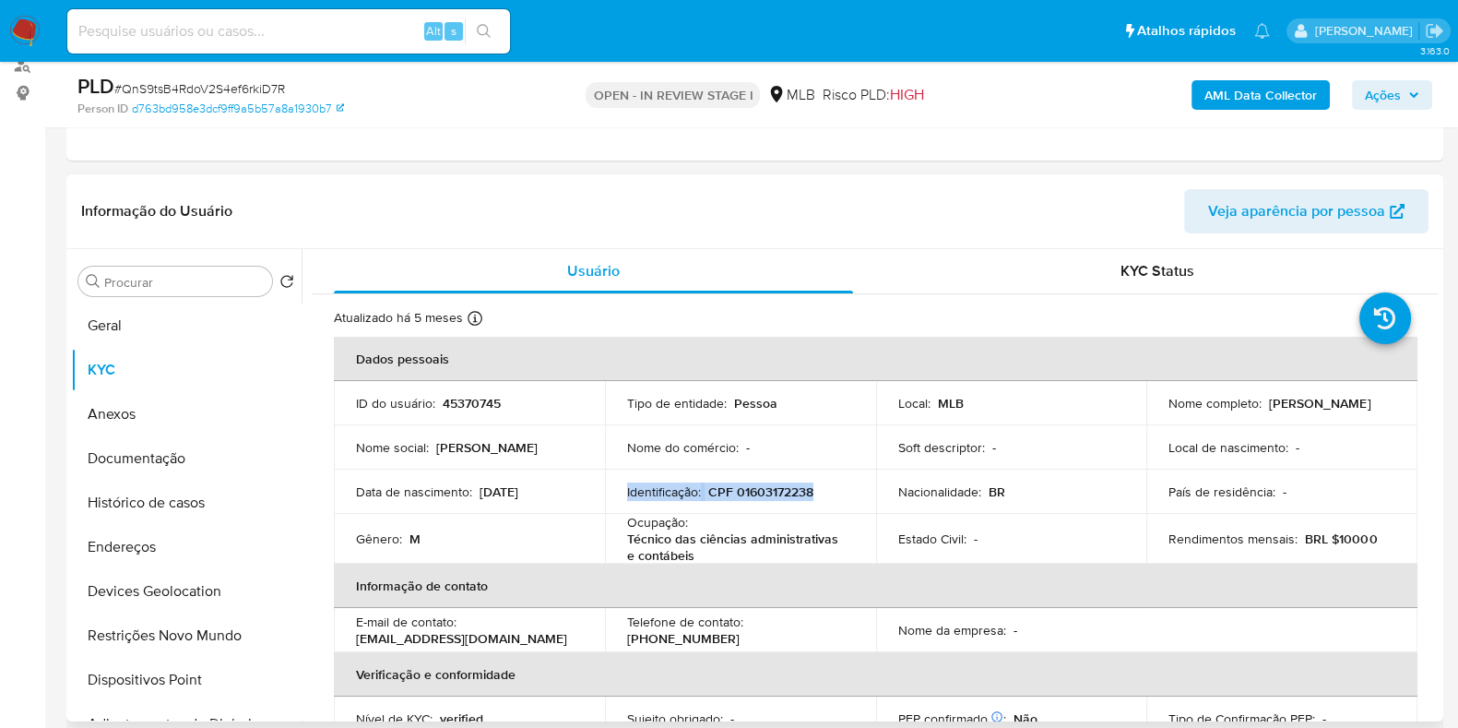
click at [781, 484] on p "CPF 01603172238" at bounding box center [760, 491] width 105 height 17
click at [781, 493] on p "CPF 01603172238" at bounding box center [760, 491] width 105 height 17
drag, startPoint x: 1266, startPoint y: 398, endPoint x: 1296, endPoint y: 246, distance: 155.0
click at [1383, 400] on div "Nome completo : Elton Sfredo Franco" at bounding box center [1281, 403] width 227 height 17
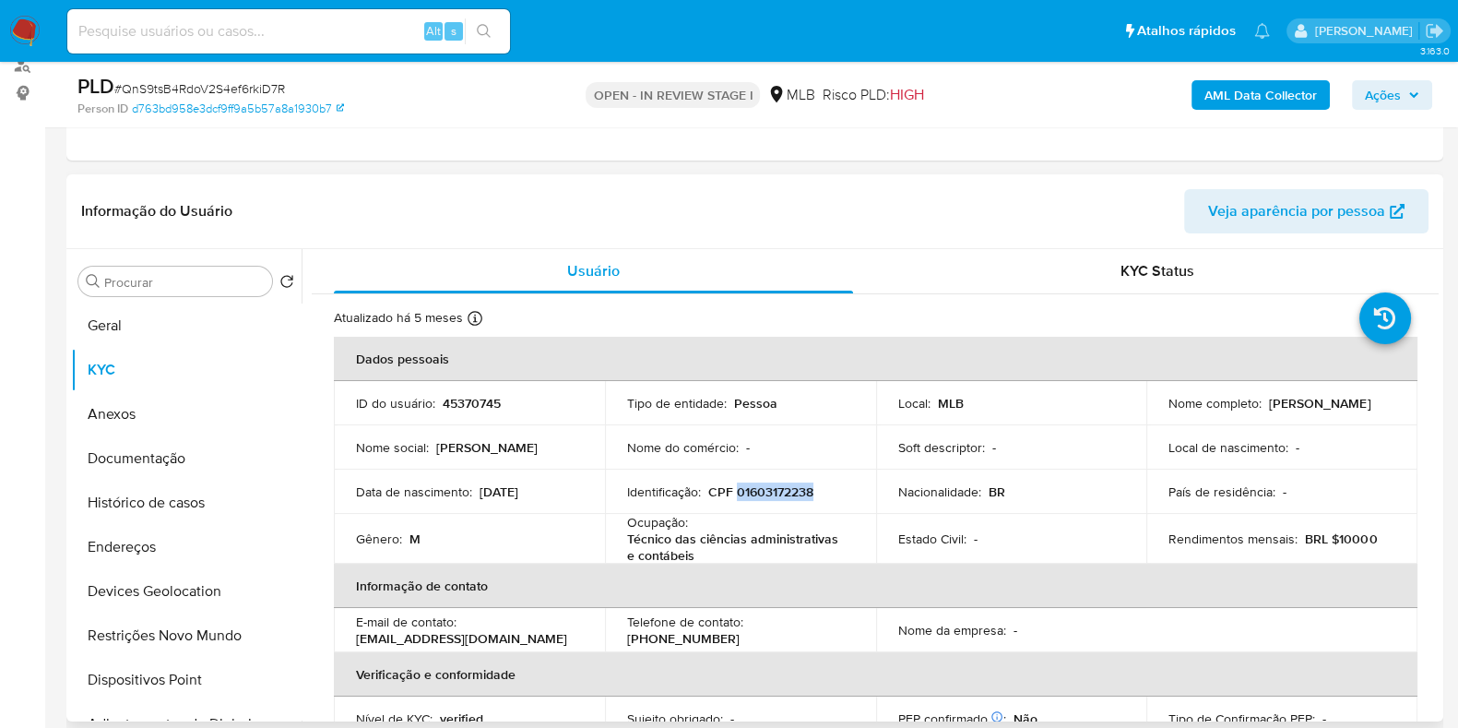
copy p "[PERSON_NAME] Sfredo [PERSON_NAME]"
click at [186, 453] on button "Documentação" at bounding box center [179, 458] width 216 height 44
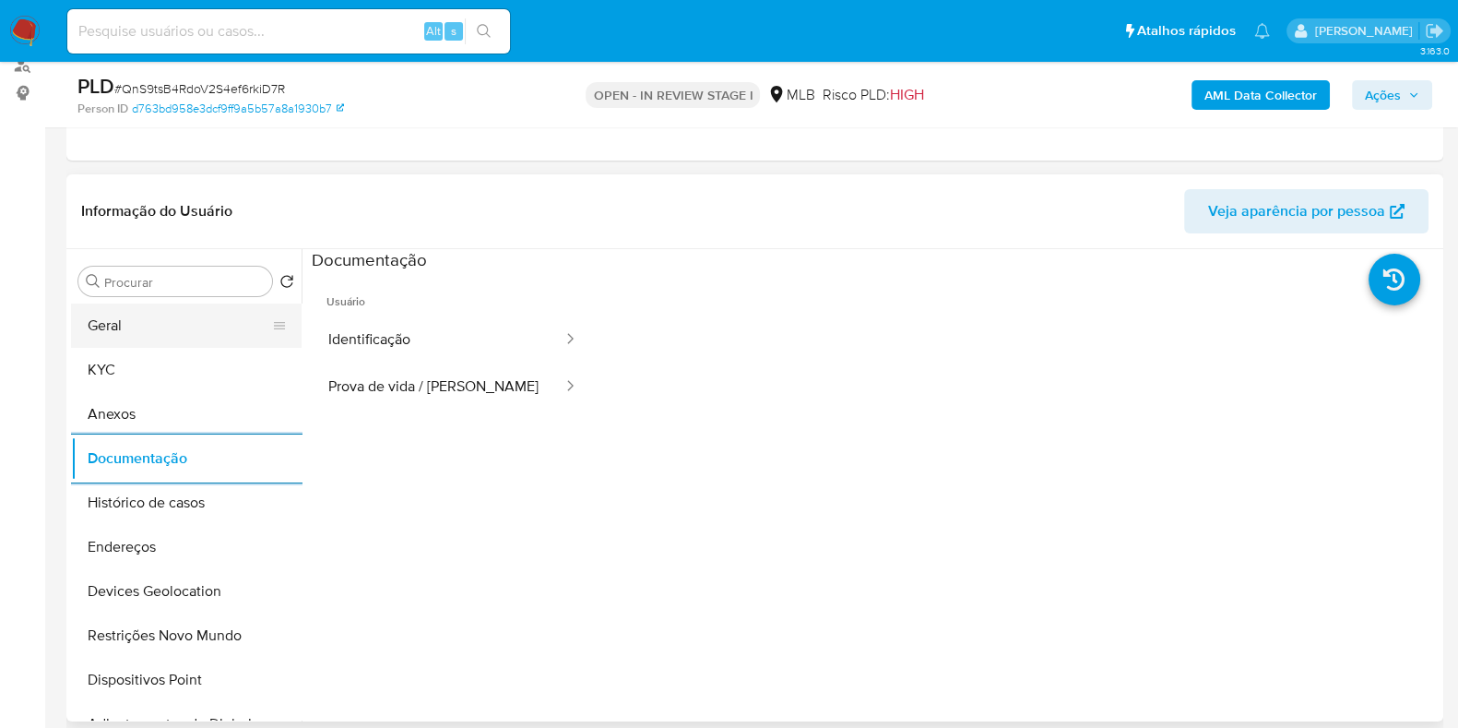
click at [188, 320] on button "Geral" at bounding box center [179, 325] width 216 height 44
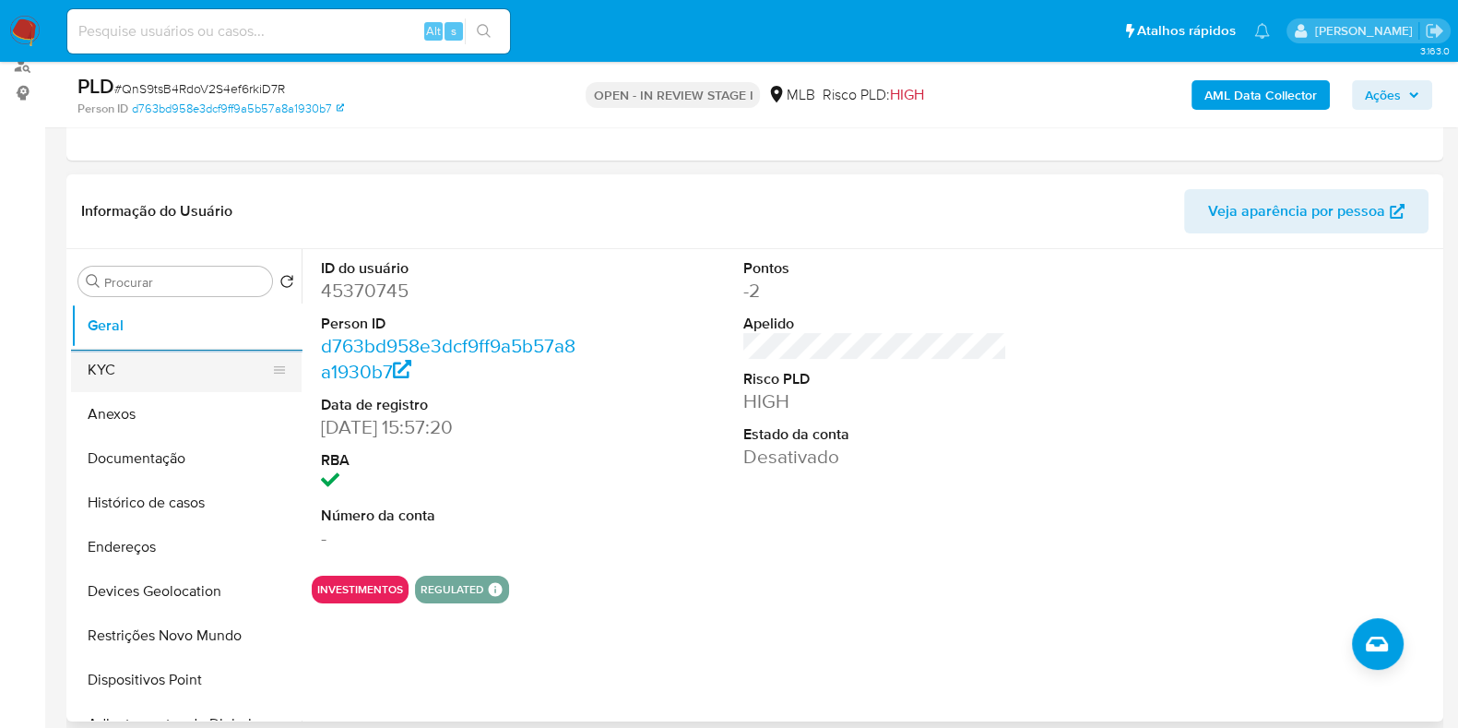
click at [207, 357] on button "KYC" at bounding box center [179, 370] width 216 height 44
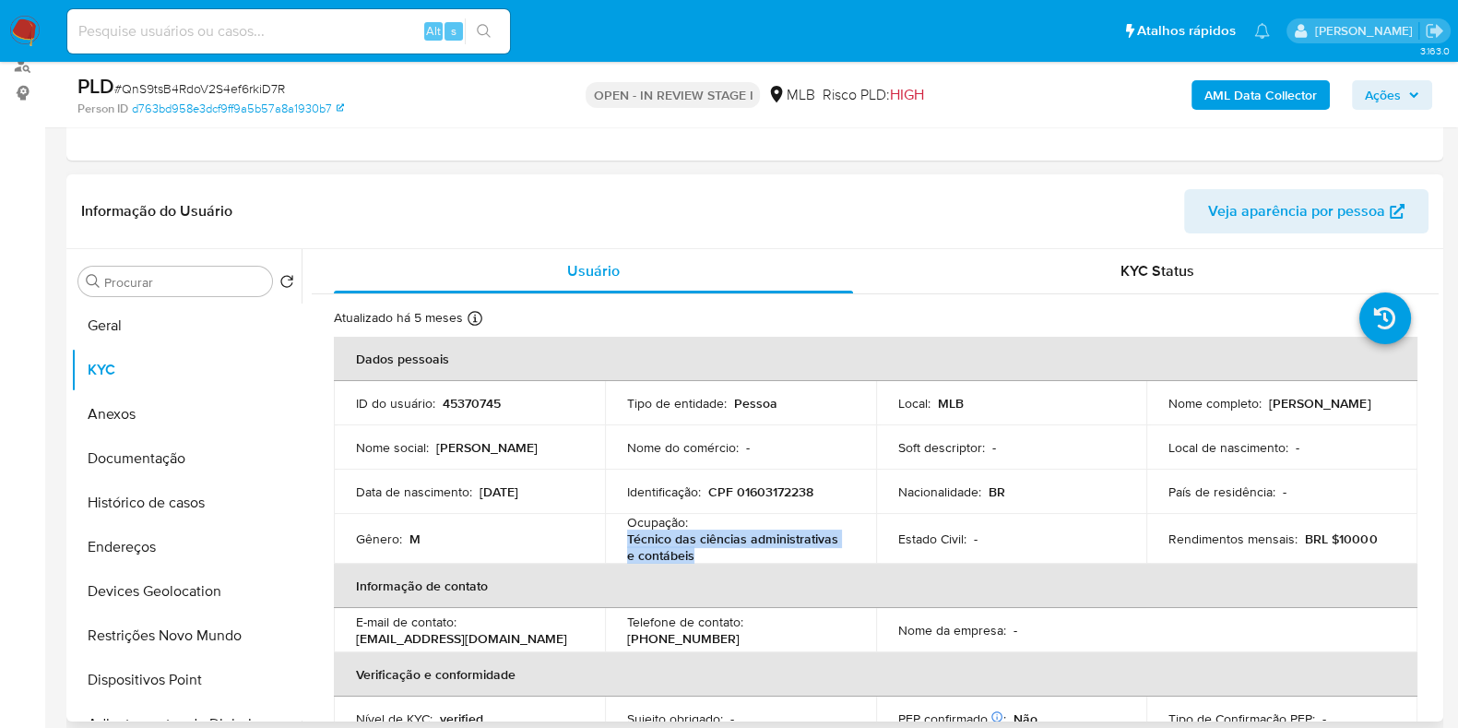
drag, startPoint x: 625, startPoint y: 537, endPoint x: 719, endPoint y: 551, distance: 95.1
click at [719, 551] on td "Ocupação : Técnico das ciências administrativas e contábeis" at bounding box center [740, 539] width 271 height 50
copy p "Técnico das ciências administrativas e contábeis"
click at [141, 466] on button "Documentação" at bounding box center [179, 458] width 216 height 44
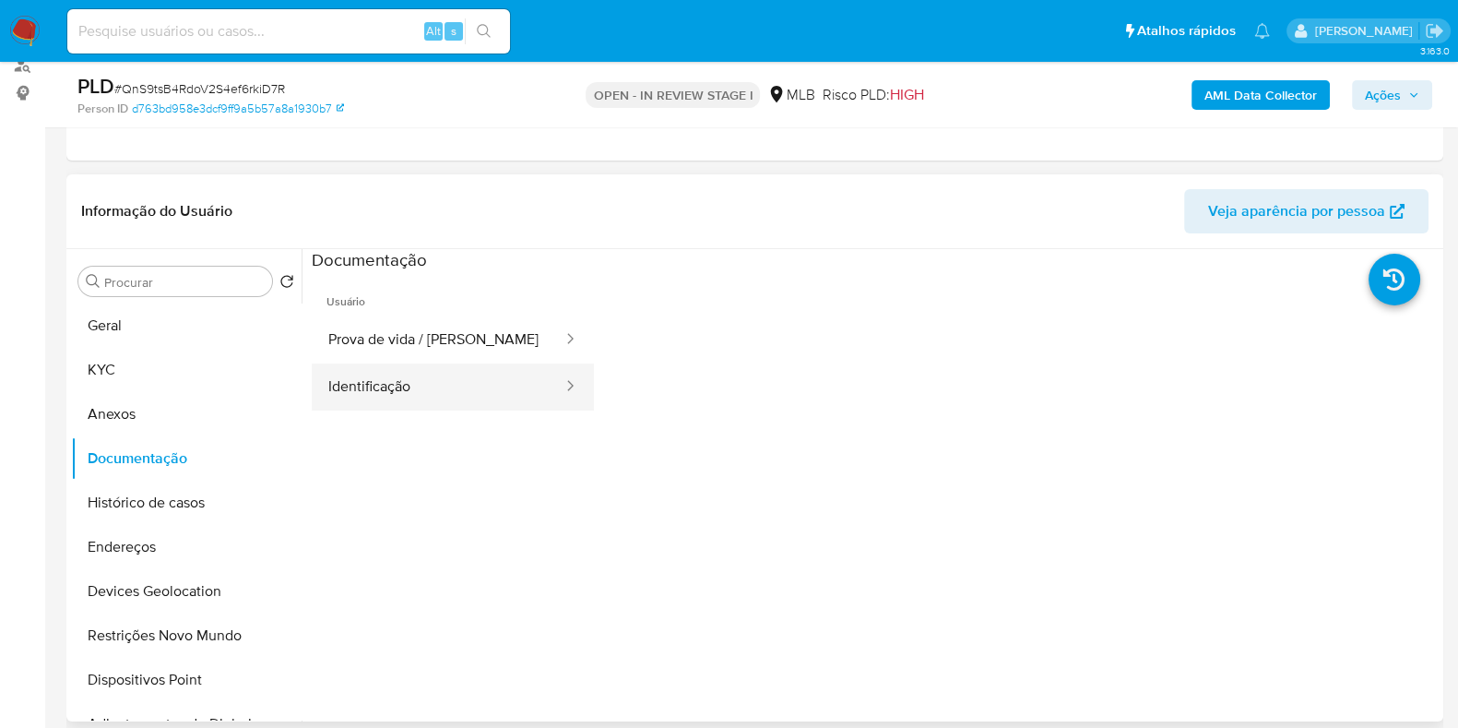
click at [454, 383] on button "Identificação" at bounding box center [438, 386] width 253 height 47
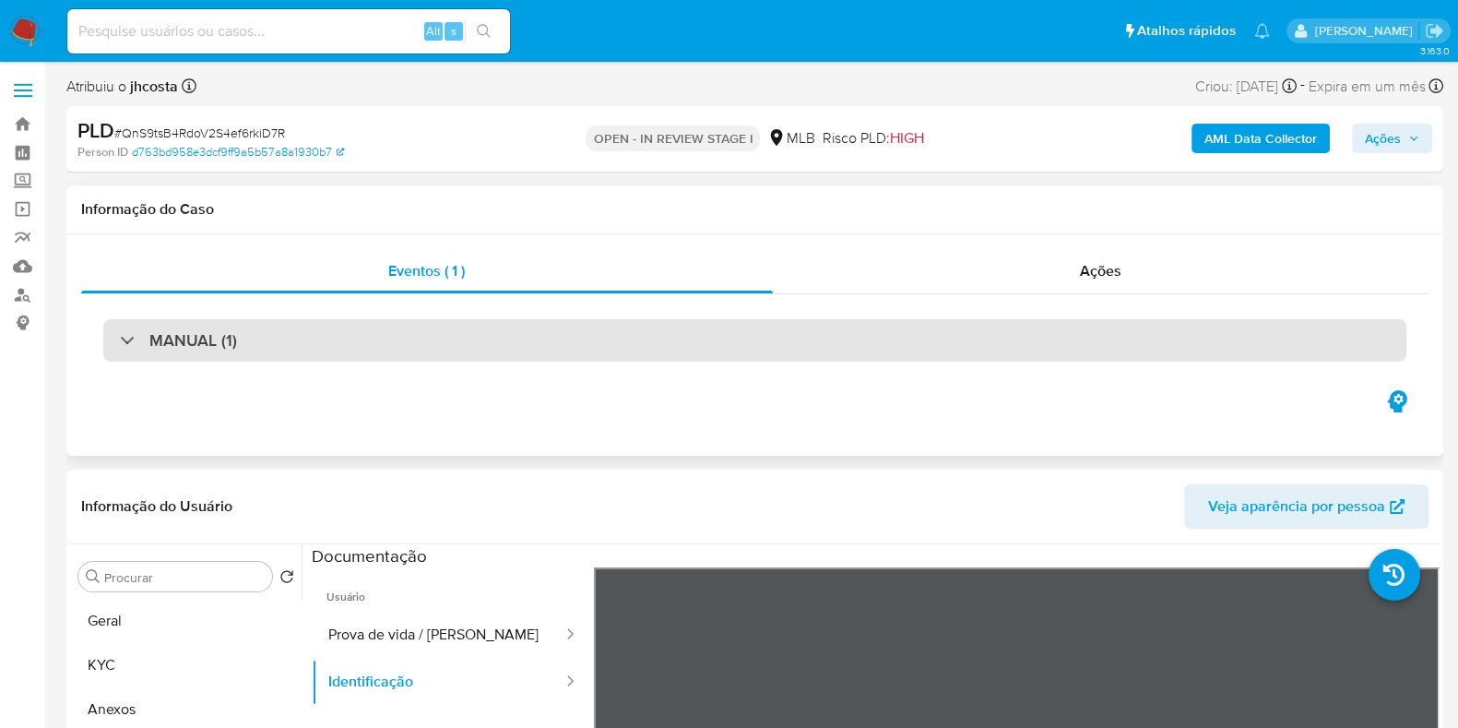
click at [521, 327] on div "MANUAL (1)" at bounding box center [754, 340] width 1303 height 42
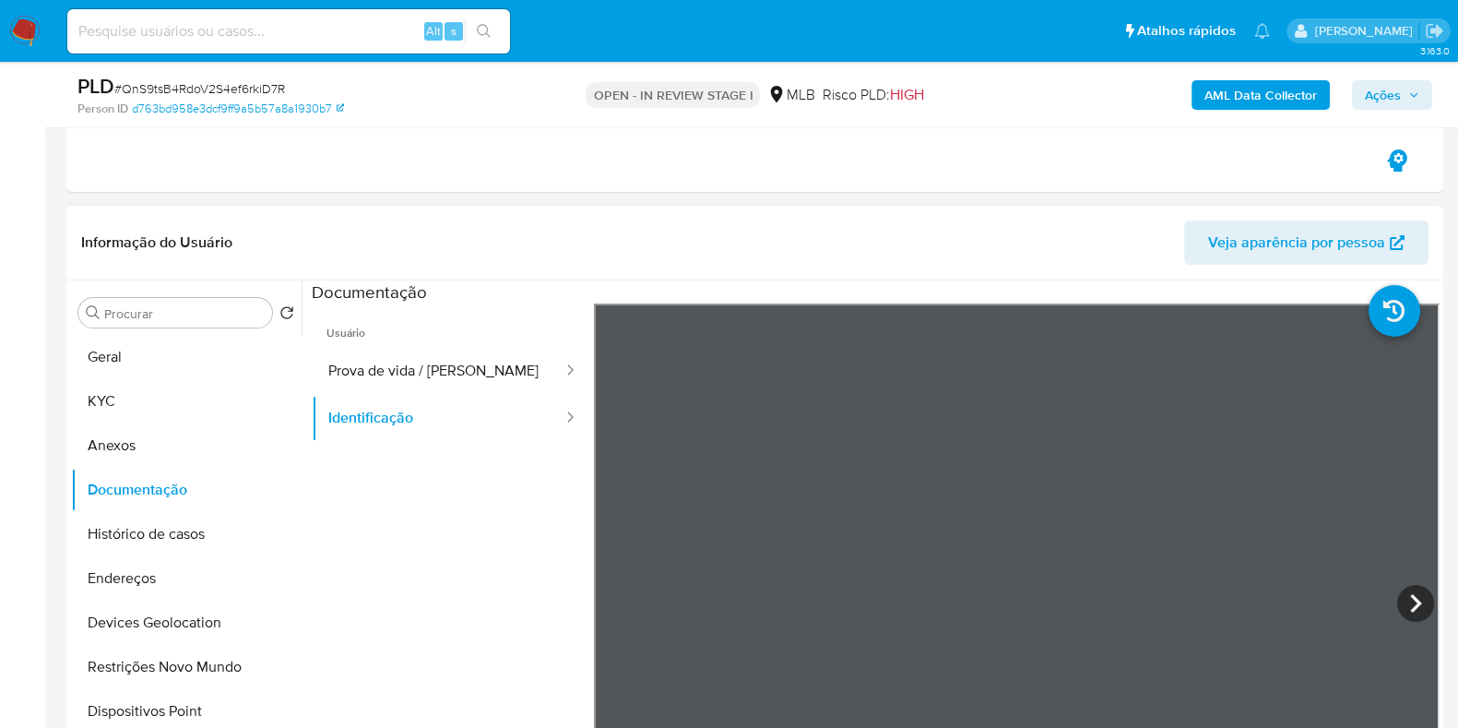
scroll to position [346, 0]
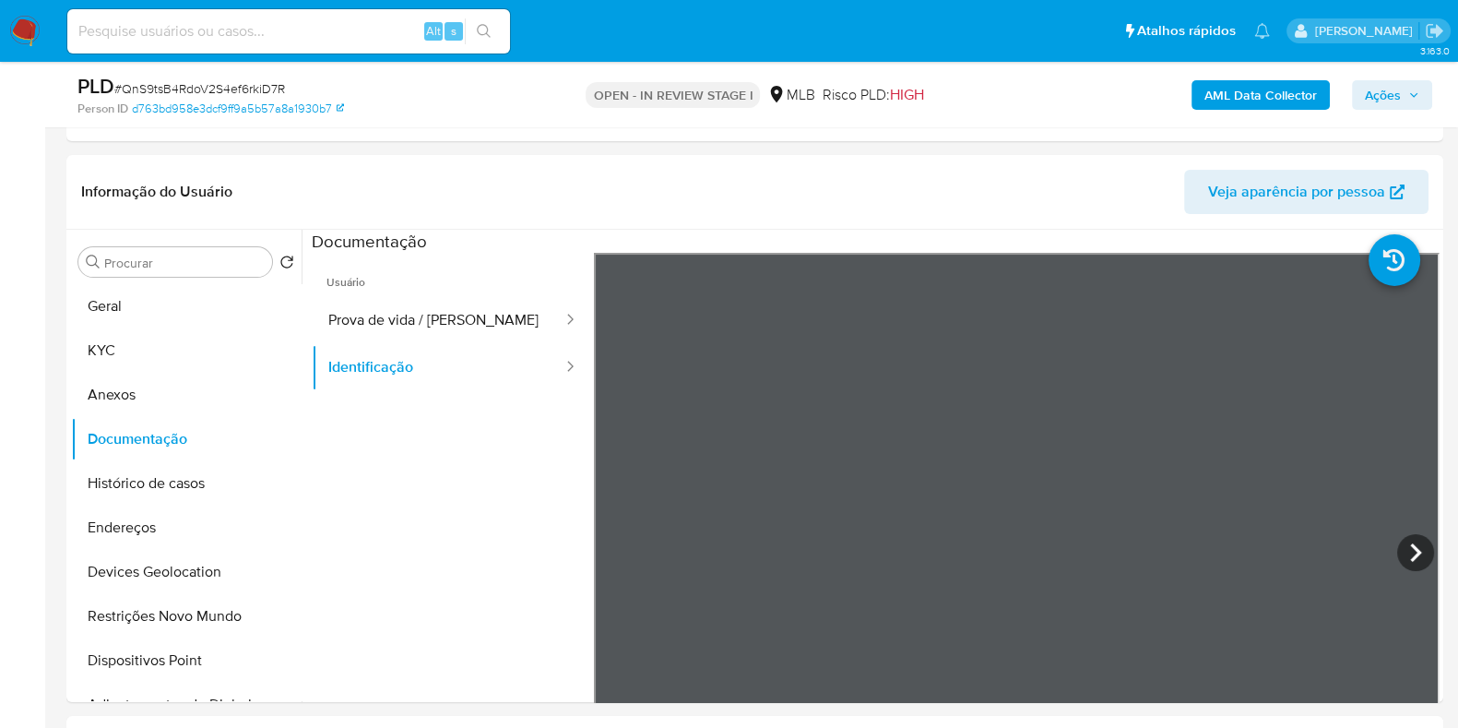
click at [1381, 92] on span "Ações" at bounding box center [1383, 95] width 36 height 30
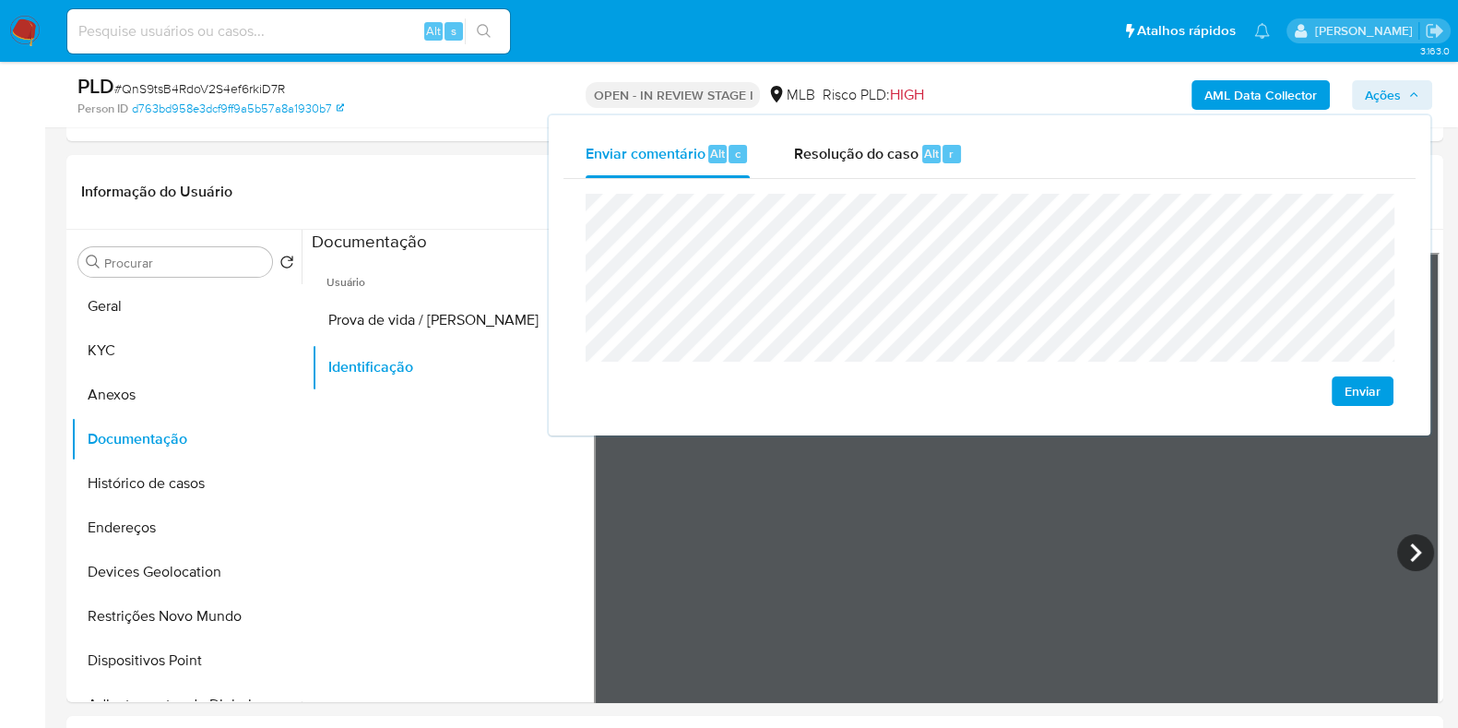
click at [550, 212] on div "Enviar comentário Alt c Resolução do caso Alt r Enviar" at bounding box center [990, 275] width 882 height 320
click at [824, 160] on span "Resolução do caso" at bounding box center [856, 152] width 124 height 21
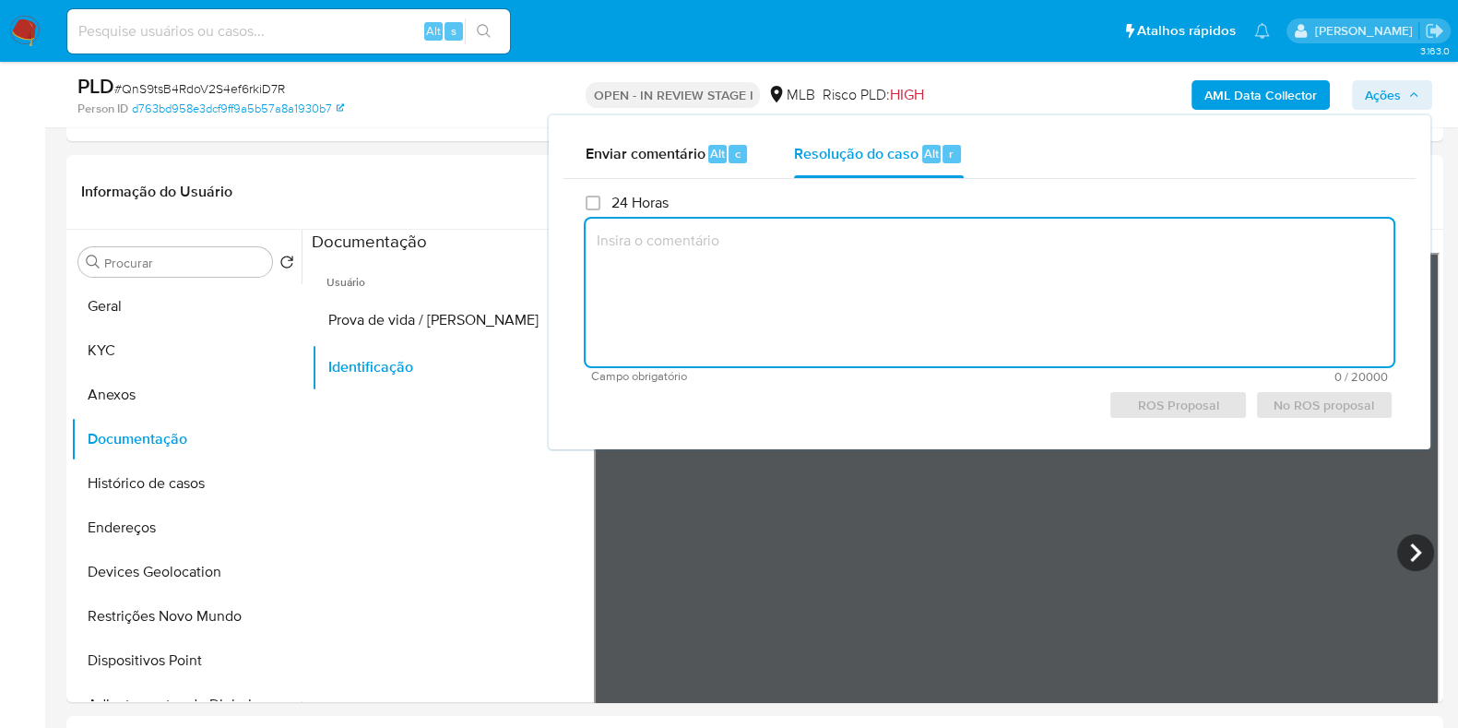
click at [793, 240] on textarea at bounding box center [990, 293] width 808 height 148
paste textarea "Caso, será analisado e concluído através da conta em que o cliente movimenta e …"
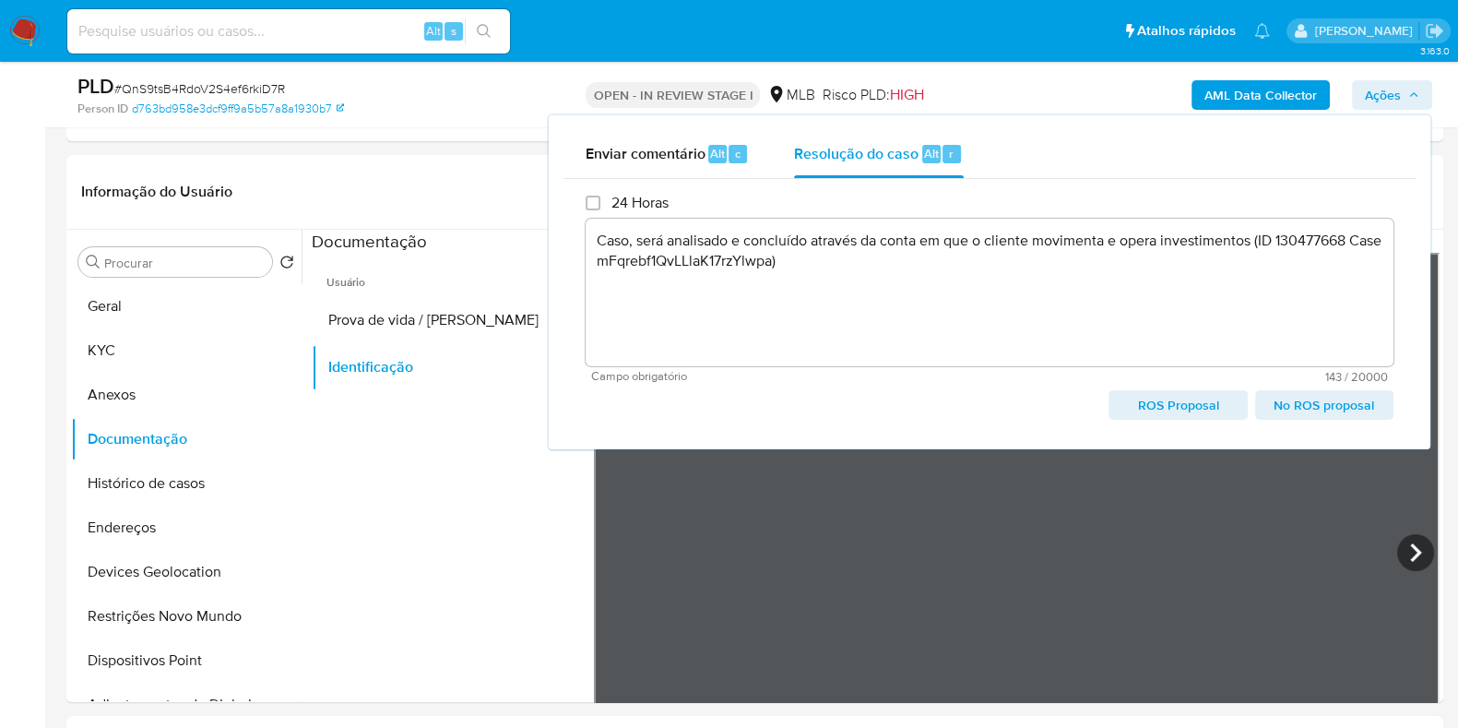
click at [1328, 408] on span "No ROS proposal" at bounding box center [1324, 405] width 113 height 26
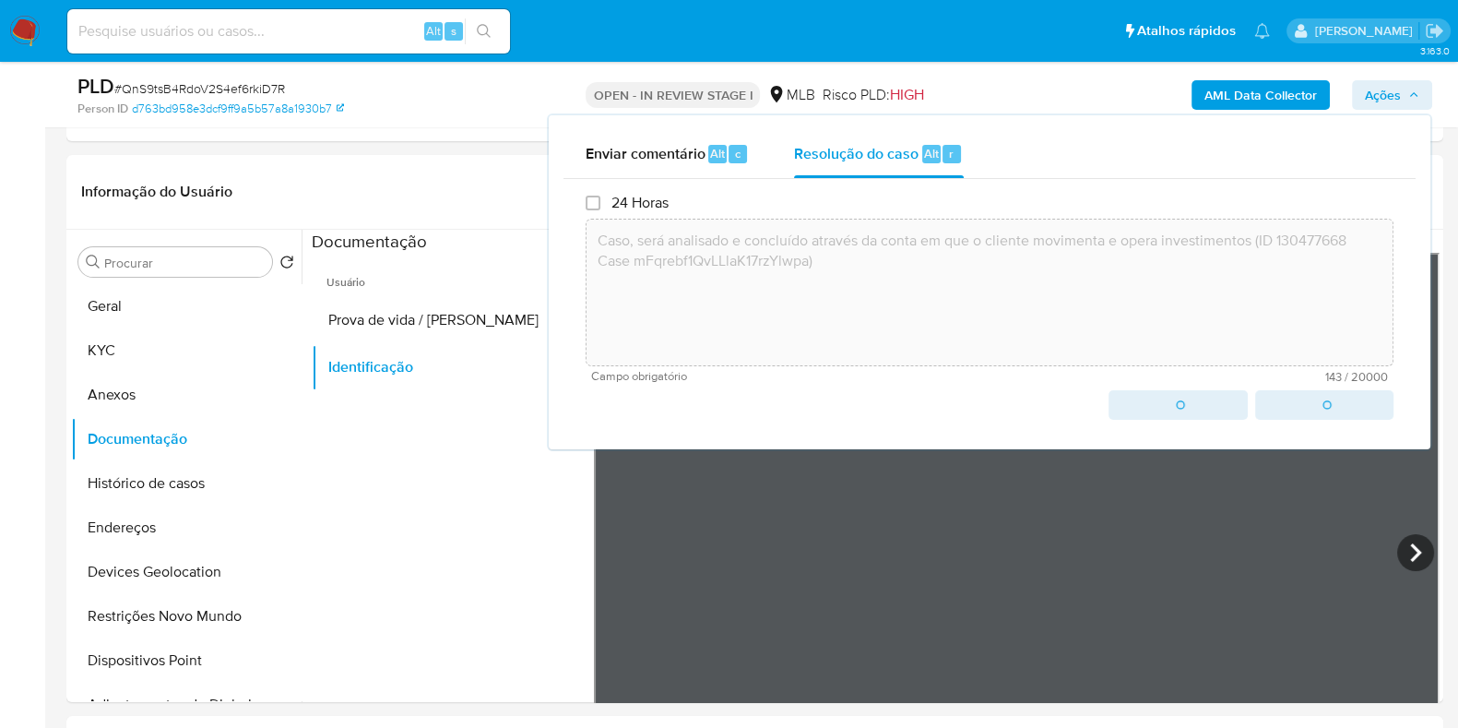
type textarea "Caso, será analisado e concluído através da conta em que o cliente movimenta e …"
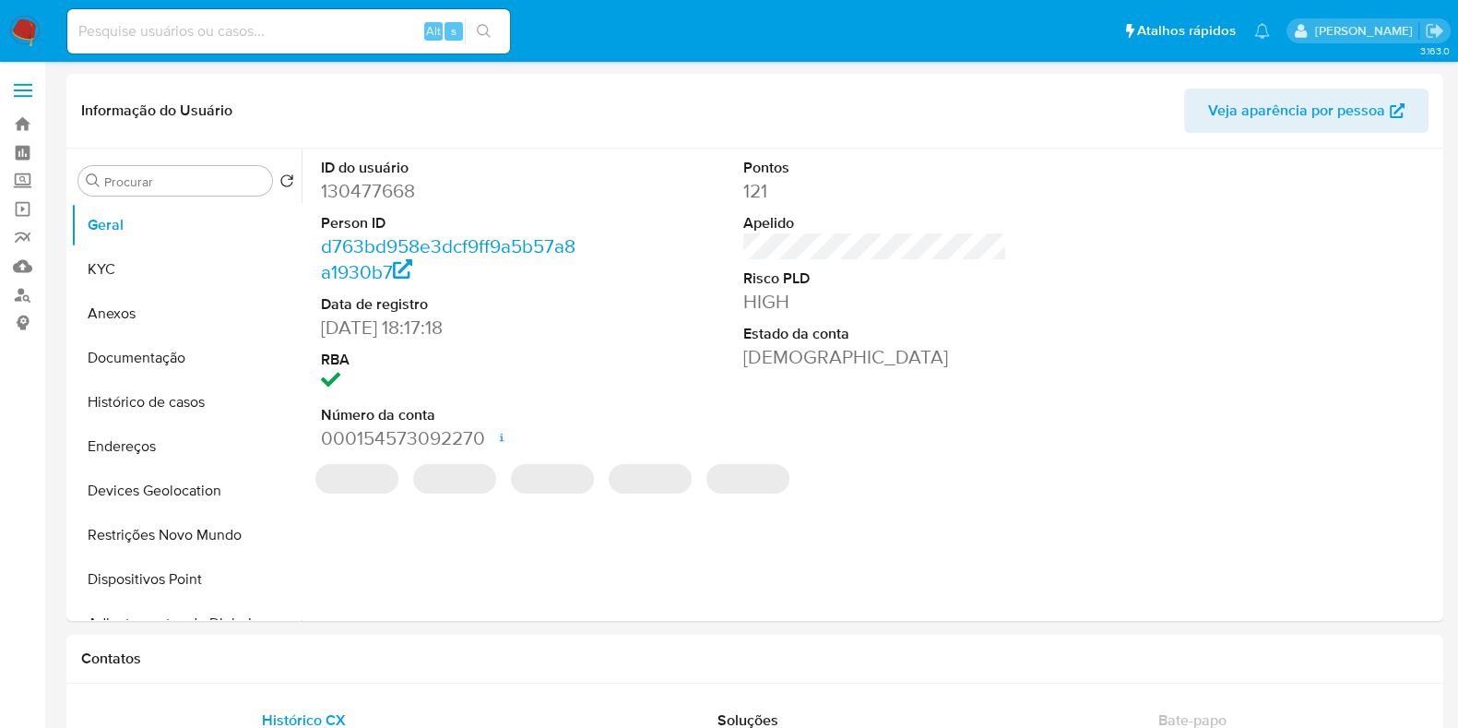
select select "10"
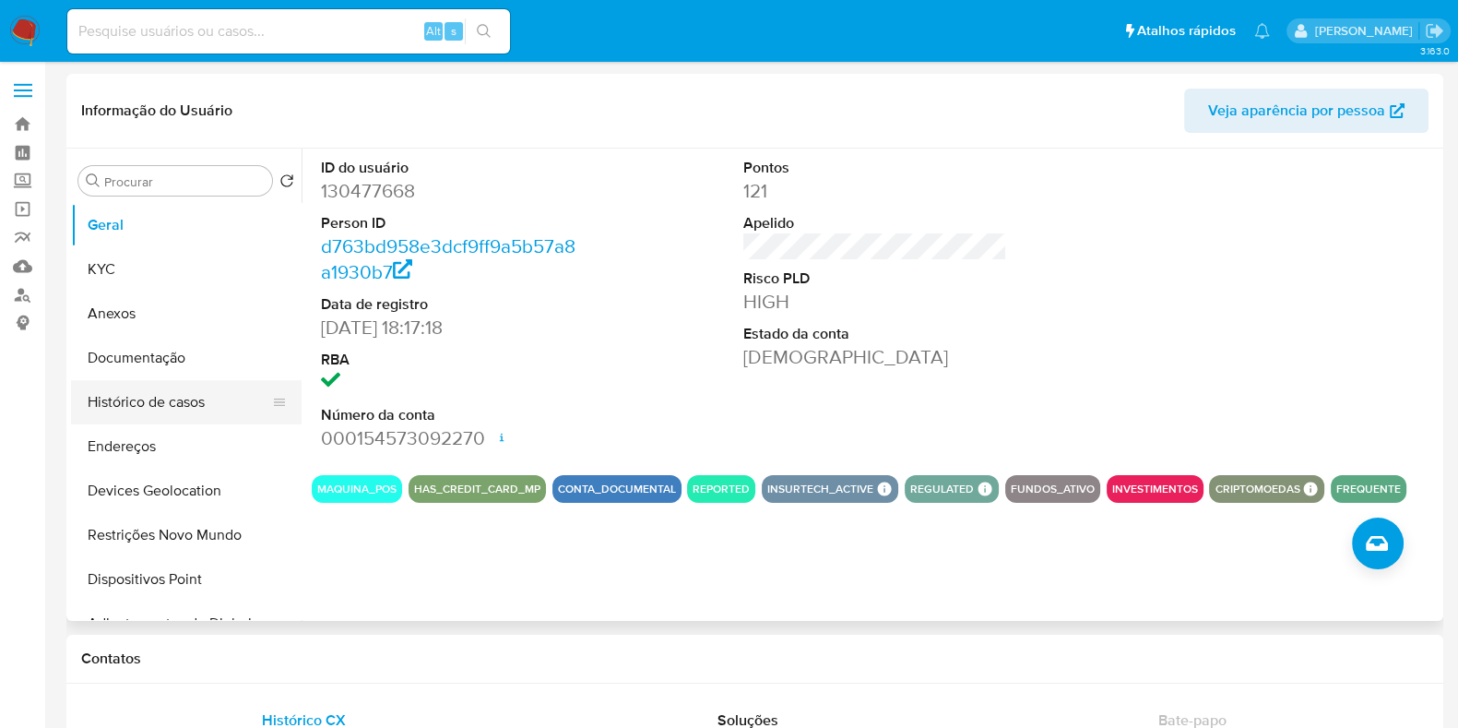
click at [165, 403] on button "Histórico de casos" at bounding box center [179, 402] width 216 height 44
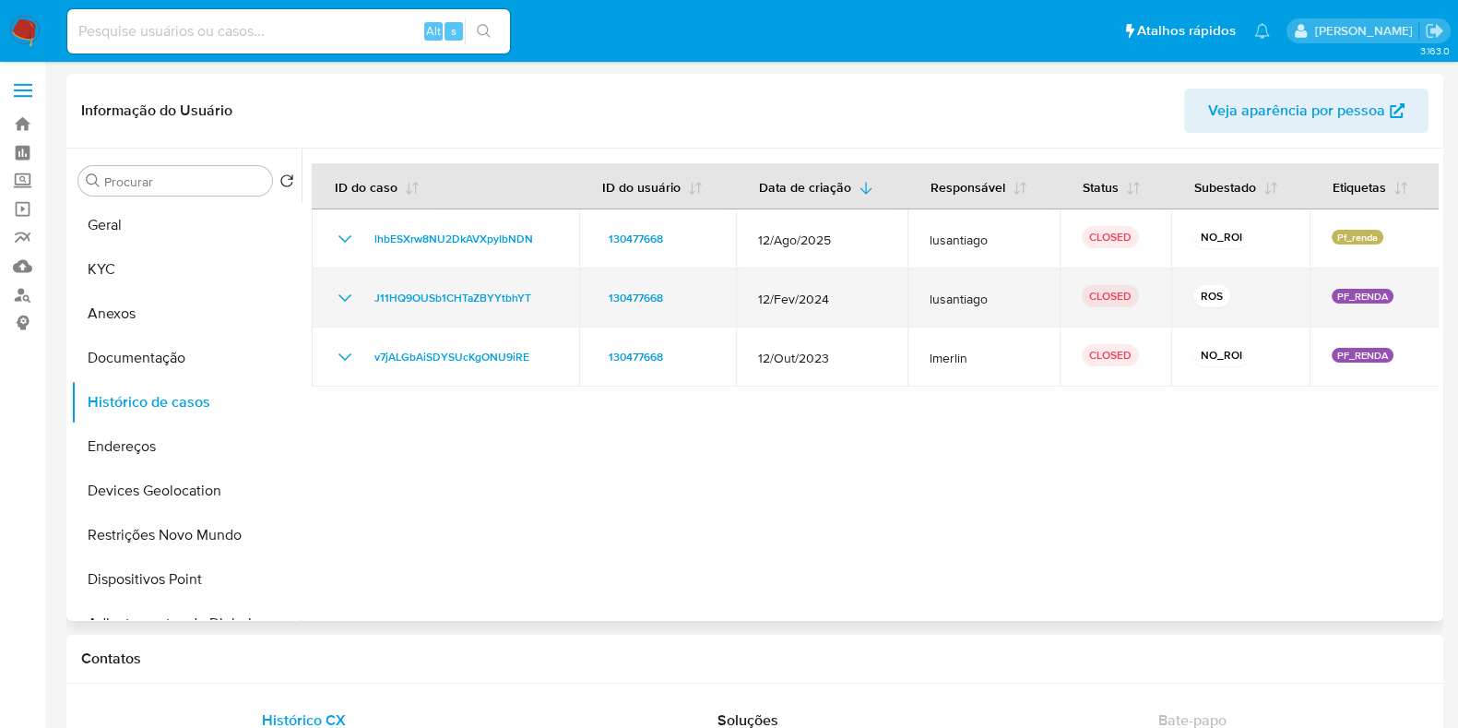
drag, startPoint x: 1226, startPoint y: 308, endPoint x: 1134, endPoint y: 307, distance: 91.3
click at [1134, 307] on tr "J11HQ9OUSb1CHTaZBYYtbhYT 130477668 [DATE] lusantiago CLOSED ROS PF_RENDA" at bounding box center [876, 297] width 1128 height 59
drag, startPoint x: 752, startPoint y: 302, endPoint x: 855, endPoint y: 305, distance: 103.4
click at [854, 303] on td "12/Fev/2024" at bounding box center [822, 297] width 172 height 59
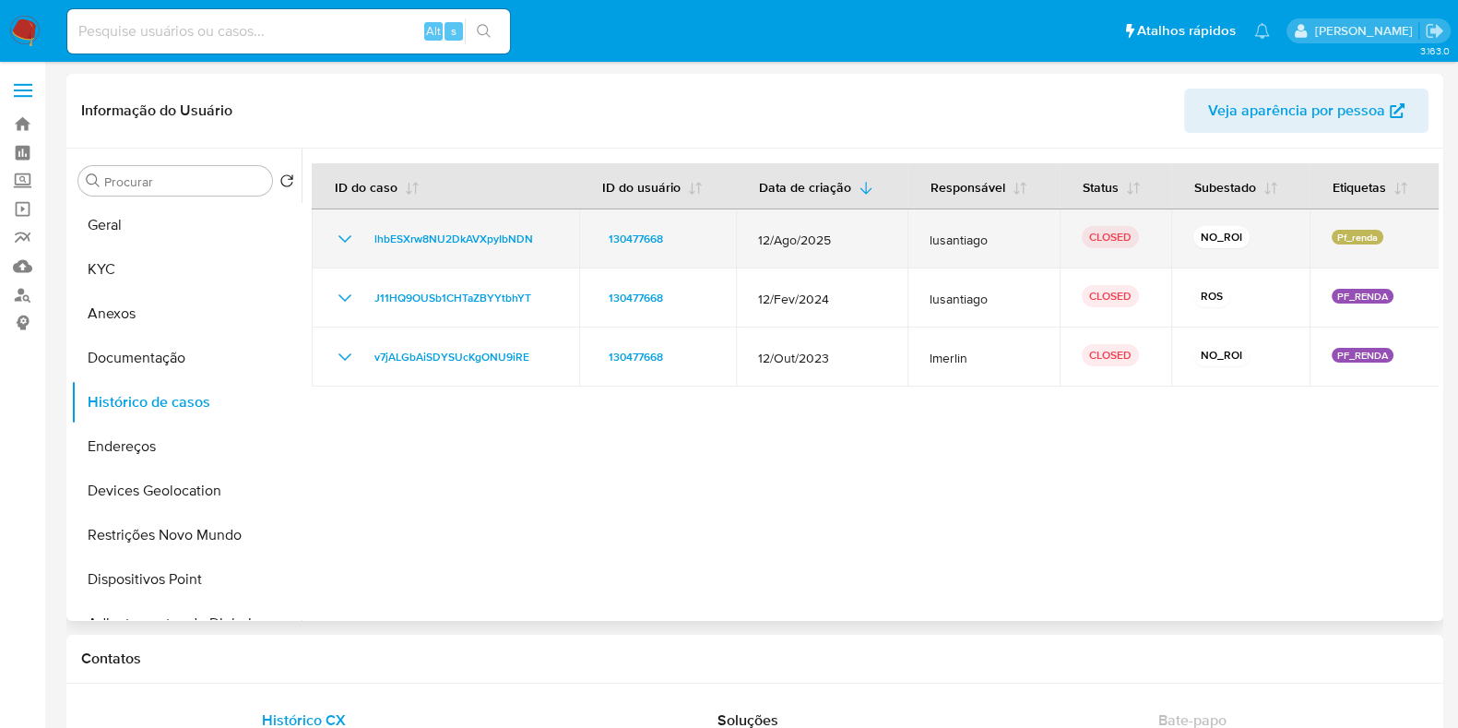
drag, startPoint x: 1279, startPoint y: 231, endPoint x: 378, endPoint y: 273, distance: 902.0
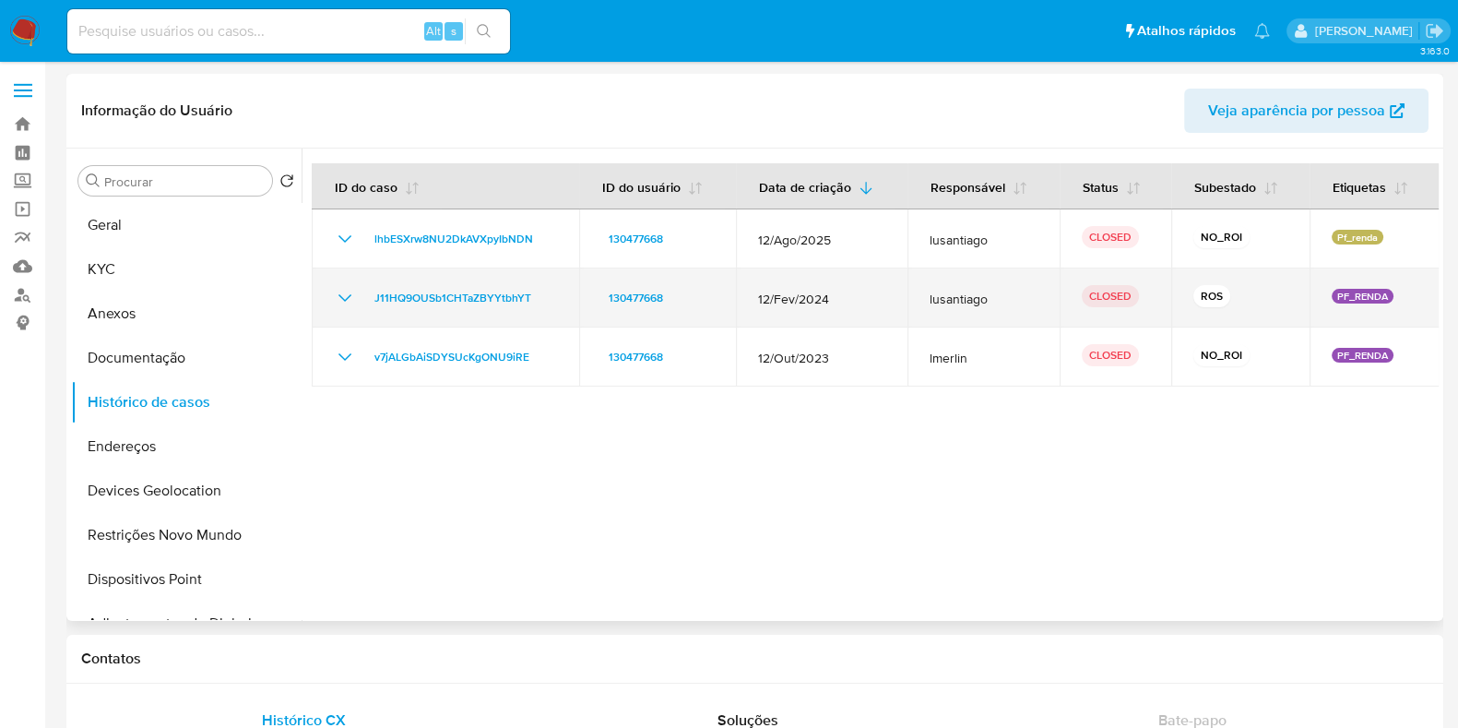
click at [340, 230] on tr "lhbESXrw8NU2DkAVXpyIbNDN 130477668 [DATE] lusantiago CLOSED NO_ROI Pf_renda" at bounding box center [876, 238] width 1128 height 59
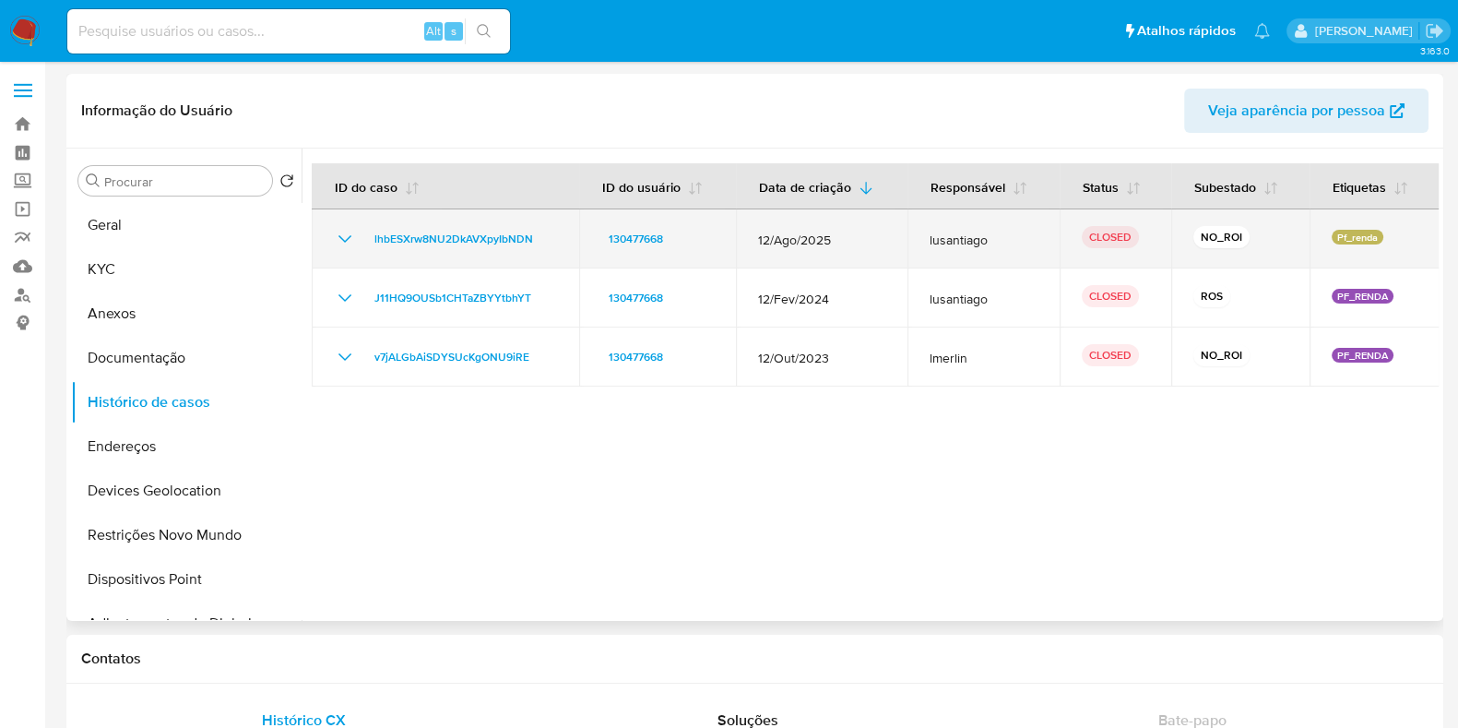
click at [348, 236] on icon "Mostrar/Ocultar" at bounding box center [345, 239] width 22 height 22
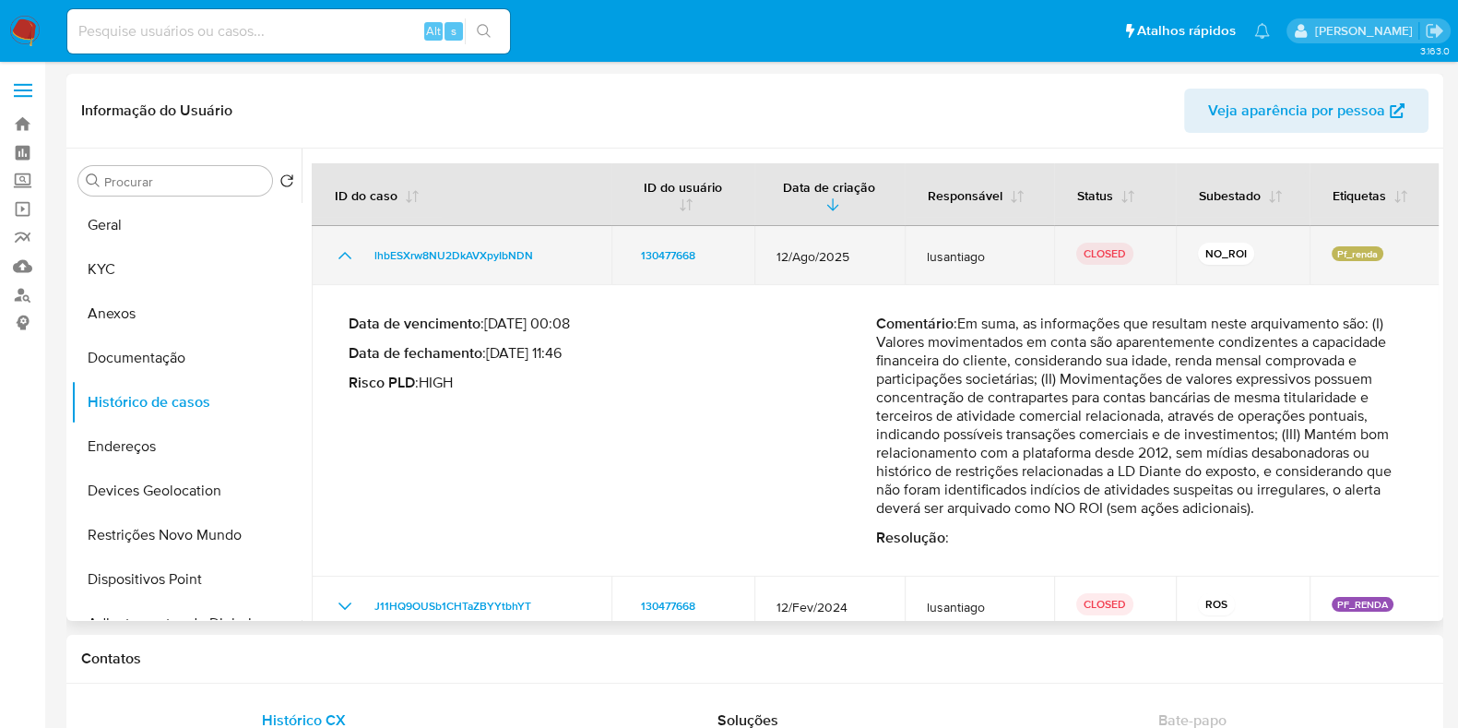
click at [348, 236] on td "lhbESXrw8NU2DkAVXpyIbNDN" at bounding box center [462, 255] width 300 height 59
click at [341, 251] on icon "Mostrar/Ocultar" at bounding box center [345, 255] width 22 height 22
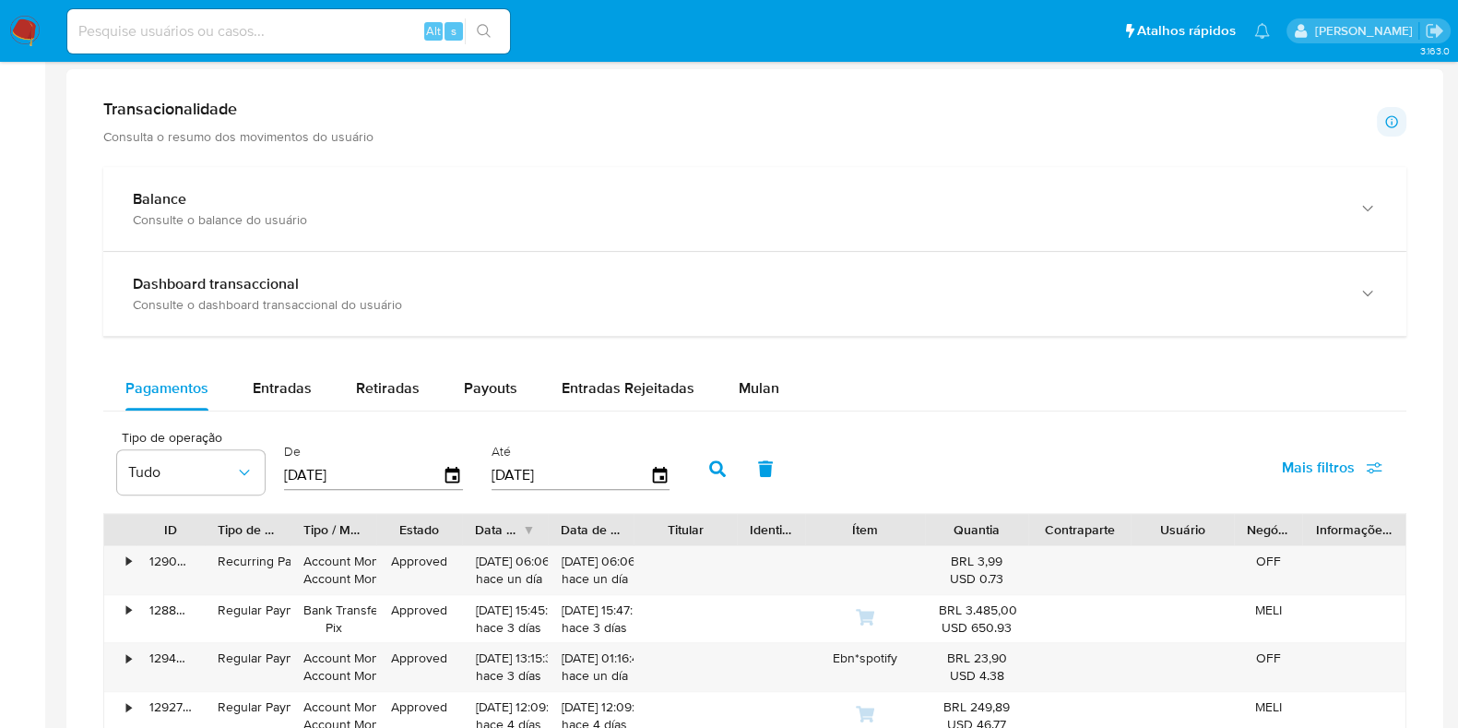
scroll to position [692, 0]
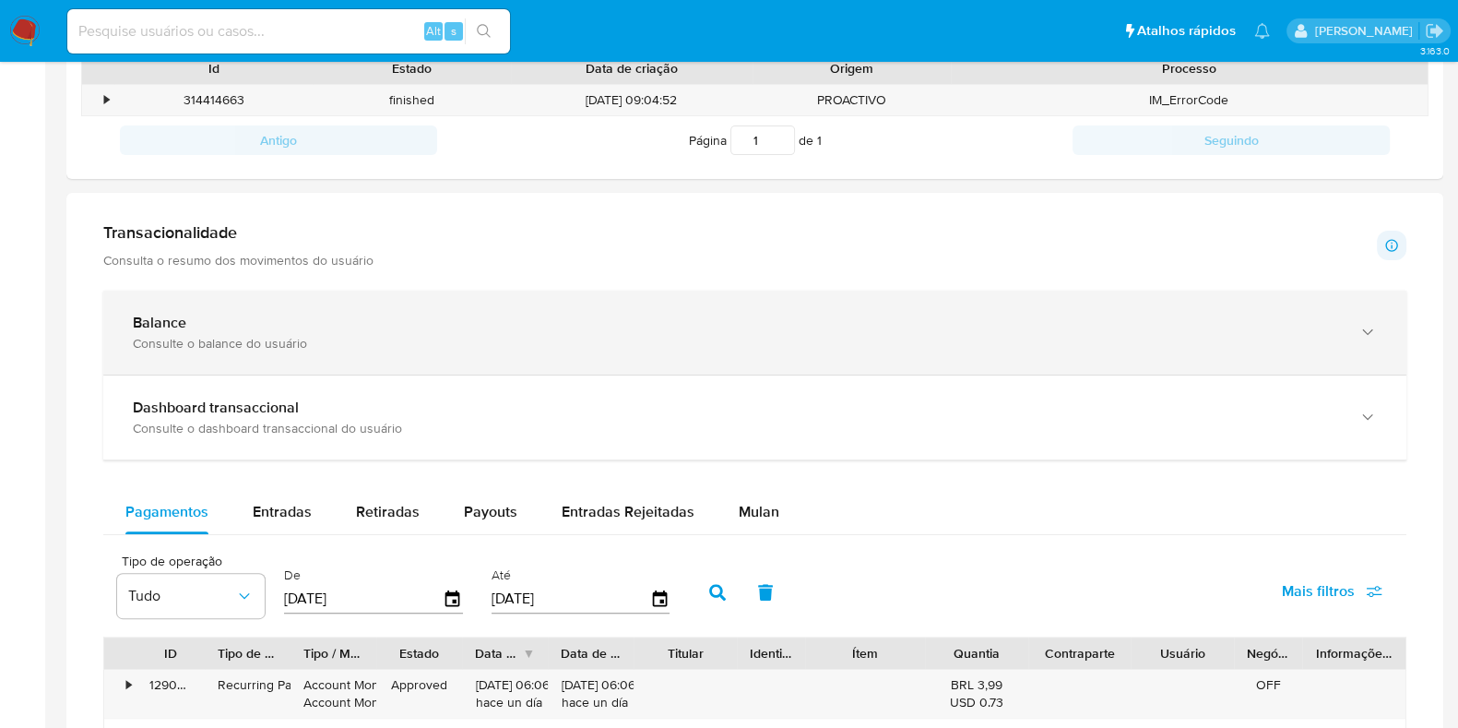
click at [315, 346] on div "Consulte o balance do usuário" at bounding box center [736, 343] width 1207 height 17
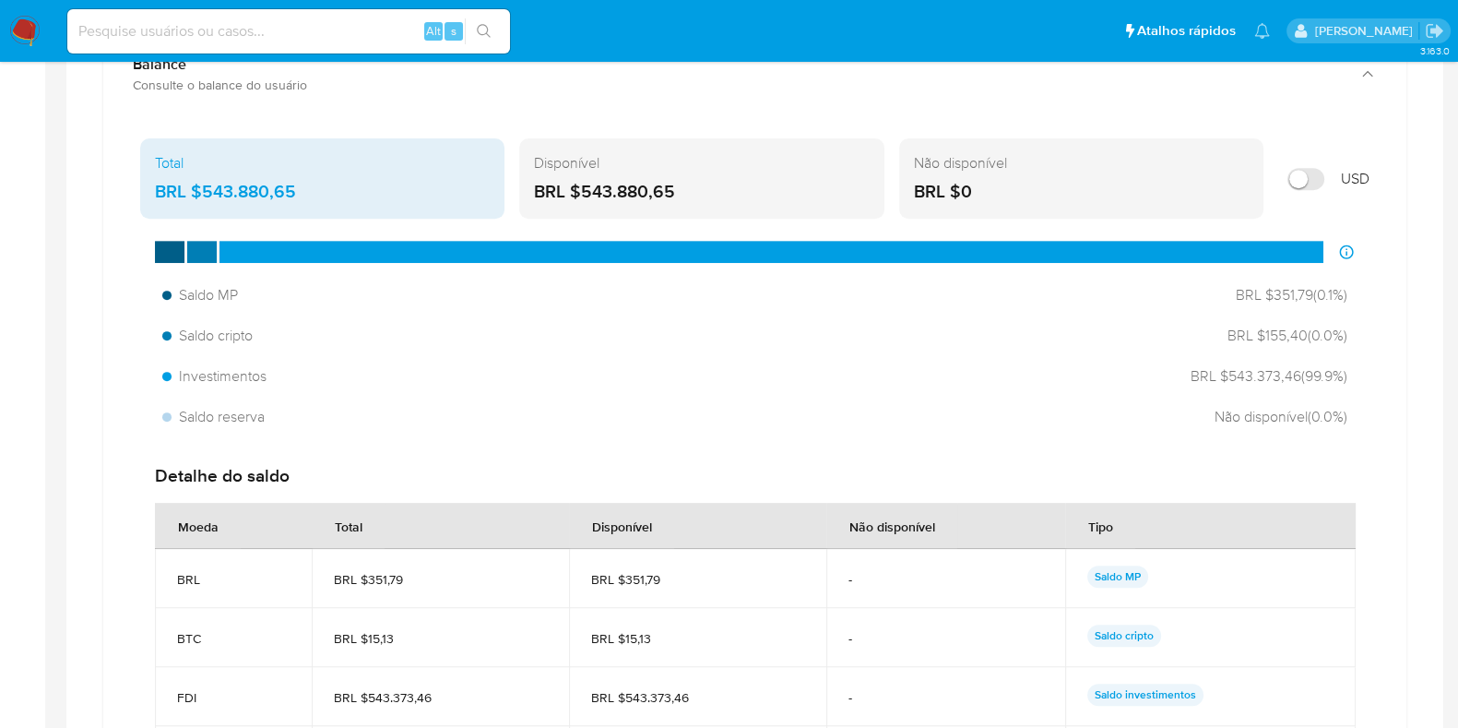
scroll to position [979, 0]
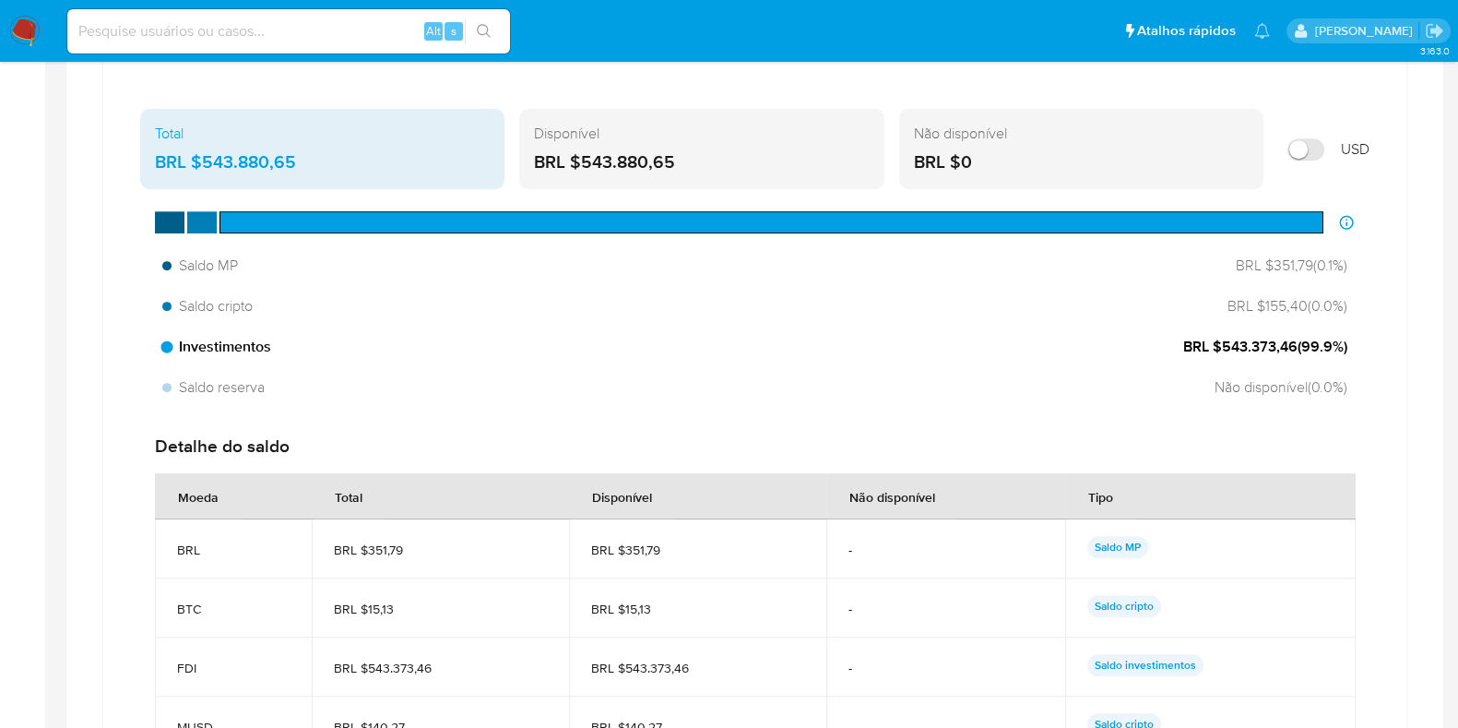
drag, startPoint x: 1215, startPoint y: 338, endPoint x: 1328, endPoint y: 347, distance: 113.7
click at [1351, 331] on div "Investimentos BRL $543.373,46 ( 99.9 %)" at bounding box center [755, 346] width 1200 height 35
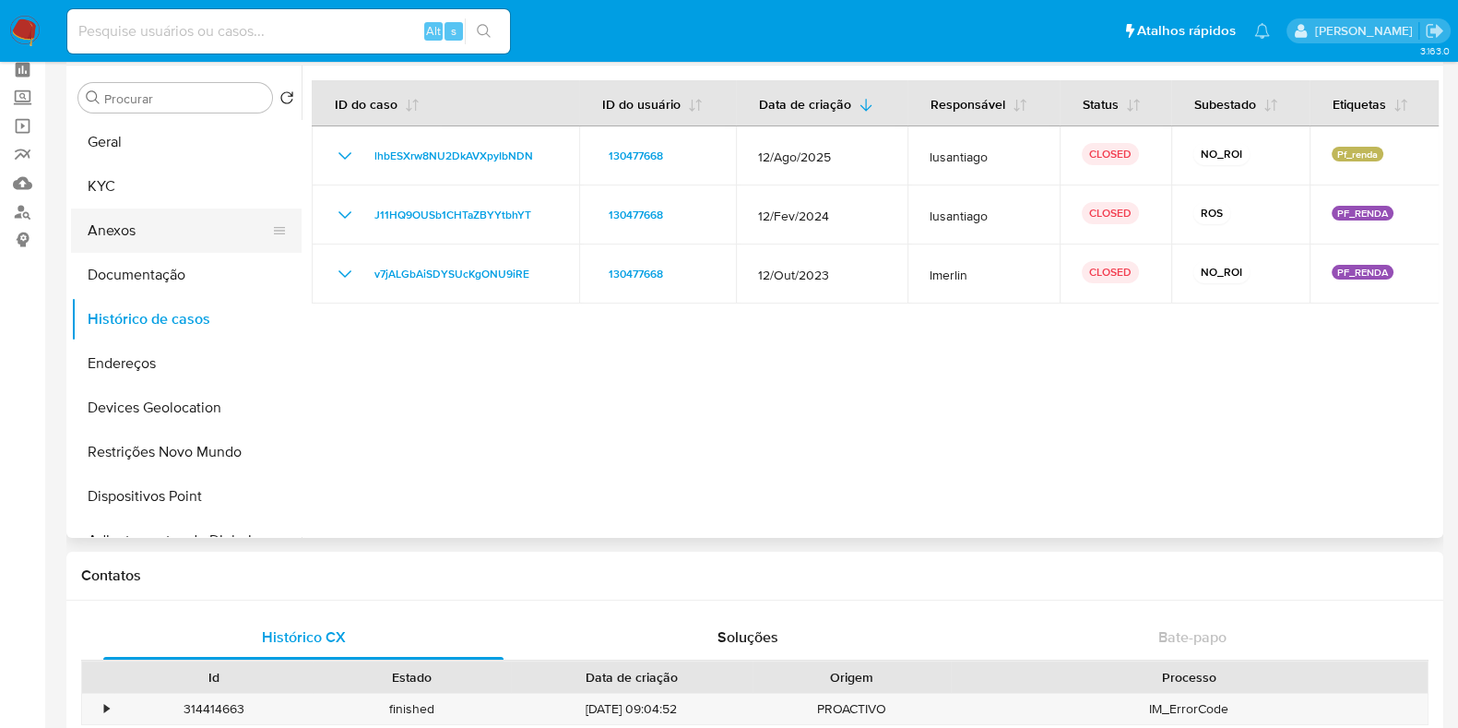
scroll to position [0, 0]
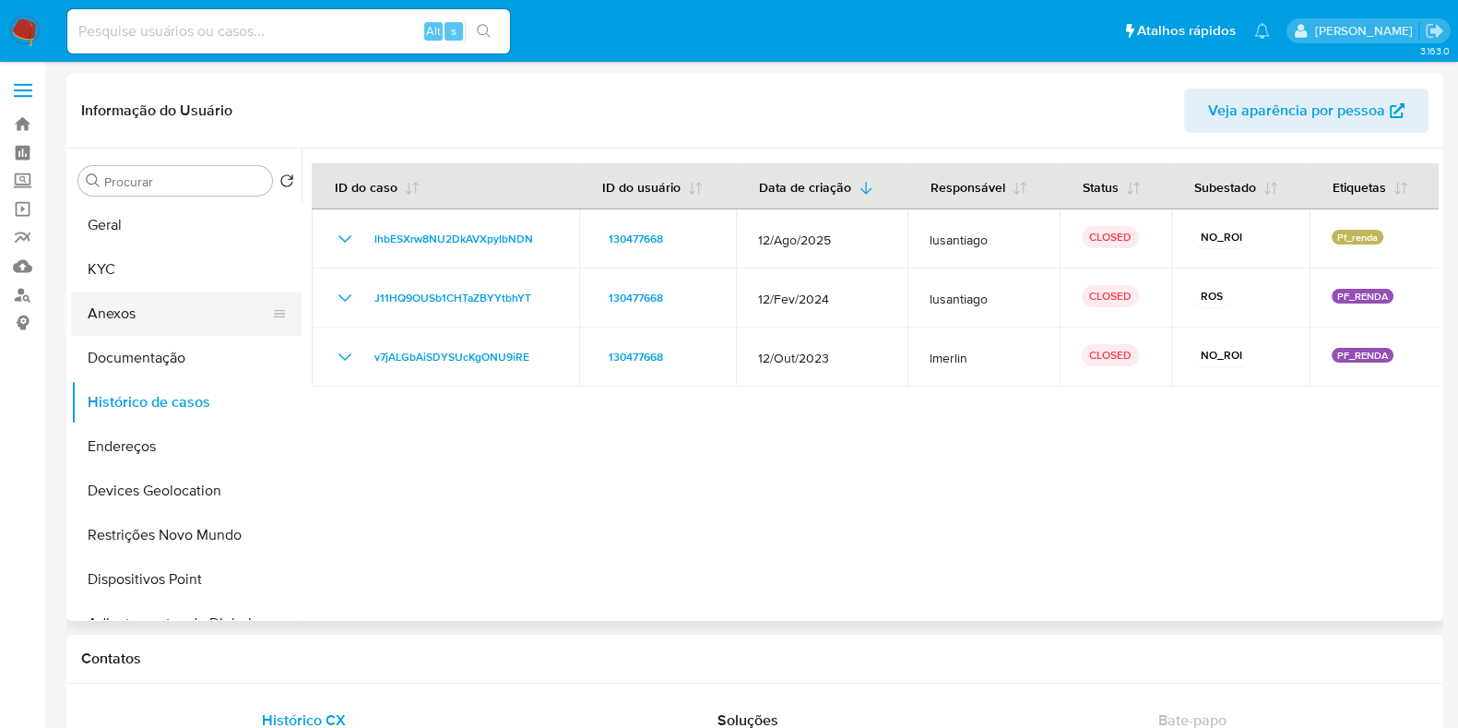
click at [171, 321] on button "Anexos" at bounding box center [179, 313] width 216 height 44
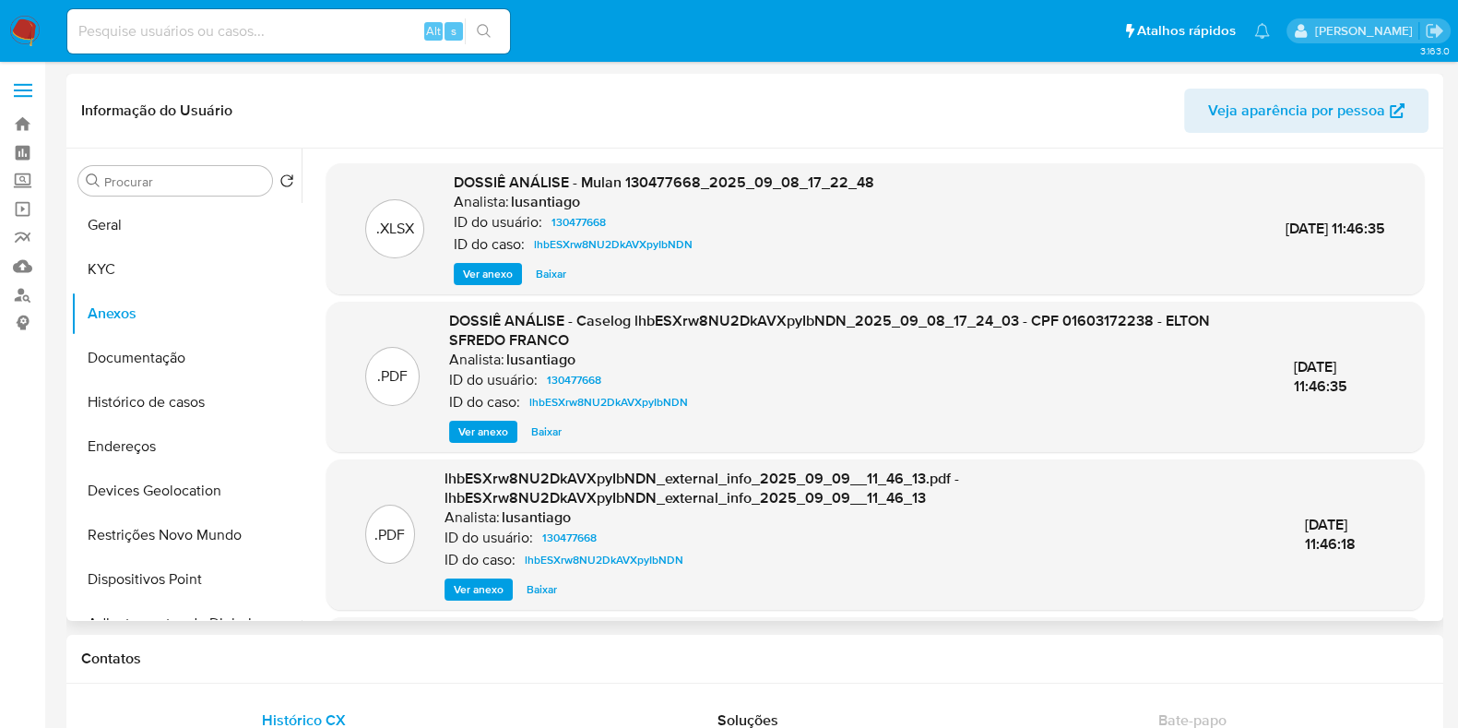
drag, startPoint x: 1251, startPoint y: 366, endPoint x: 1342, endPoint y: 385, distance: 92.2
click at [1342, 385] on div ".PDF DOSSIÊ ANÁLISE - Caselog lhbESXrw8NU2DkAVXpyIbNDN_2025_09_08_17_24_03 - CP…" at bounding box center [875, 377] width 1079 height 132
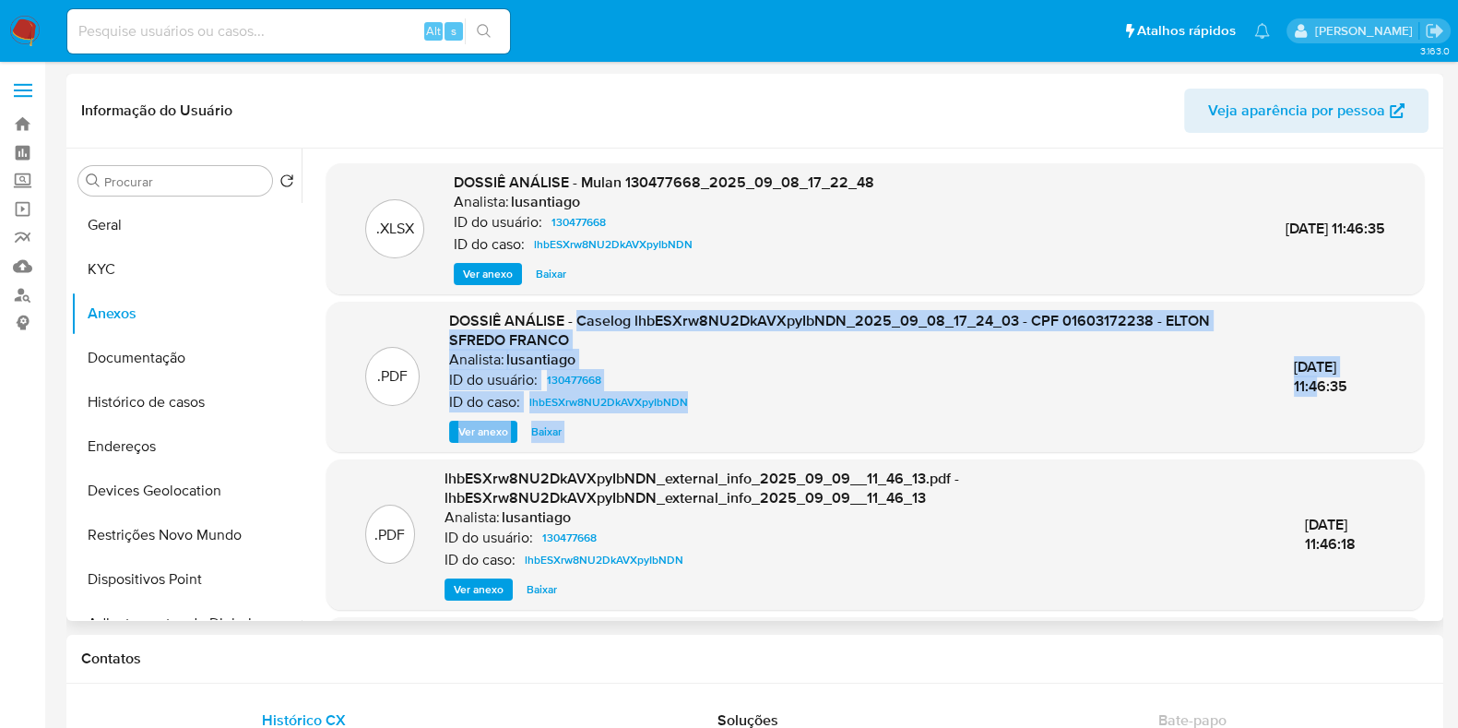
drag, startPoint x: 576, startPoint y: 319, endPoint x: 1386, endPoint y: 317, distance: 809.7
click at [1386, 317] on div ".PDF DOSSIÊ ANÁLISE - Caselog lhbESXrw8NU2DkAVXpyIbNDN_2025_09_08_17_24_03 - CP…" at bounding box center [875, 377] width 1079 height 132
click at [492, 419] on div "DOSSIÊ ANÁLISE - Caselog lhbESXrw8NU2DkAVXpyIbNDN_2025_09_08_17_24_03 - CPF 016…" at bounding box center [856, 377] width 814 height 132
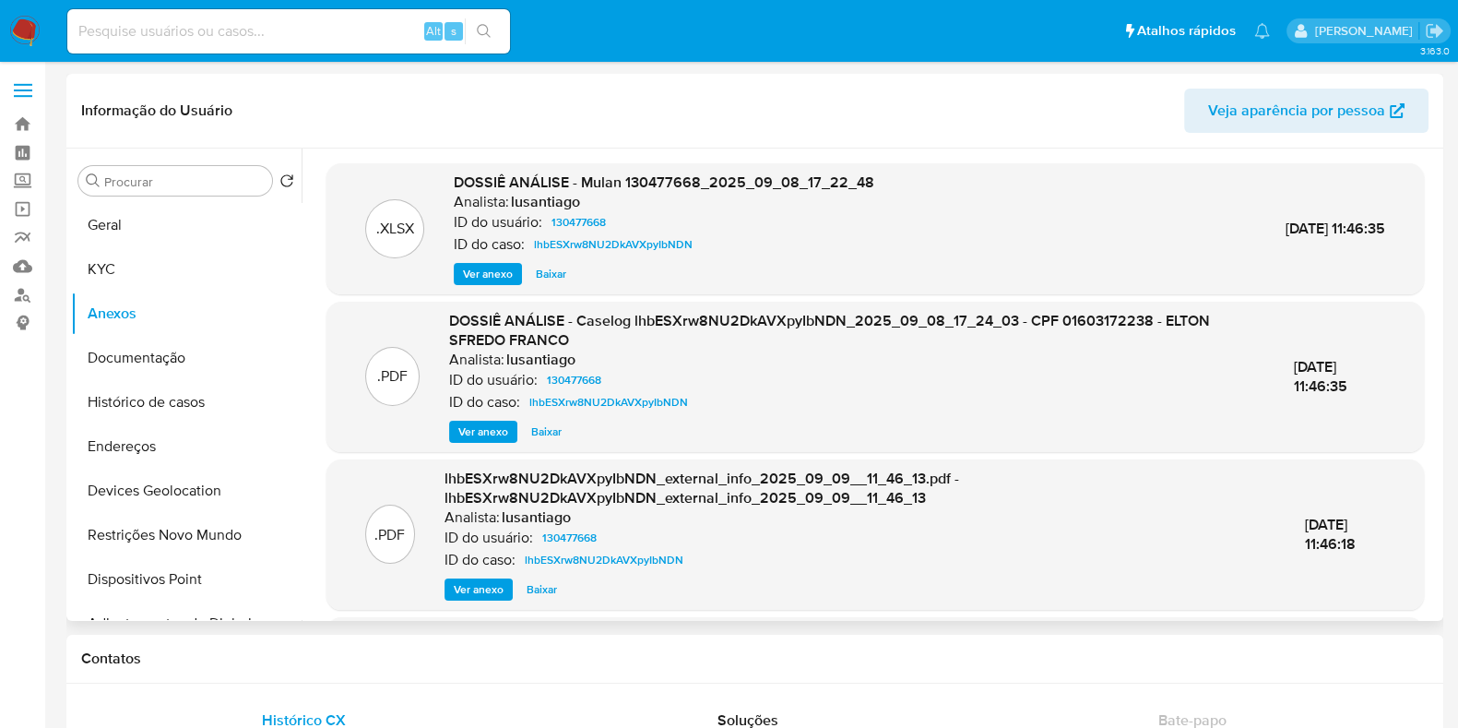
click at [485, 436] on span "Ver anexo" at bounding box center [483, 431] width 50 height 18
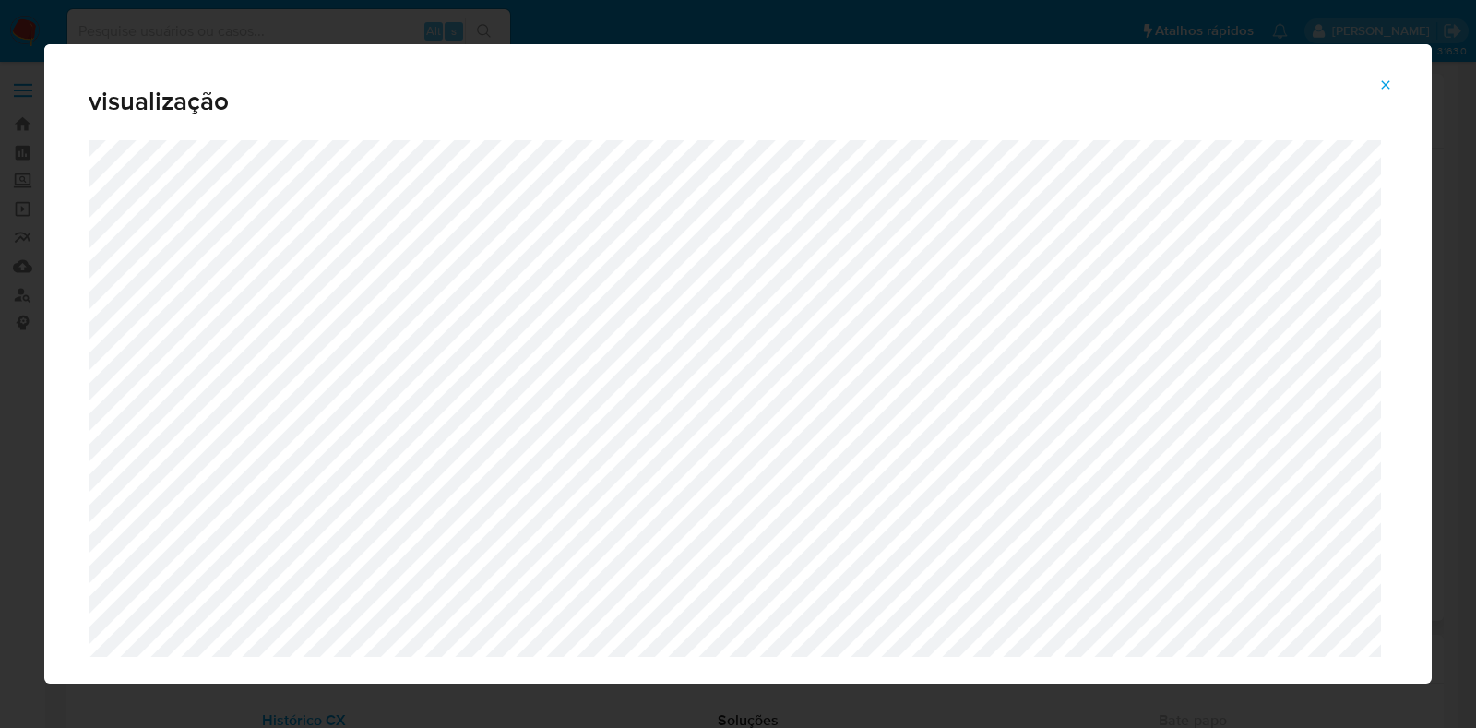
click at [1396, 75] on button "Attachment preview" at bounding box center [1385, 85] width 41 height 30
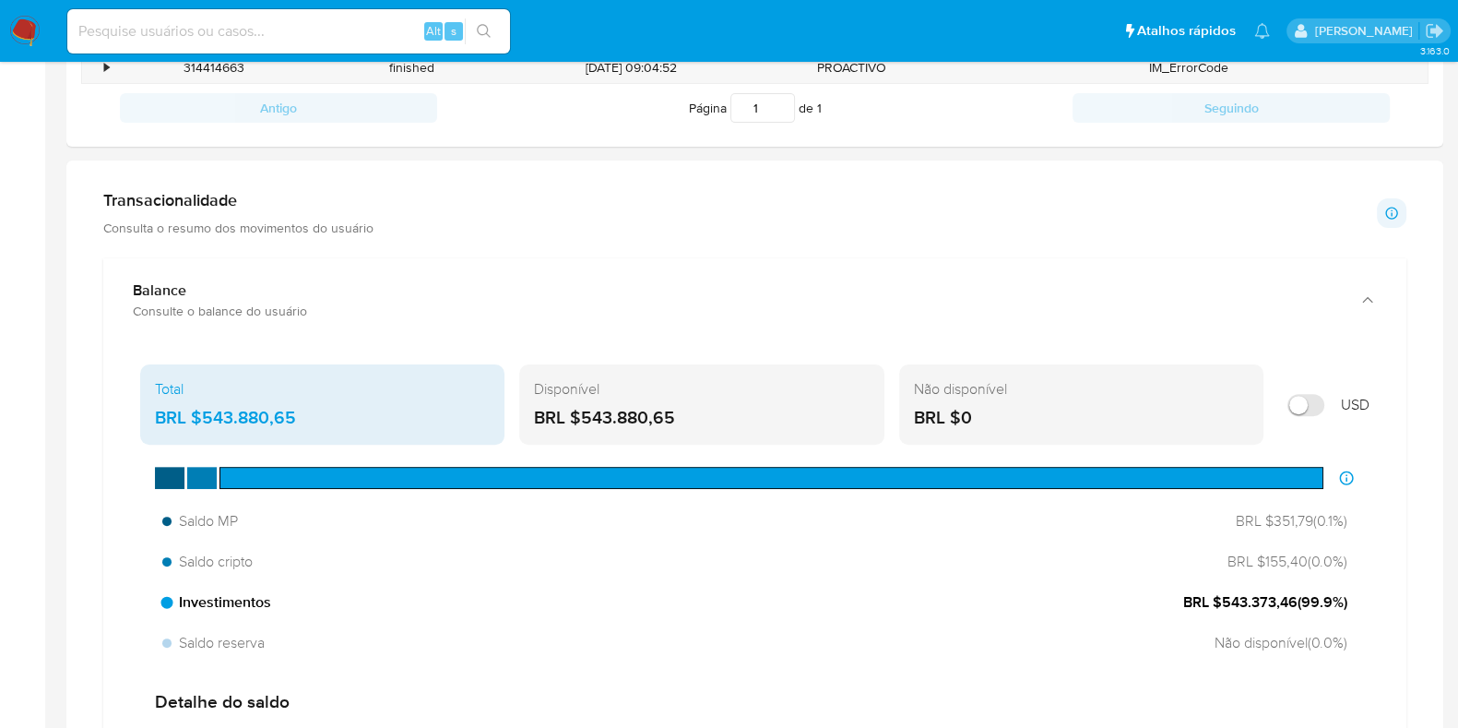
scroll to position [806, 0]
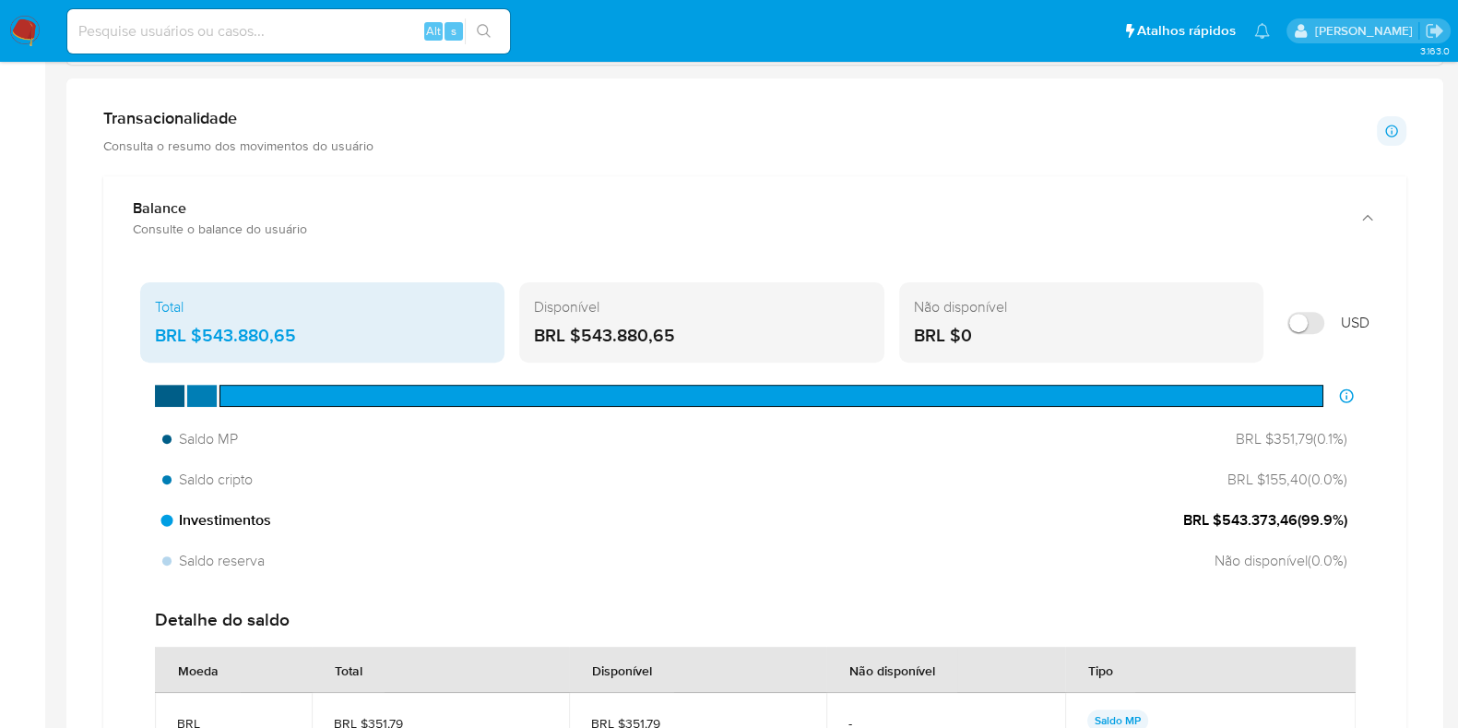
drag, startPoint x: 1252, startPoint y: 528, endPoint x: 1309, endPoint y: 532, distance: 56.4
click at [1351, 526] on div "Investimentos BRL $543.373,46 ( 99.9 %)" at bounding box center [755, 520] width 1200 height 35
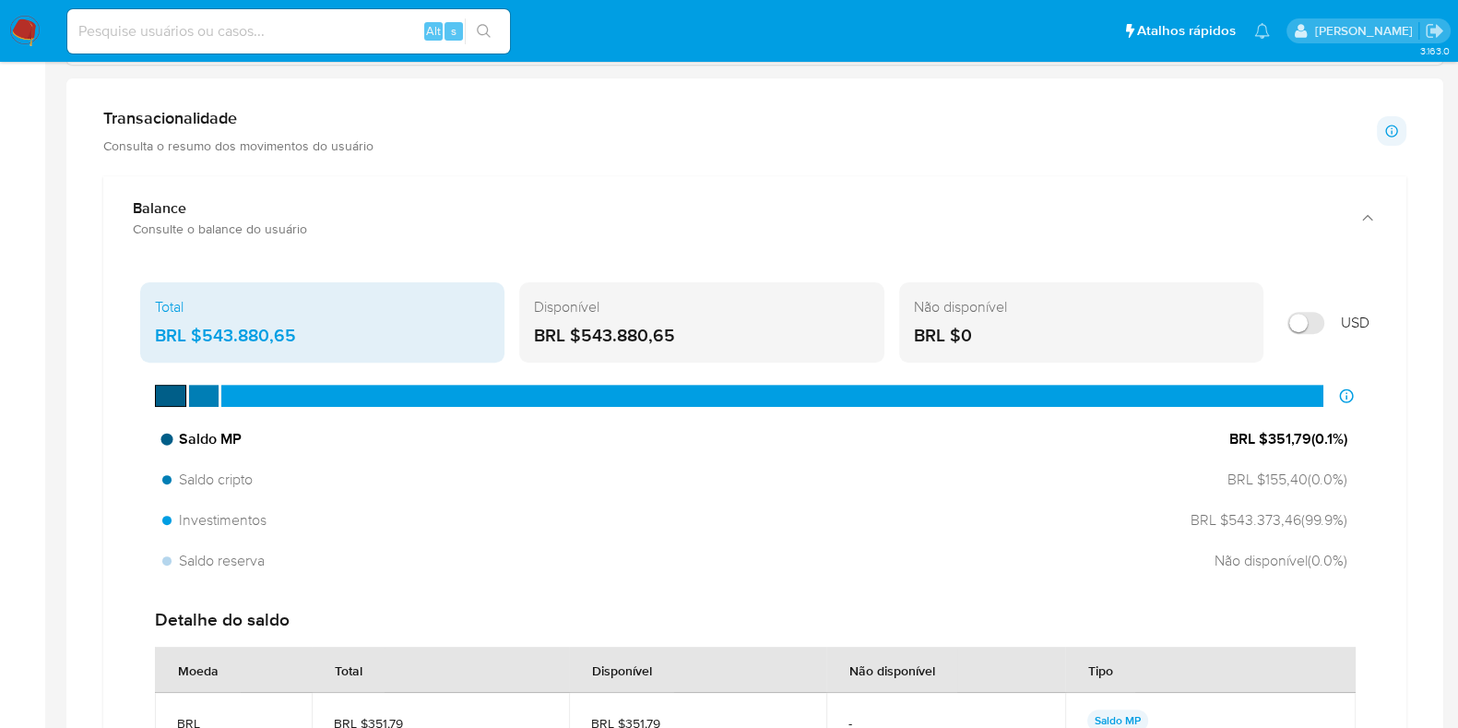
click at [1274, 432] on span "BRL $351,79 ( 0.1 %)" at bounding box center [1288, 439] width 118 height 20
click at [1283, 446] on span "BRL $351,79 ( 0.1 %)" at bounding box center [1288, 439] width 118 height 20
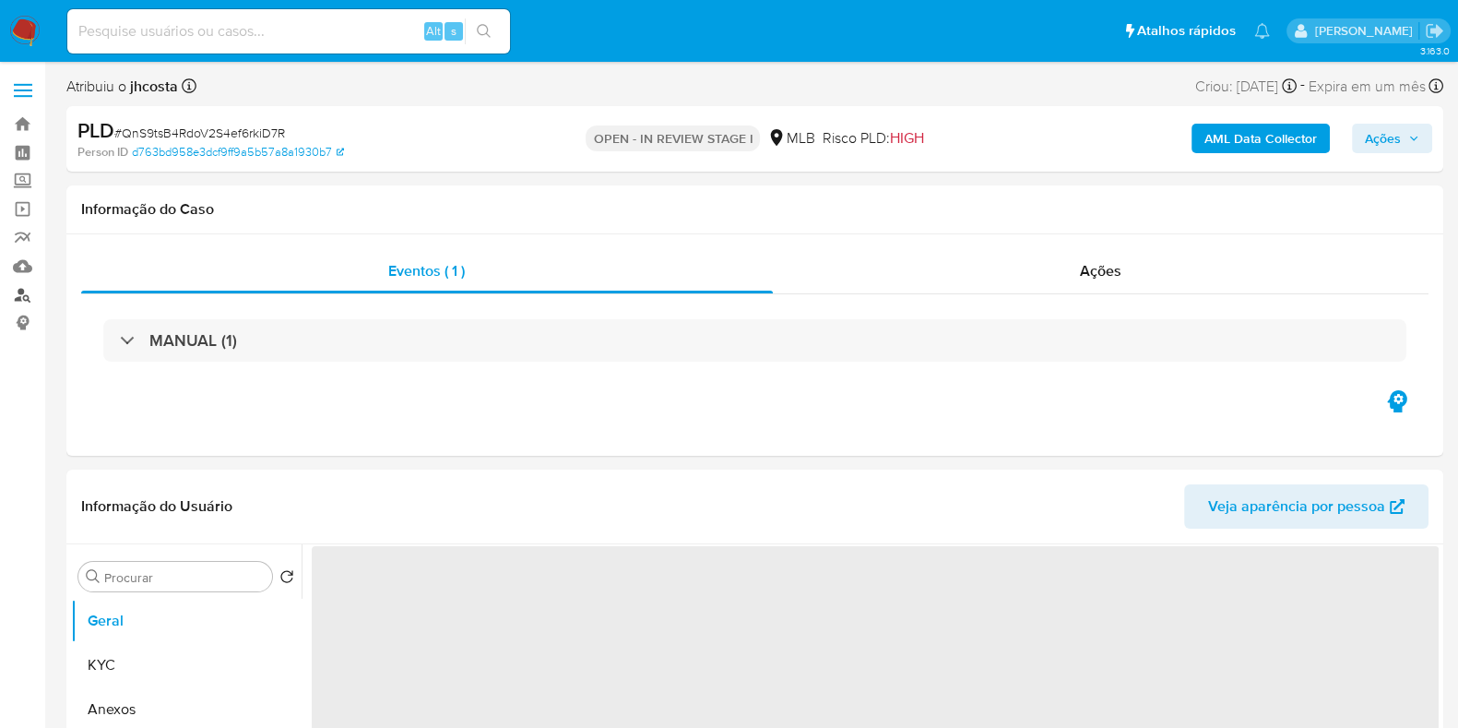
click at [18, 295] on link "Localizador de pessoas" at bounding box center [109, 294] width 219 height 29
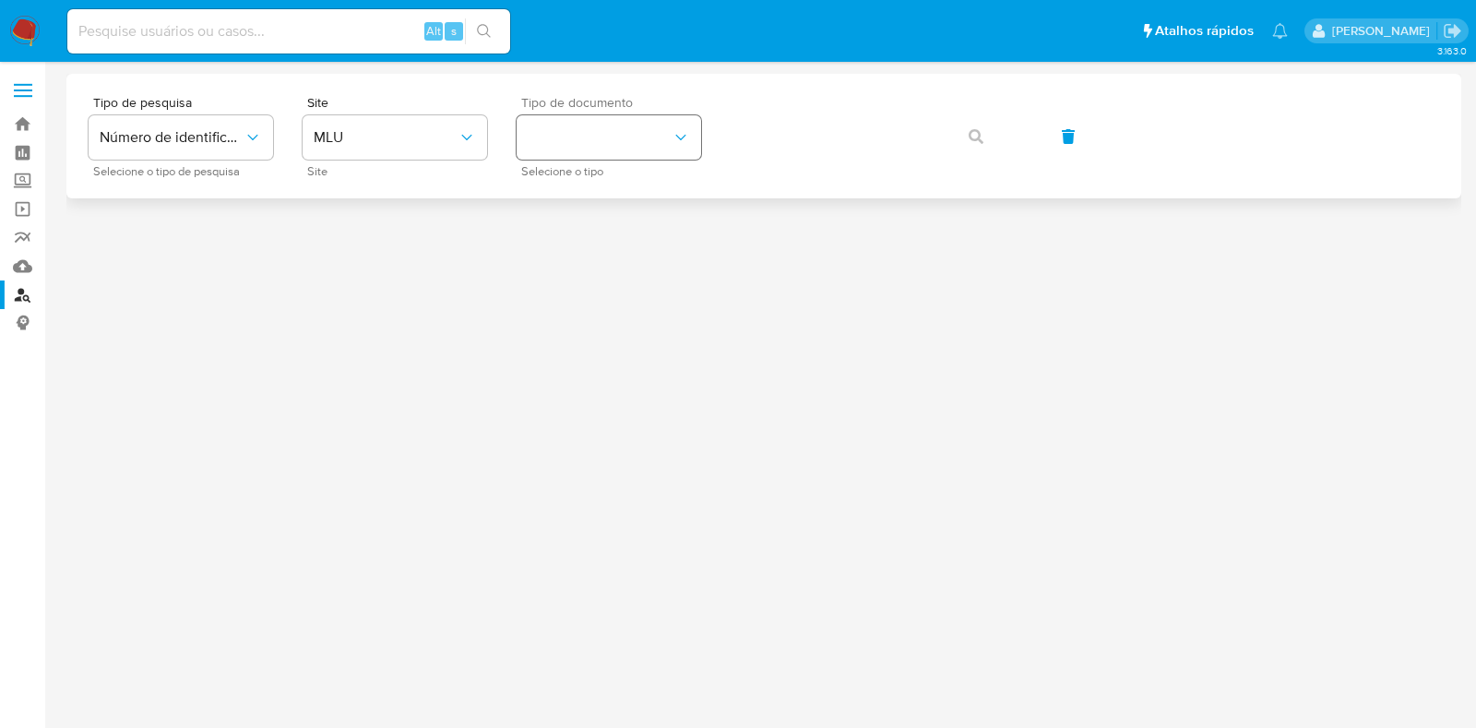
click at [578, 137] on button "identificationType" at bounding box center [608, 137] width 184 height 44
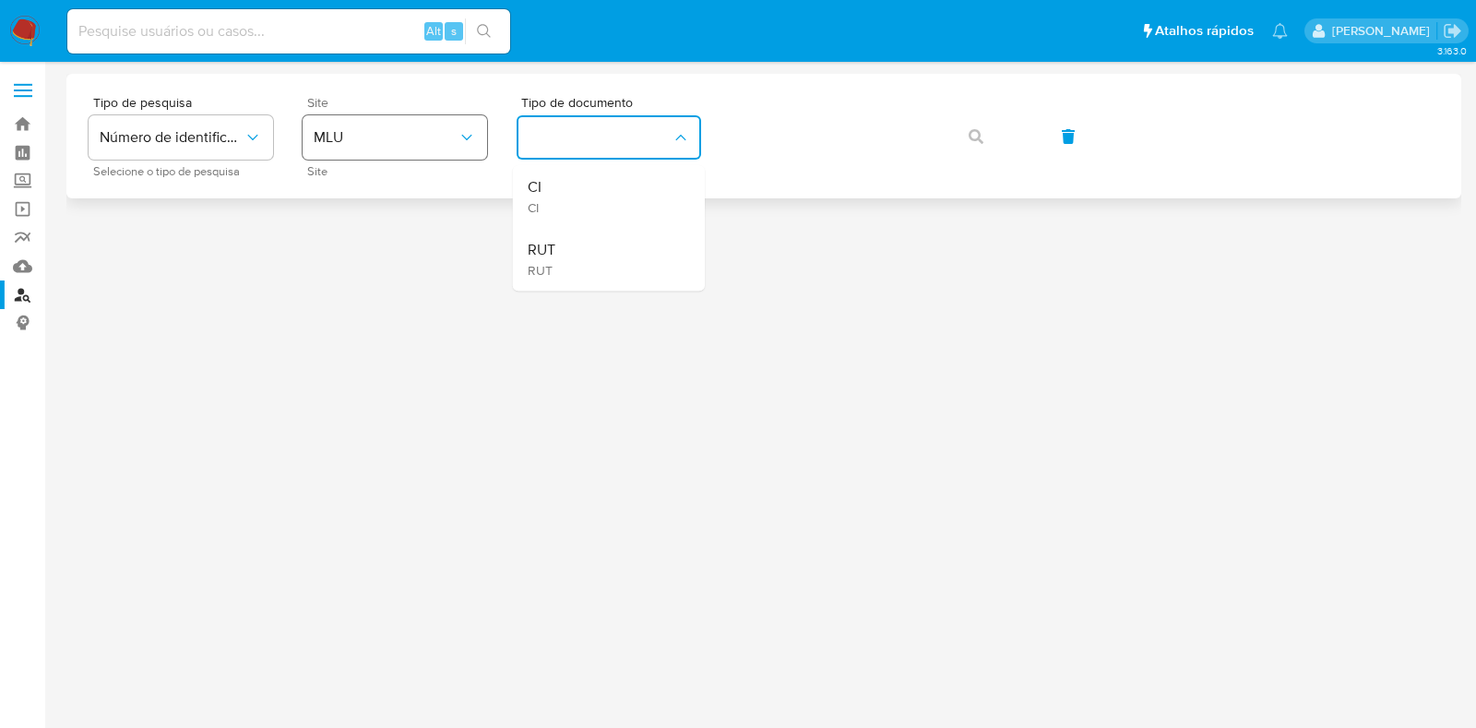
click at [444, 117] on button "MLU" at bounding box center [394, 137] width 184 height 44
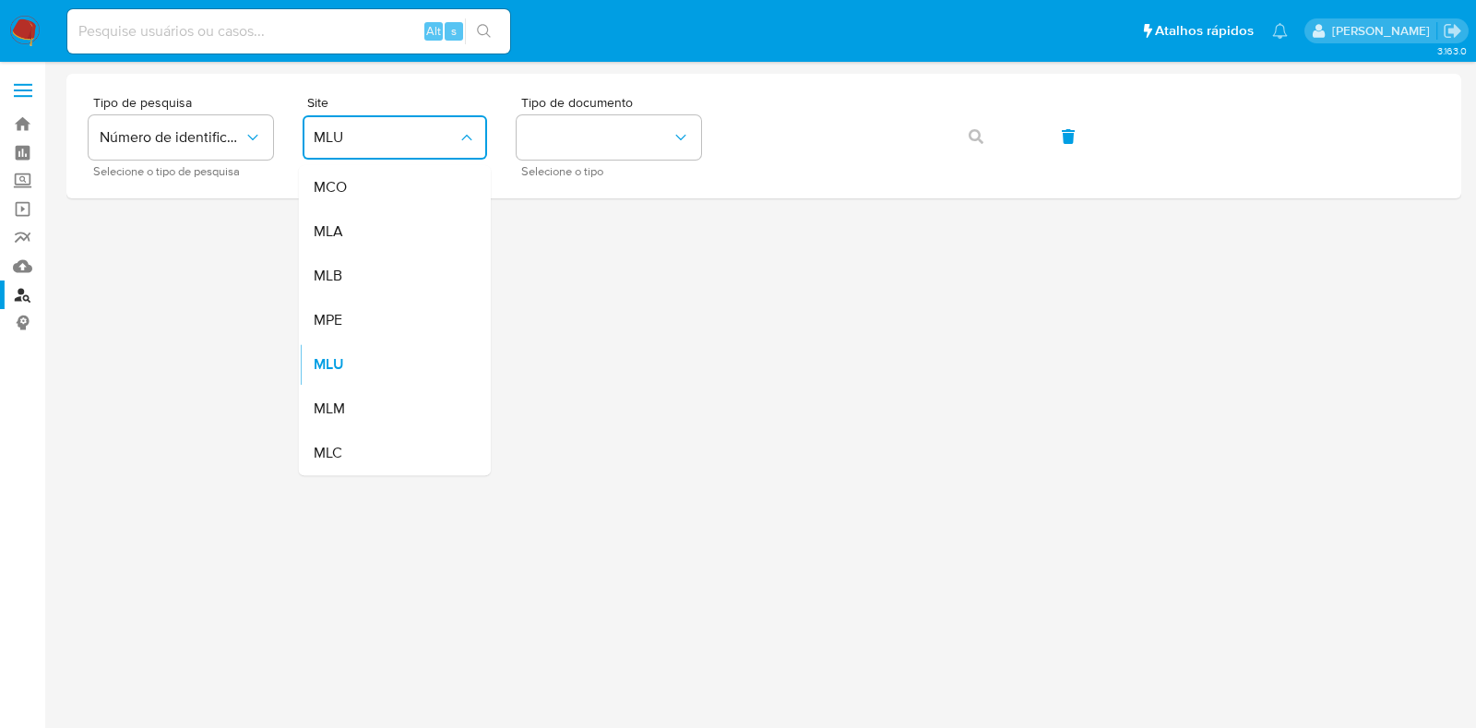
click at [357, 279] on div "MLB" at bounding box center [389, 276] width 151 height 44
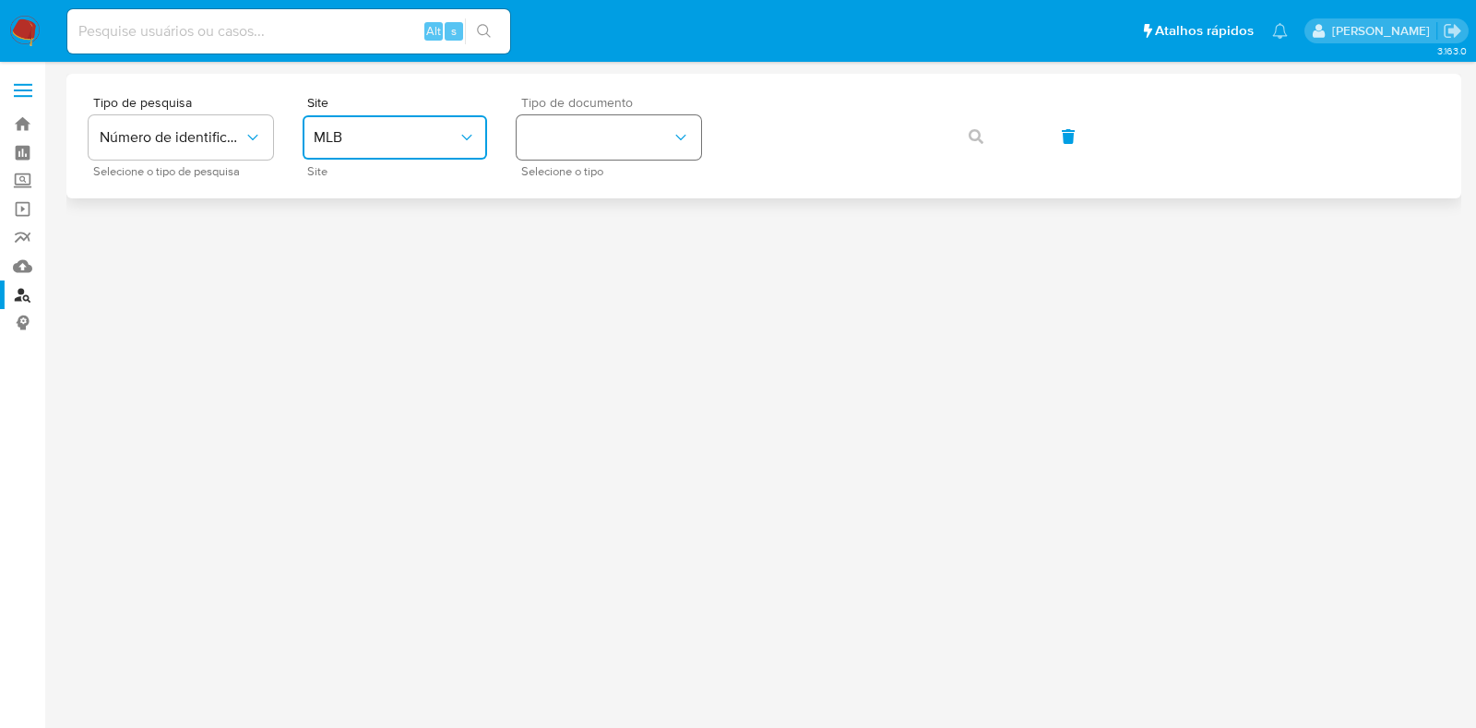
click at [640, 129] on button "identificationType" at bounding box center [608, 137] width 184 height 44
click at [586, 242] on div "CPF CPF" at bounding box center [603, 259] width 151 height 63
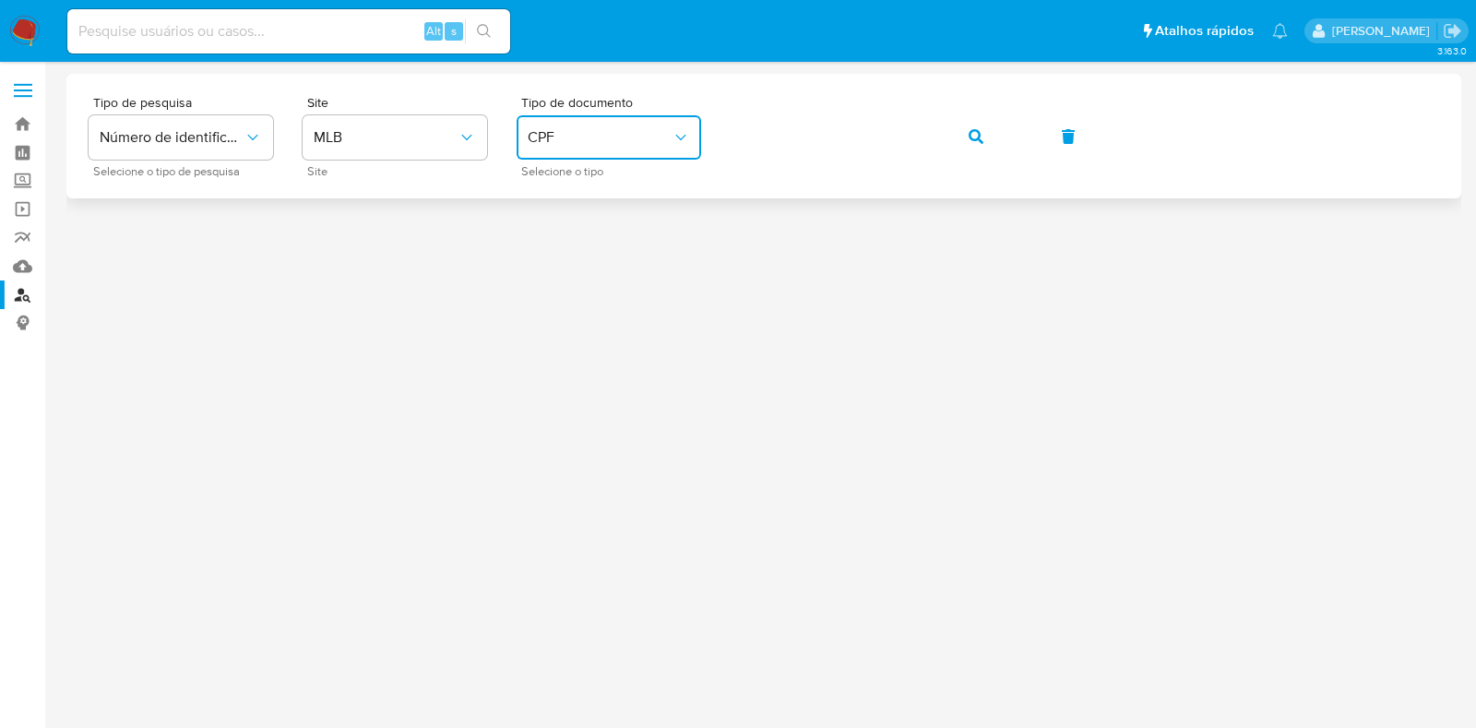
click at [978, 126] on span "button" at bounding box center [975, 136] width 15 height 41
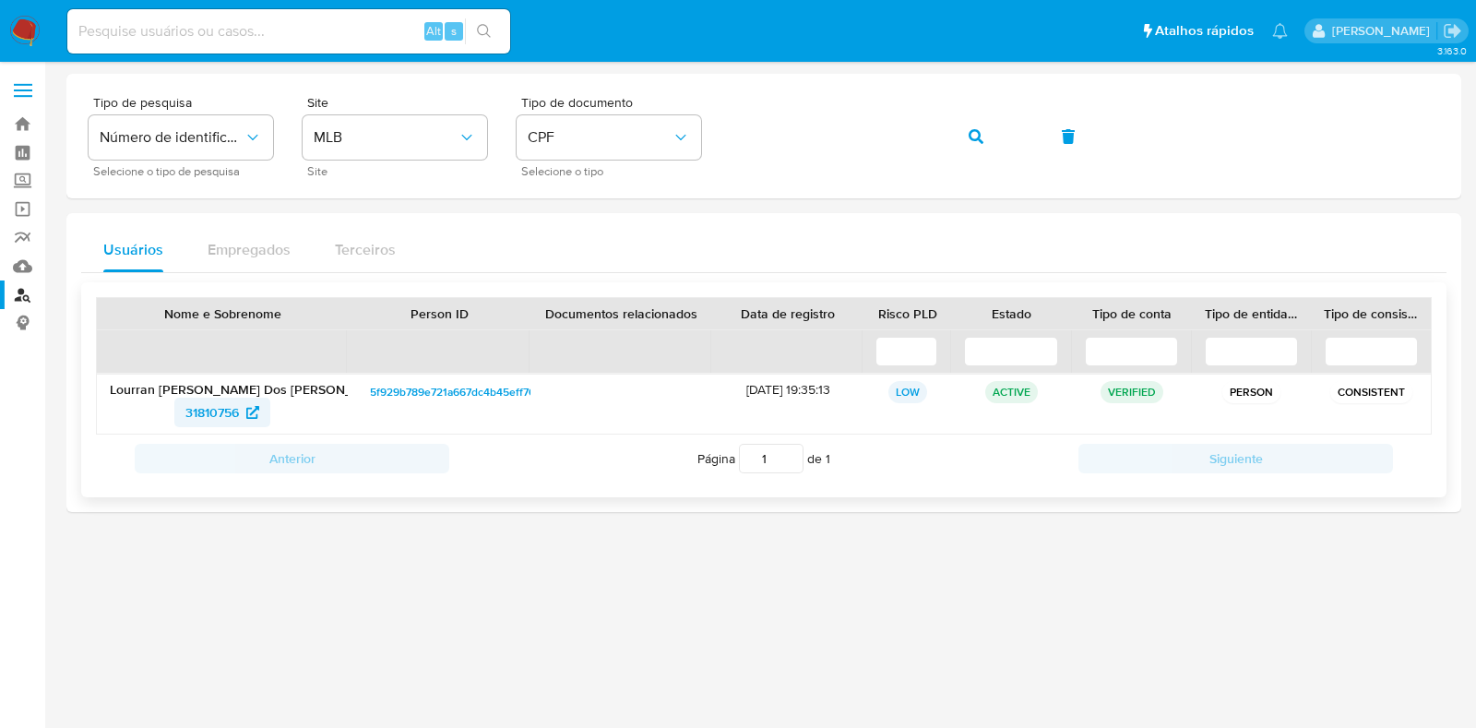
click at [219, 409] on span "31810756" at bounding box center [211, 412] width 53 height 30
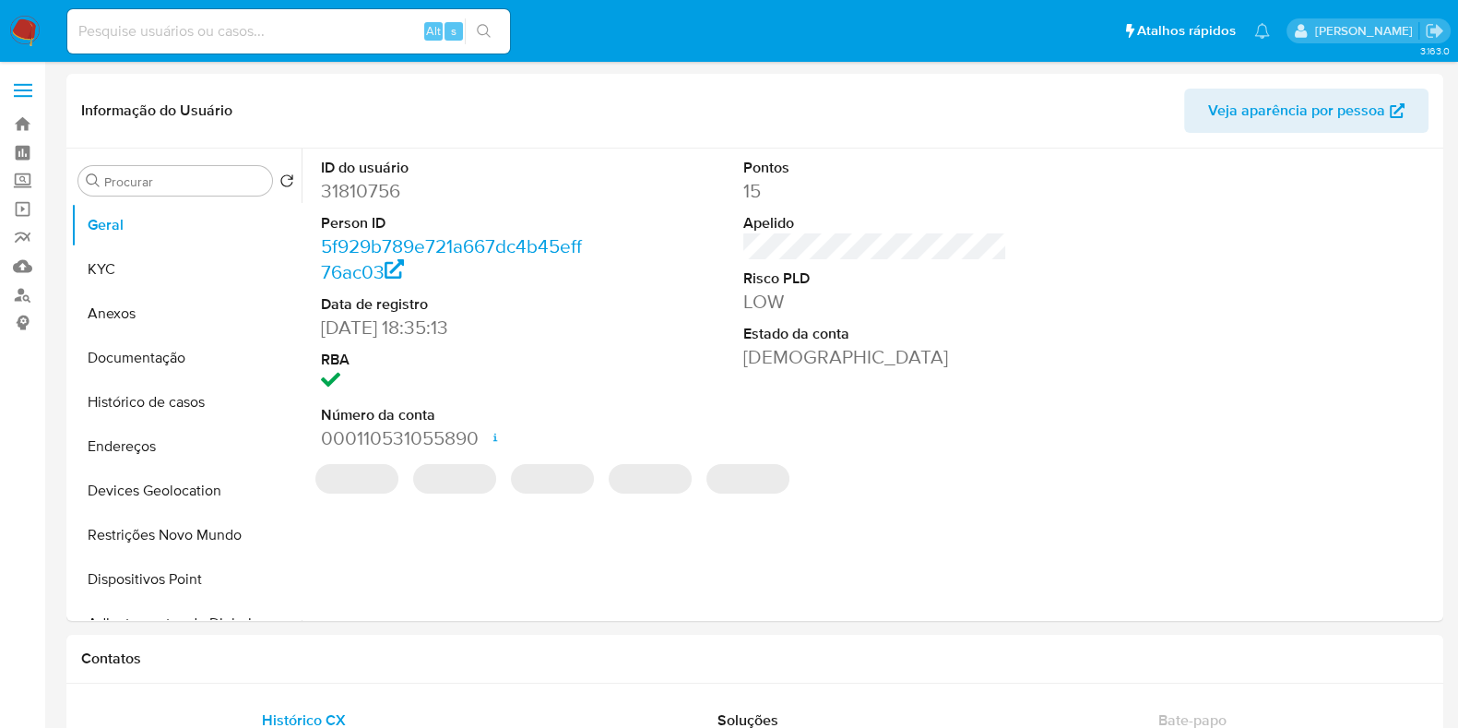
select select "10"
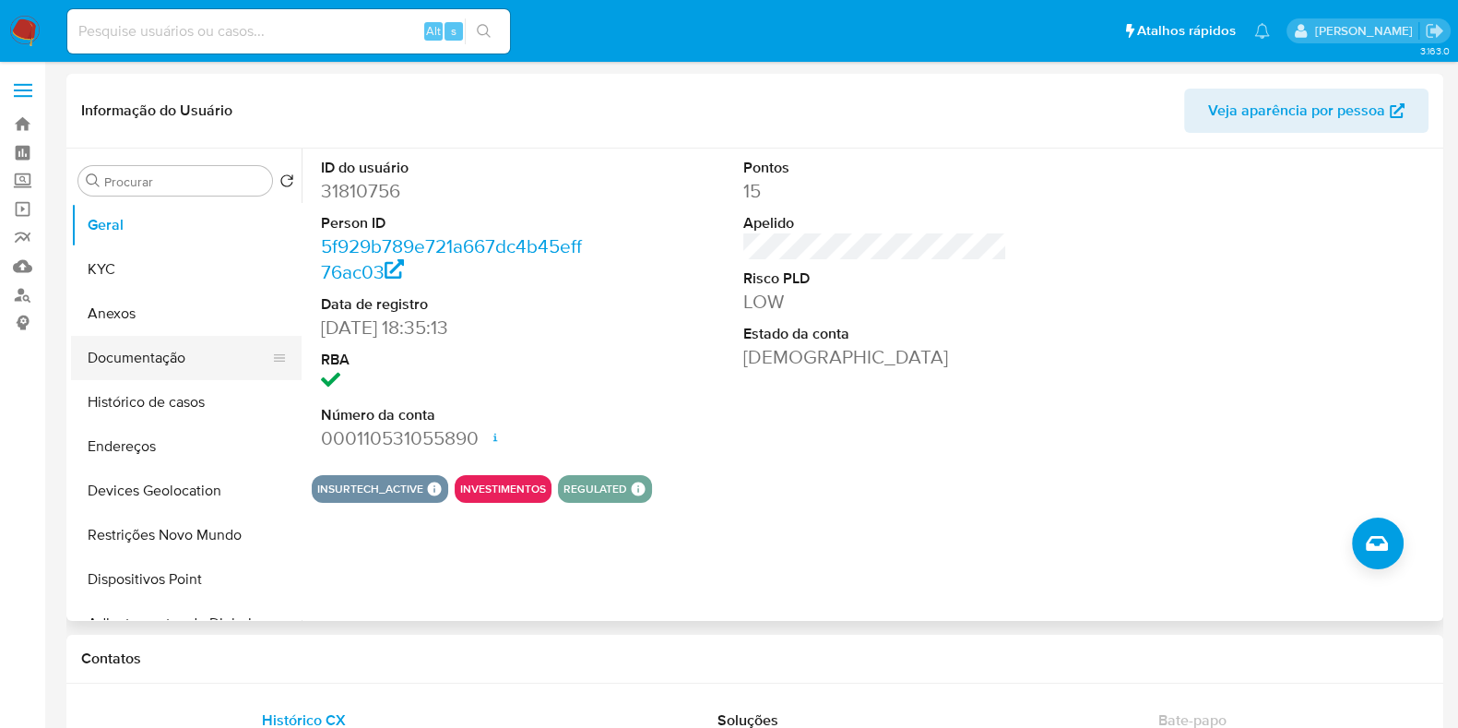
click at [162, 361] on button "Documentação" at bounding box center [179, 358] width 216 height 44
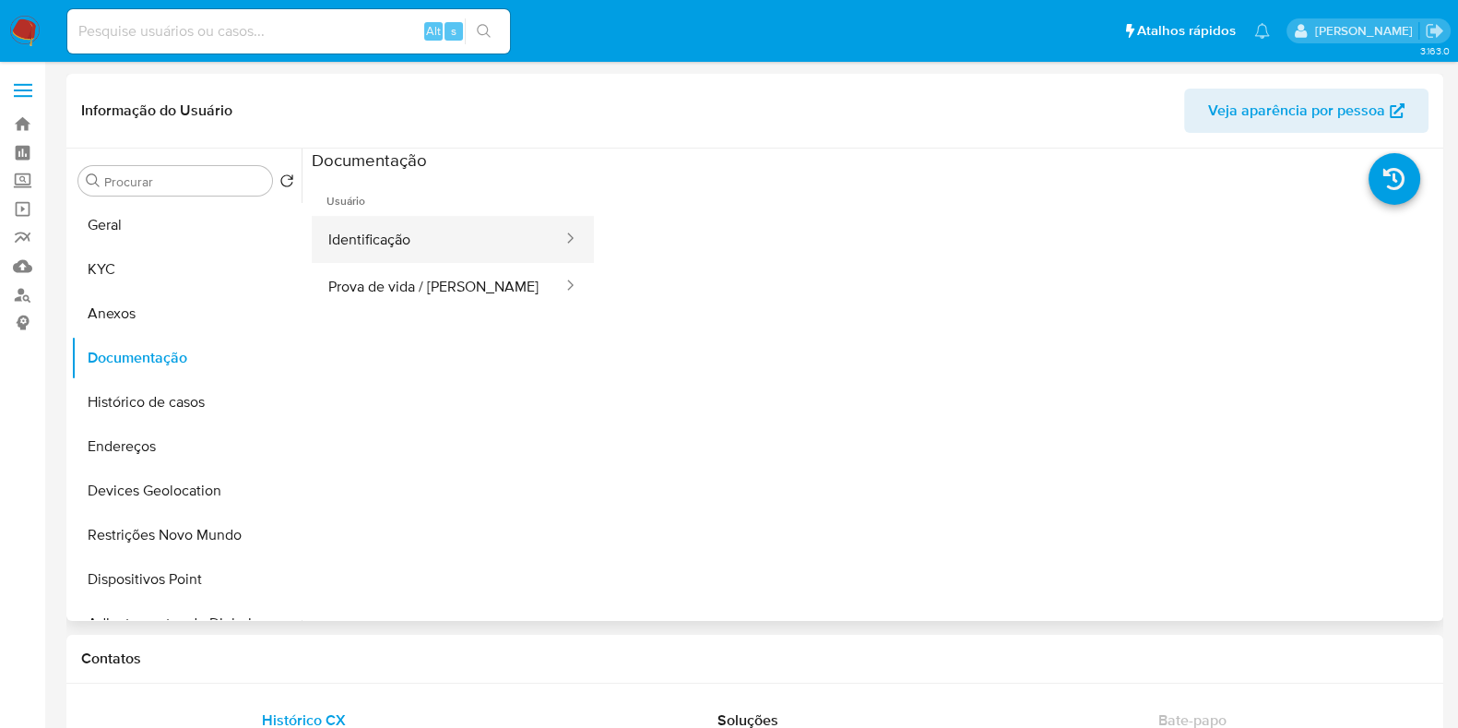
click at [433, 252] on button "Identificação" at bounding box center [438, 239] width 253 height 47
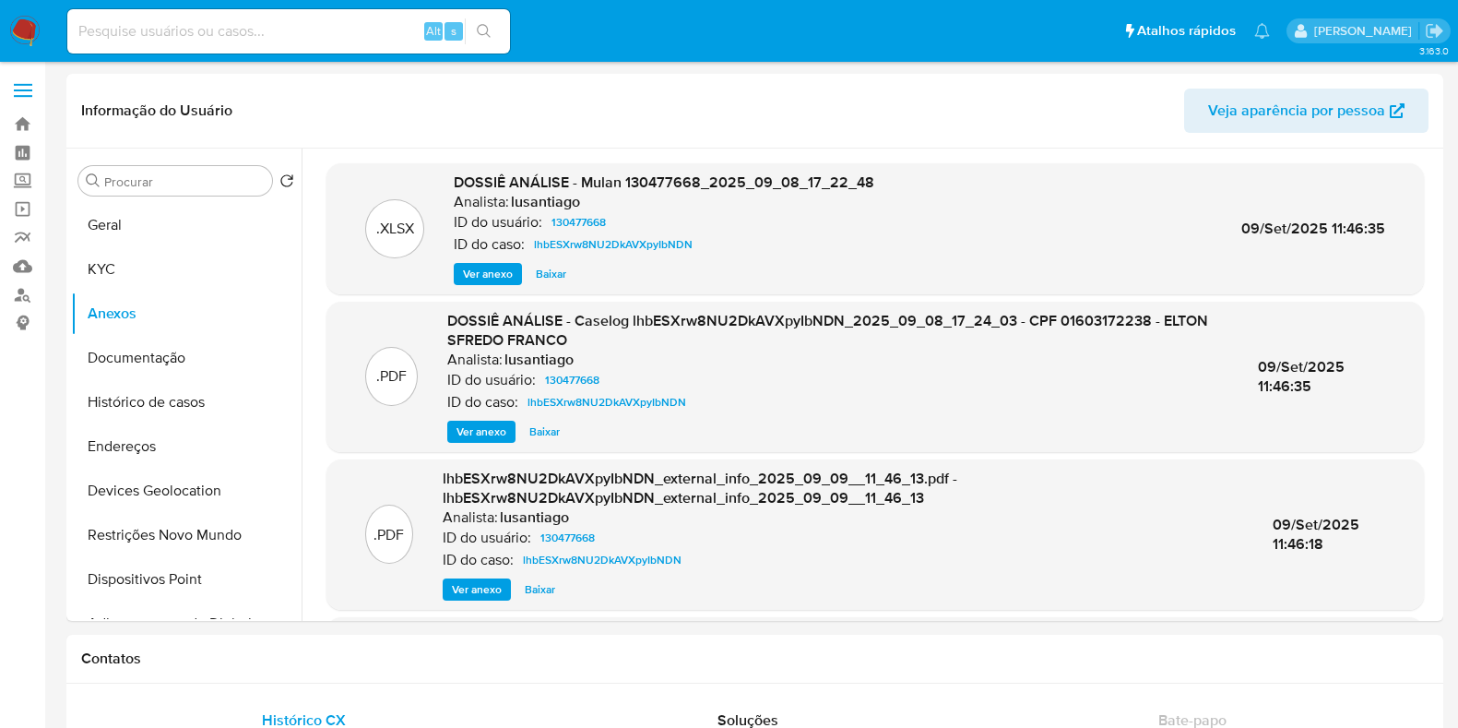
select select "10"
click at [128, 225] on button "Geral" at bounding box center [179, 225] width 216 height 44
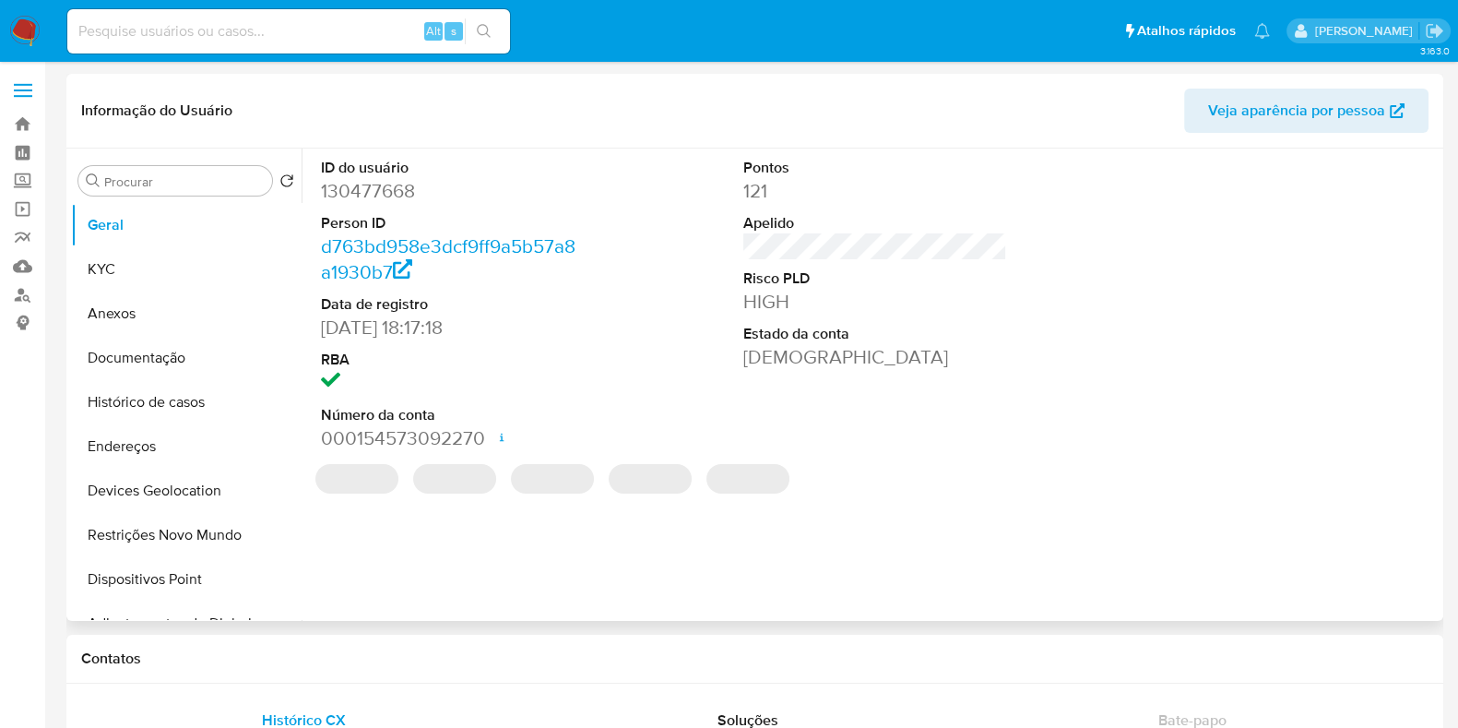
click at [369, 191] on dd "130477668" at bounding box center [453, 191] width 264 height 26
copy dd "130477668"
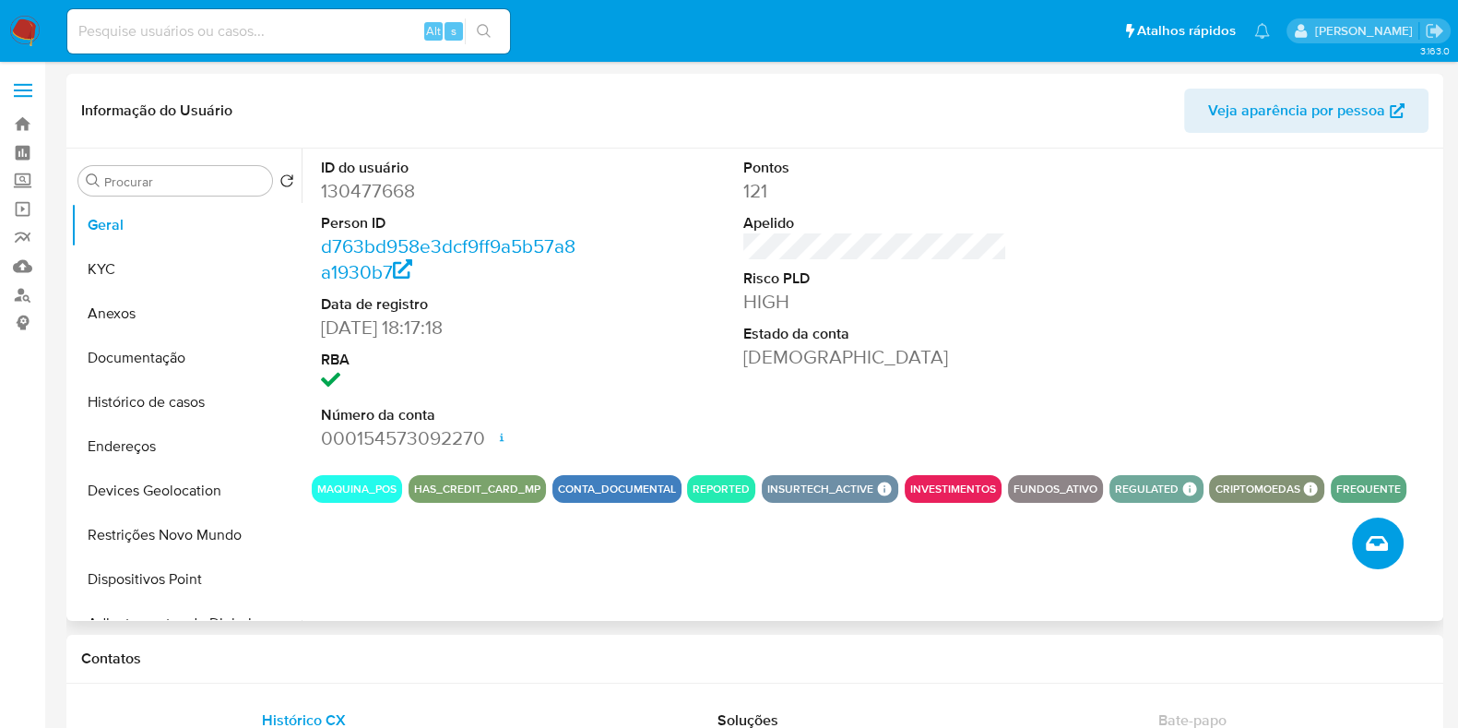
click at [1393, 541] on button "Criar caso manual" at bounding box center [1378, 543] width 52 height 52
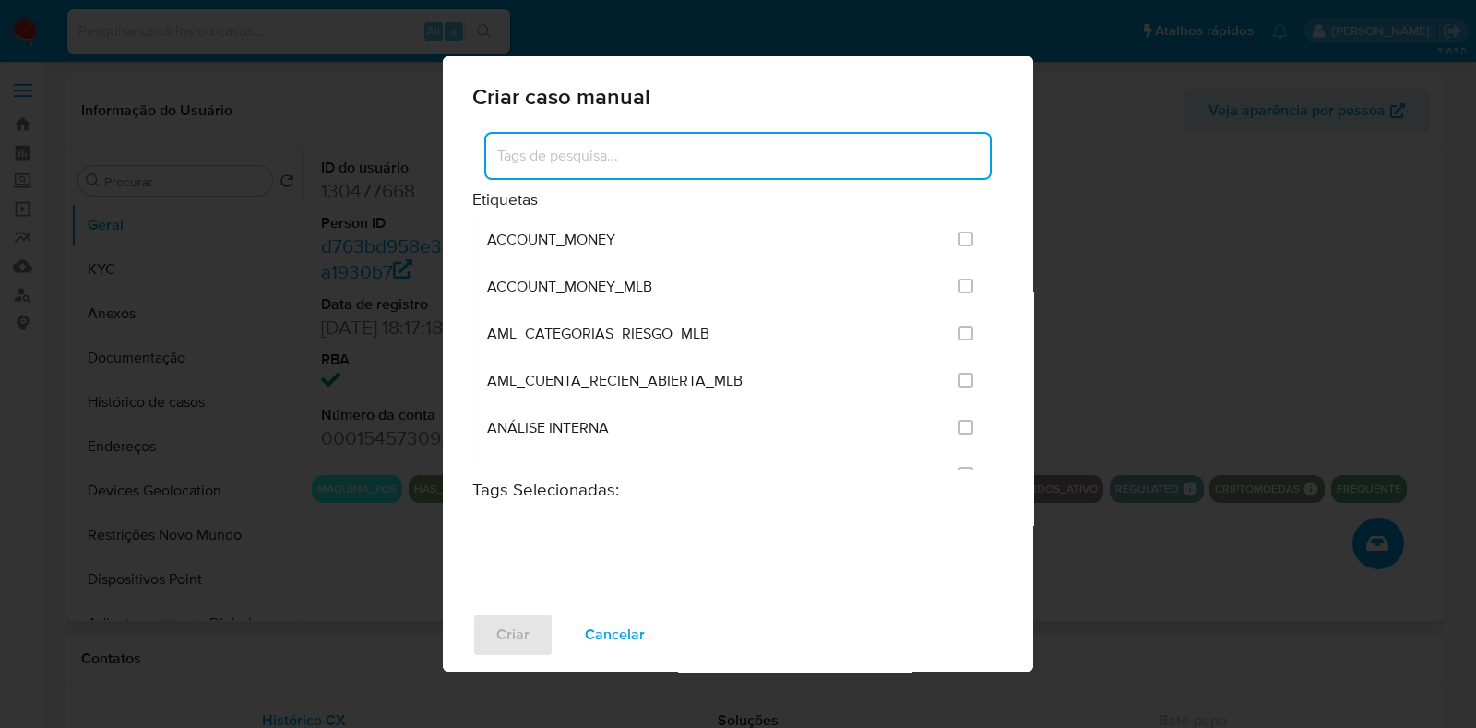
click at [653, 144] on input at bounding box center [738, 156] width 504 height 24
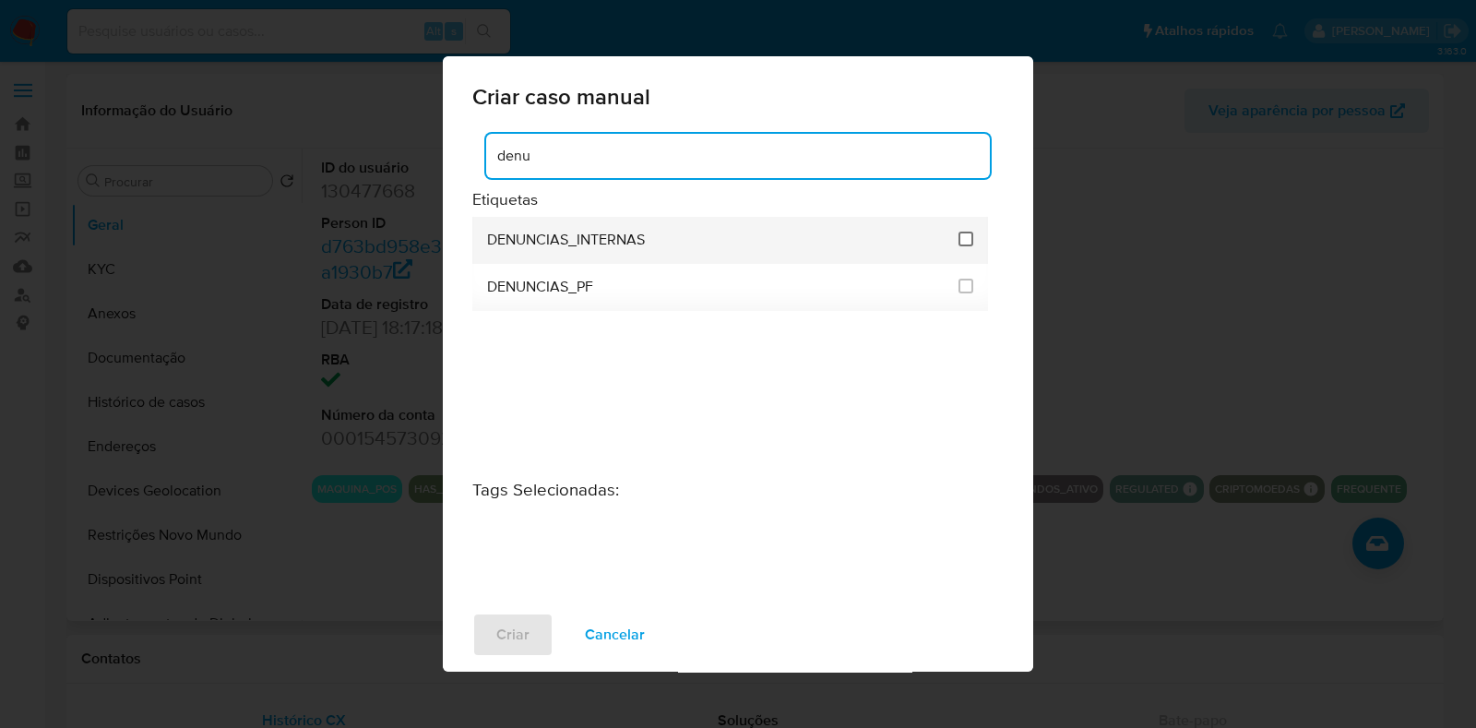
type input "denu"
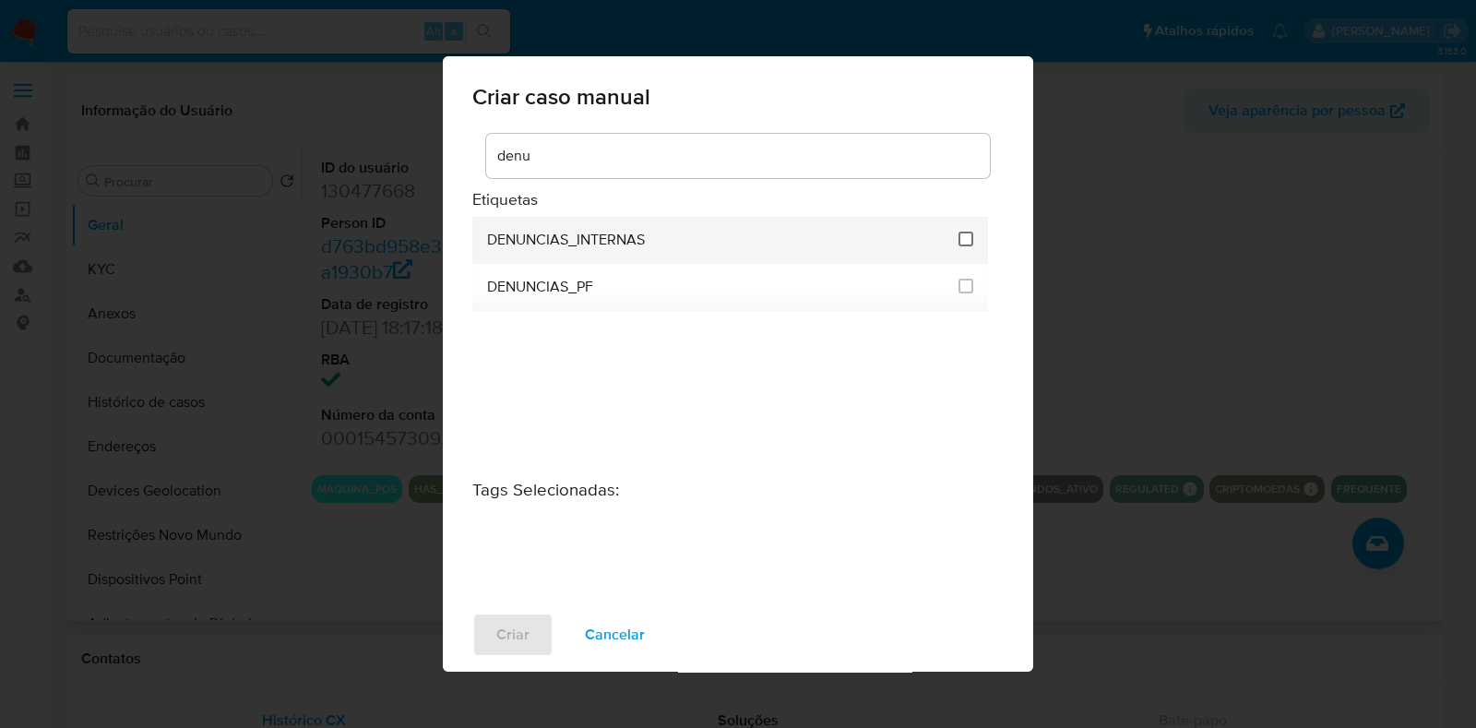
click at [966, 240] on input "1967" at bounding box center [965, 238] width 15 height 15
checkbox input "true"
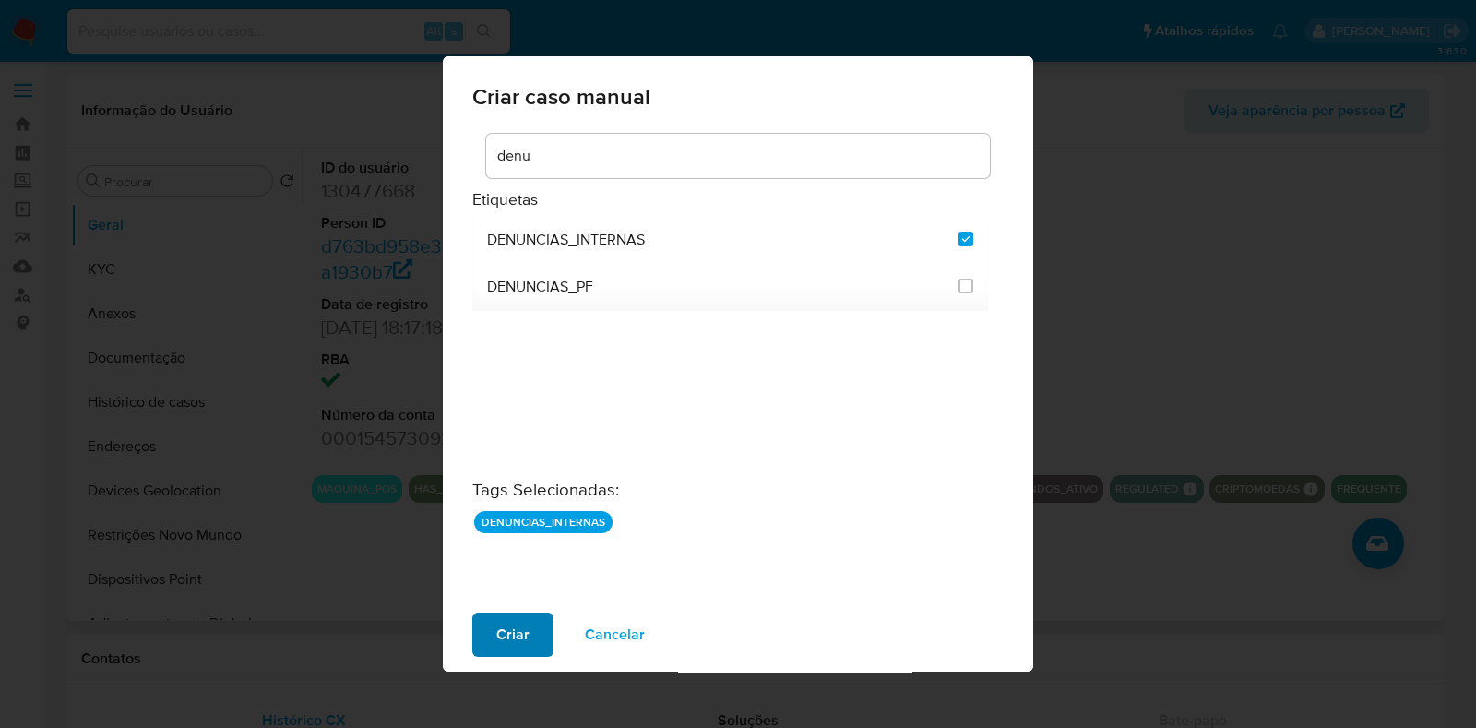
click at [503, 638] on span "Criar" at bounding box center [512, 634] width 33 height 41
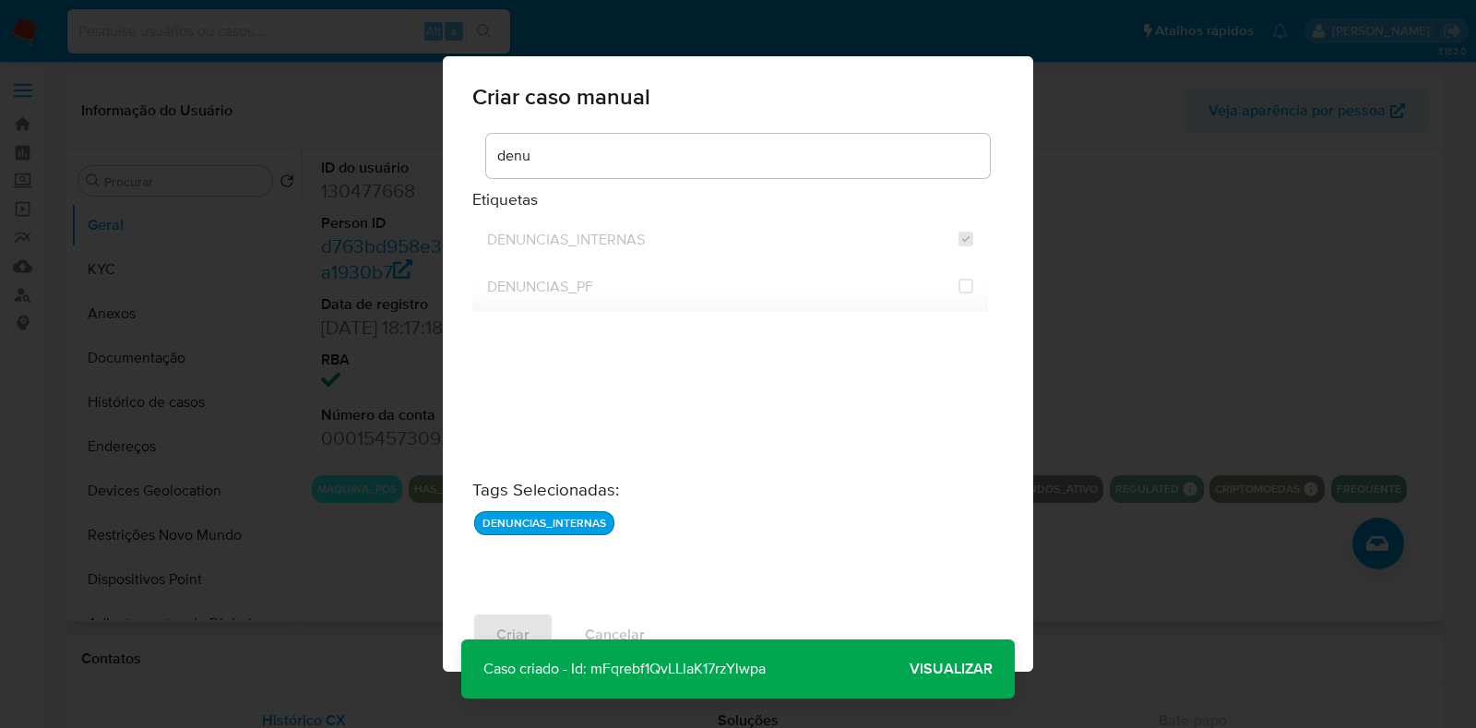
click at [939, 669] on span "Visualizar" at bounding box center [950, 669] width 83 height 0
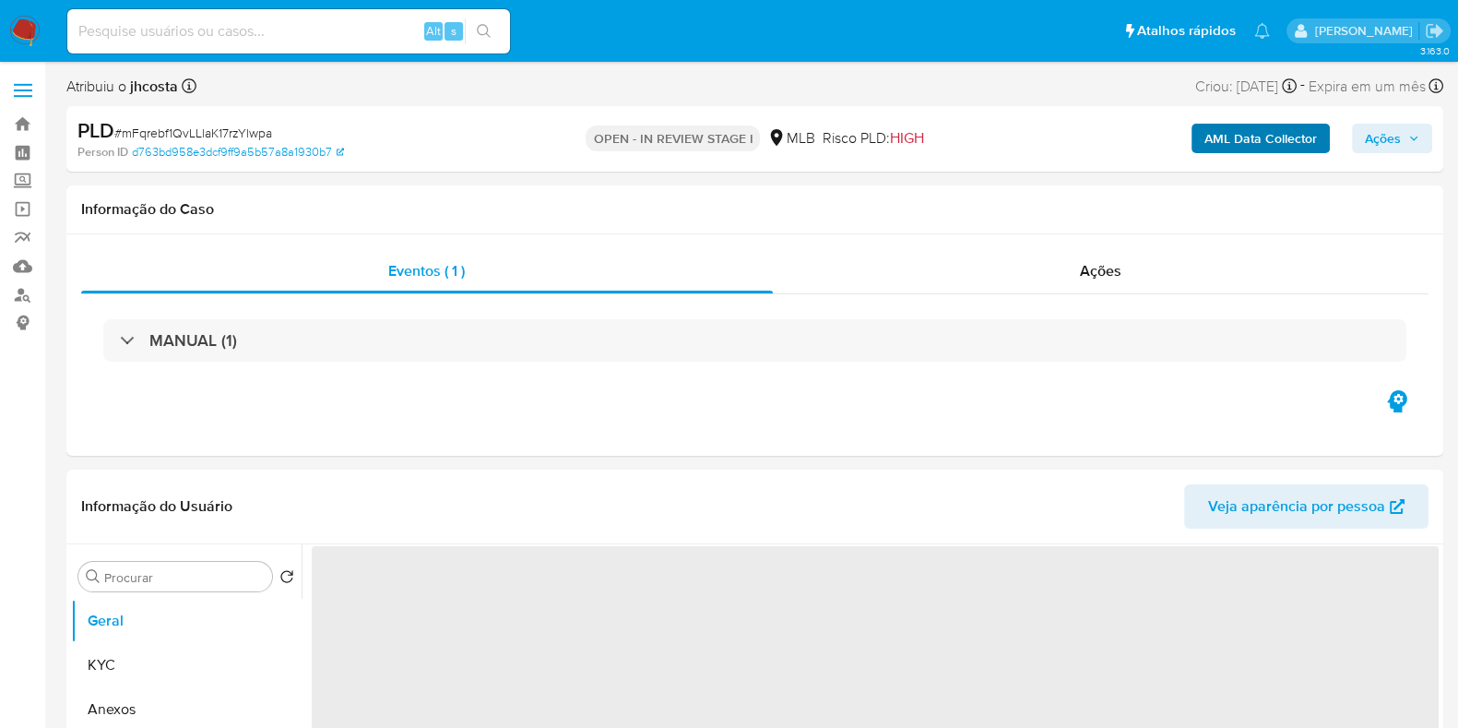
select select "10"
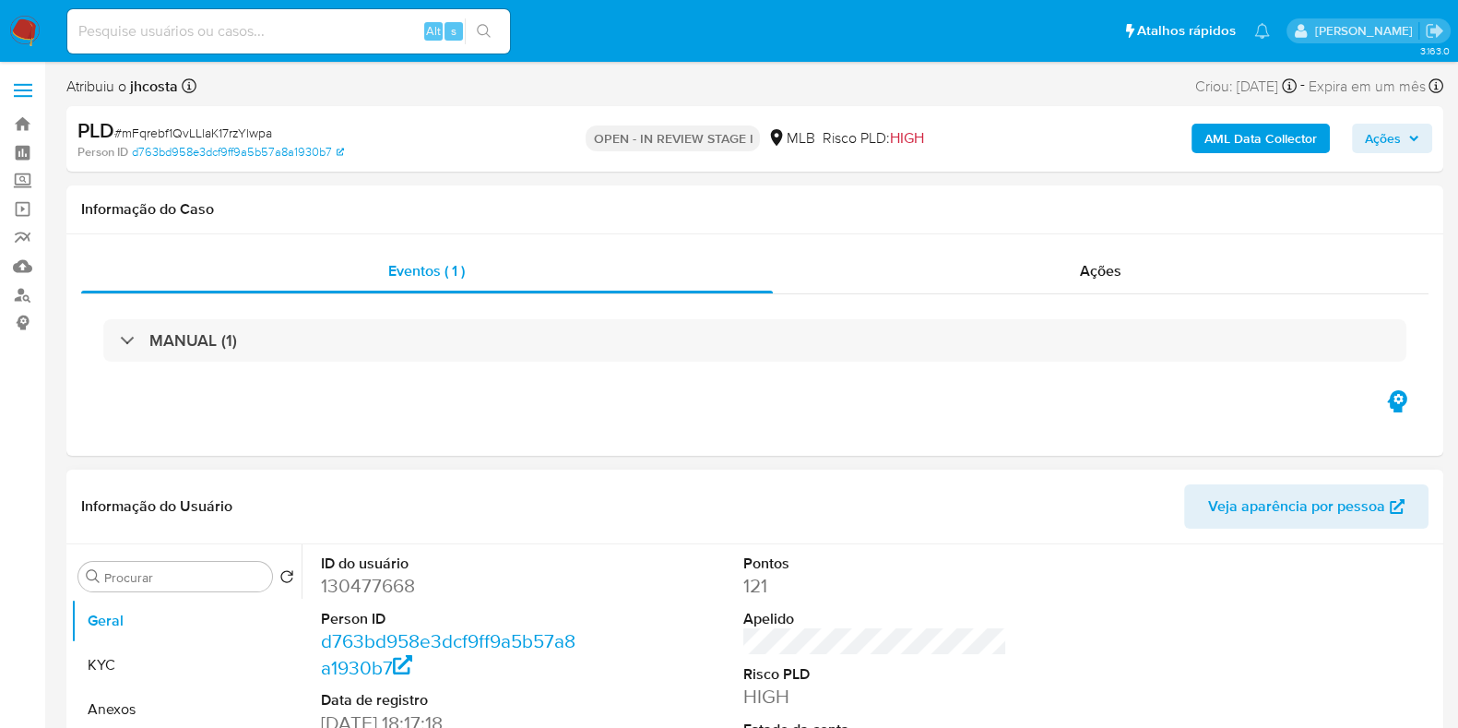
click at [373, 589] on dd "130477668" at bounding box center [453, 586] width 264 height 26
click at [375, 587] on dd "130477668" at bounding box center [453, 586] width 264 height 26
copy dd "130477668"
click at [235, 136] on span "# mFqrebf1QvLLlaK17rzYlwpa" at bounding box center [193, 133] width 158 height 18
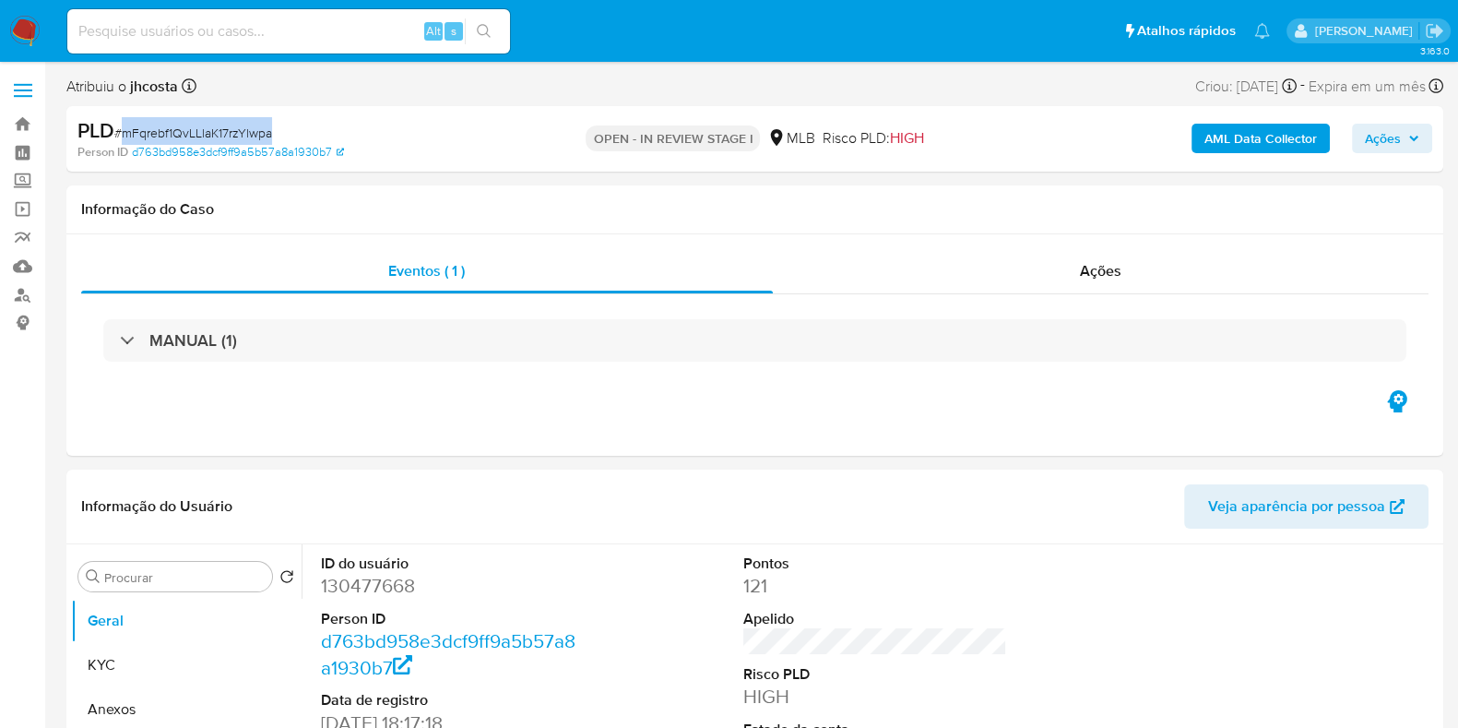
copy span "mFqrebf1QvLLlaK17rzYlwpa"
click at [254, 124] on span "# mFqrebf1QvLLlaK17rzYlwpa" at bounding box center [193, 133] width 158 height 18
copy span "mFqrebf1QvLLlaK17rzYlwpa"
click at [231, 137] on span "# mFqrebf1QvLLlaK17rzYlwpa" at bounding box center [193, 133] width 158 height 18
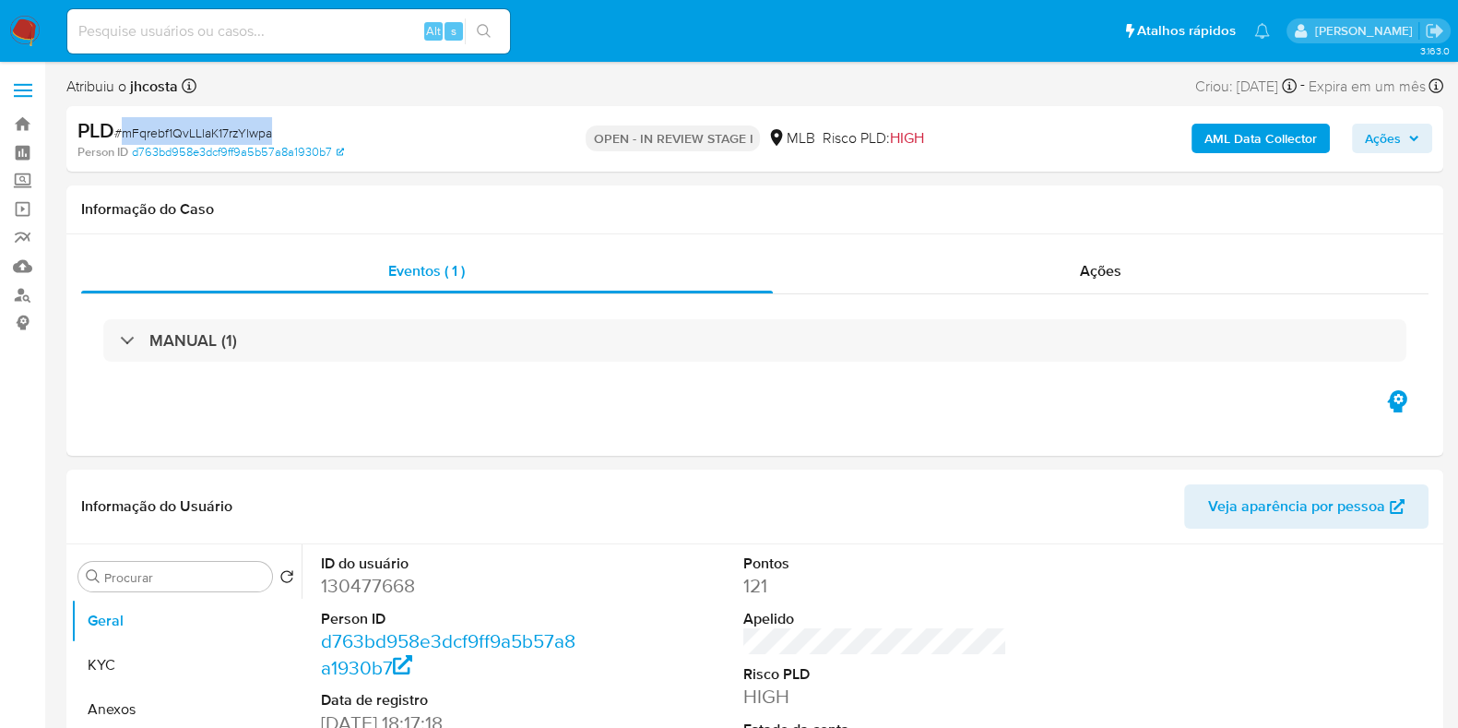
click at [231, 137] on span "# mFqrebf1QvLLlaK17rzYlwpa" at bounding box center [193, 133] width 158 height 18
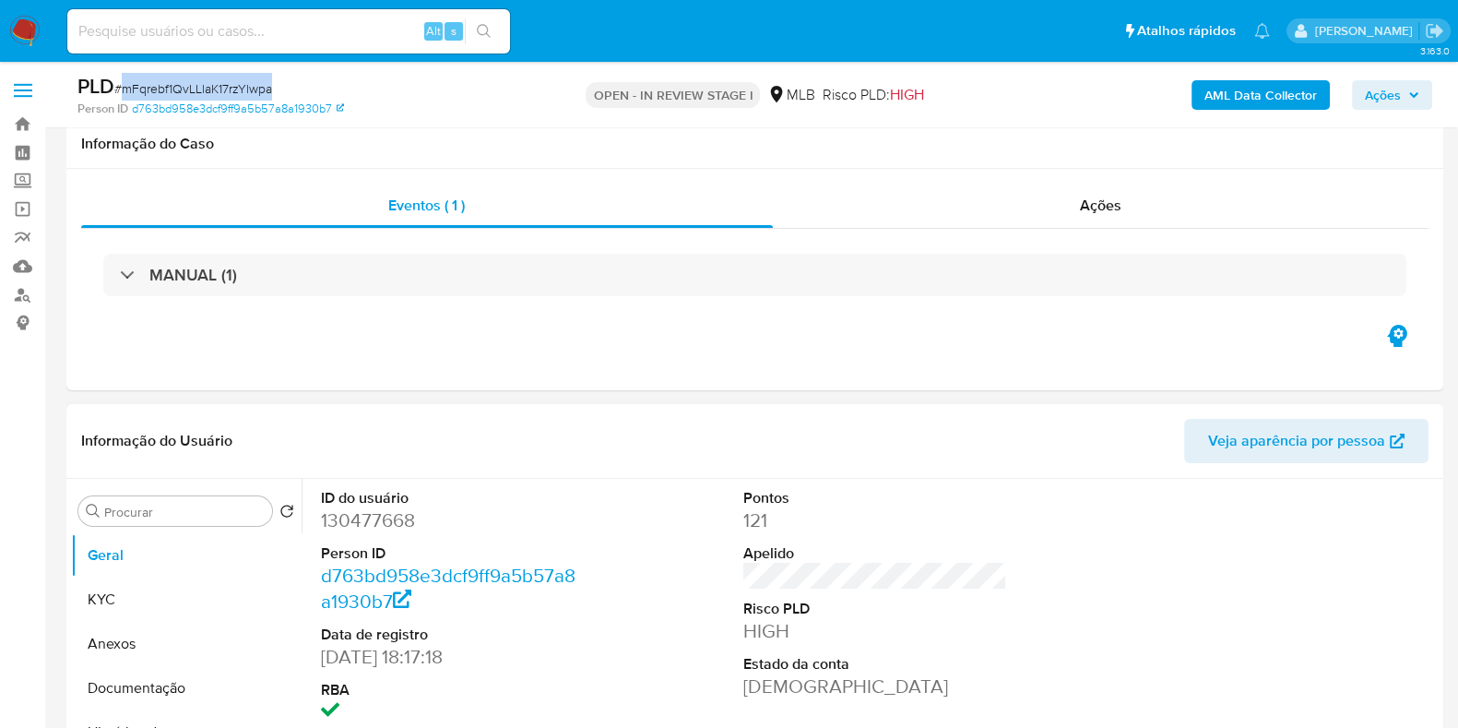
scroll to position [230, 0]
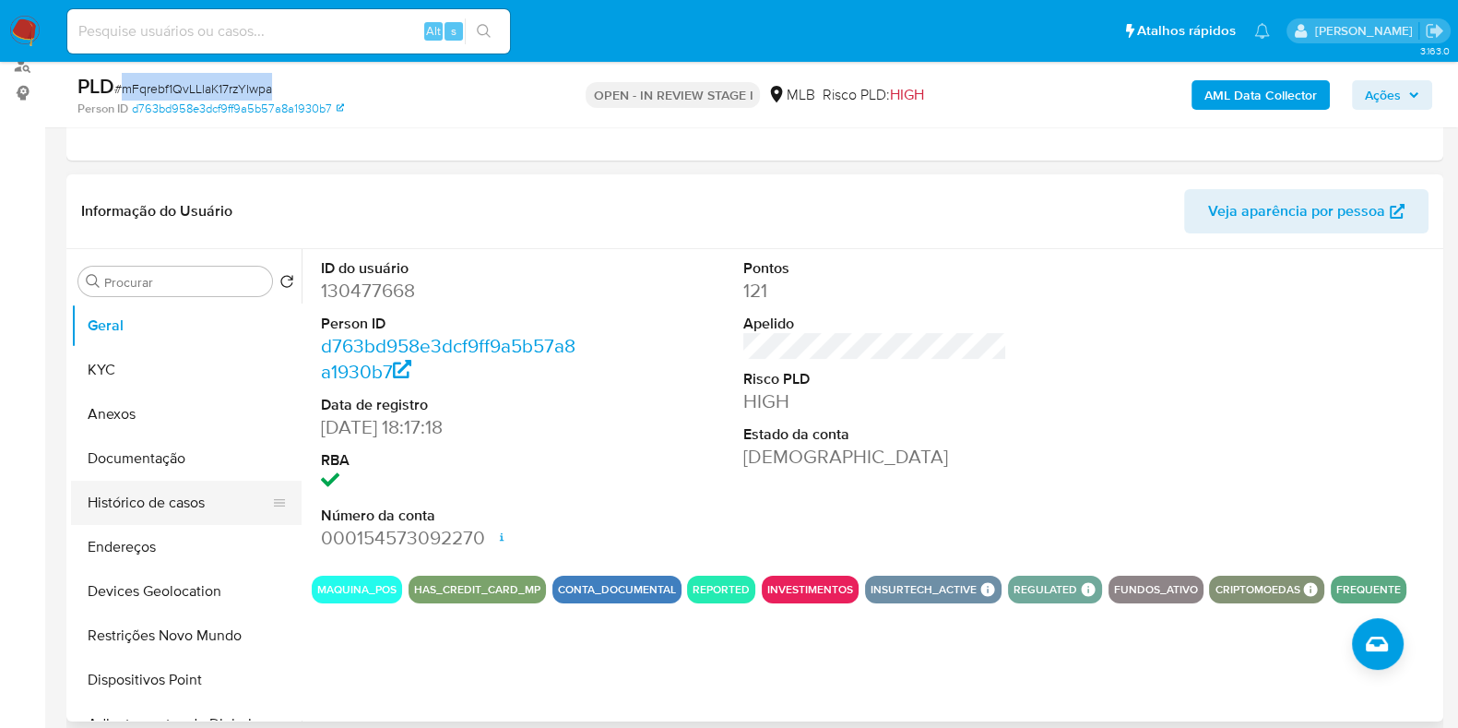
click at [178, 514] on button "Histórico de casos" at bounding box center [179, 502] width 216 height 44
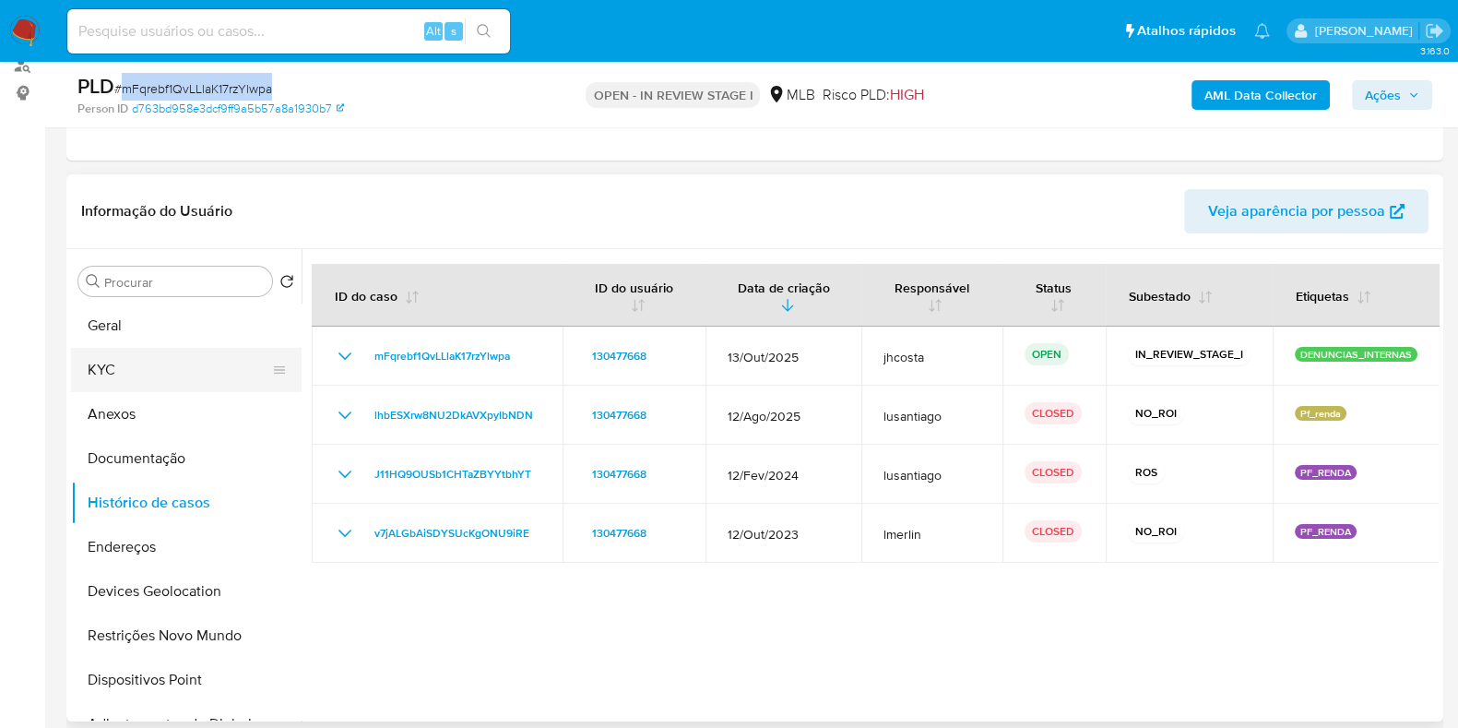
click at [149, 376] on button "KYC" at bounding box center [179, 370] width 216 height 44
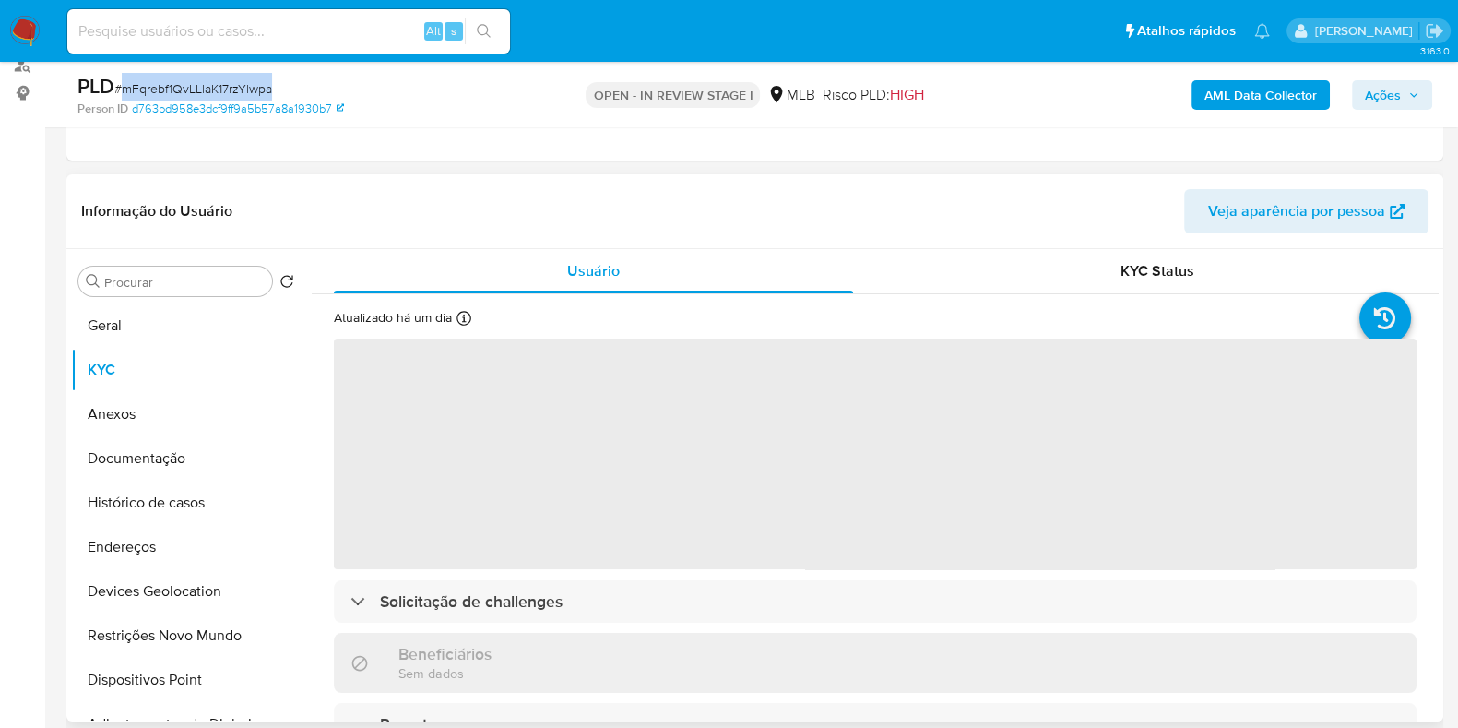
scroll to position [346, 0]
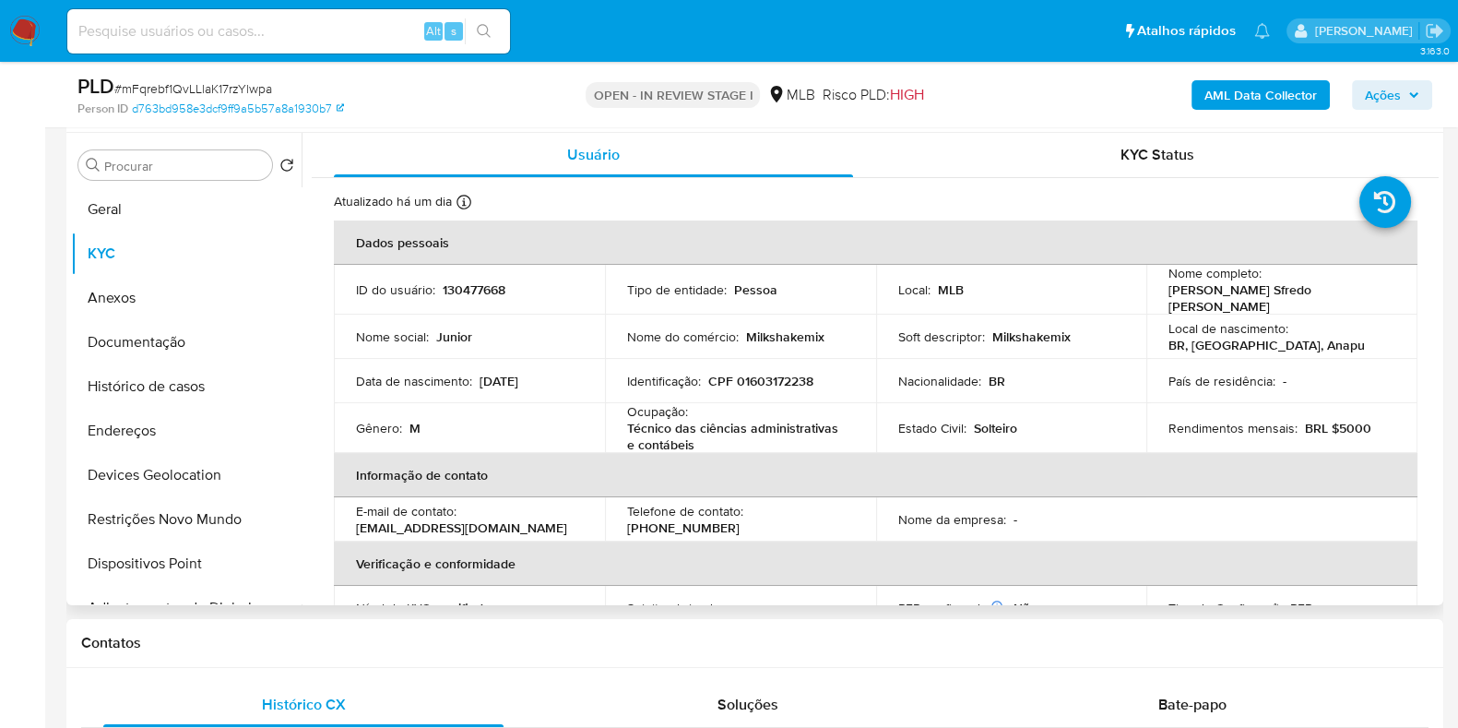
click at [476, 288] on p "130477668" at bounding box center [474, 289] width 63 height 17
copy p "130477668"
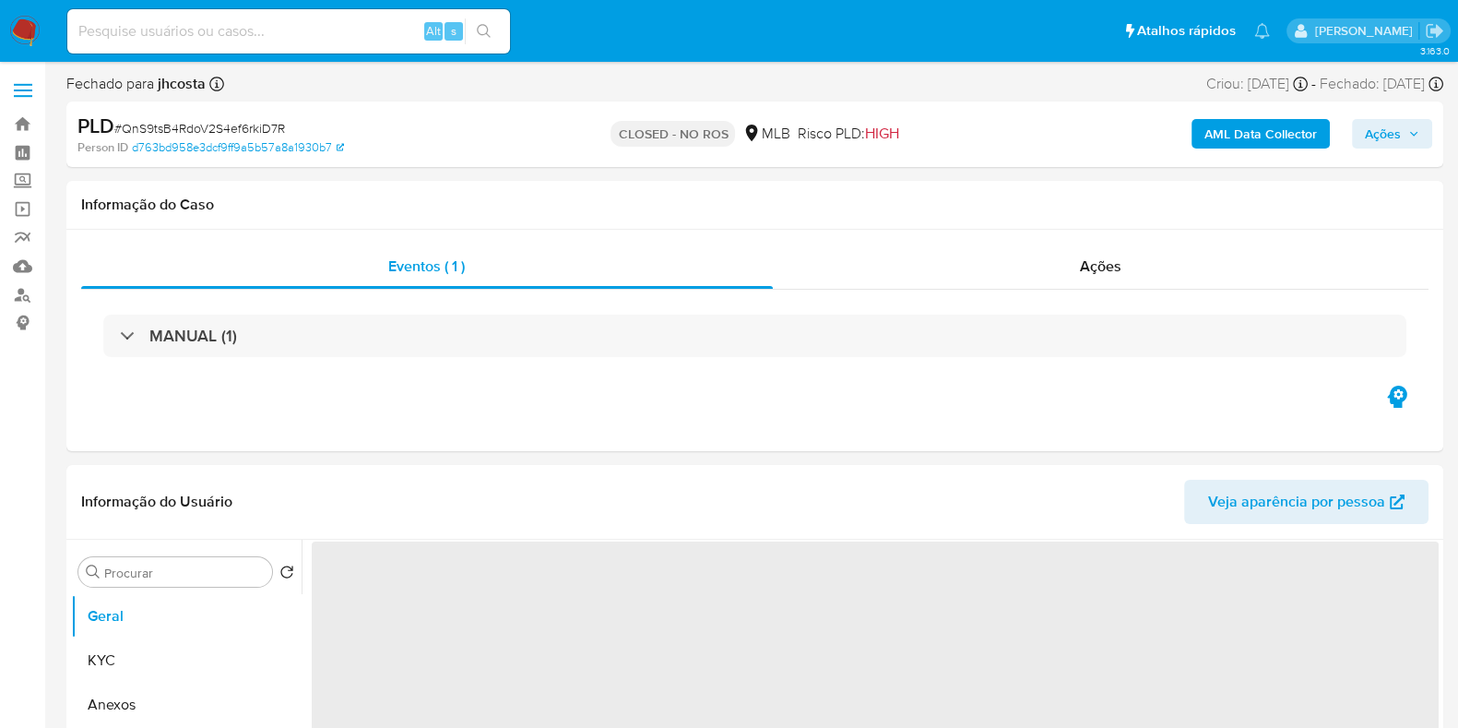
select select "10"
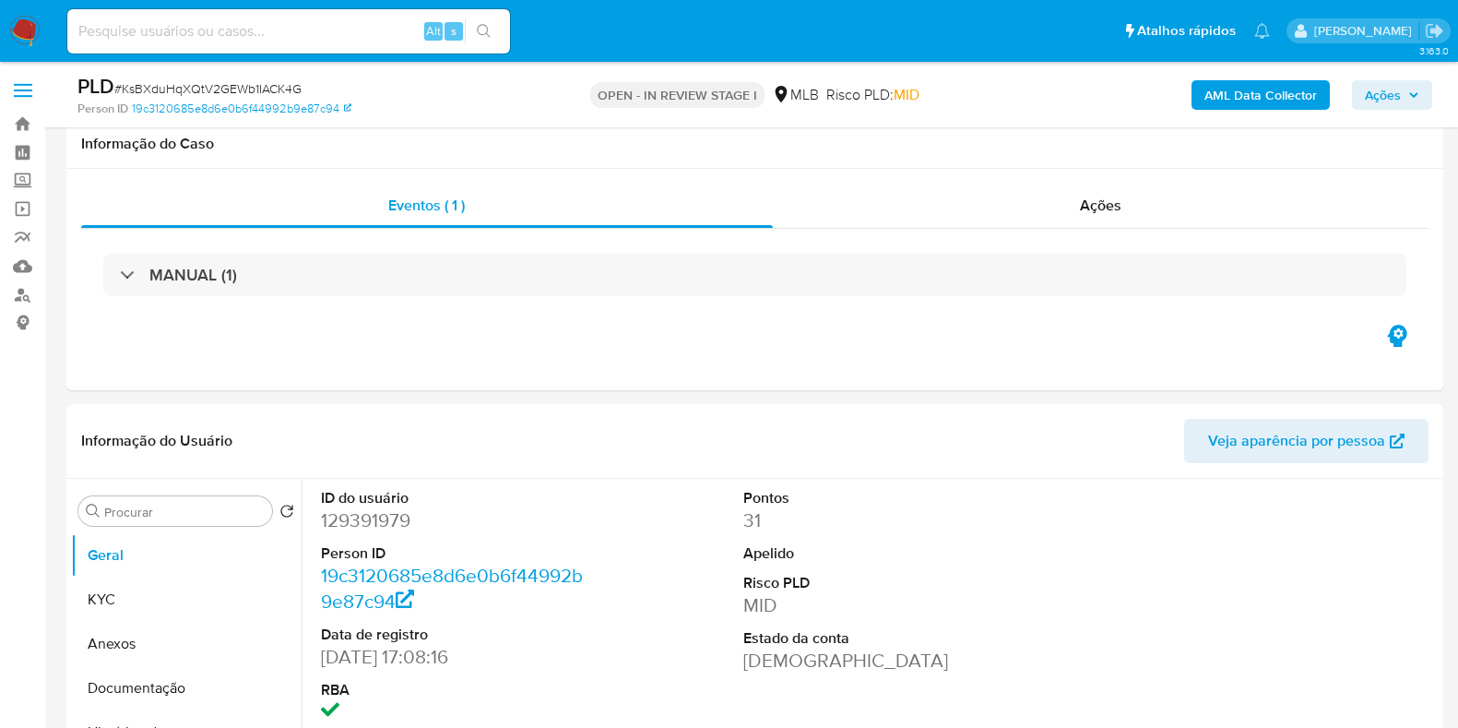
select select "10"
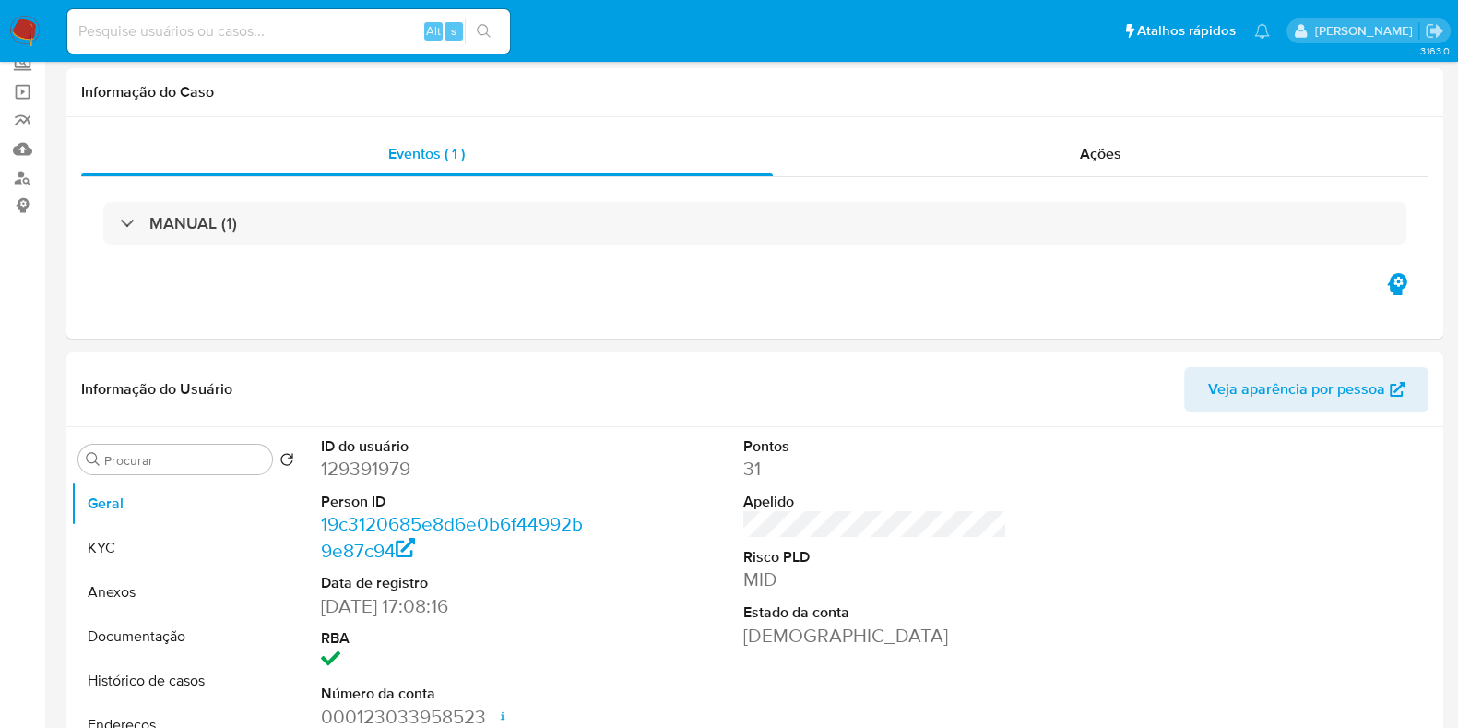
scroll to position [230, 0]
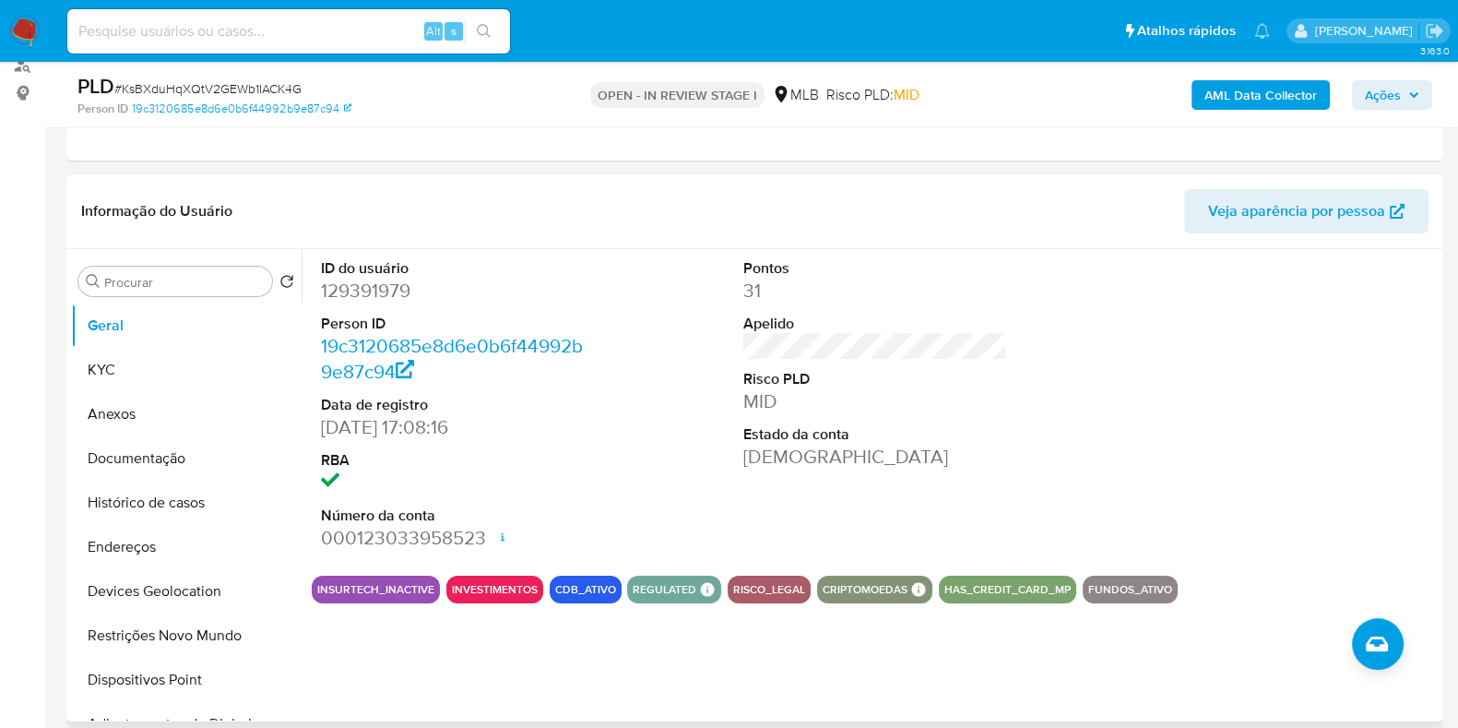
click at [381, 290] on dd "129391979" at bounding box center [453, 291] width 264 height 26
click at [379, 290] on dd "129391979" at bounding box center [453, 291] width 264 height 26
click at [368, 278] on dd "129391979" at bounding box center [453, 291] width 264 height 26
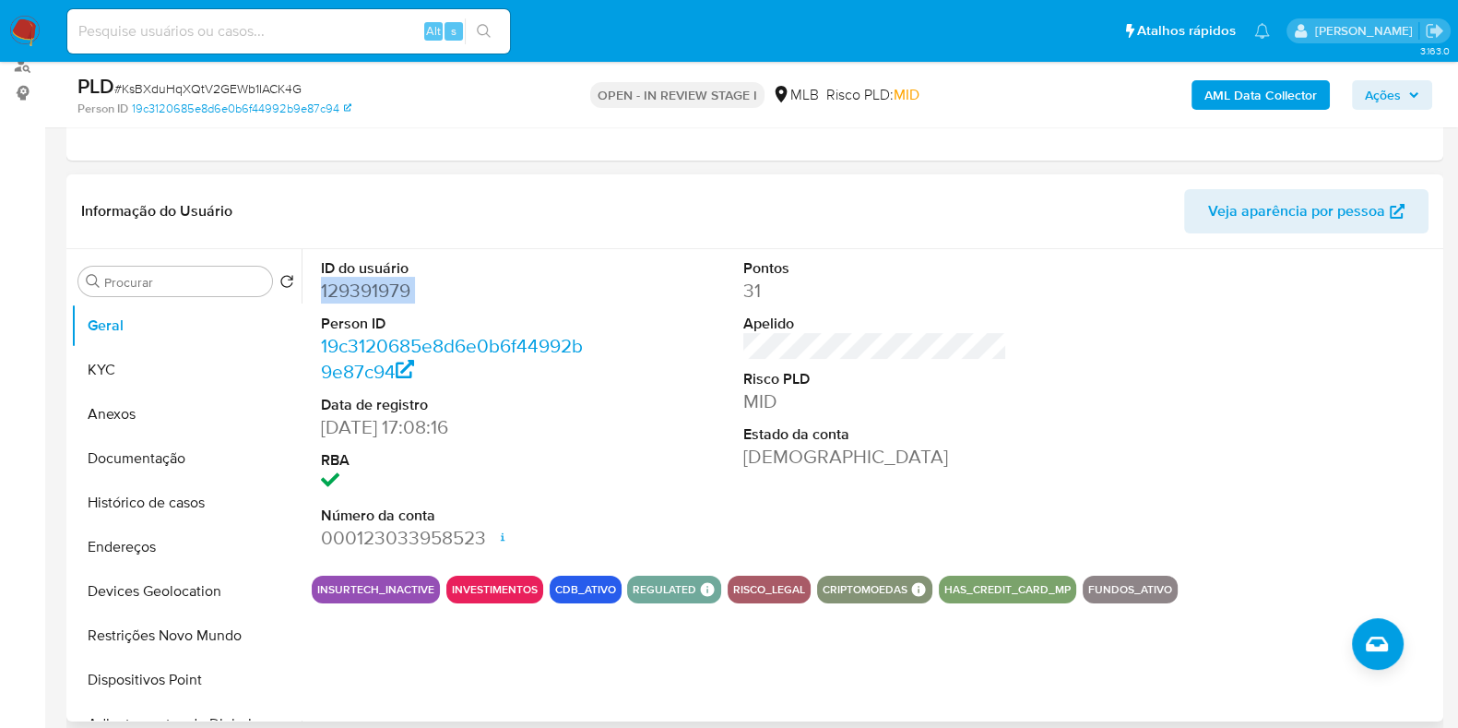
copy dd "129391979"
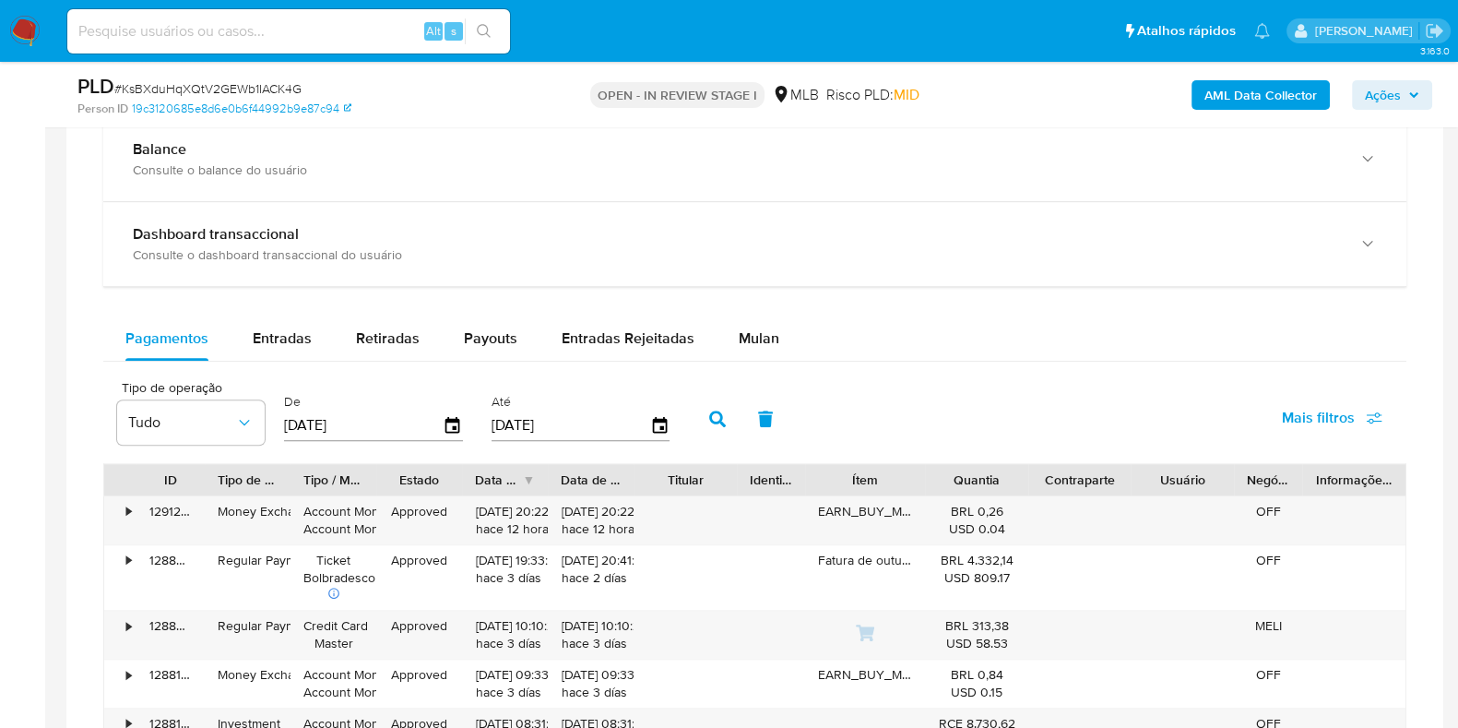
scroll to position [1153, 0]
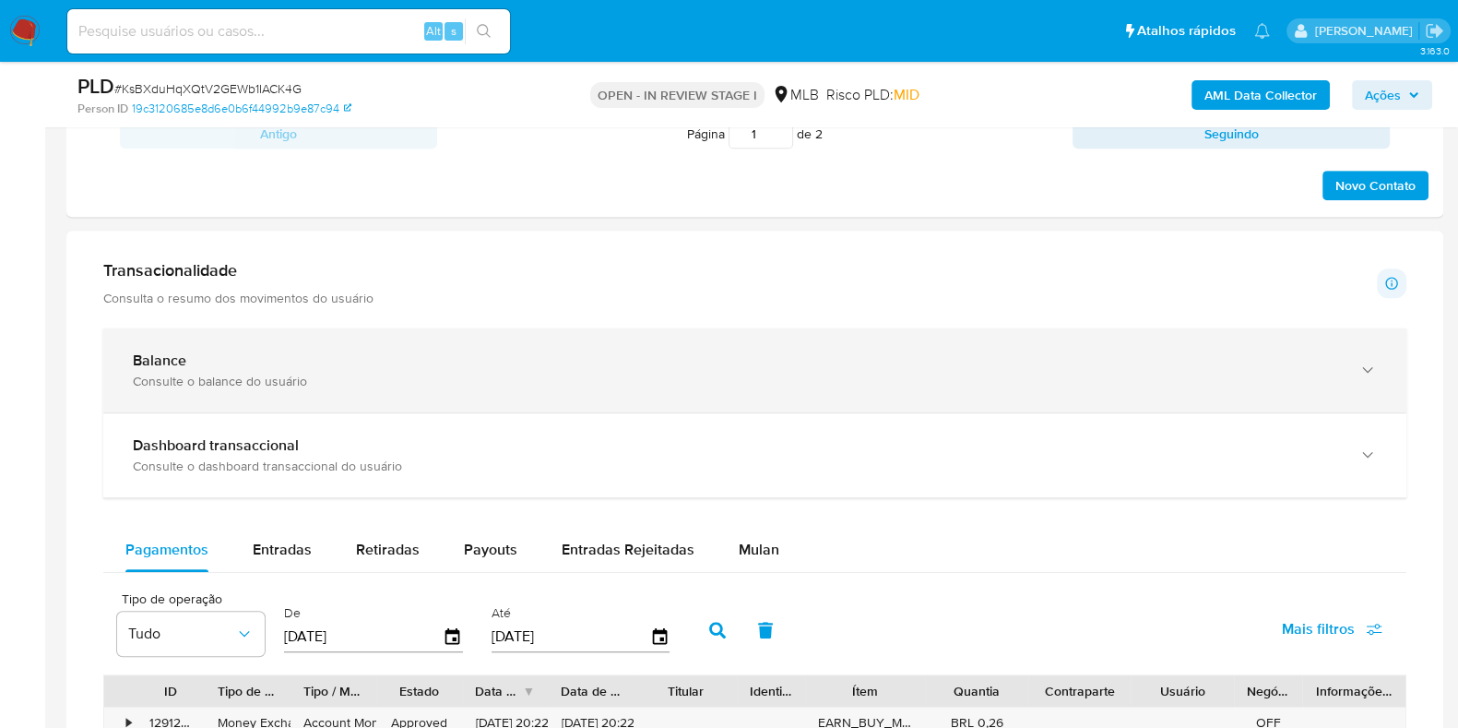
click at [386, 351] on div "Balance" at bounding box center [736, 360] width 1207 height 18
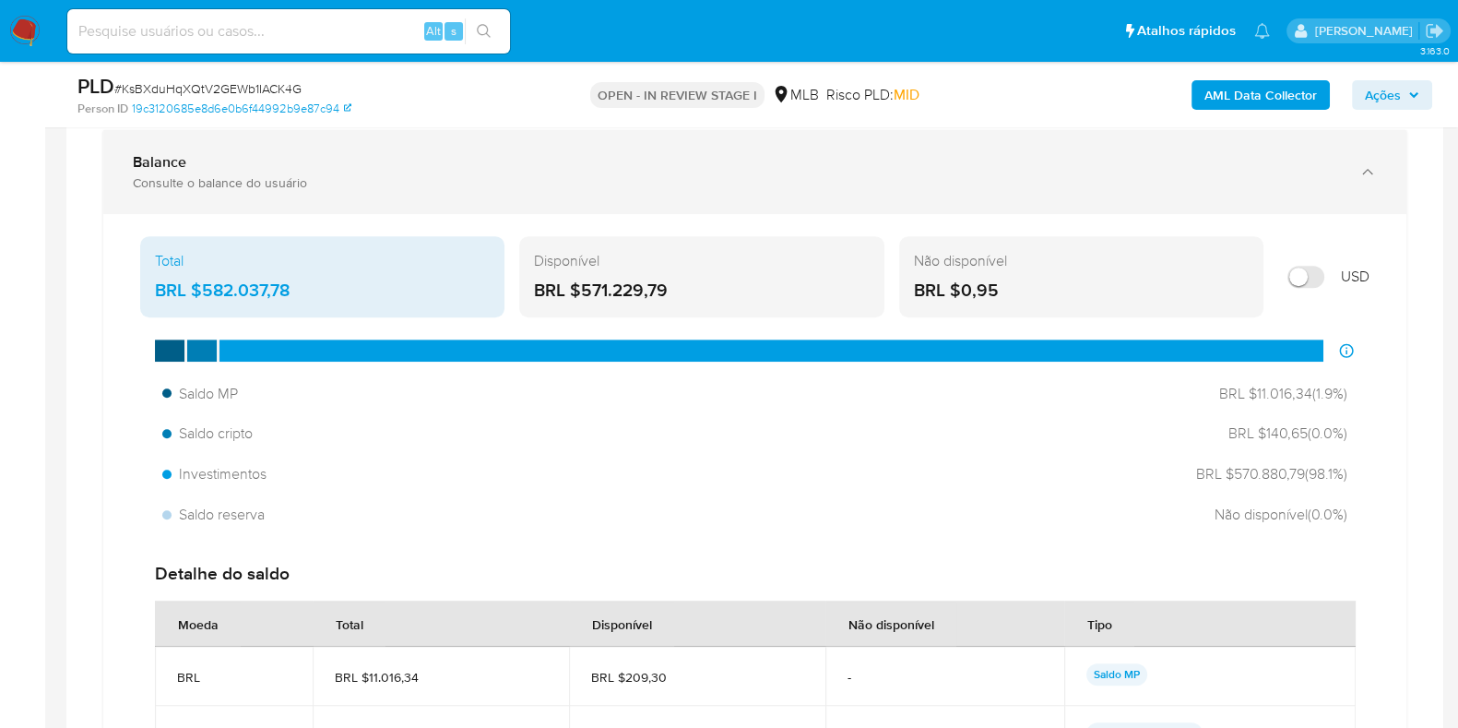
scroll to position [1383, 0]
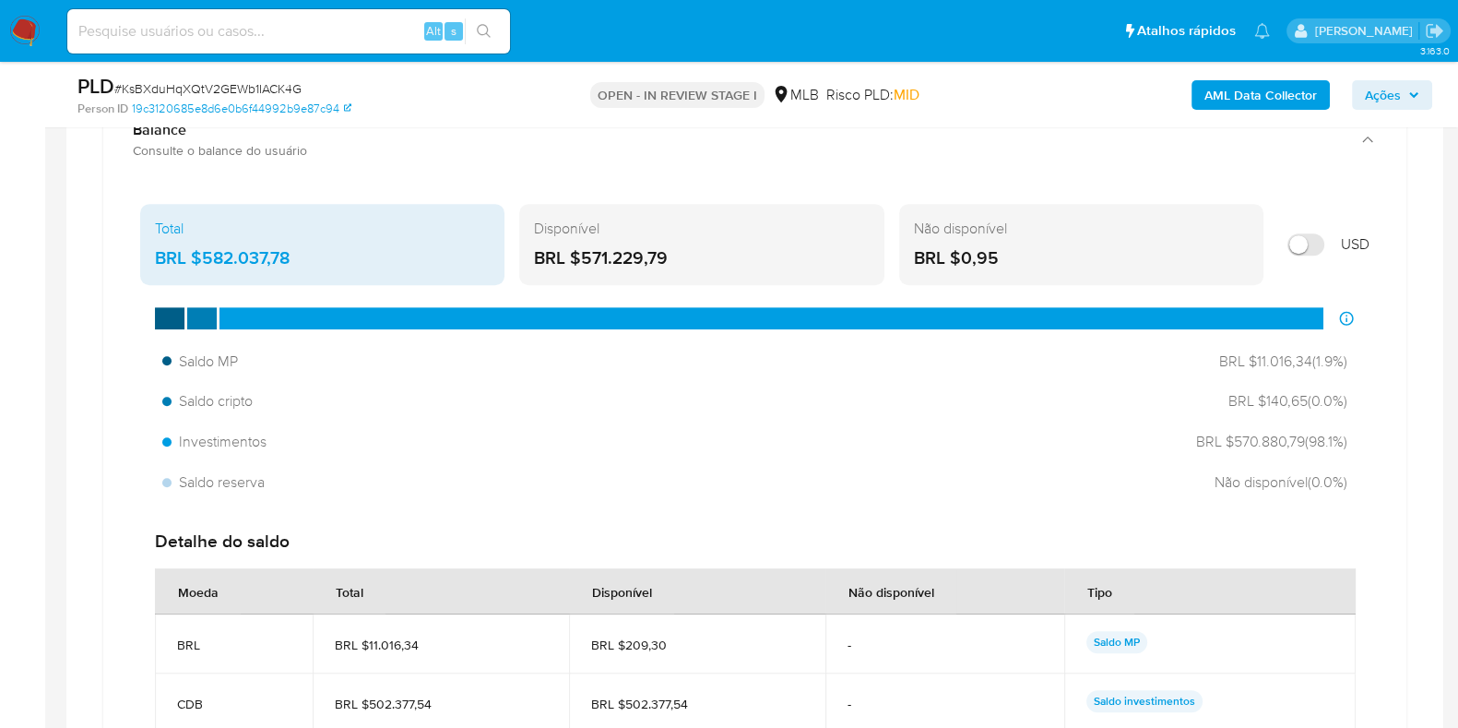
drag, startPoint x: 1231, startPoint y: 434, endPoint x: 1286, endPoint y: 433, distance: 55.3
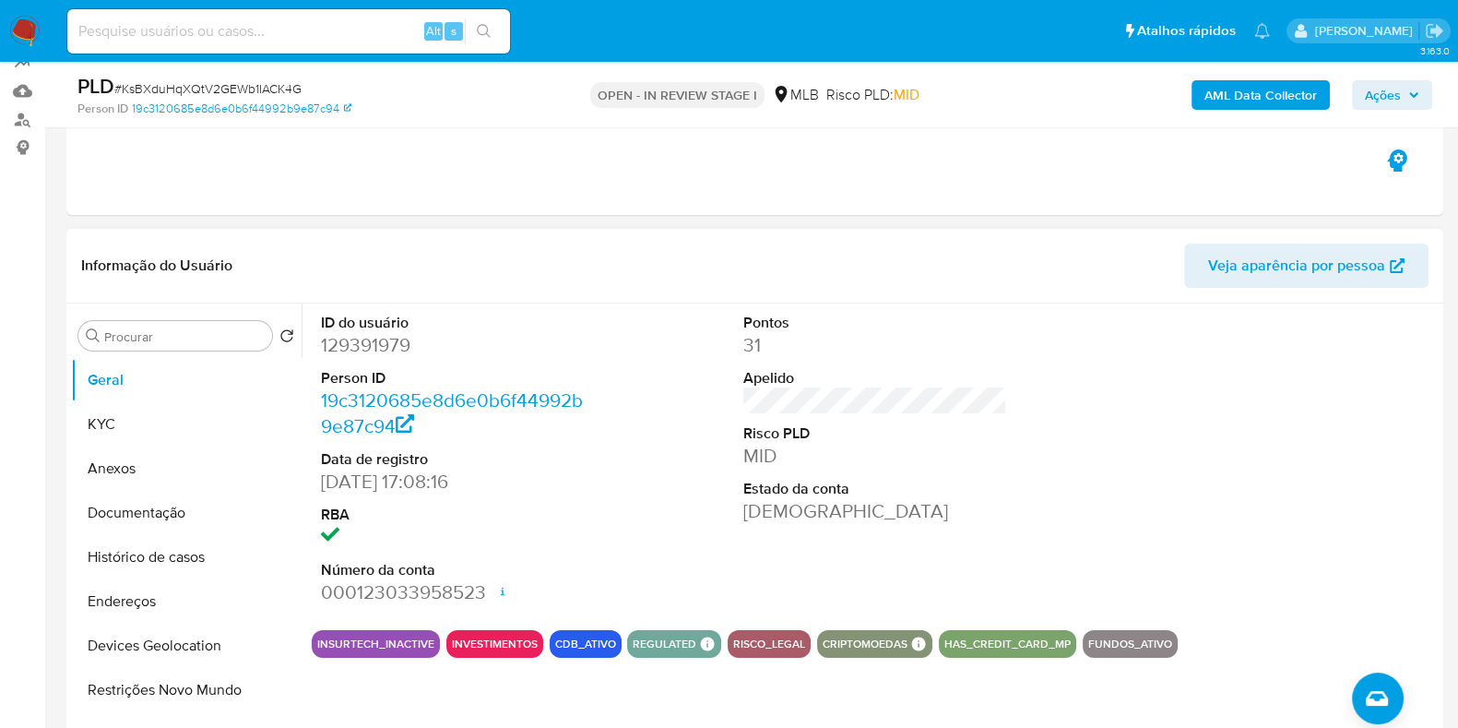
scroll to position [346, 0]
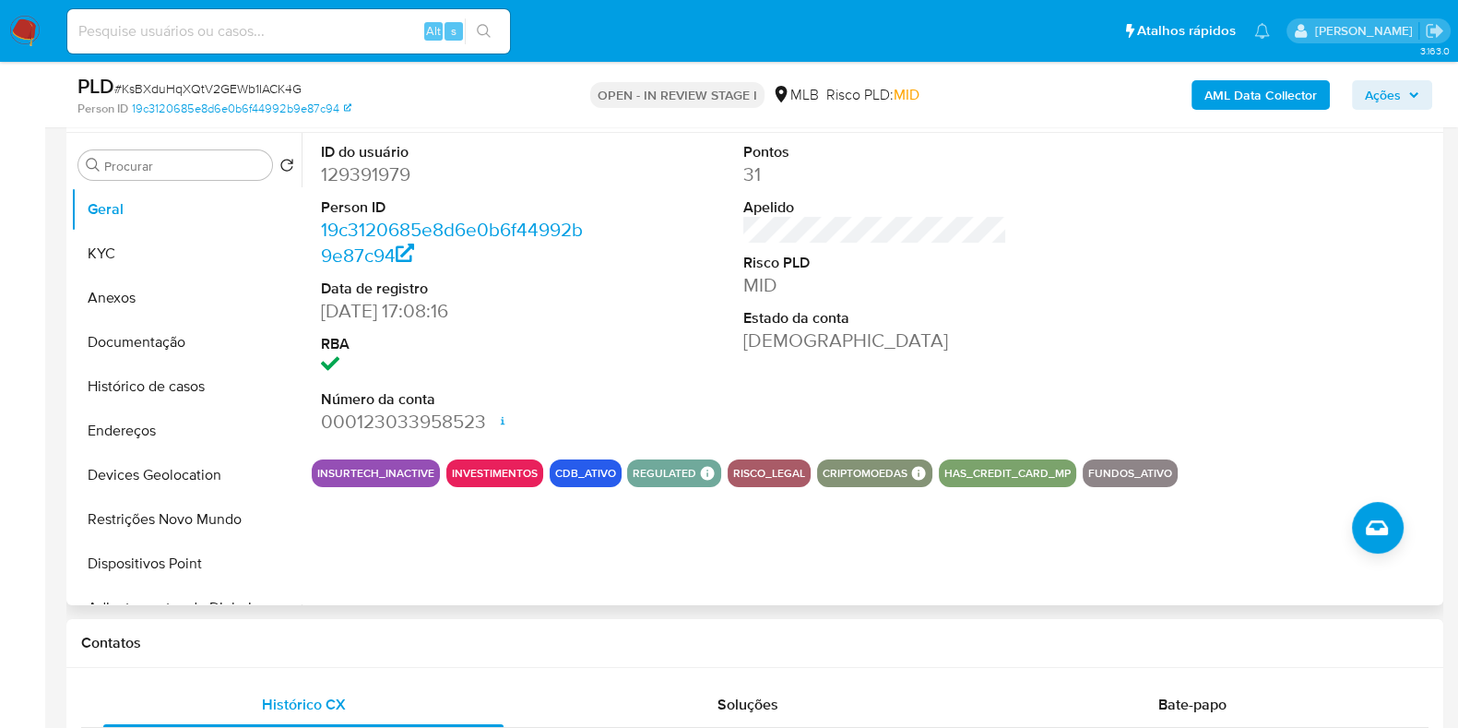
click at [599, 255] on div "ID do usuário 129391979 Person ID 19c3120685e8d6e0b6f44992b9e87c94 Data de regi…" at bounding box center [875, 289] width 1127 height 312
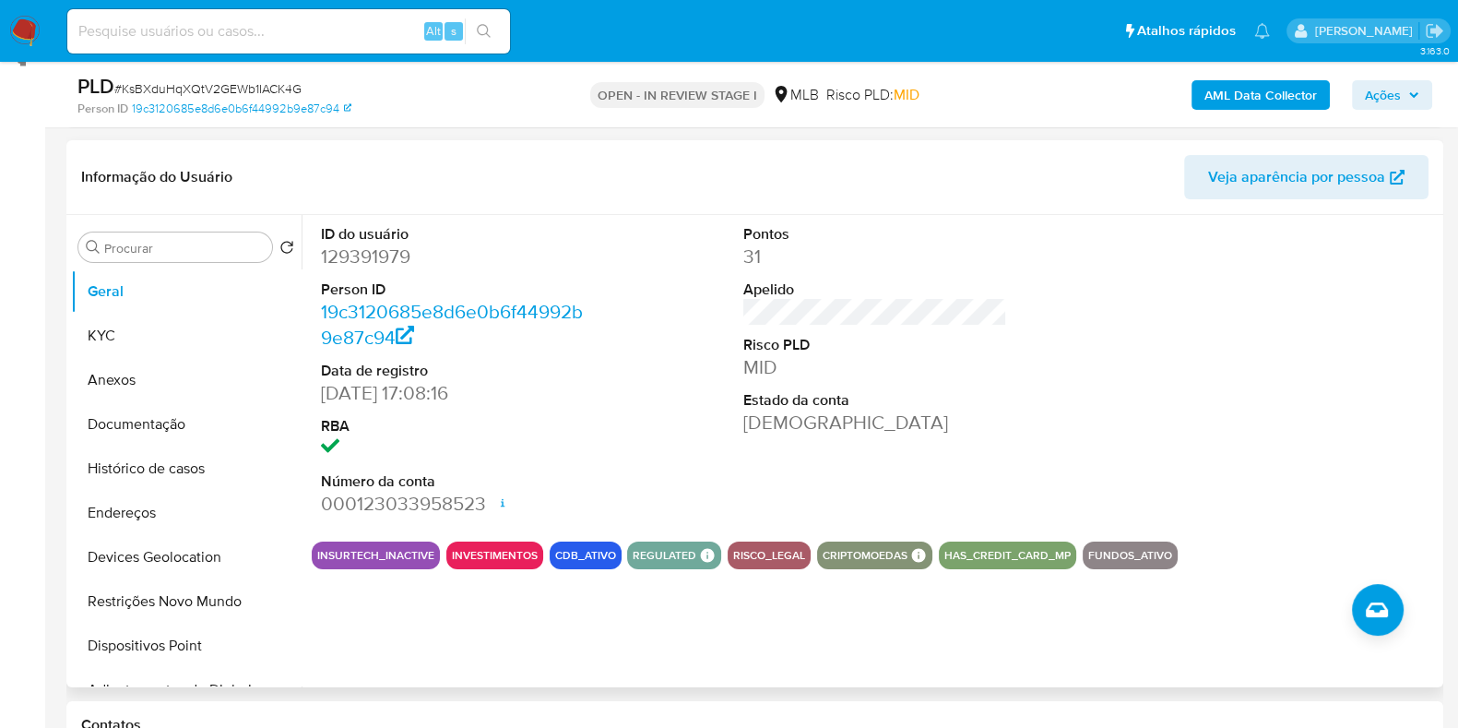
scroll to position [230, 0]
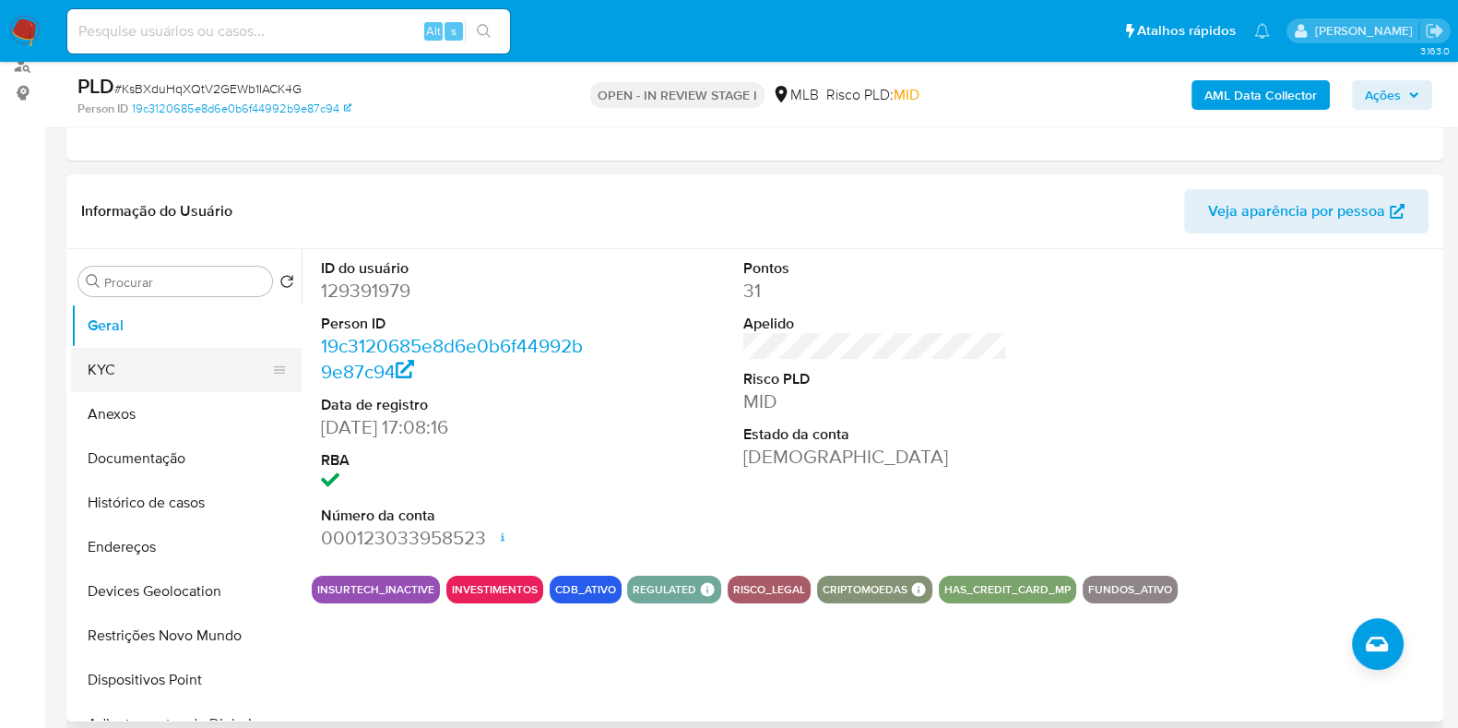
click at [175, 372] on button "KYC" at bounding box center [179, 370] width 216 height 44
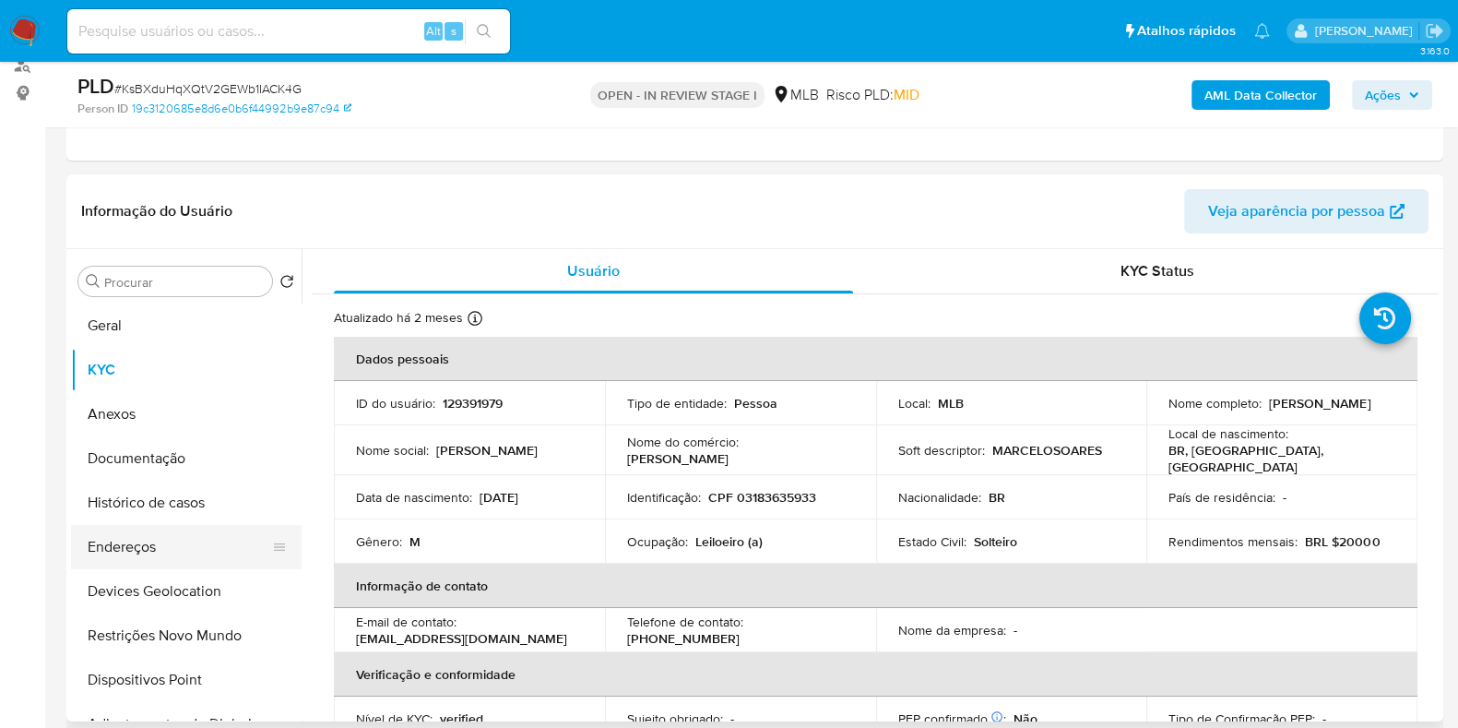
click at [154, 540] on button "Endereços" at bounding box center [179, 547] width 216 height 44
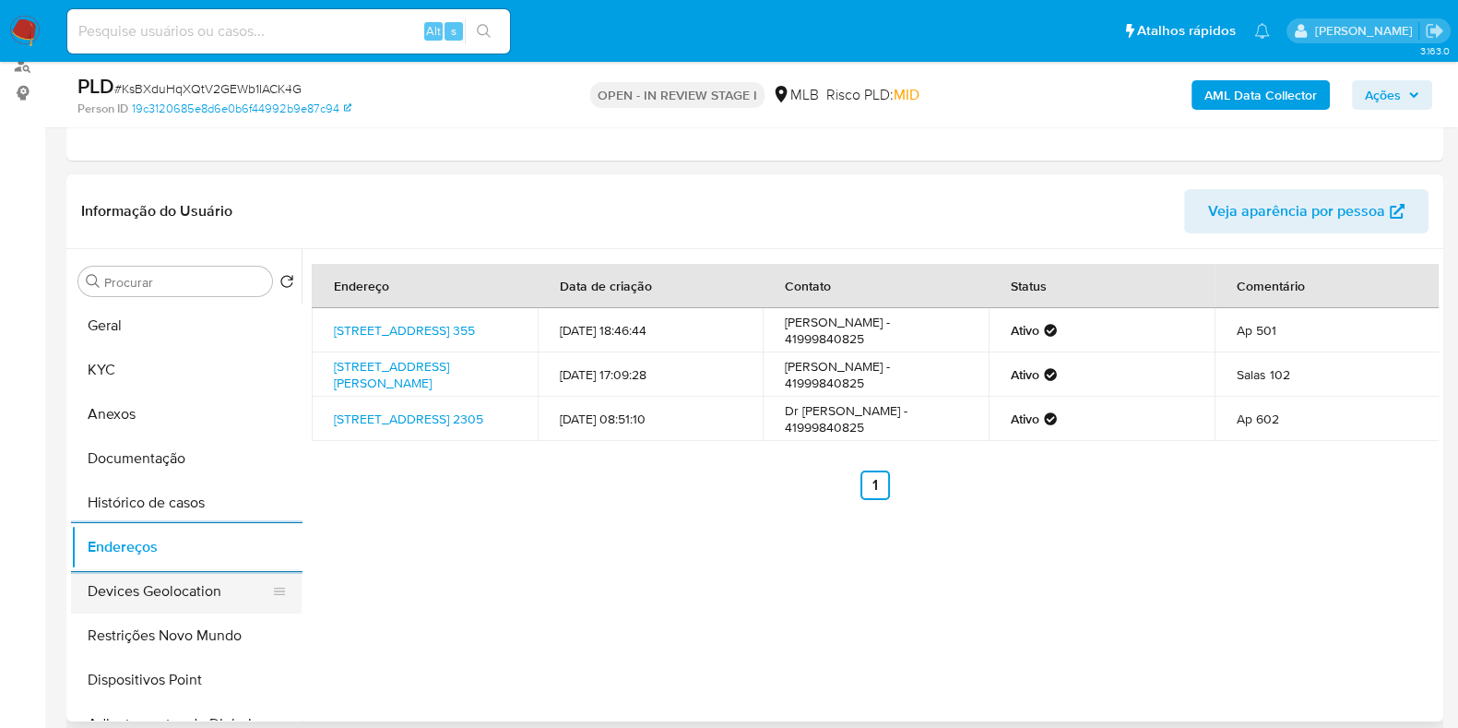
click at [194, 607] on button "Devices Geolocation" at bounding box center [179, 591] width 216 height 44
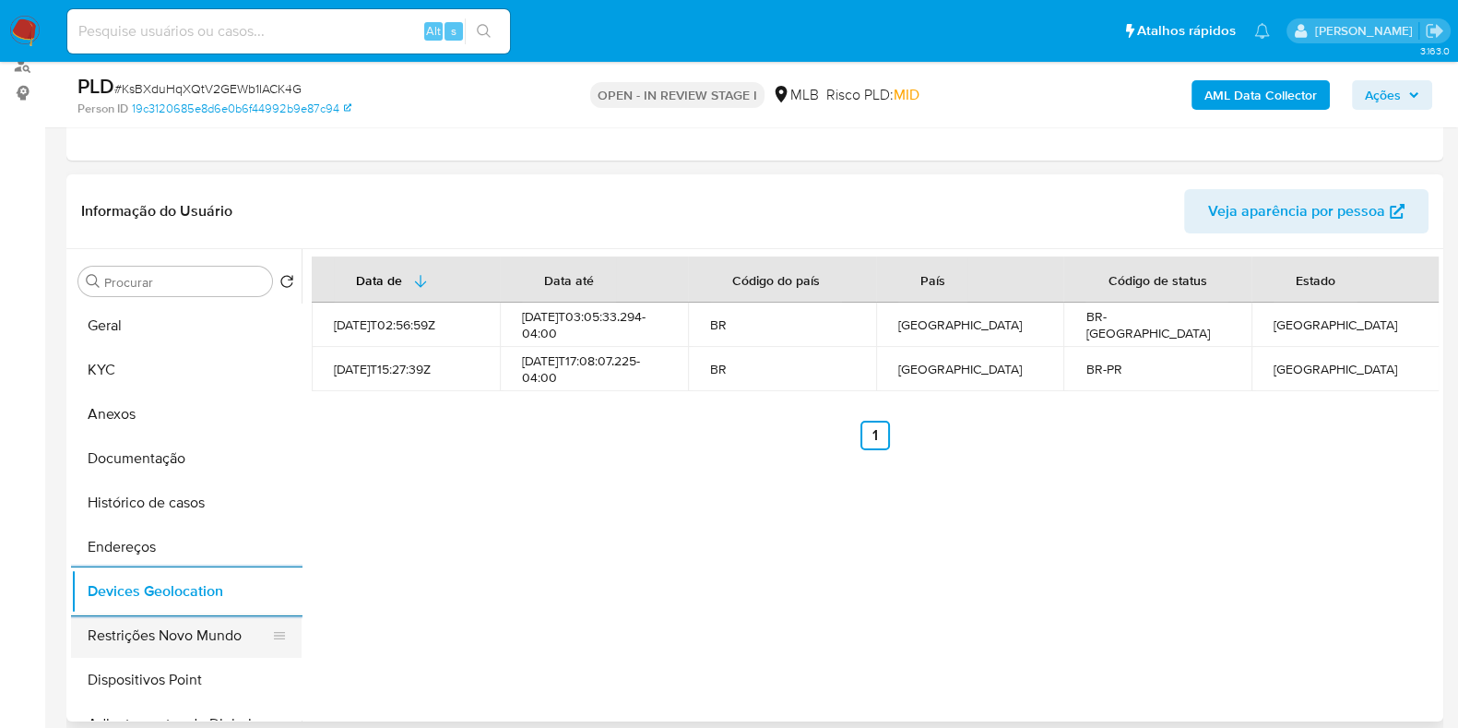
click at [168, 633] on button "Restrições Novo Mundo" at bounding box center [179, 635] width 216 height 44
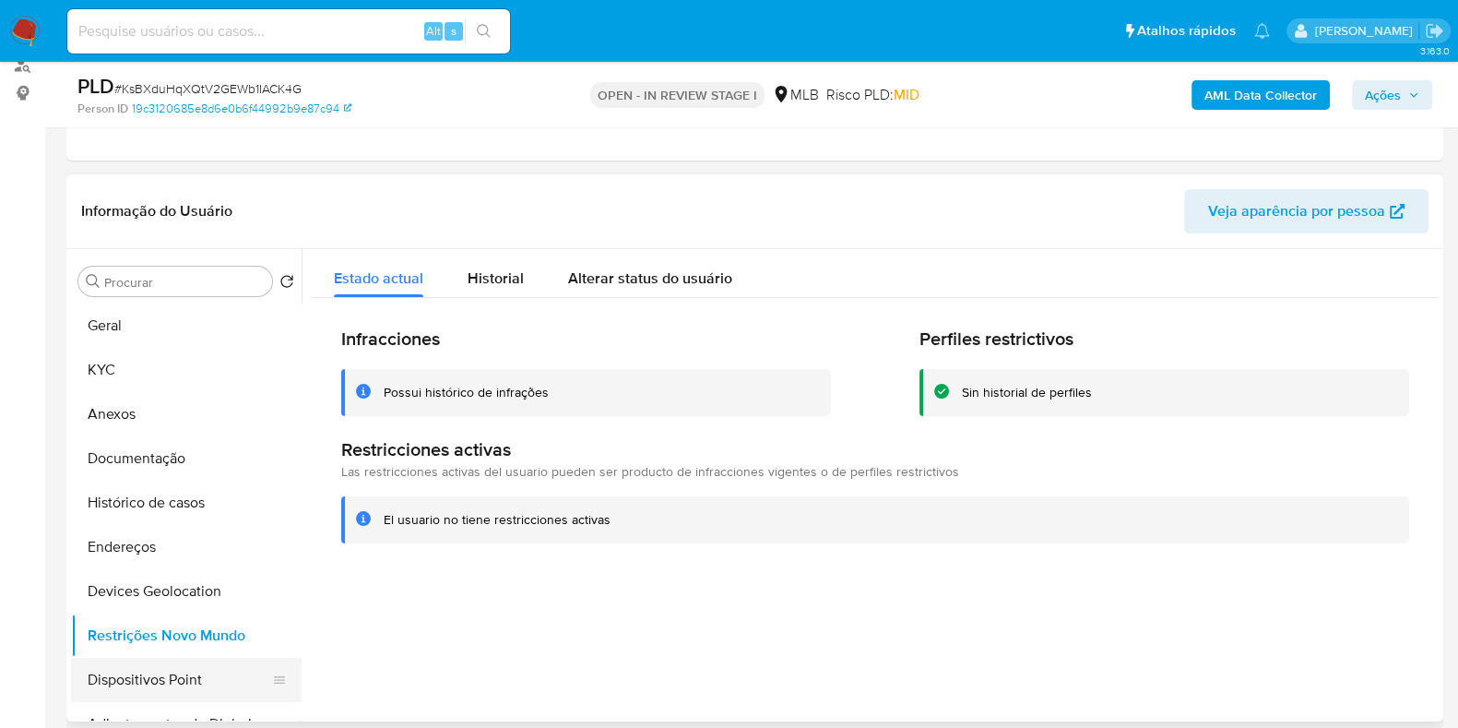
drag, startPoint x: 133, startPoint y: 687, endPoint x: 146, endPoint y: 684, distance: 13.2
click at [135, 687] on button "Dispositivos Point" at bounding box center [179, 680] width 216 height 44
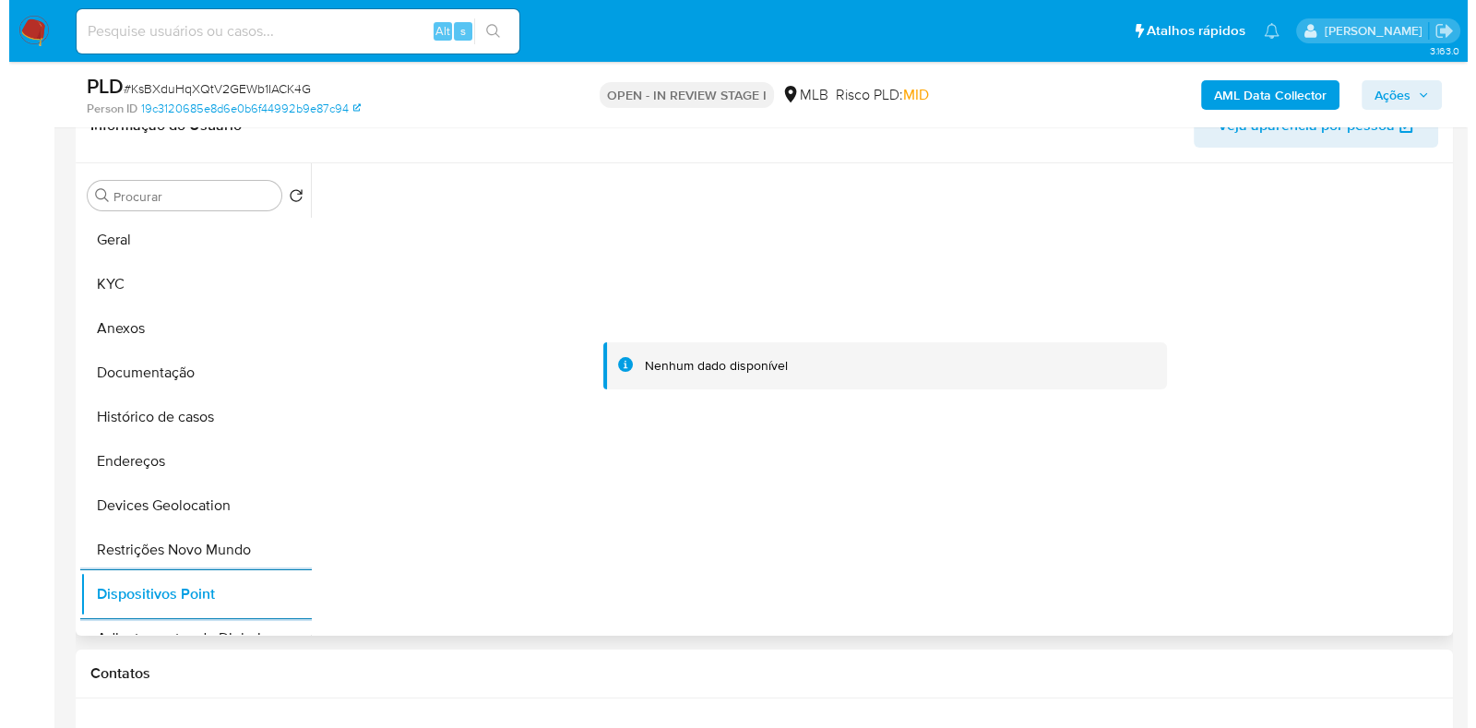
scroll to position [346, 0]
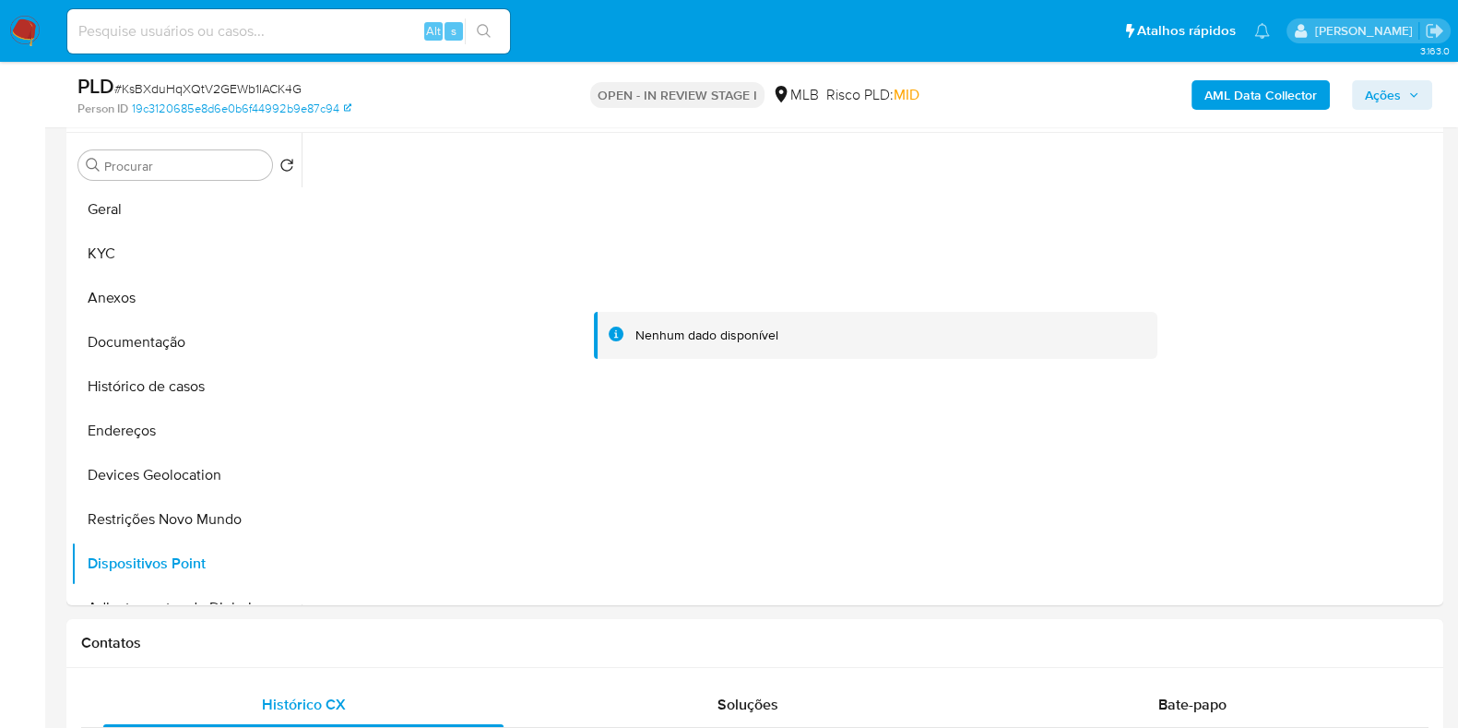
click at [1239, 110] on div "AML Data Collector Ações" at bounding box center [1209, 94] width 446 height 43
click at [1248, 94] on b "AML Data Collector" at bounding box center [1260, 95] width 113 height 30
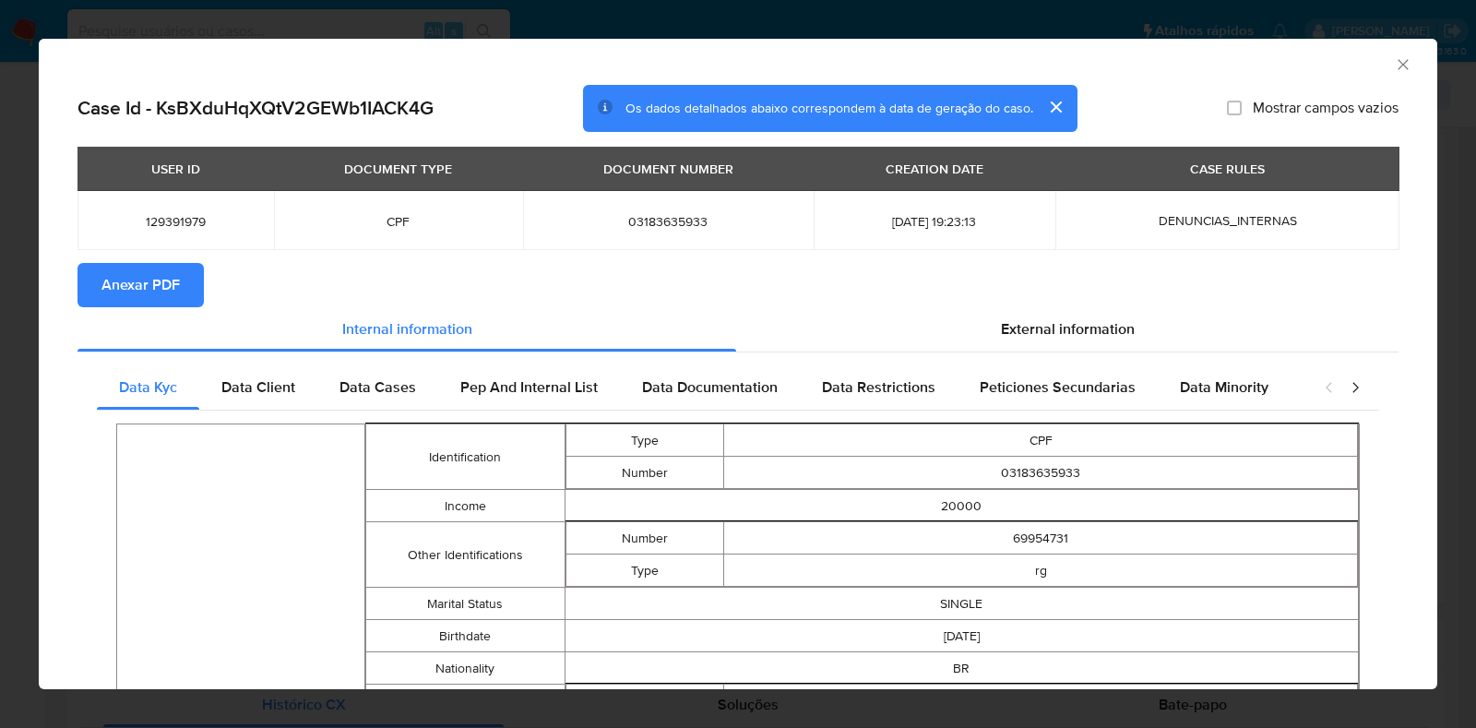
drag, startPoint x: 180, startPoint y: 277, endPoint x: 196, endPoint y: 275, distance: 15.8
click at [179, 275] on button "Anexar PDF" at bounding box center [140, 285] width 126 height 44
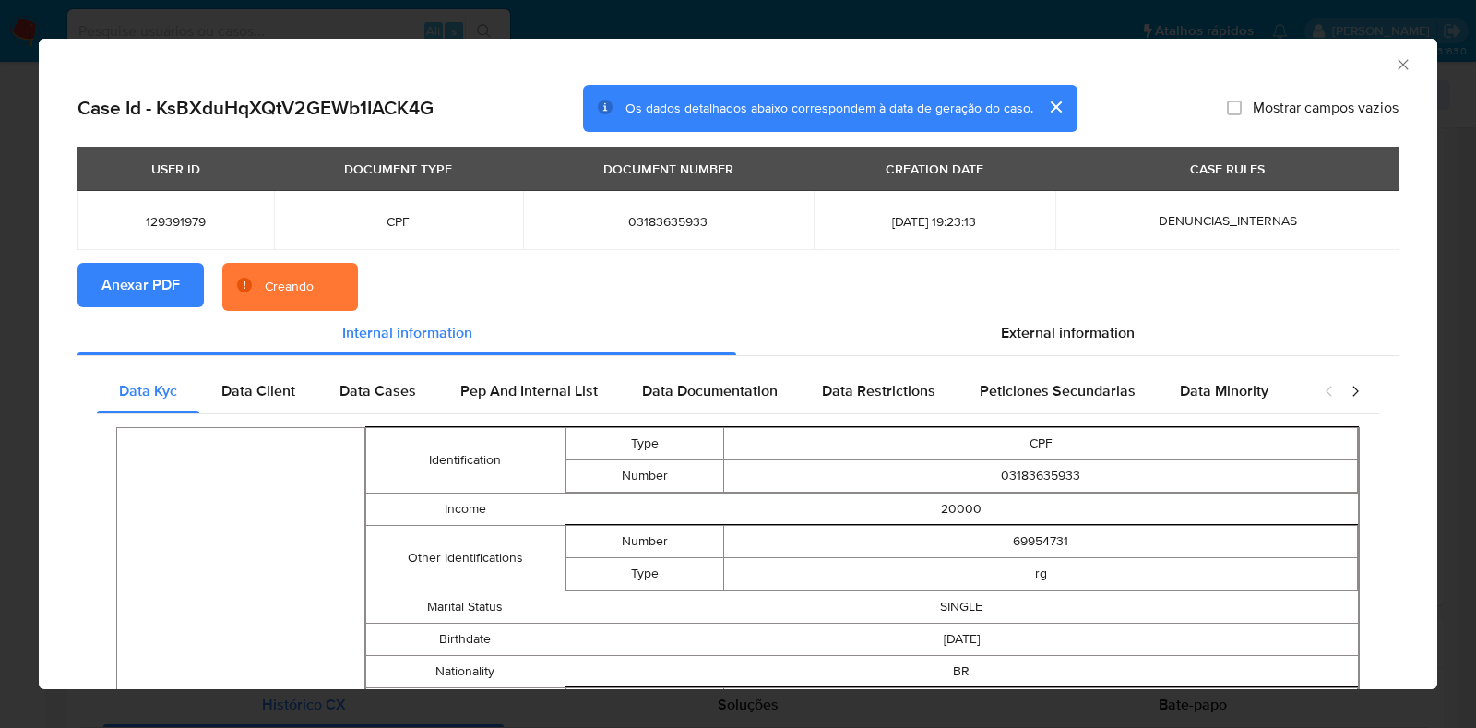
drag, startPoint x: 1115, startPoint y: 327, endPoint x: 1031, endPoint y: 361, distance: 90.2
click at [1112, 326] on span "External information" at bounding box center [1068, 332] width 134 height 21
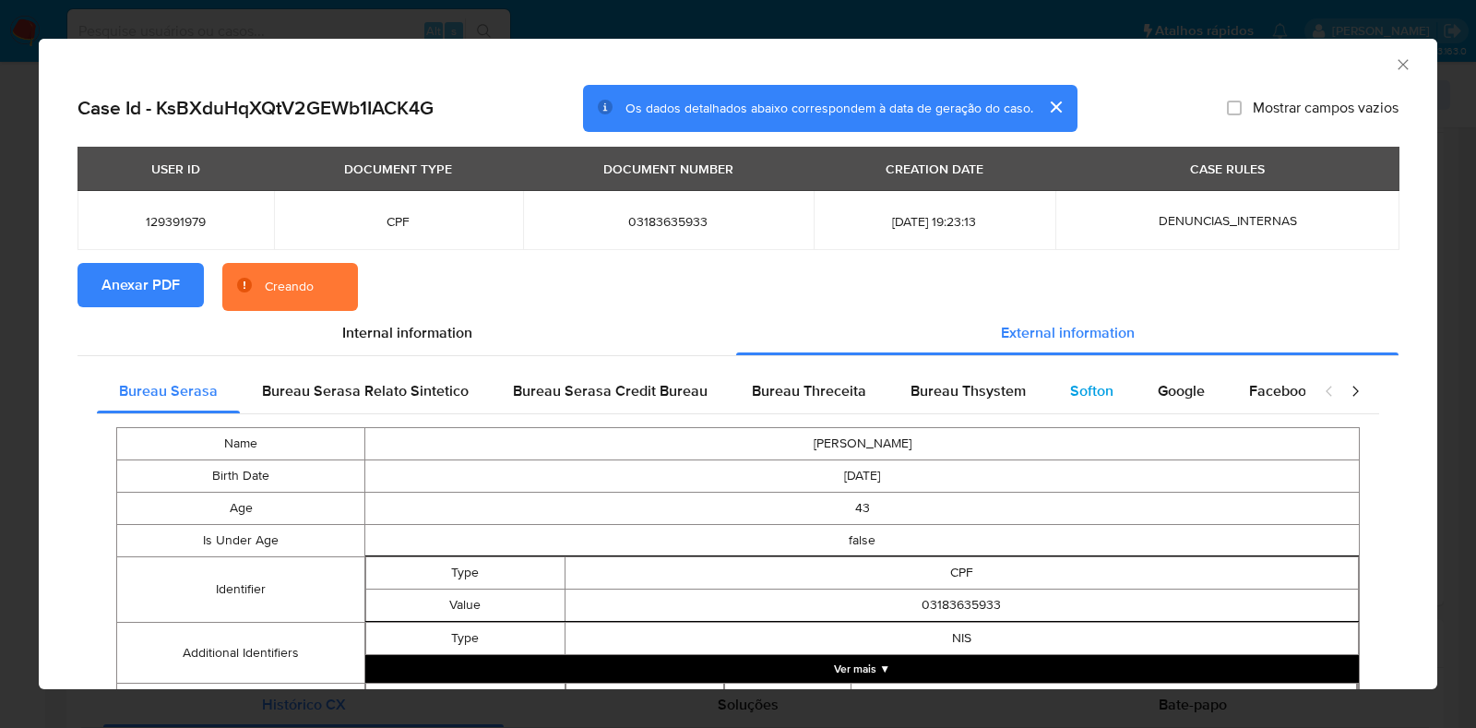
drag, startPoint x: 1073, startPoint y: 385, endPoint x: 1058, endPoint y: 384, distance: 15.7
click at [1073, 384] on span "Softon" at bounding box center [1091, 390] width 43 height 21
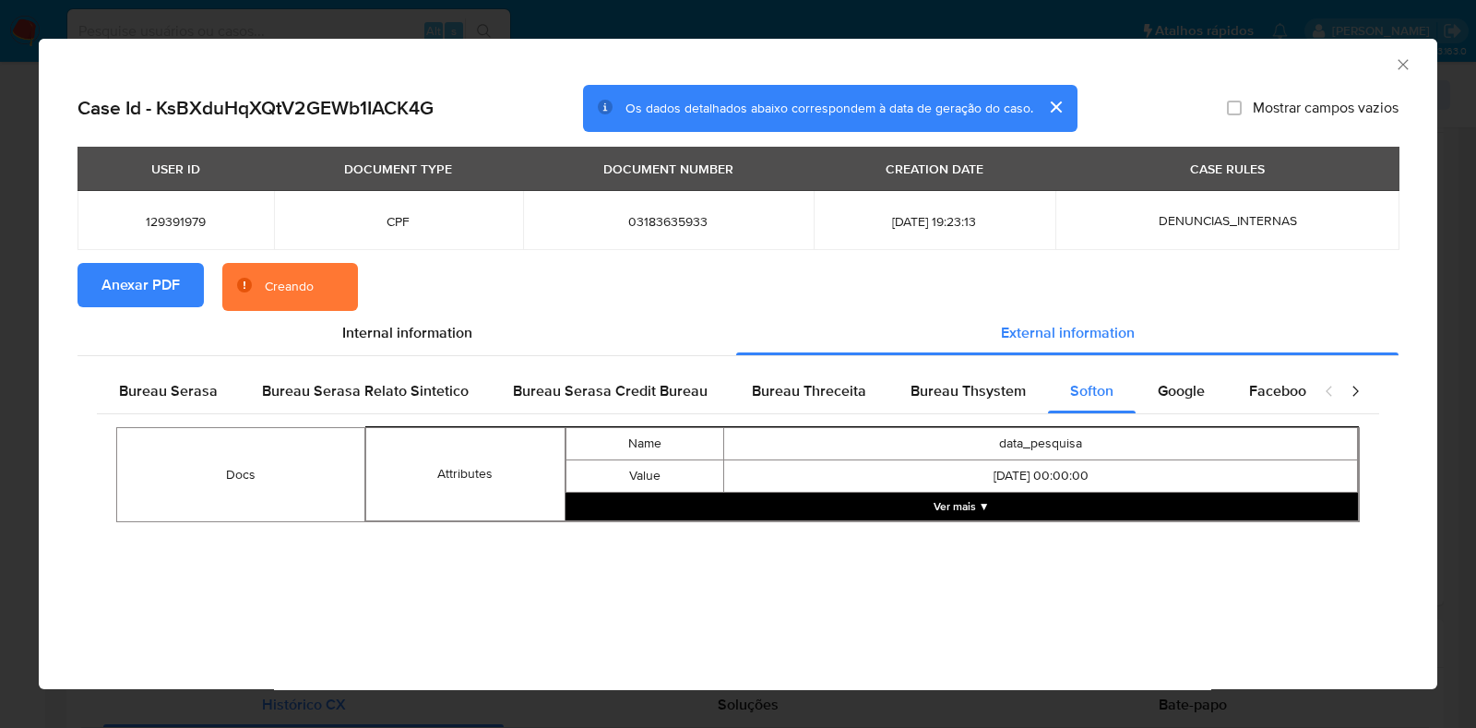
click at [949, 507] on button "Ver mais ▼" at bounding box center [961, 506] width 793 height 28
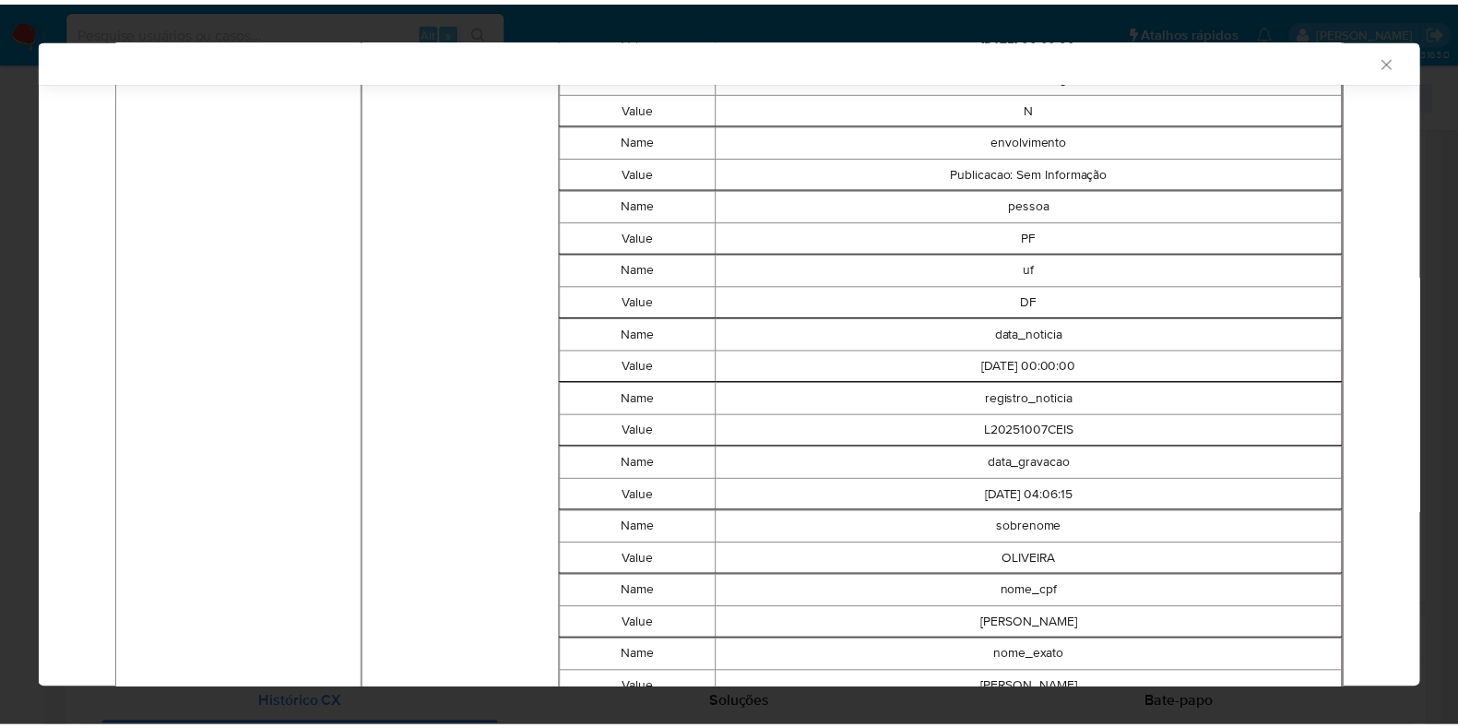
scroll to position [226, 0]
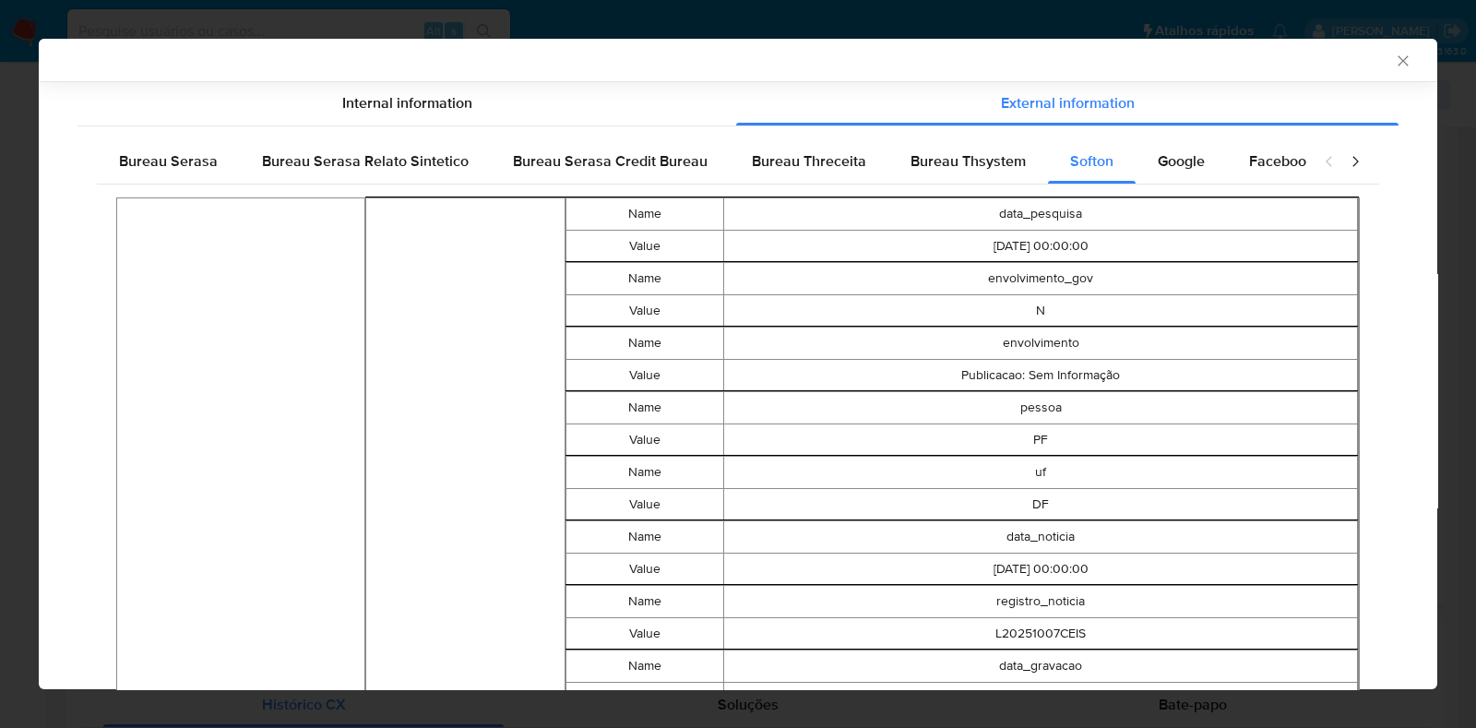
drag, startPoint x: 1389, startPoint y: 45, endPoint x: 1381, endPoint y: 55, distance: 13.1
click at [1389, 45] on div "AML Data Collector" at bounding box center [738, 60] width 1398 height 42
click at [1393, 55] on icon "Fechar a janela" at bounding box center [1402, 61] width 18 height 18
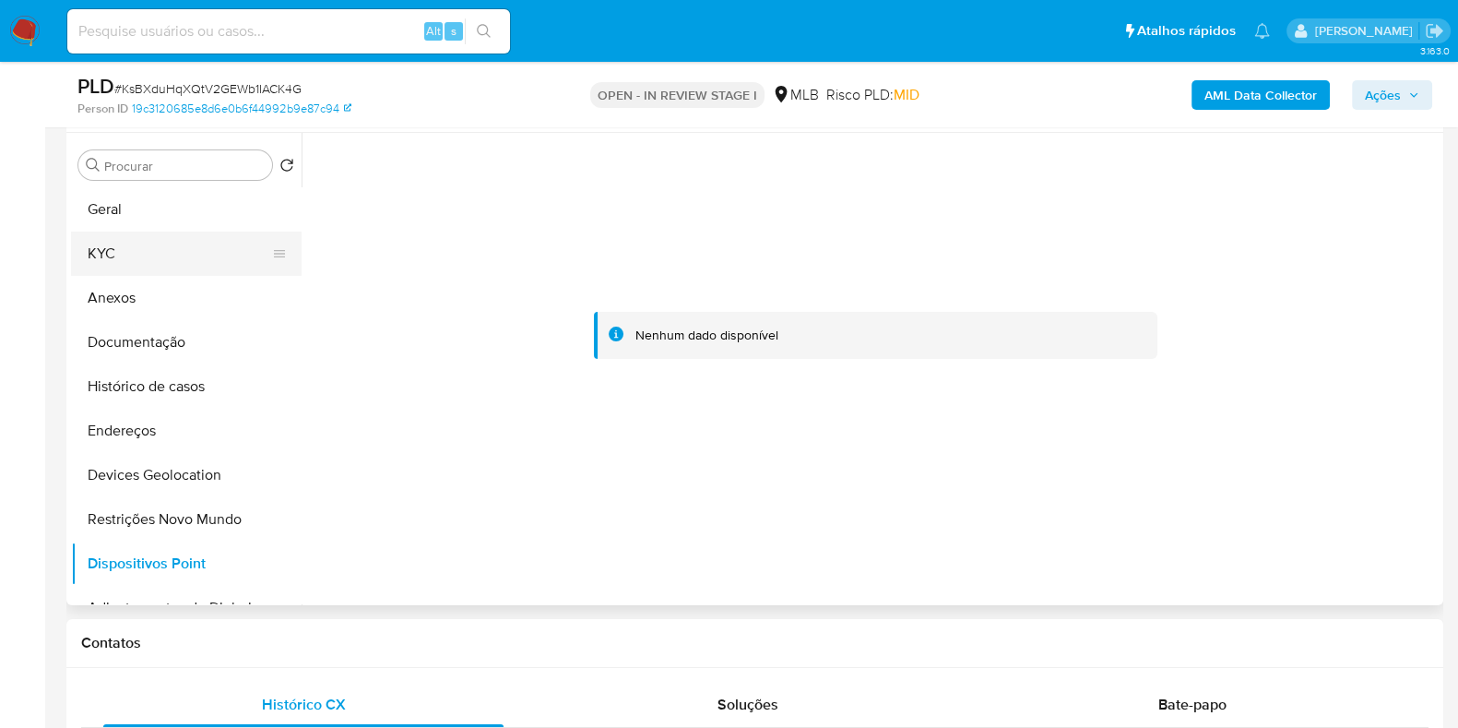
click at [132, 250] on button "KYC" at bounding box center [179, 253] width 216 height 44
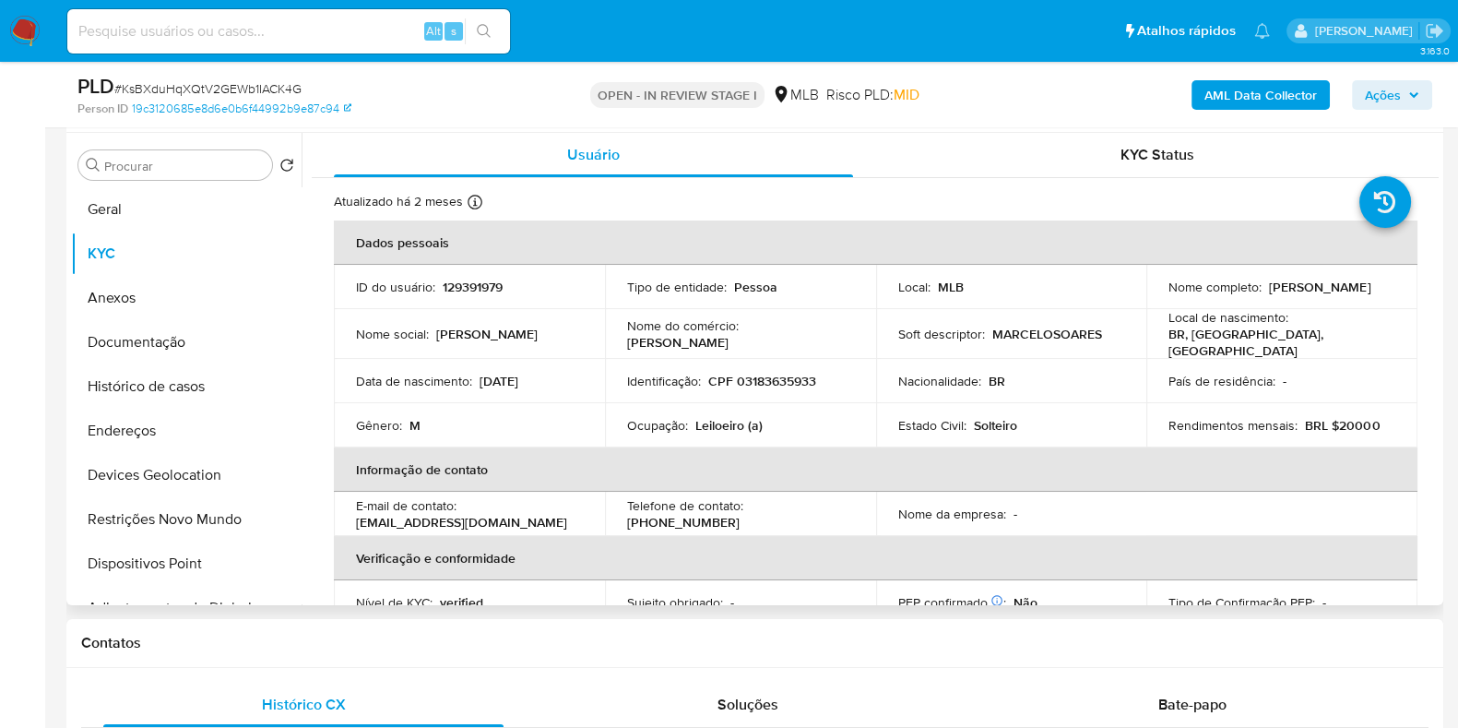
click at [785, 375] on p "CPF 03183635933" at bounding box center [762, 381] width 108 height 17
copy p "03183635933"
drag, startPoint x: 1164, startPoint y: 297, endPoint x: 1343, endPoint y: 308, distance: 179.3
click at [1343, 308] on tbody "ID do usuário : 129391979 Tipo de entidade : Pessoa Local : MLB Nome completo :…" at bounding box center [876, 356] width 1084 height 183
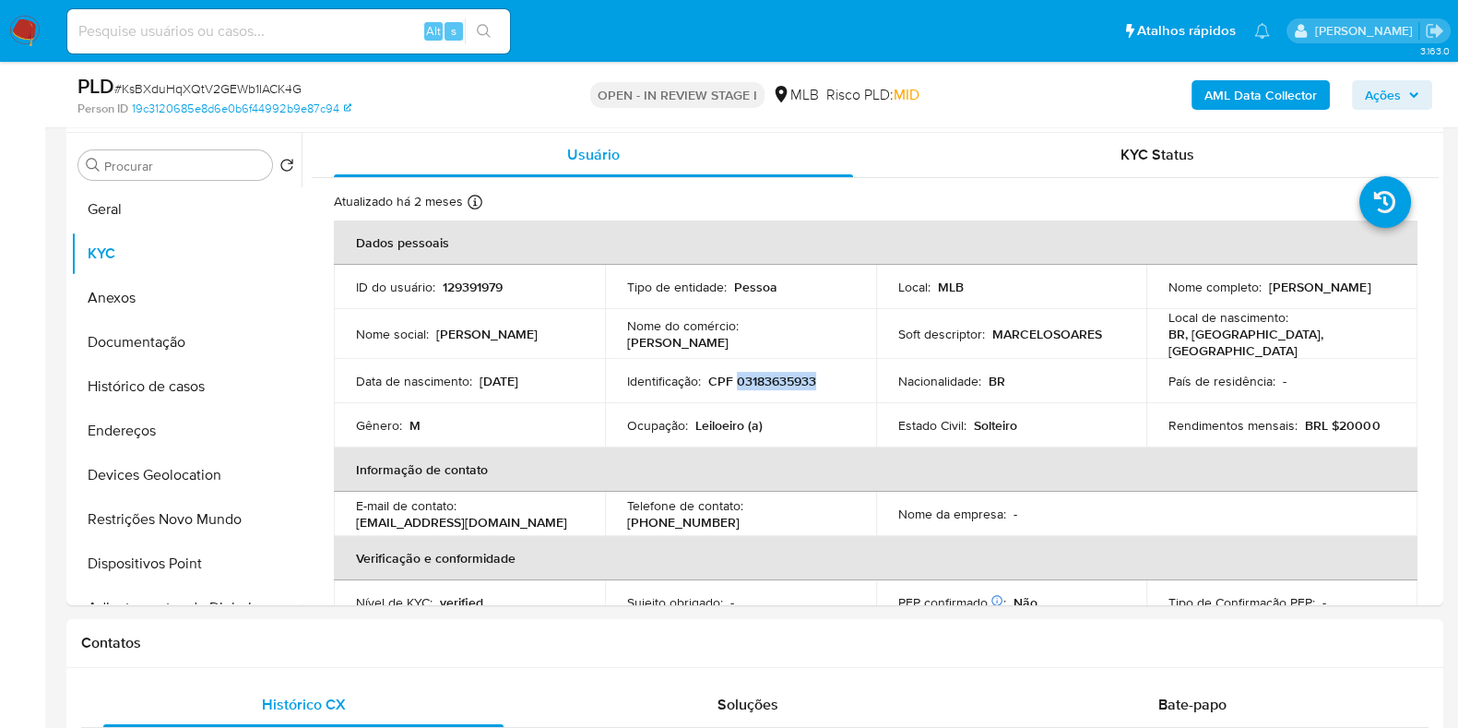
copy p "[PERSON_NAME]"
click at [151, 436] on button "Endereços" at bounding box center [179, 431] width 216 height 44
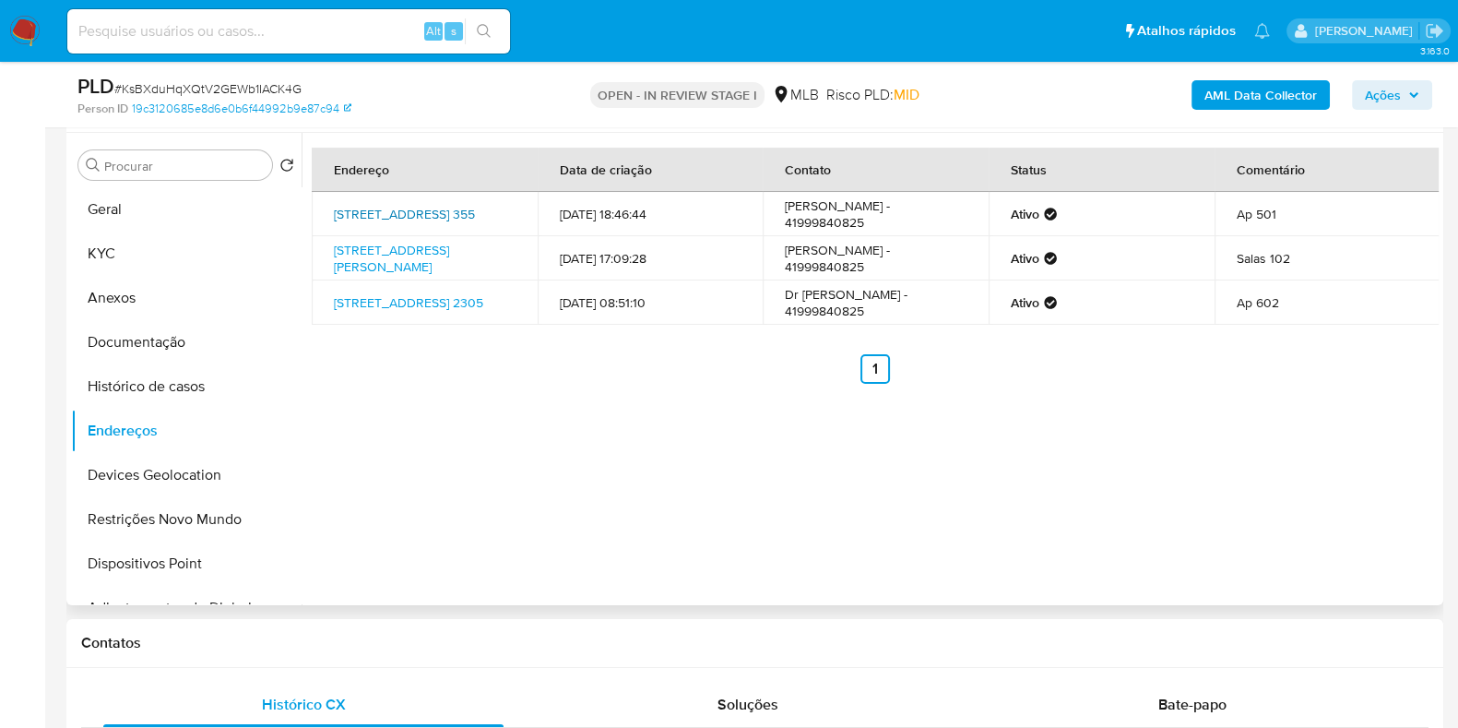
drag, startPoint x: 322, startPoint y: 203, endPoint x: 489, endPoint y: 212, distance: 167.2
click at [490, 212] on td "[STREET_ADDRESS] 355" at bounding box center [425, 214] width 226 height 44
copy link "[STREET_ADDRESS][PERSON_NAME]"
click at [475, 217] on link "[STREET_ADDRESS] 355" at bounding box center [404, 214] width 141 height 18
click at [104, 274] on button "KYC" at bounding box center [179, 253] width 216 height 44
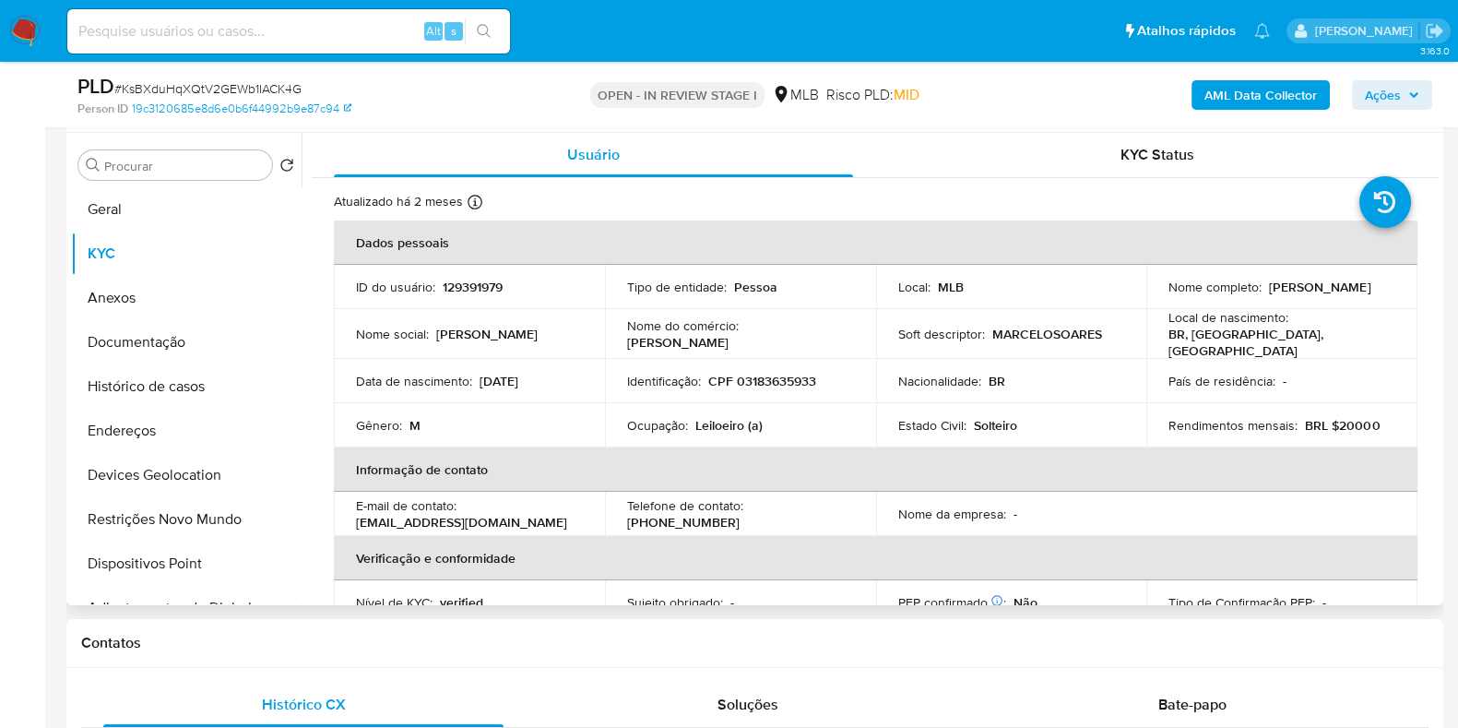
click at [764, 375] on p "CPF 03183635933" at bounding box center [762, 381] width 108 height 17
copy p "03183635933"
click at [123, 315] on button "Anexos" at bounding box center [179, 298] width 216 height 44
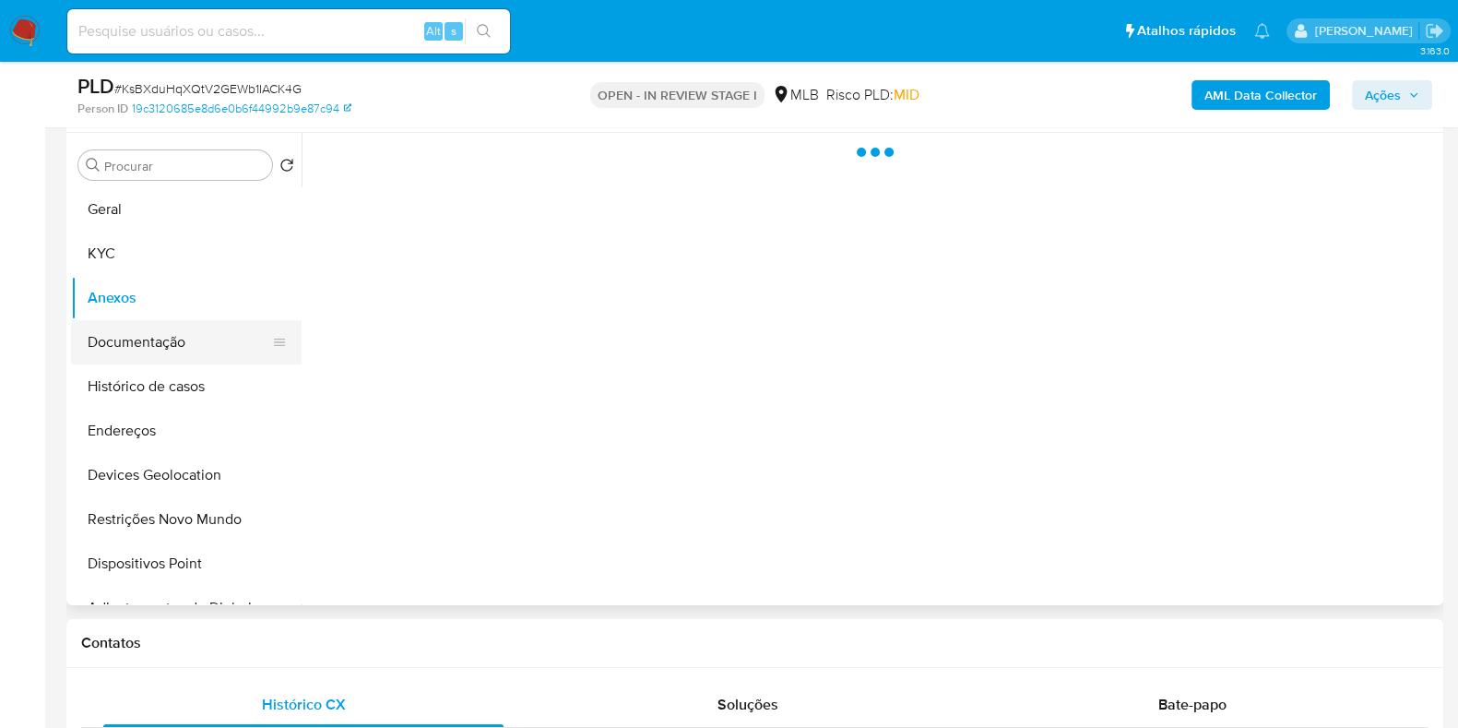
click at [114, 346] on button "Documentação" at bounding box center [179, 342] width 216 height 44
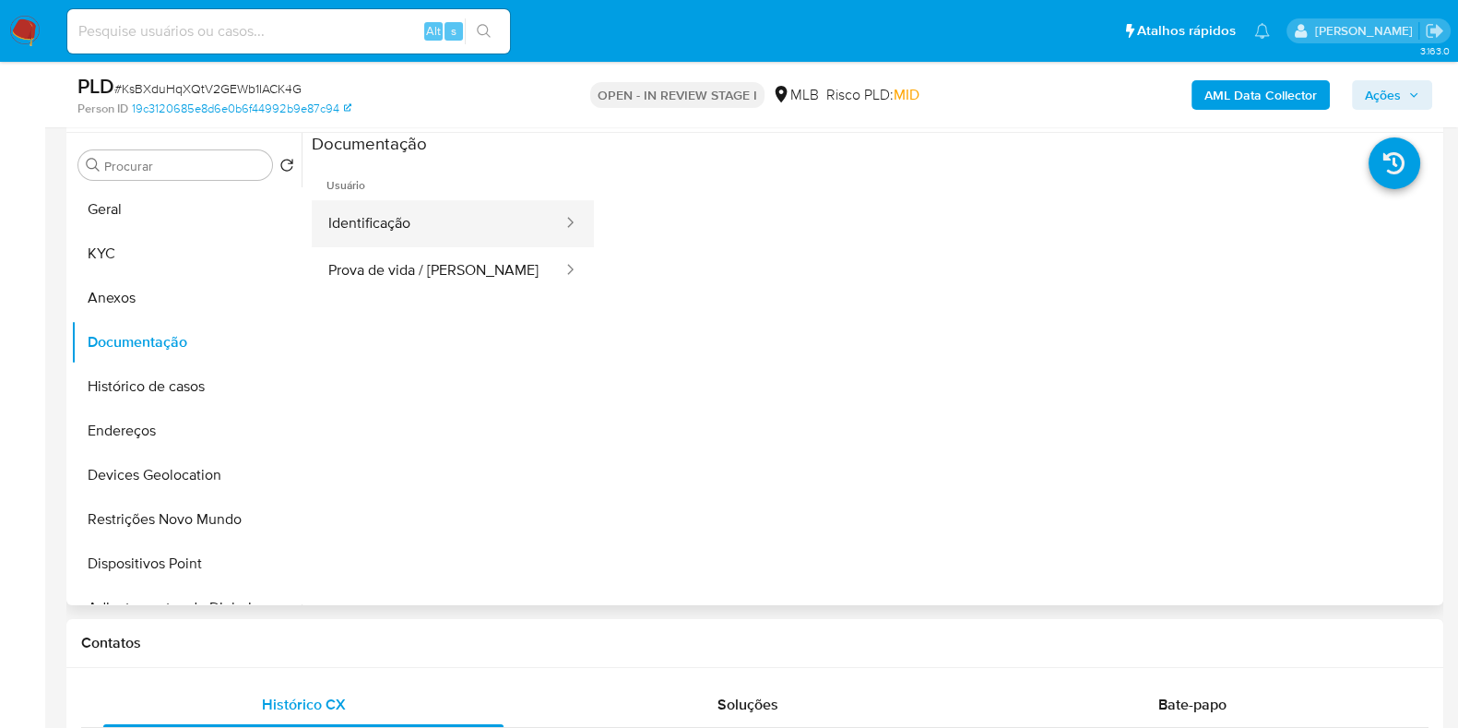
click at [383, 219] on button "Identificação" at bounding box center [438, 223] width 253 height 47
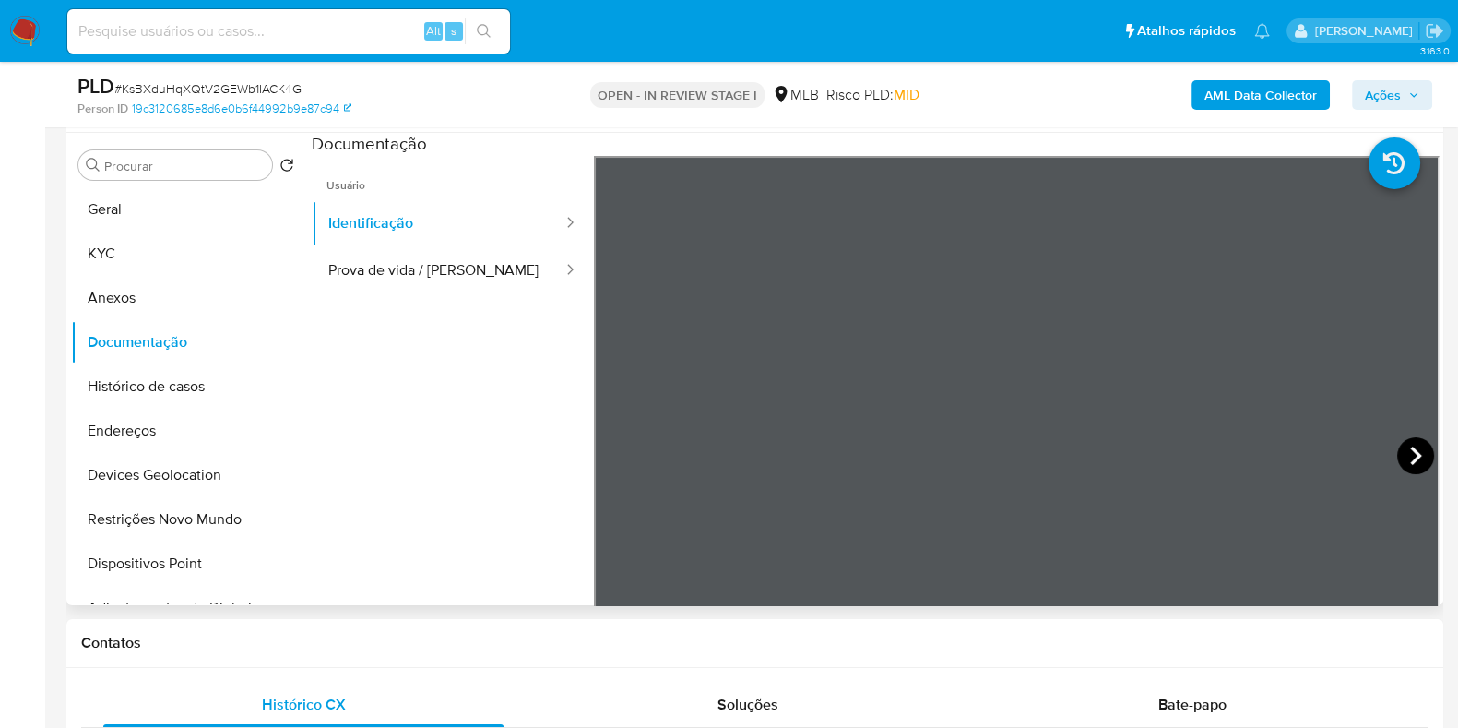
click at [1424, 457] on icon at bounding box center [1415, 455] width 37 height 37
click at [161, 254] on button "KYC" at bounding box center [179, 253] width 216 height 44
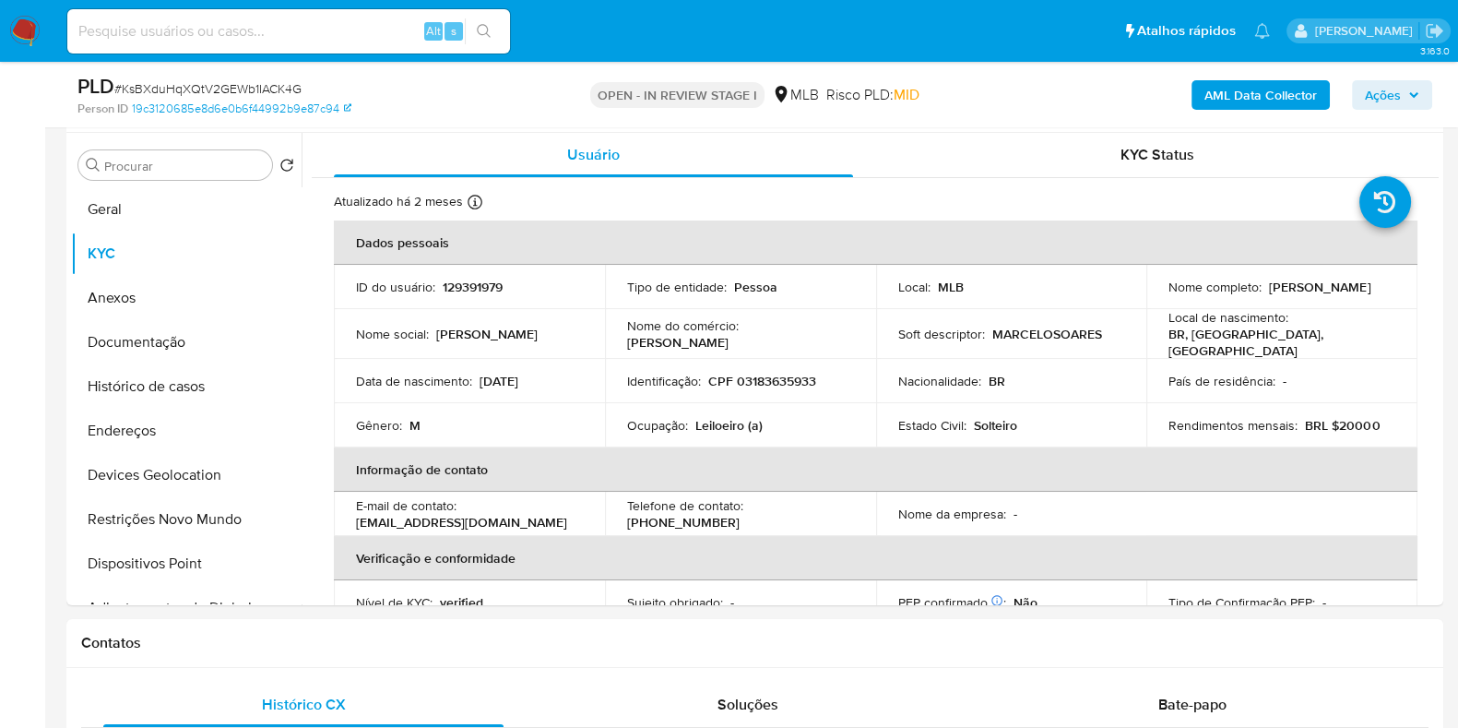
click at [749, 374] on p "CPF 03183635933" at bounding box center [762, 381] width 108 height 17
copy p "03183635933"
drag, startPoint x: 1165, startPoint y: 294, endPoint x: 1381, endPoint y: 299, distance: 215.8
click at [1381, 295] on div "Nome completo : [PERSON_NAME]" at bounding box center [1281, 287] width 227 height 17
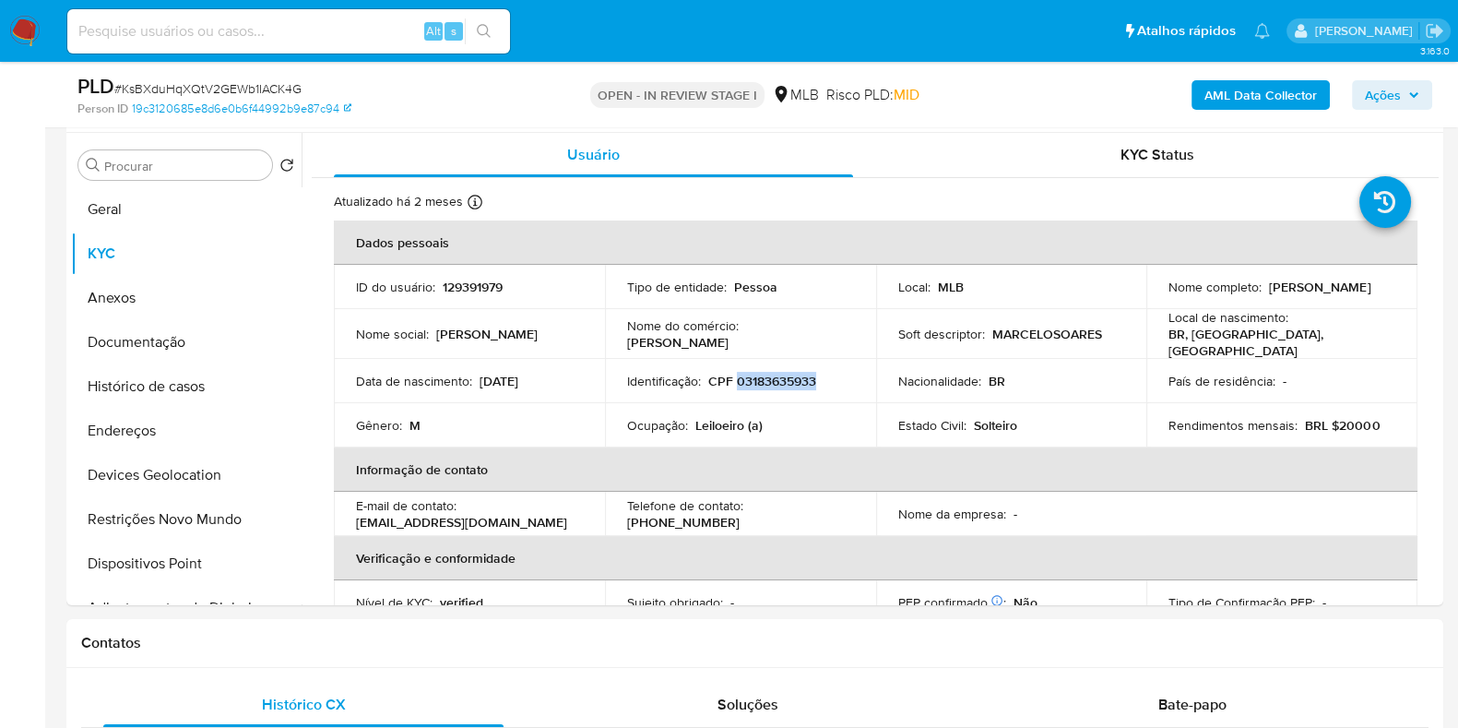
copy p "[PERSON_NAME]"
